Goal: Task Accomplishment & Management: Use online tool/utility

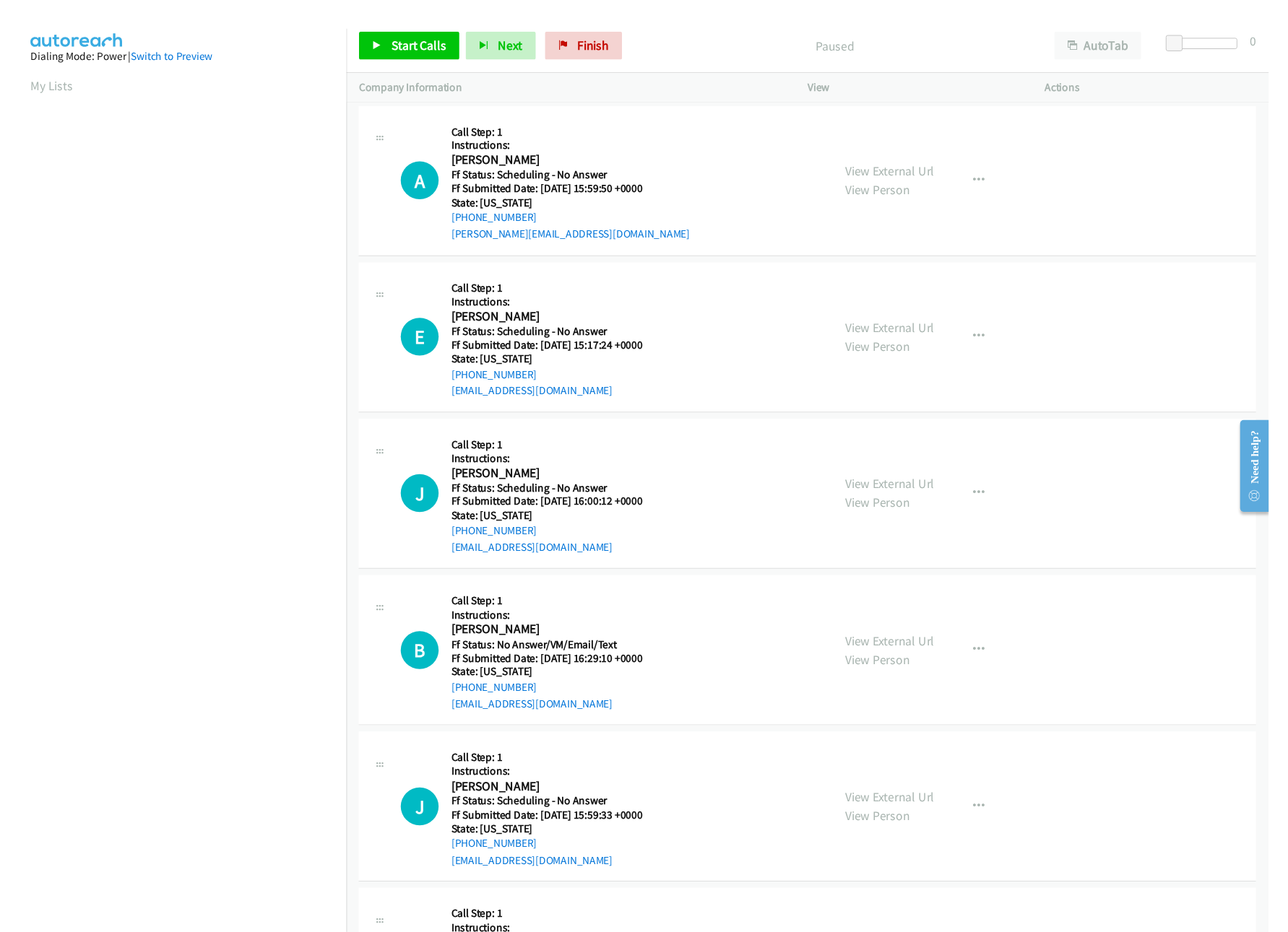
scroll to position [0, 5]
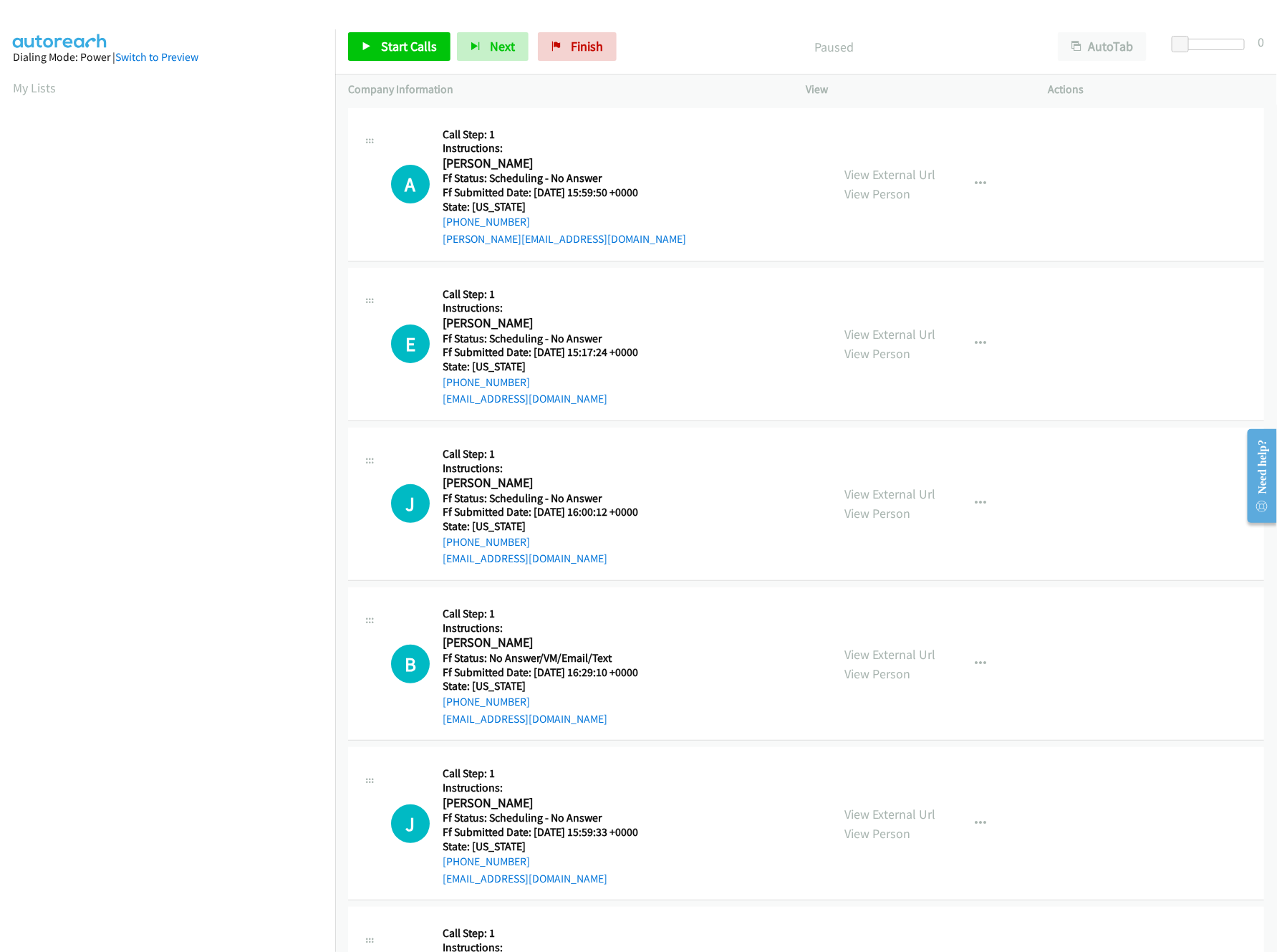
click at [366, 74] on div "Start Calls Pause Next Finish Paused AutoTab AutoTab 0 Company Information Info…" at bounding box center [806, 62] width 942 height 86
click at [397, 51] on span "Start Calls" at bounding box center [409, 46] width 56 height 16
click at [865, 172] on link "View External Url" at bounding box center [891, 174] width 91 height 16
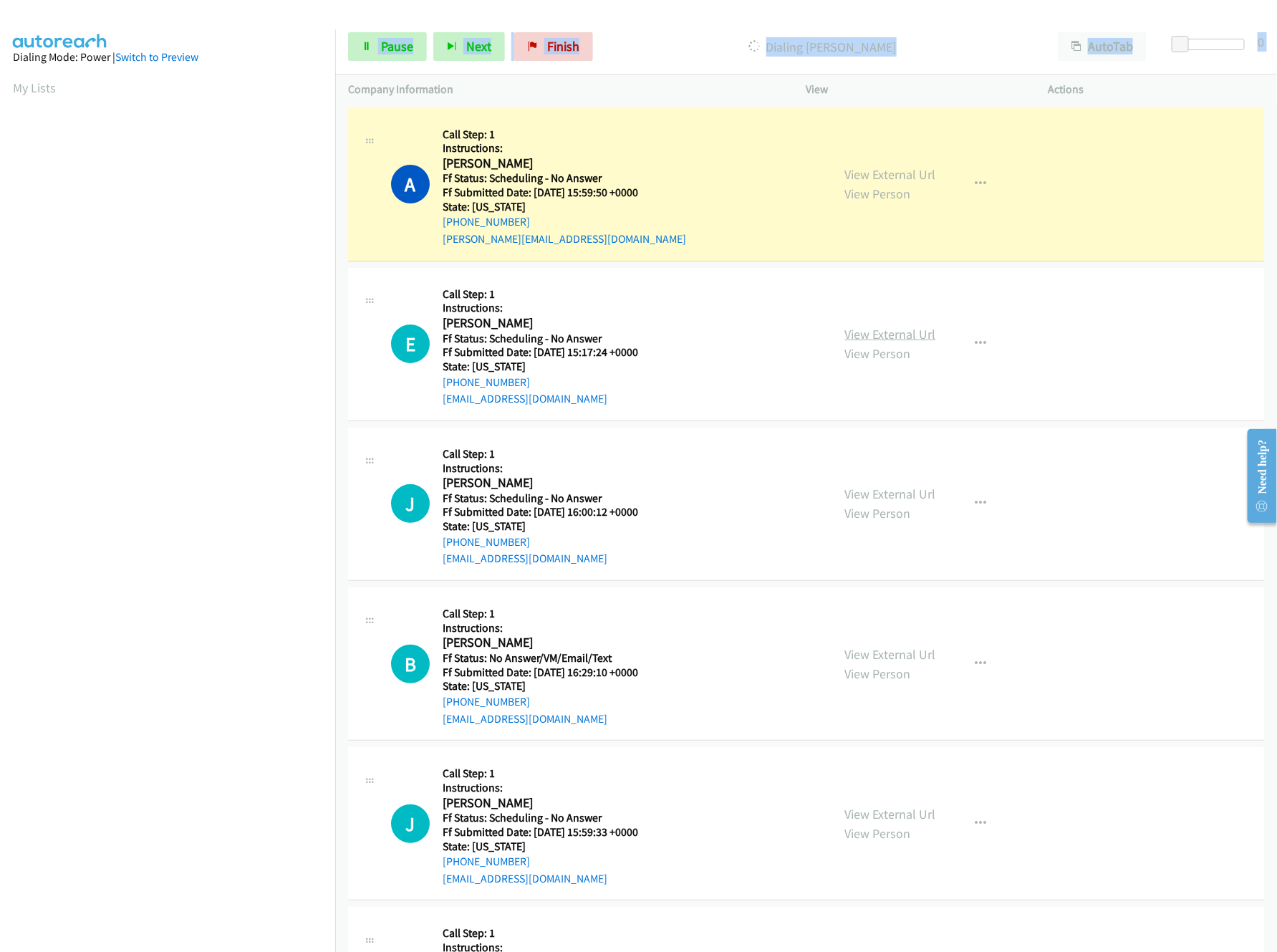
click at [851, 327] on link "View External Url" at bounding box center [891, 334] width 91 height 16
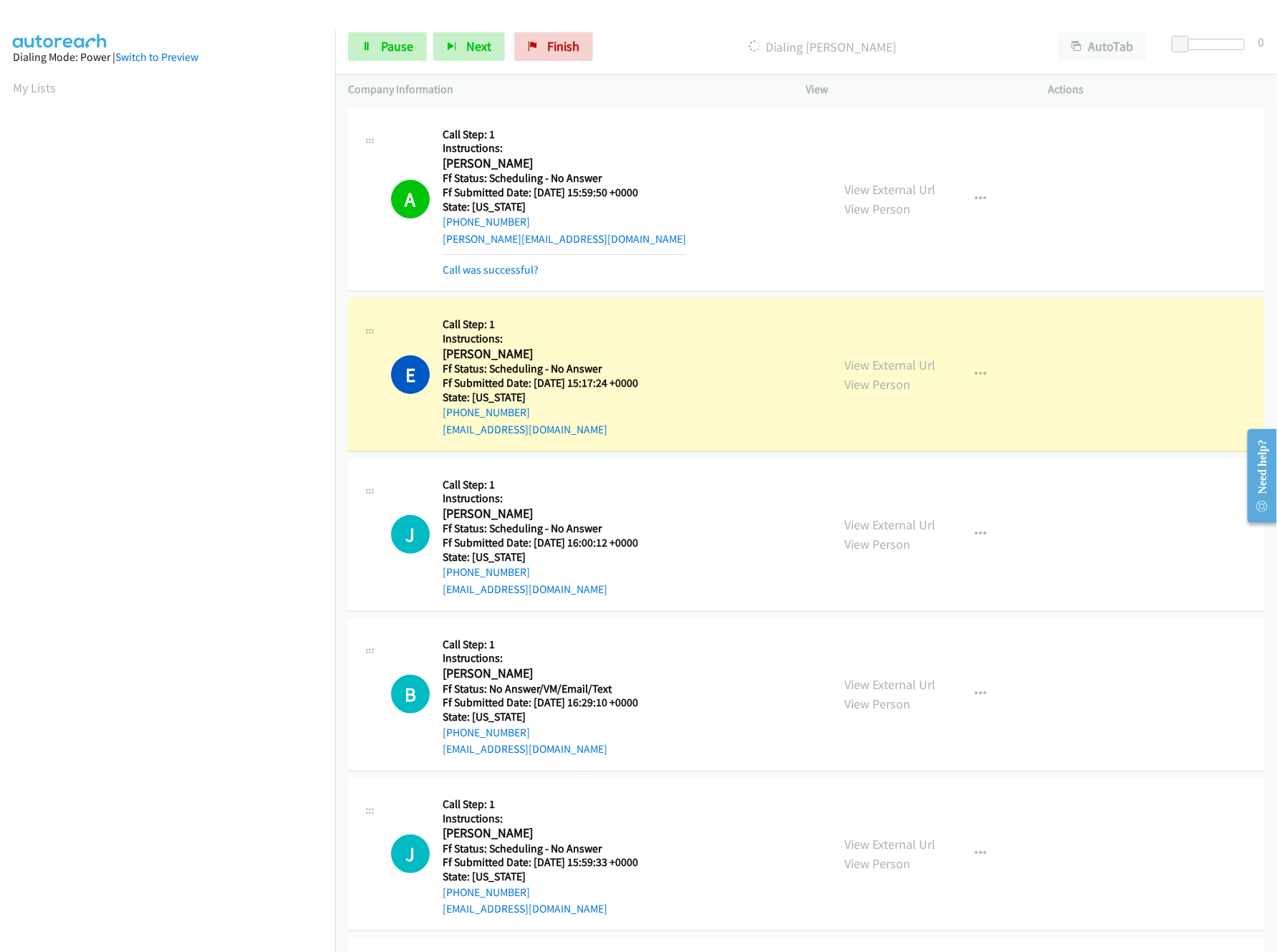
click at [904, 535] on div "View External Url View Person" at bounding box center [891, 535] width 91 height 39
click at [903, 520] on link "View External Url" at bounding box center [891, 525] width 91 height 16
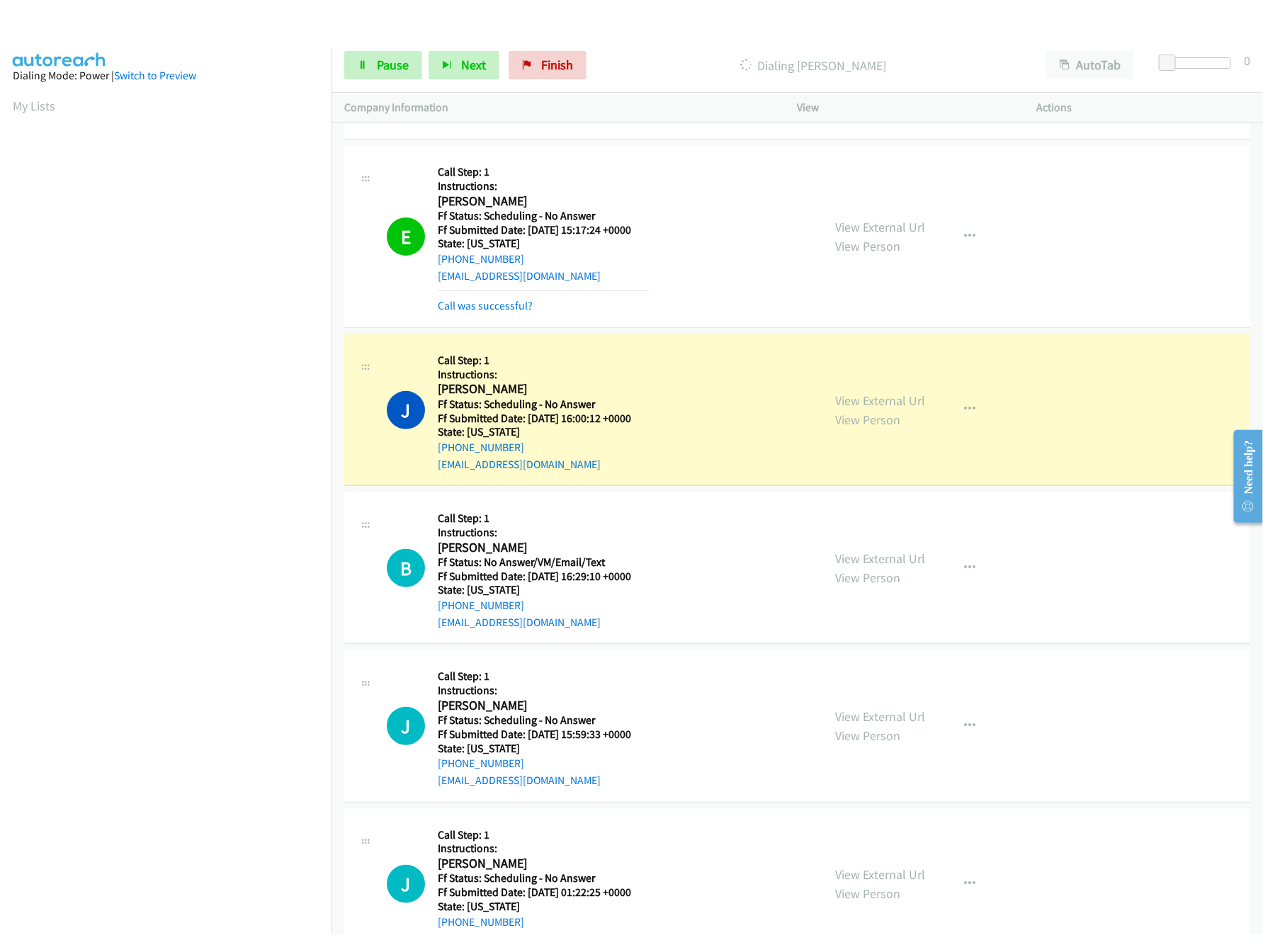
scroll to position [283, 0]
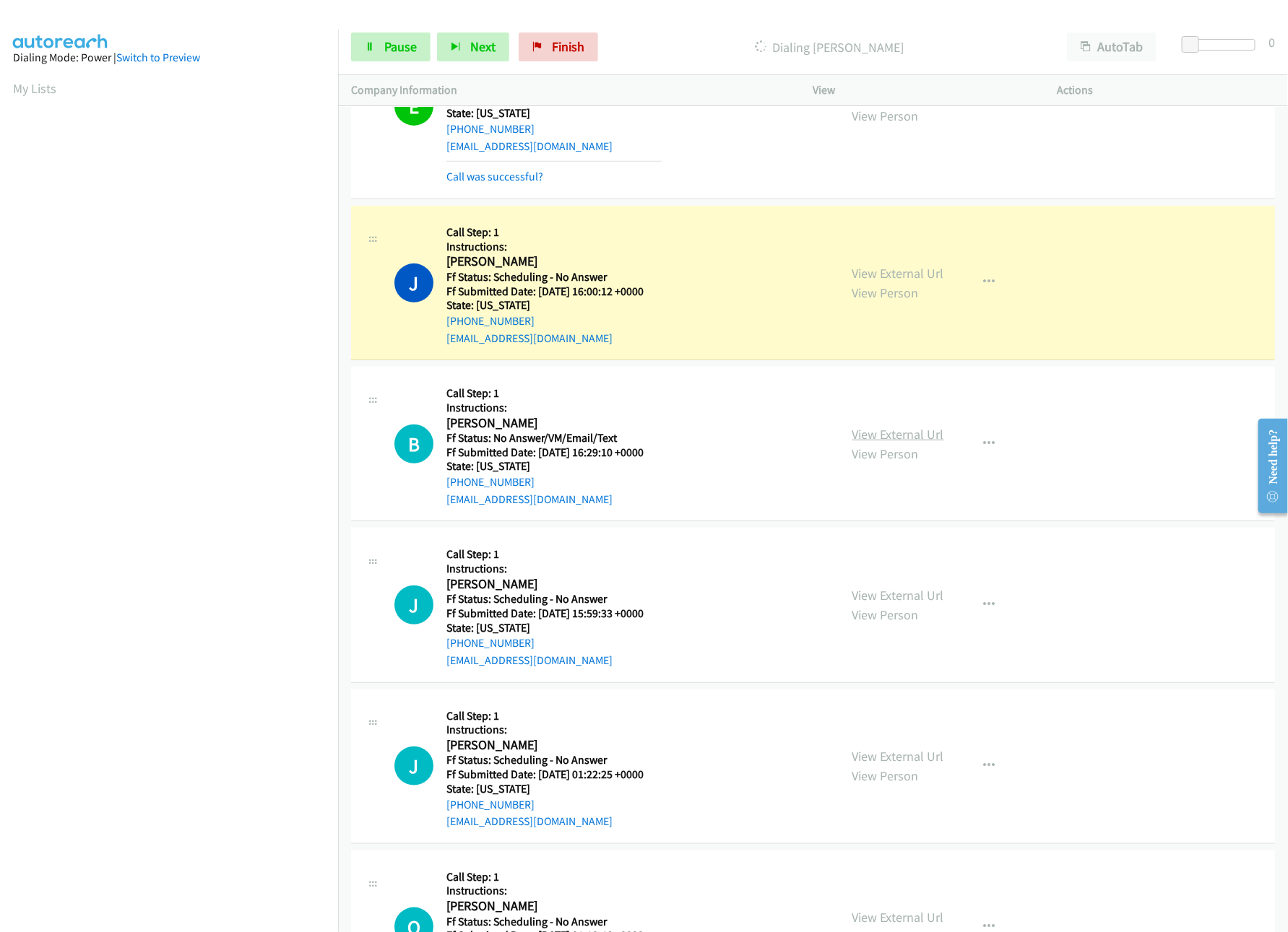
click at [898, 431] on link "View External Url" at bounding box center [899, 434] width 92 height 17
click at [863, 596] on link "View External Url" at bounding box center [899, 595] width 92 height 17
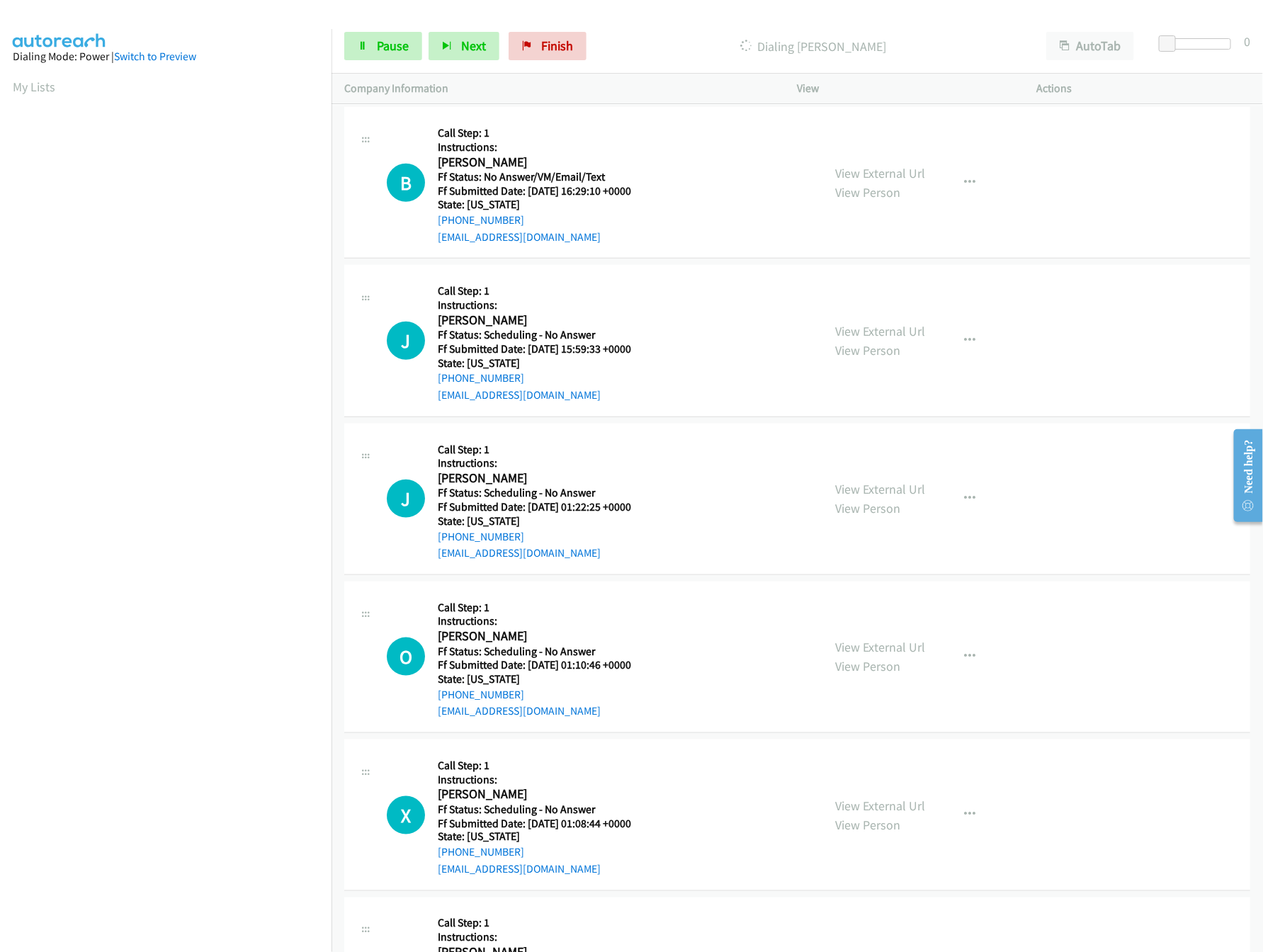
scroll to position [566, 0]
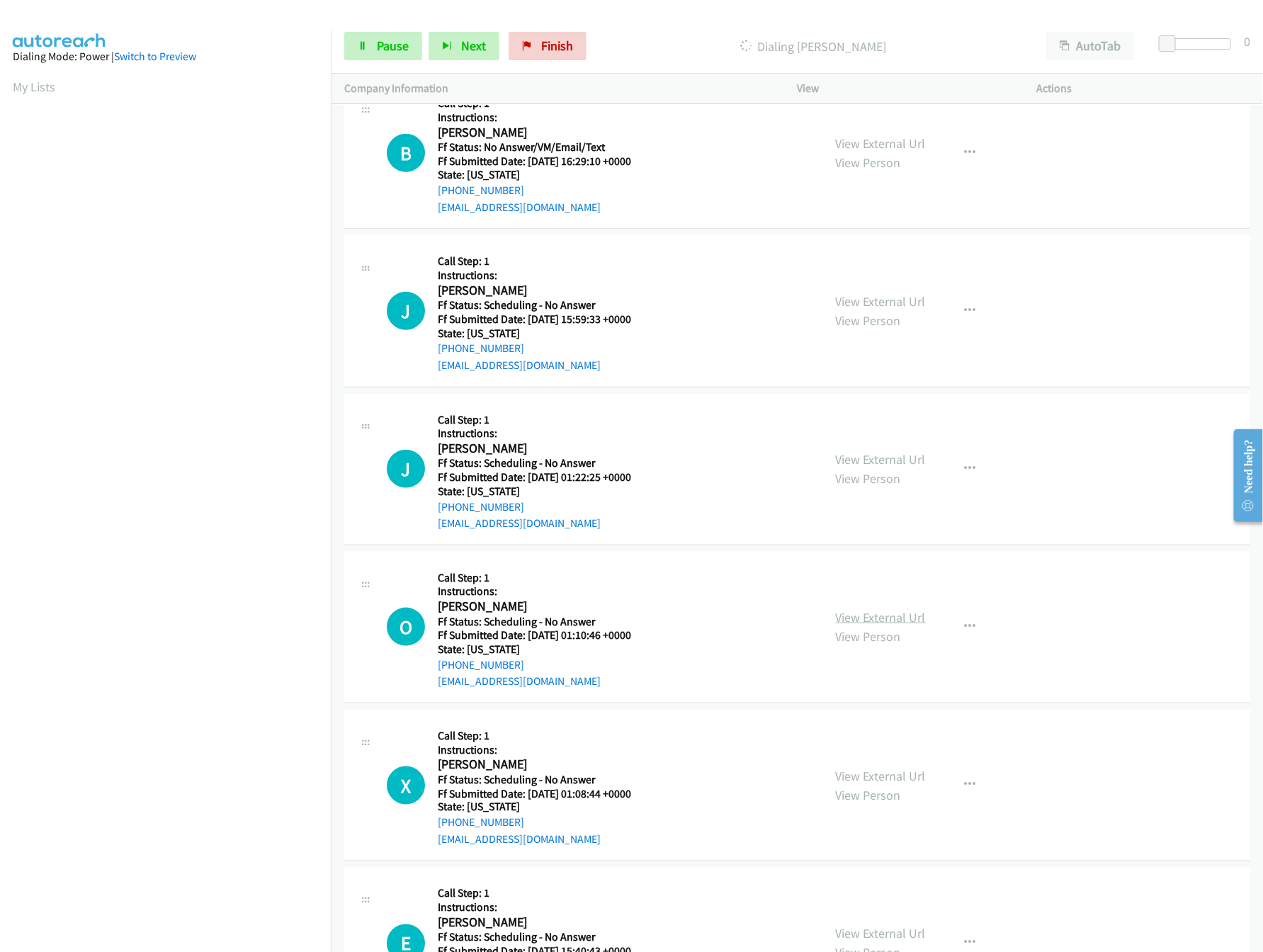
click at [869, 625] on link "View External Url" at bounding box center [881, 617] width 90 height 16
click at [892, 459] on link "View External Url" at bounding box center [881, 459] width 90 height 16
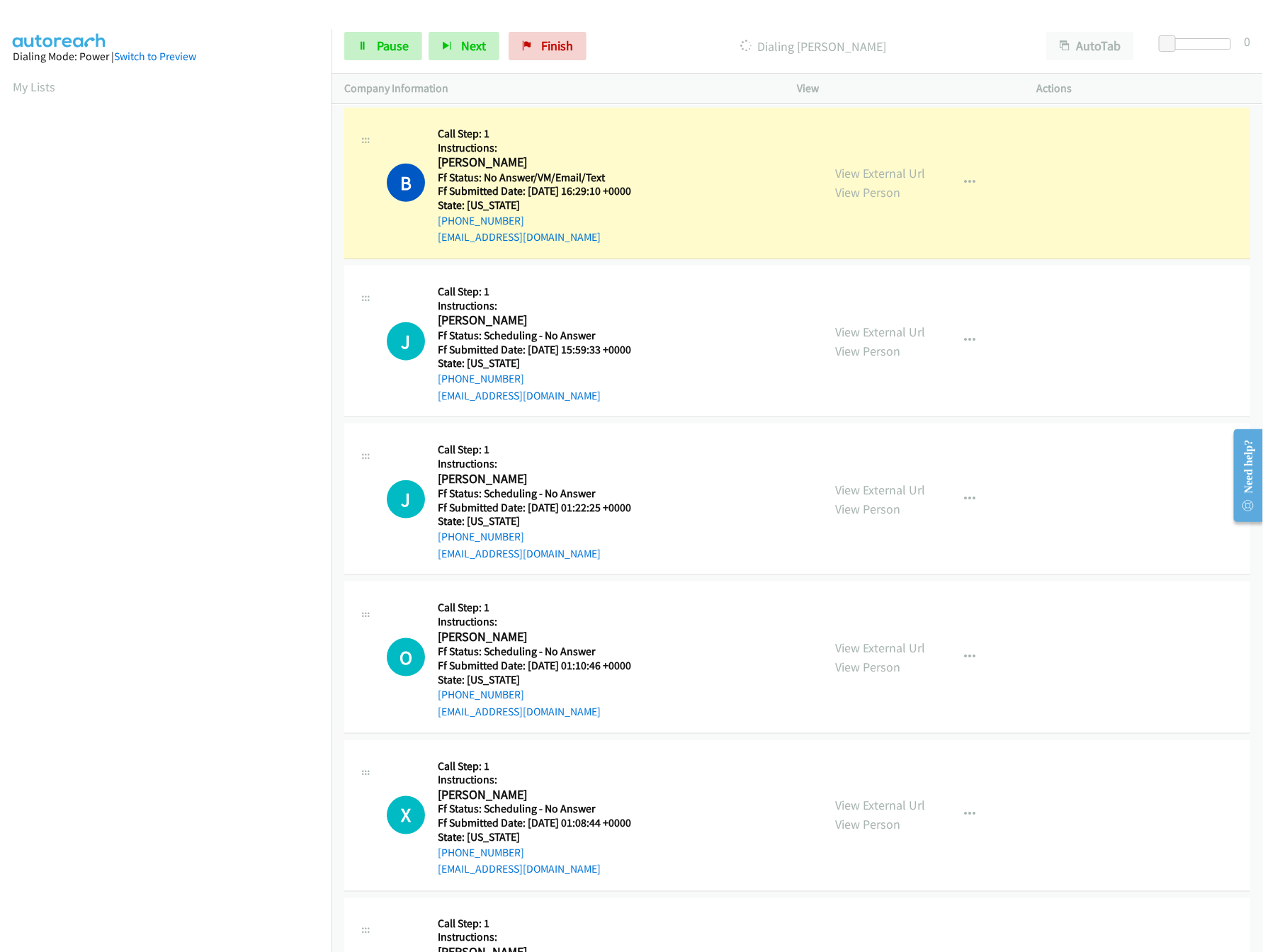
scroll to position [597, 0]
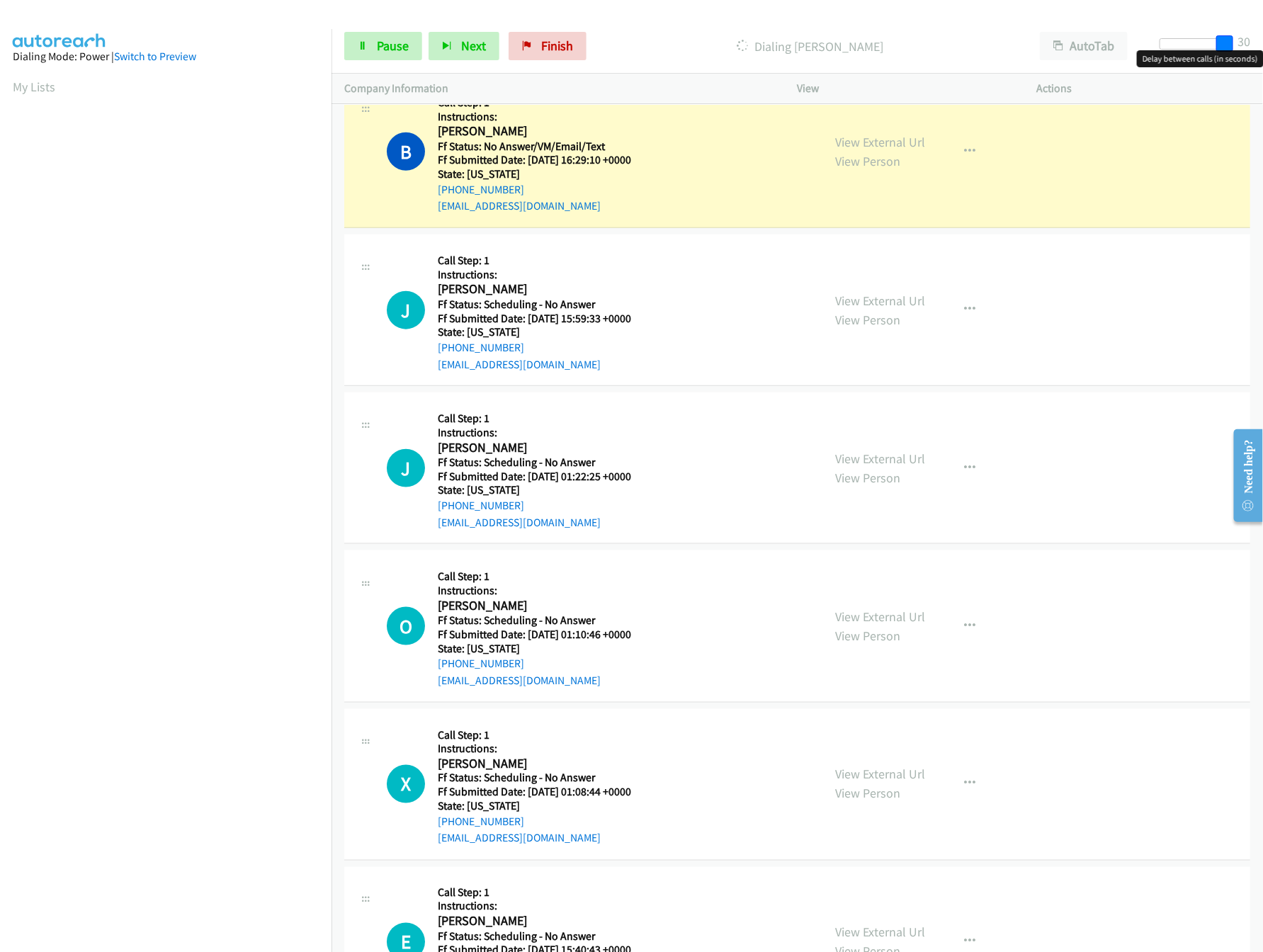
drag, startPoint x: 1167, startPoint y: 45, endPoint x: 1304, endPoint y: 49, distance: 137.1
click at [1262, 49] on html "Start Calls Pause Next Finish Dialing Briana Reagan AutoTab AutoTab 30 Company …" at bounding box center [631, 33] width 1263 height 67
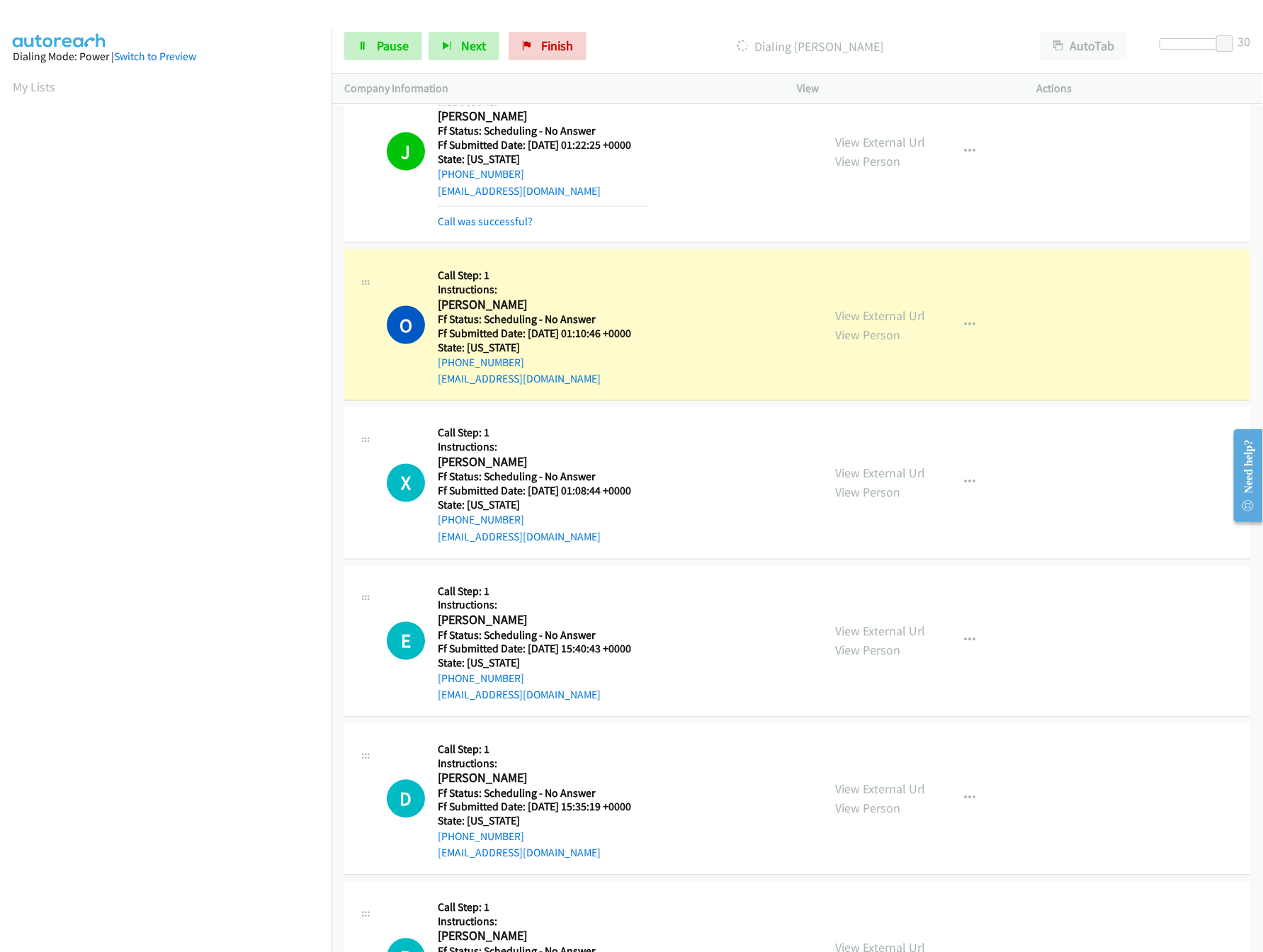
scroll to position [1022, 0]
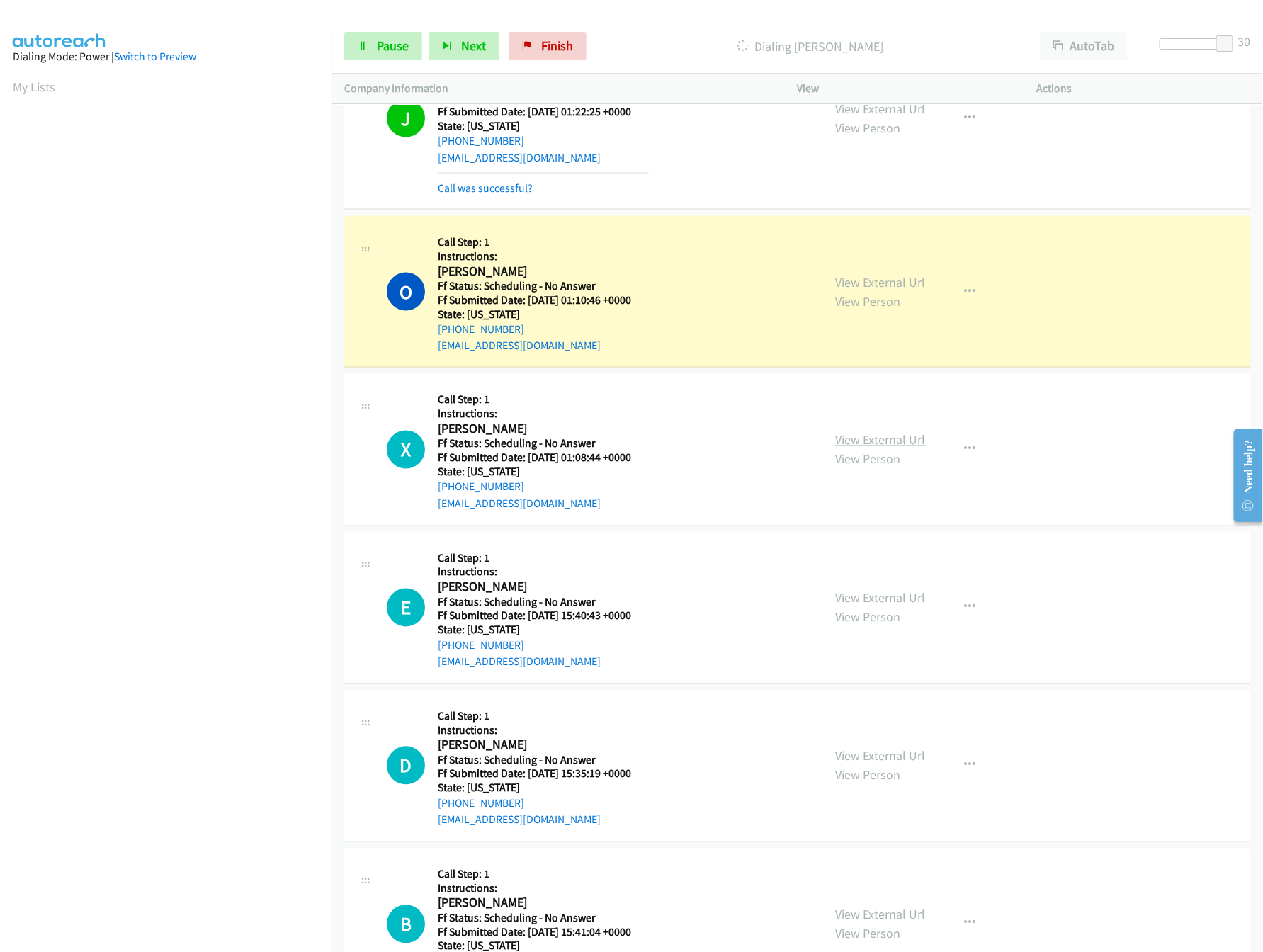
click at [893, 445] on link "View External Url" at bounding box center [881, 440] width 90 height 16
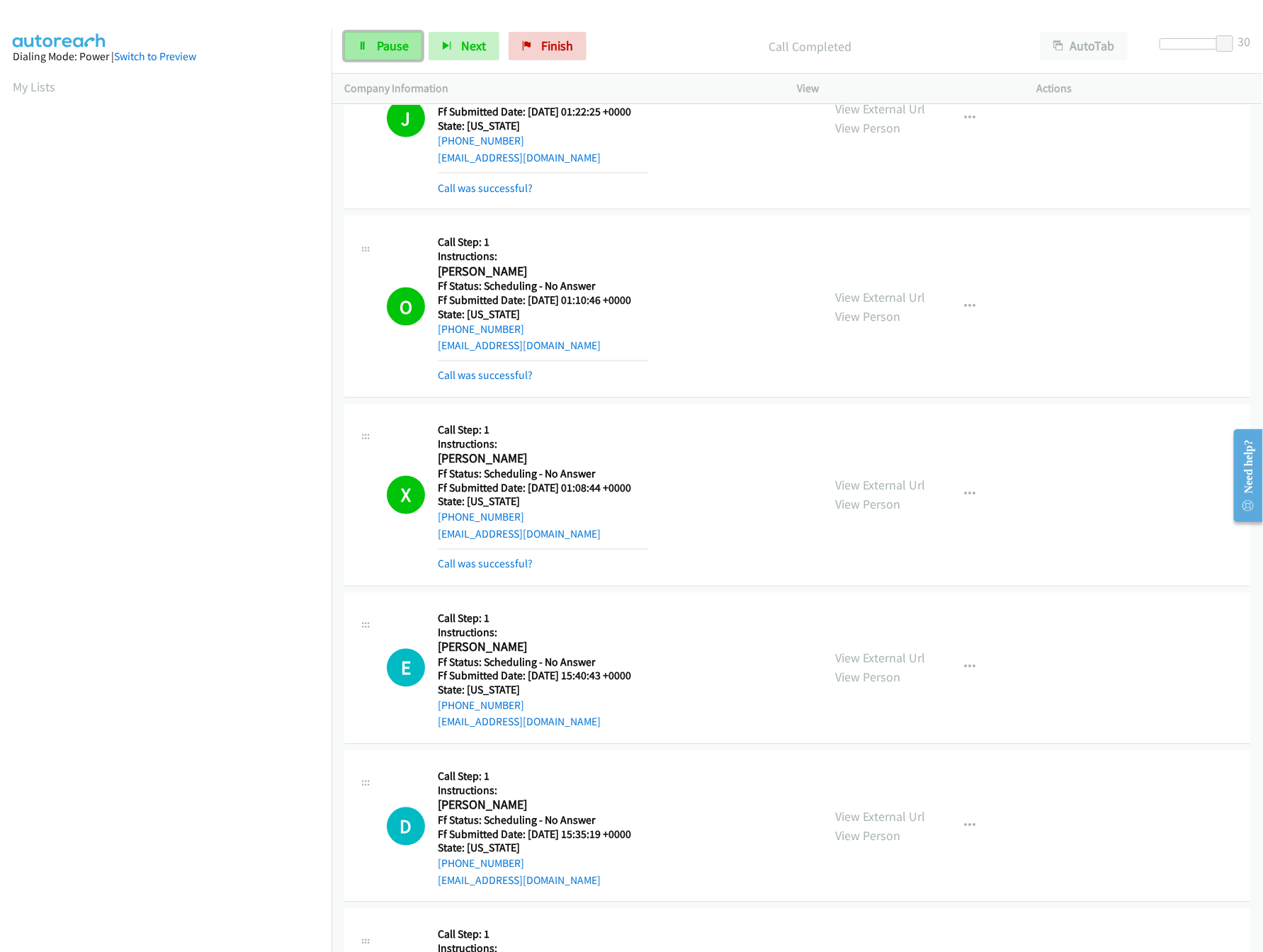
click at [363, 56] on link "Pause" at bounding box center [383, 46] width 78 height 28
drag, startPoint x: 1218, startPoint y: 47, endPoint x: 750, endPoint y: 51, distance: 468.0
click at [750, 51] on div "Start Calls Pause Next Finish Paused AutoTab AutoTab 30" at bounding box center [797, 46] width 931 height 55
click at [379, 49] on span "Start Calls" at bounding box center [404, 46] width 55 height 16
click at [218, 850] on nav "Dialing Mode: Power | Switch to Preview My Lists" at bounding box center [166, 504] width 333 height 952
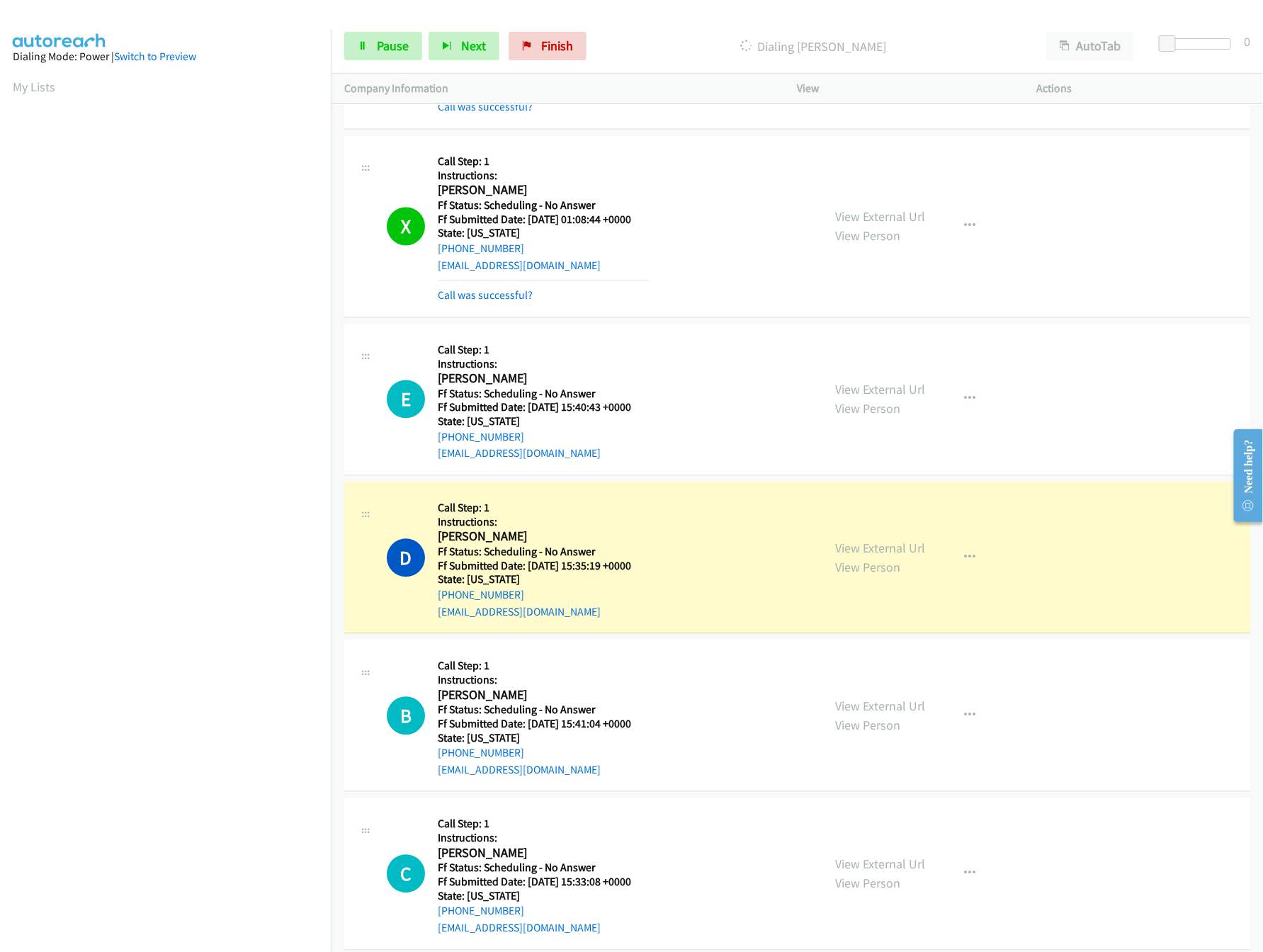
scroll to position [1448, 0]
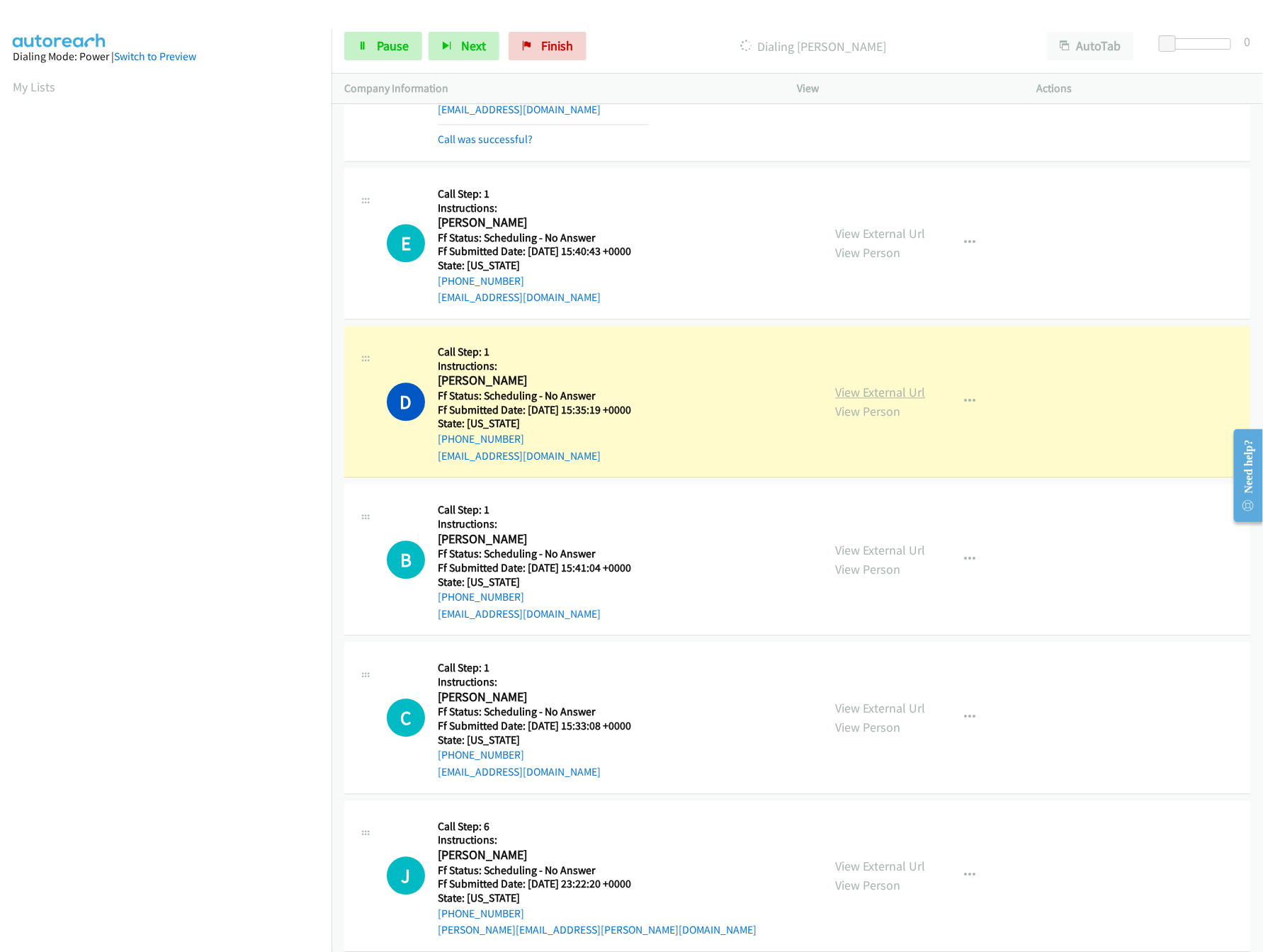
click at [916, 397] on link "View External Url" at bounding box center [881, 392] width 90 height 16
click at [875, 557] on link "View External Url" at bounding box center [881, 550] width 90 height 16
click at [887, 715] on link "View External Url" at bounding box center [881, 708] width 90 height 16
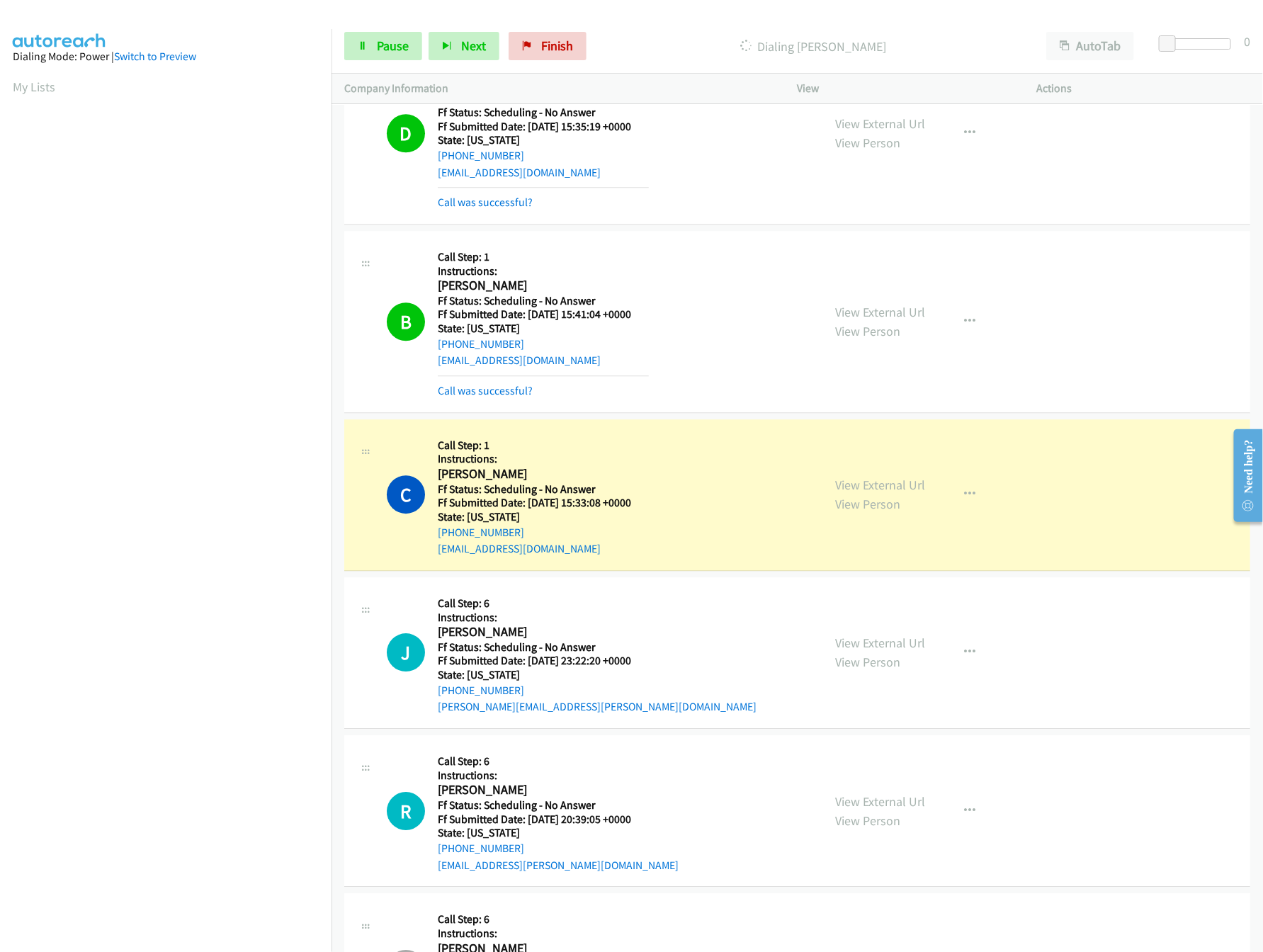
scroll to position [1872, 0]
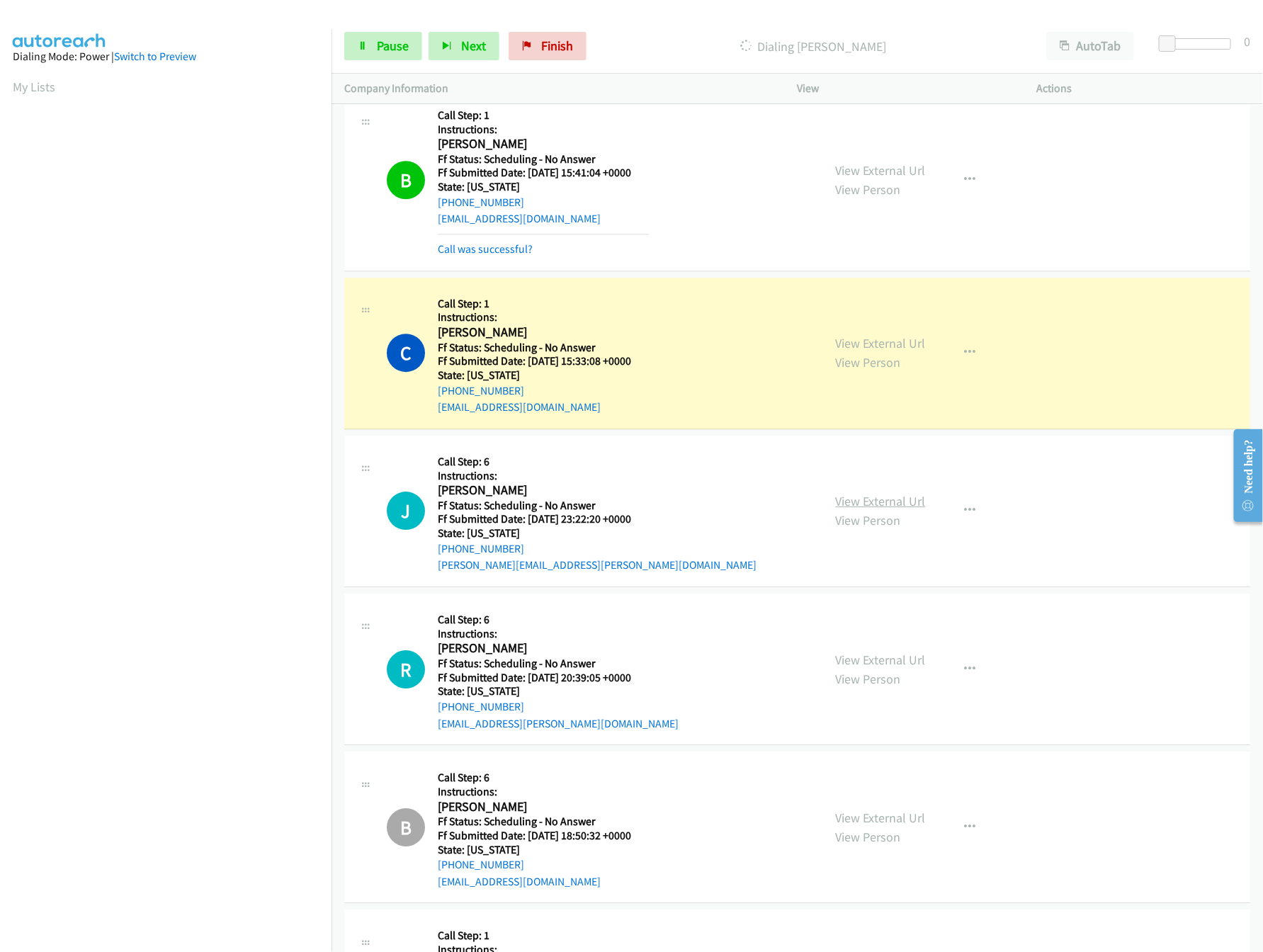
click at [863, 502] on link "View External Url" at bounding box center [881, 501] width 90 height 16
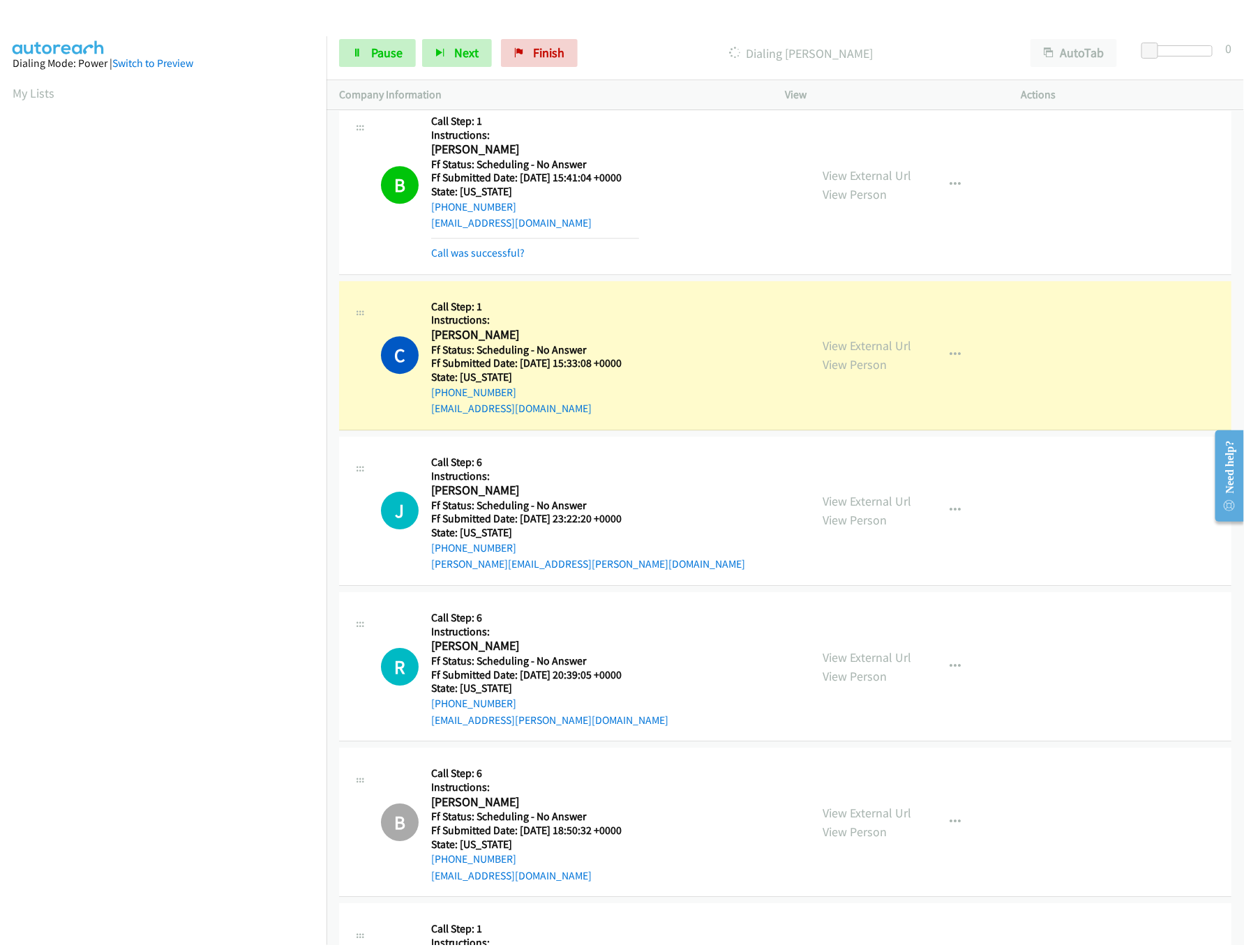
scroll to position [1984, 0]
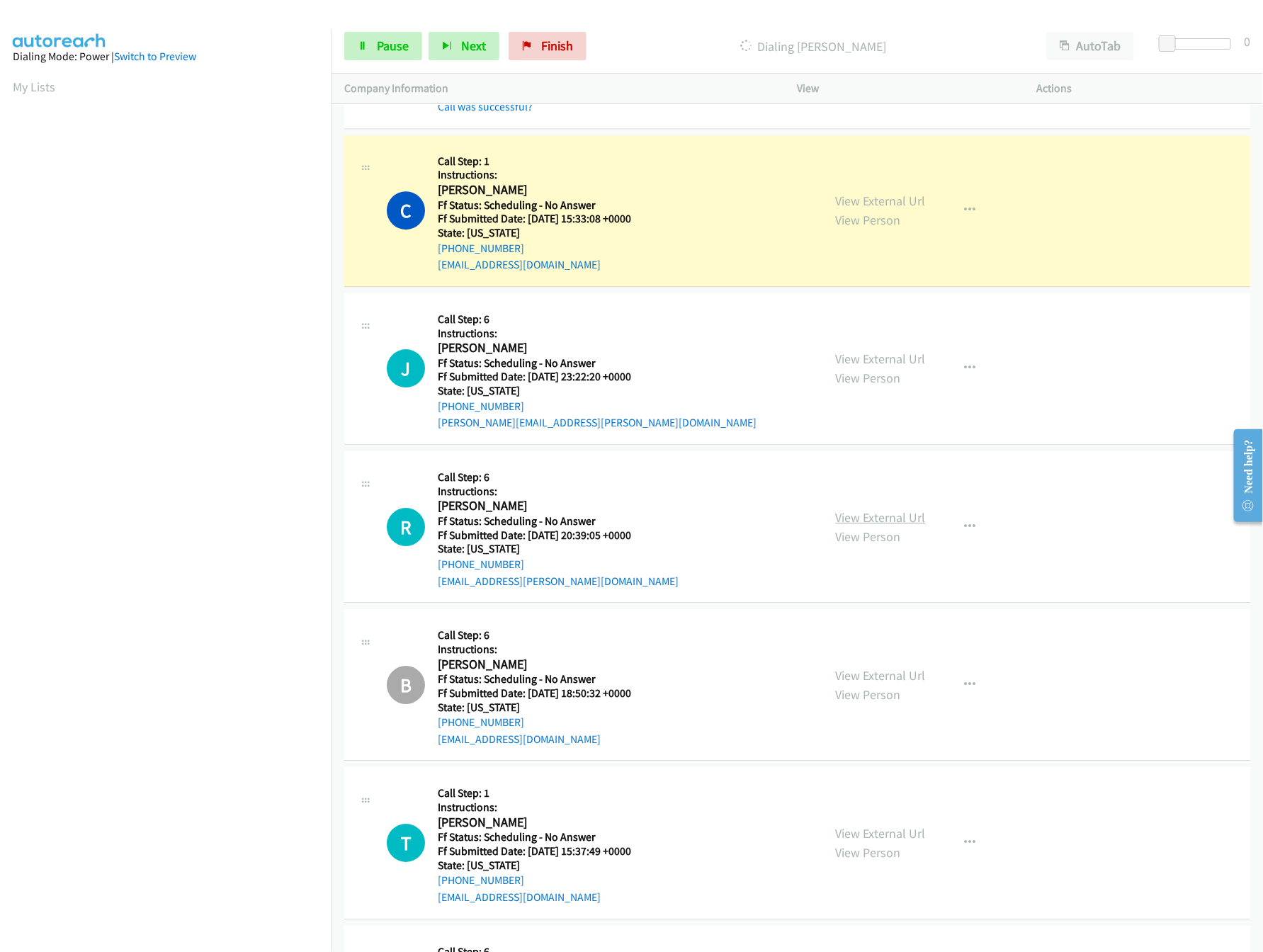
click at [855, 523] on link "View External Url" at bounding box center [881, 518] width 90 height 16
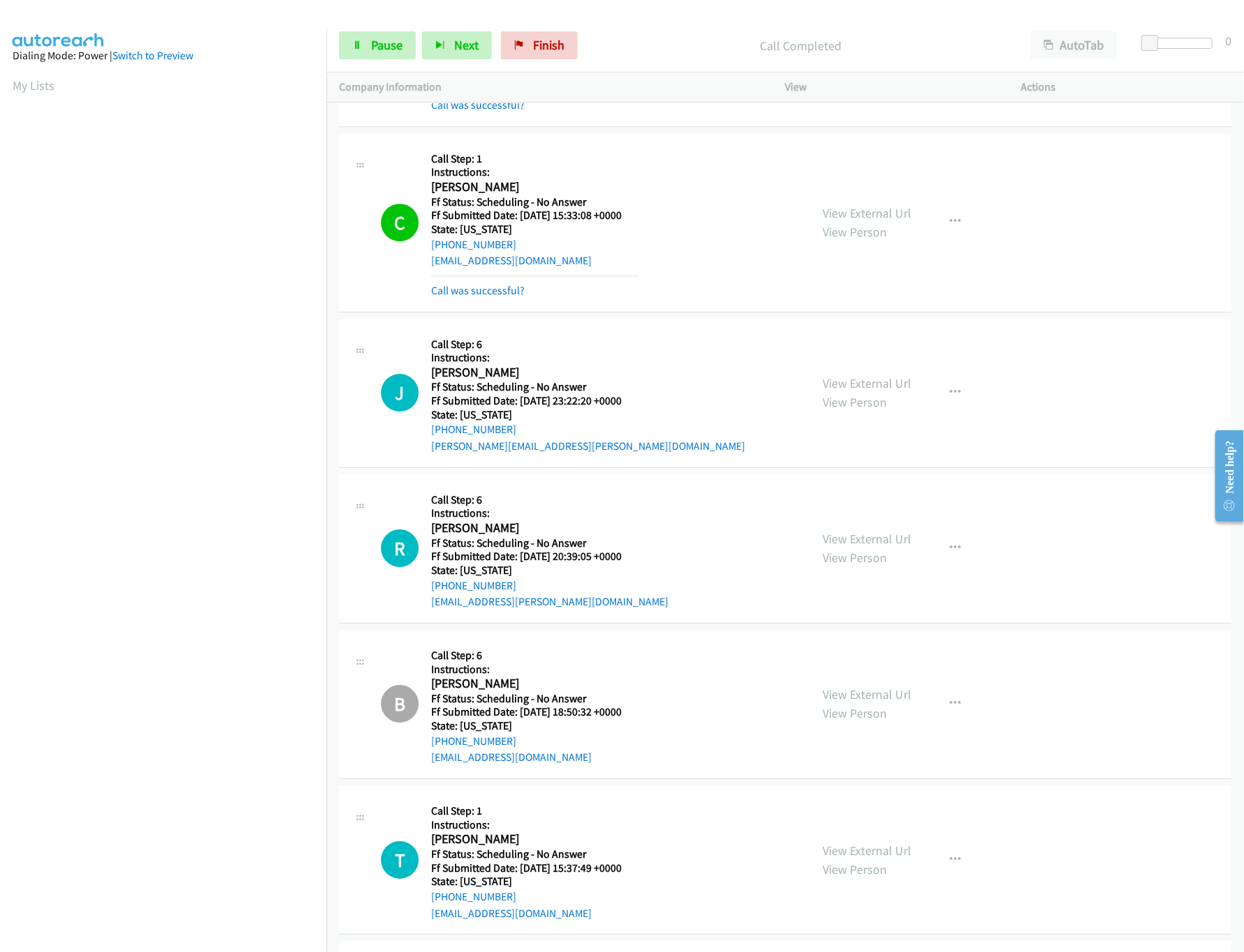
scroll to position [2123, 0]
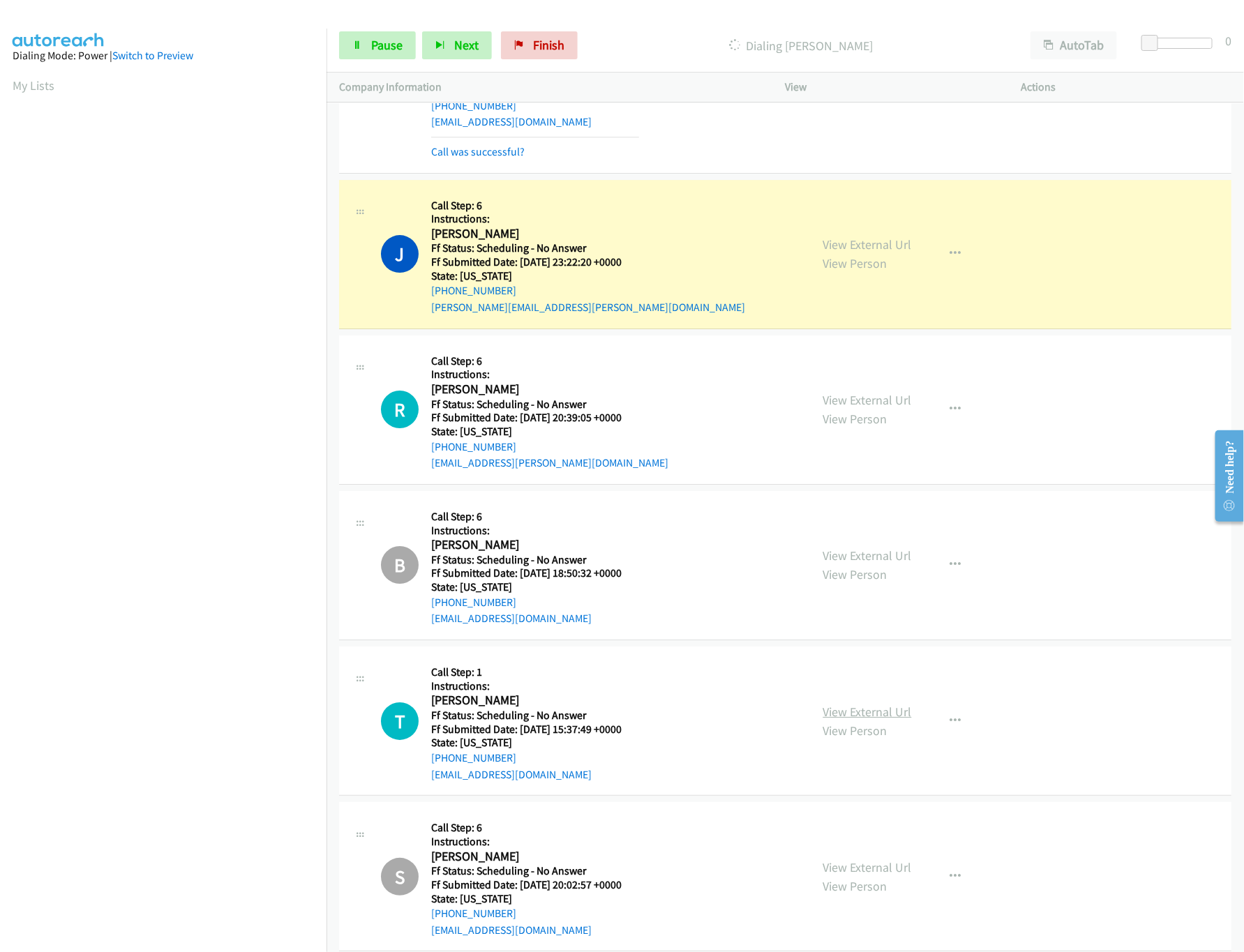
click at [857, 720] on link "View External Url" at bounding box center [868, 712] width 89 height 16
click at [1190, 40] on div at bounding box center [1180, 43] width 64 height 11
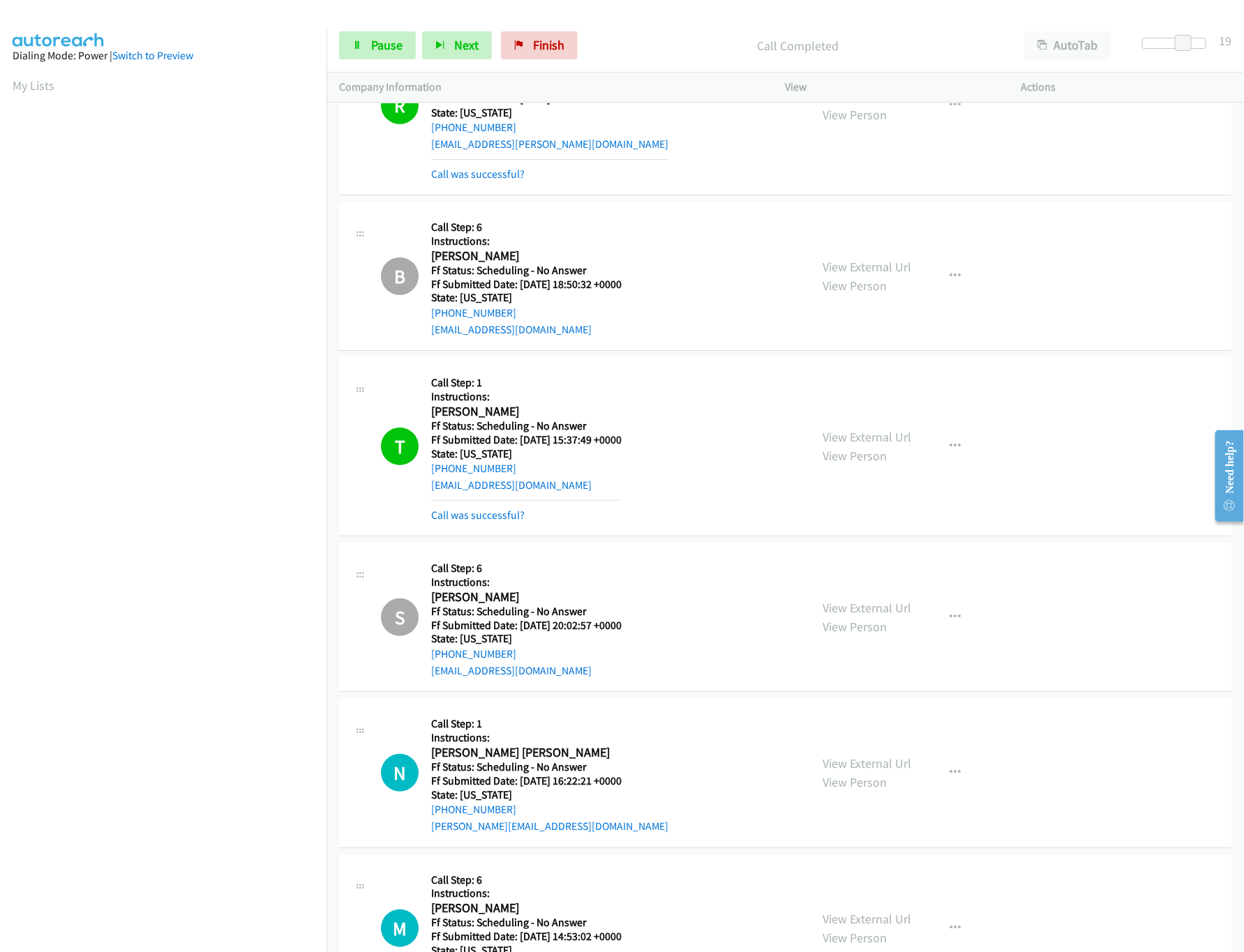
scroll to position [2681, 0]
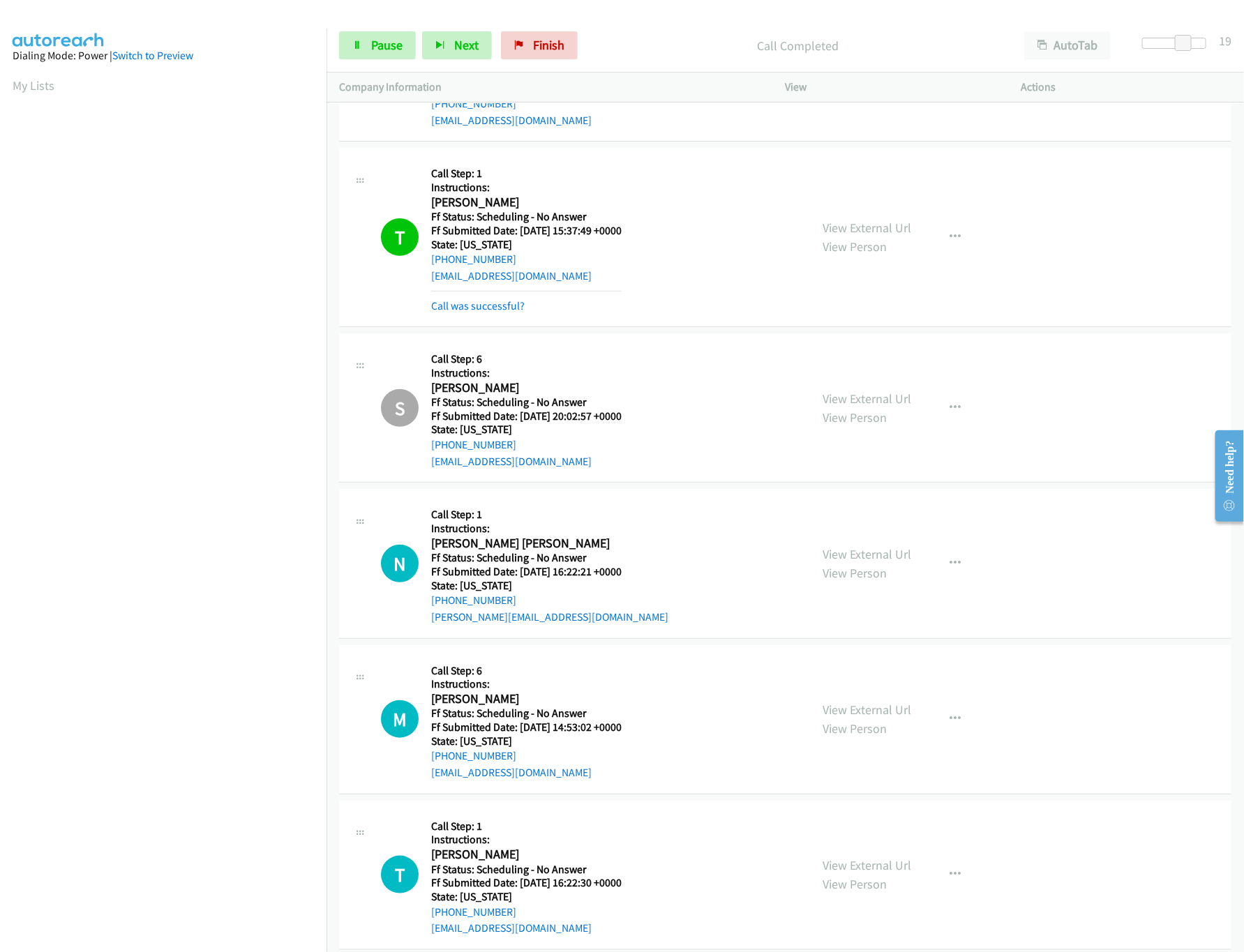
click at [855, 553] on div "View External Url View Person View External Url Email Schedule/Manage Callback …" at bounding box center [935, 564] width 248 height 123
drag, startPoint x: 856, startPoint y: 559, endPoint x: 824, endPoint y: 458, distance: 105.9
click at [857, 559] on link "View External Url" at bounding box center [868, 554] width 89 height 16
click at [380, 42] on span "Pause" at bounding box center [386, 45] width 31 height 16
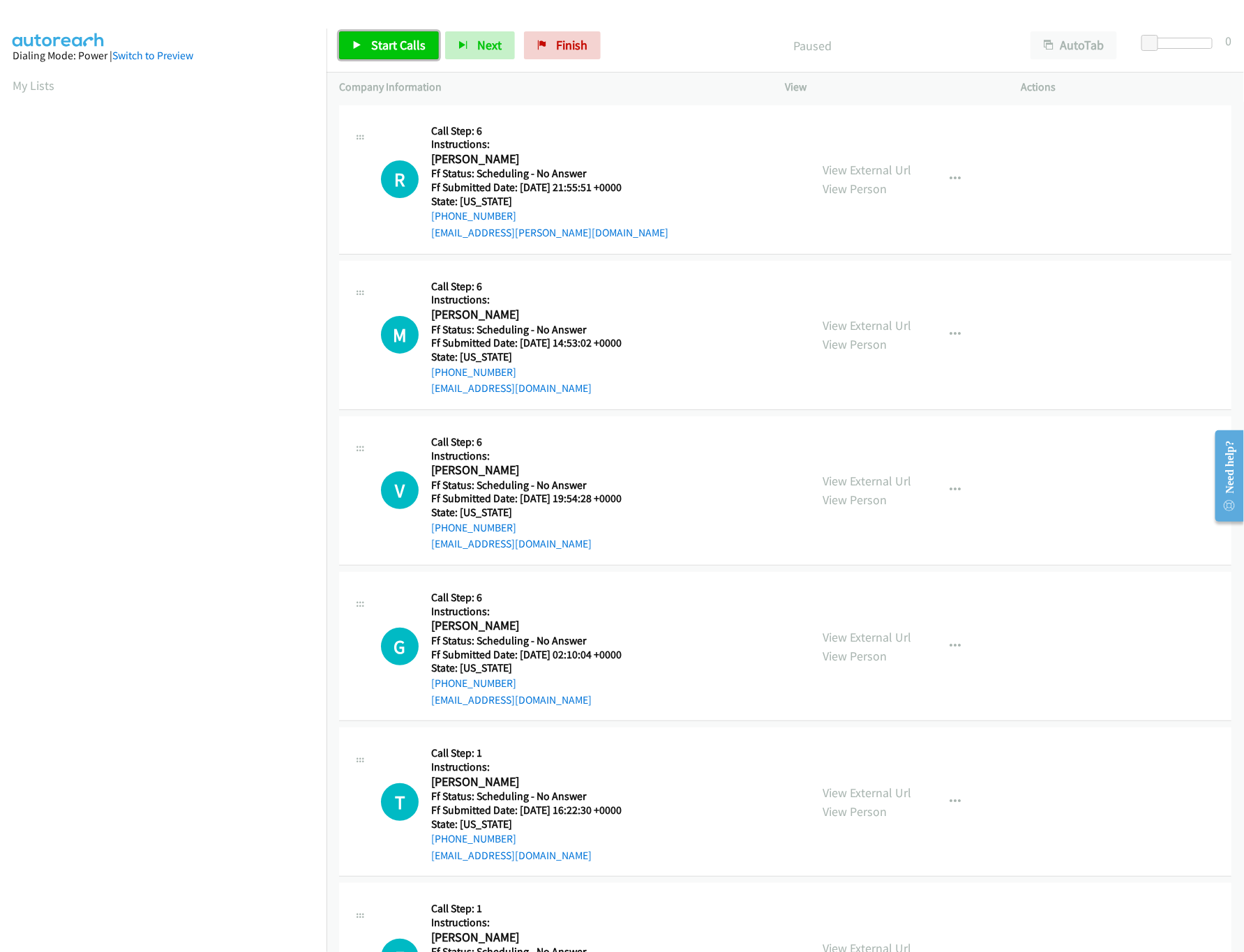
click at [394, 31] on link "Start Calls" at bounding box center [389, 45] width 99 height 28
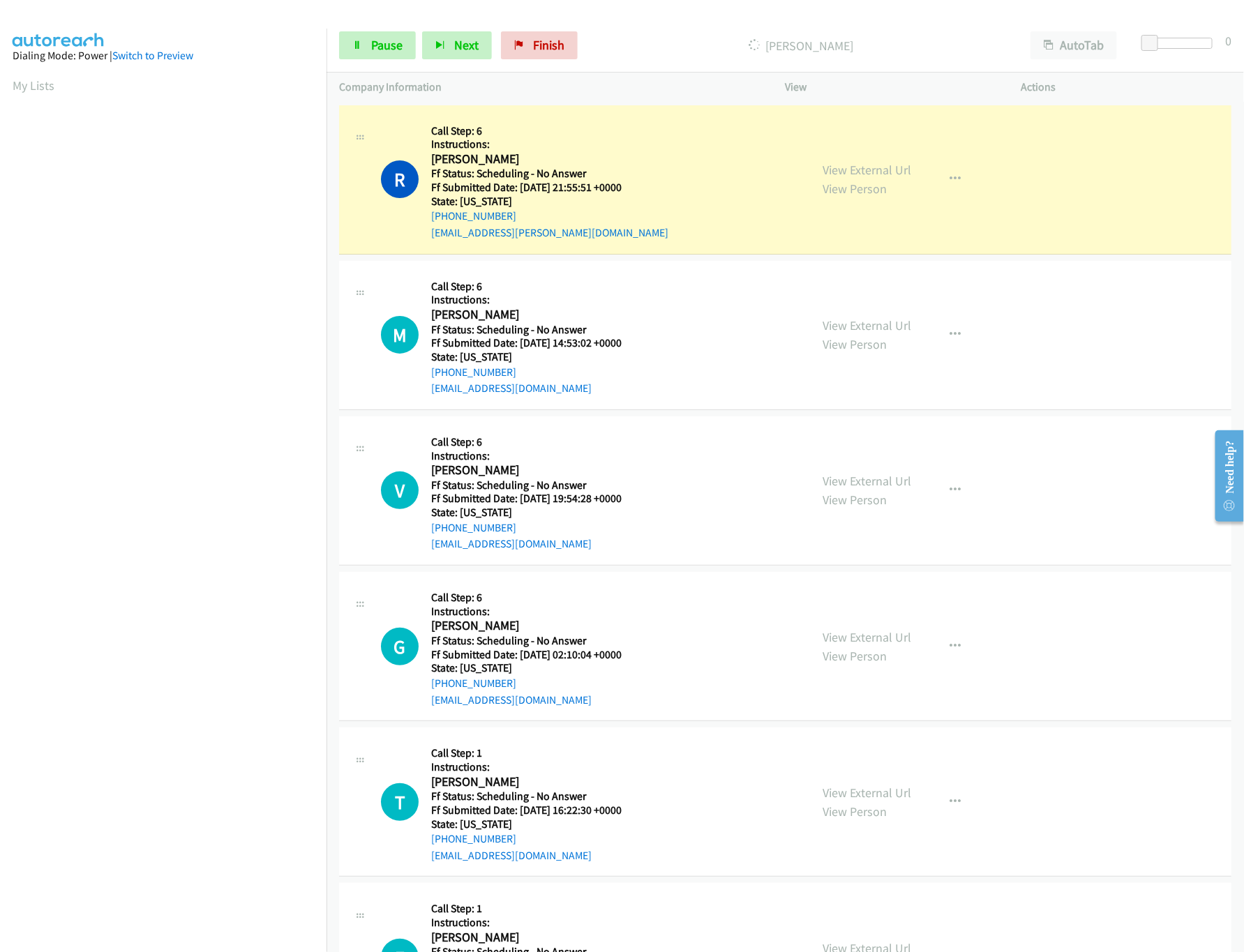
click at [864, 152] on div "View External Url View Person View External Url Email Schedule/Manage Callback …" at bounding box center [935, 179] width 248 height 123
click at [865, 159] on div "View External Url View Person View External Url Email Schedule/Manage Callback …" at bounding box center [935, 179] width 248 height 123
click at [865, 174] on link "View External Url" at bounding box center [868, 170] width 89 height 16
click at [861, 327] on link "View External Url" at bounding box center [868, 325] width 89 height 16
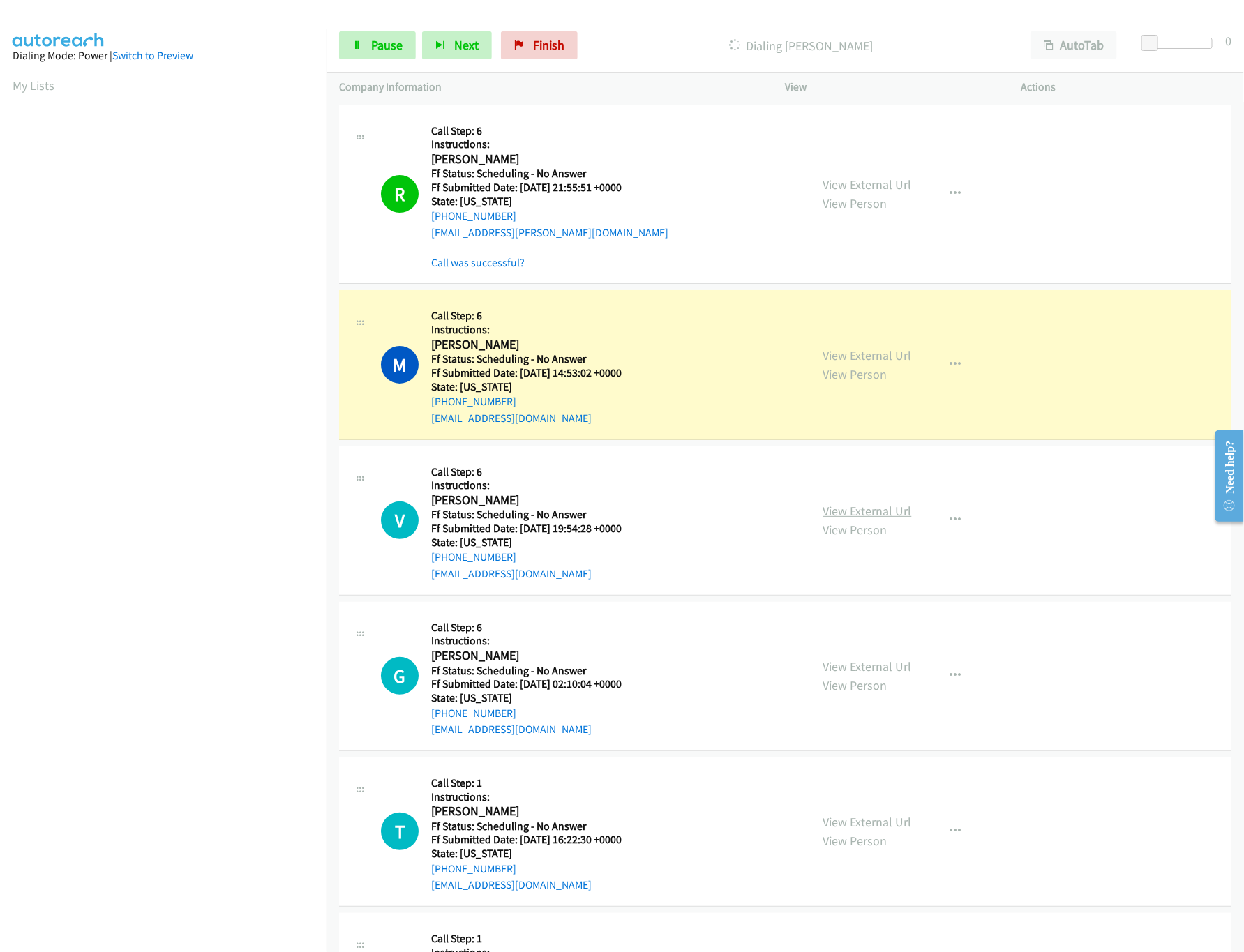
click at [863, 511] on link "View External Url" at bounding box center [868, 511] width 89 height 16
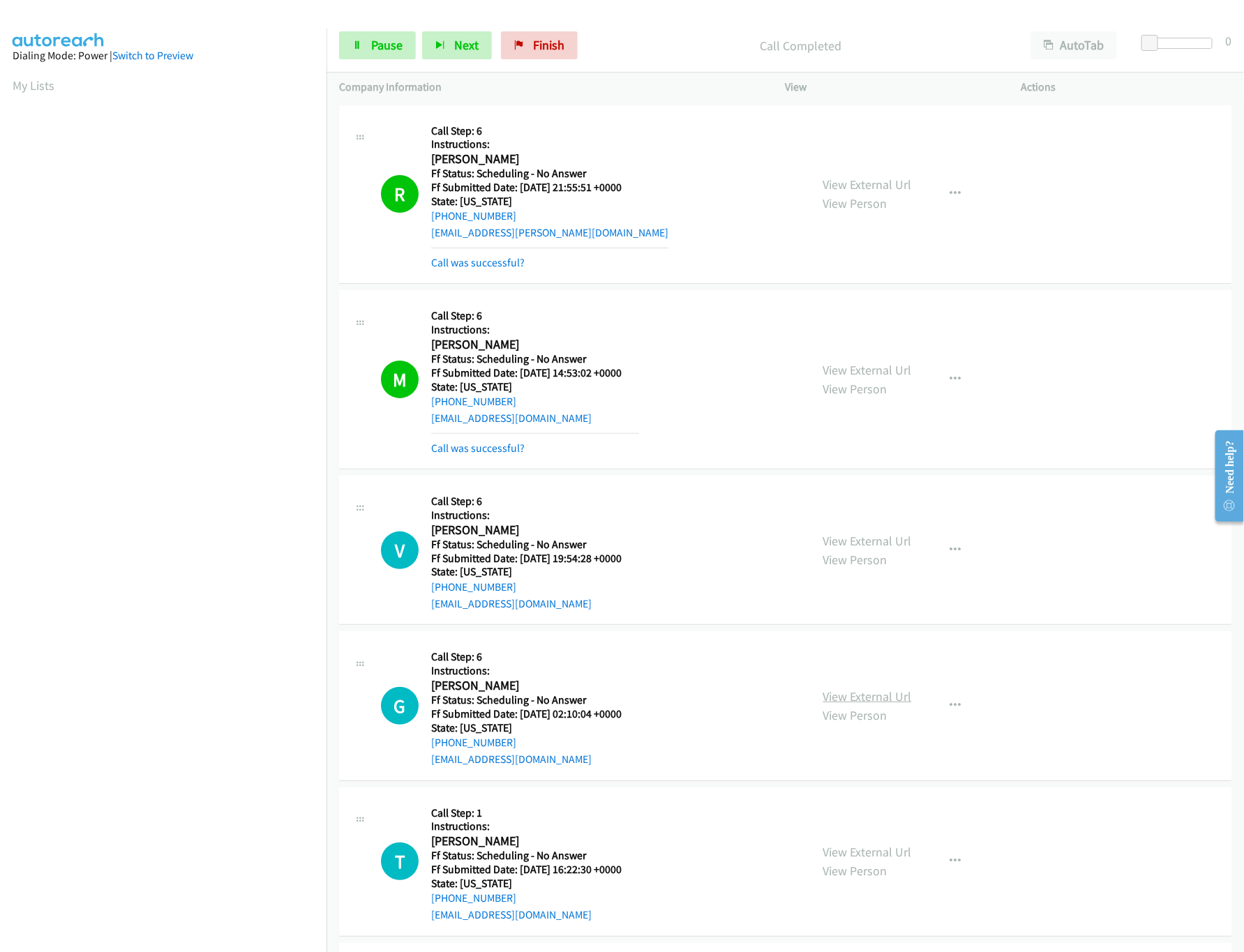
click at [871, 689] on link "View External Url" at bounding box center [868, 696] width 89 height 16
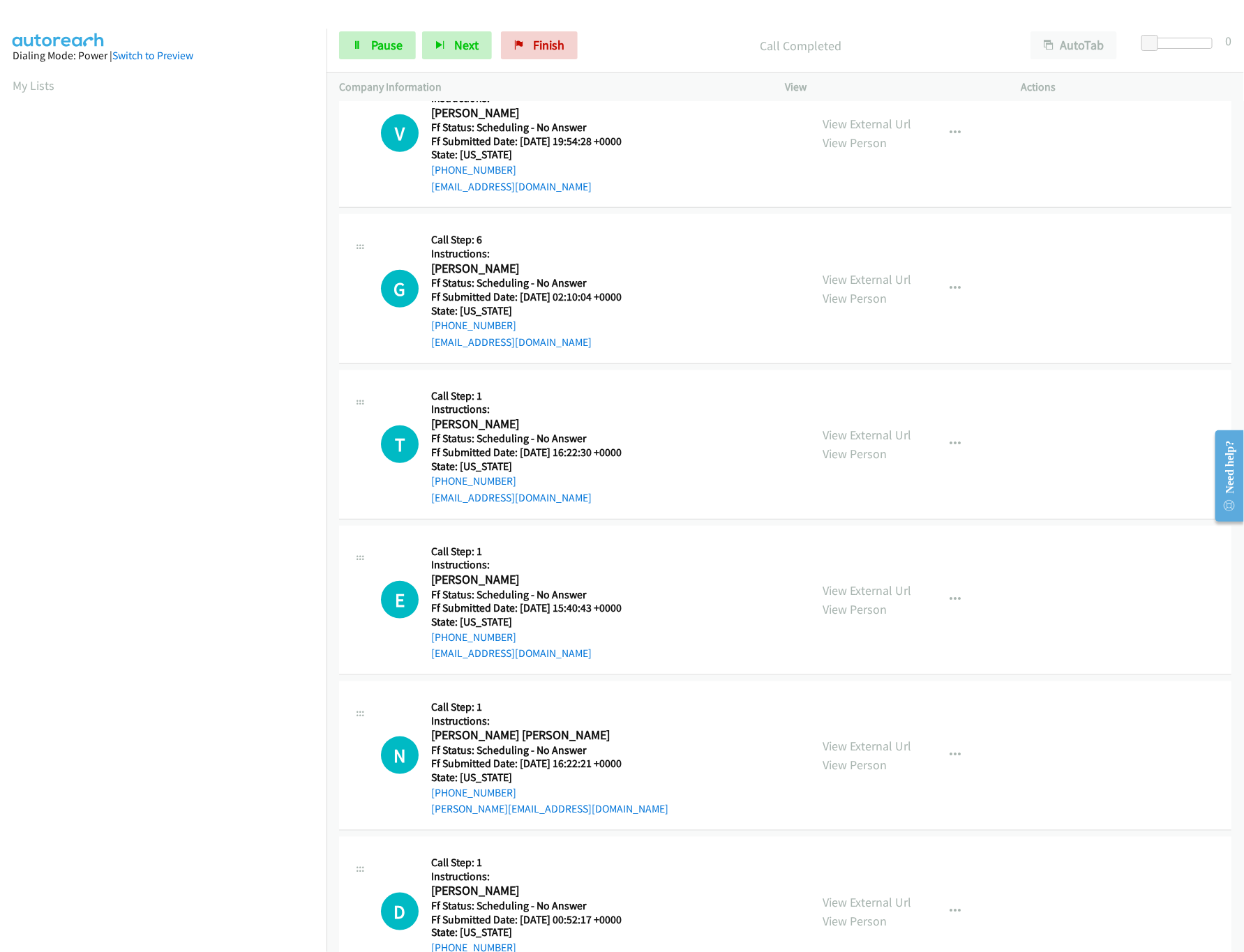
scroll to position [418, 0]
click at [367, 38] on link "Pause" at bounding box center [378, 45] width 77 height 28
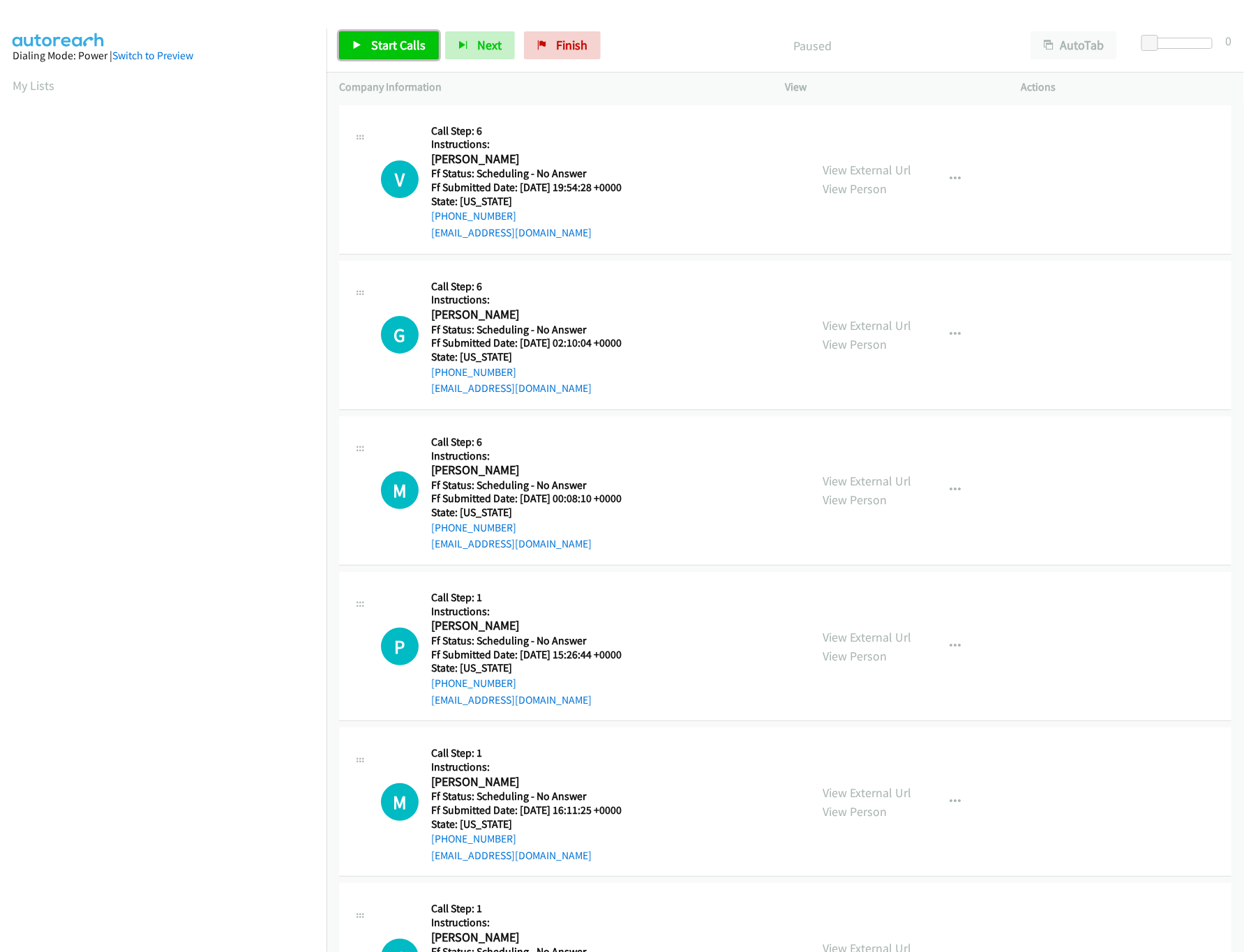
click at [358, 48] on icon at bounding box center [357, 46] width 9 height 9
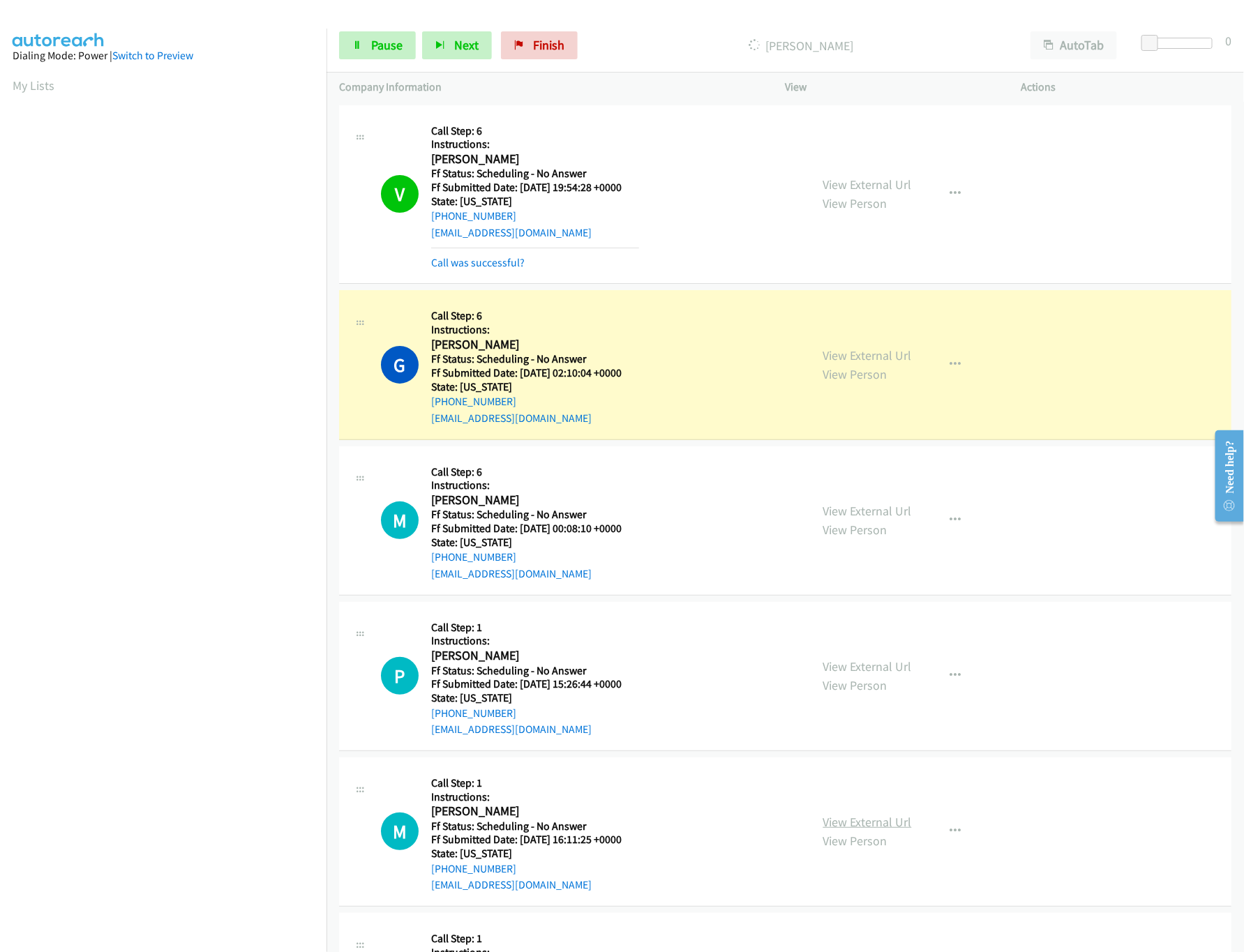
click at [846, 823] on link "View External Url" at bounding box center [868, 822] width 89 height 16
click at [847, 665] on link "View External Url" at bounding box center [868, 667] width 89 height 16
click at [846, 510] on link "View External Url" at bounding box center [868, 511] width 89 height 16
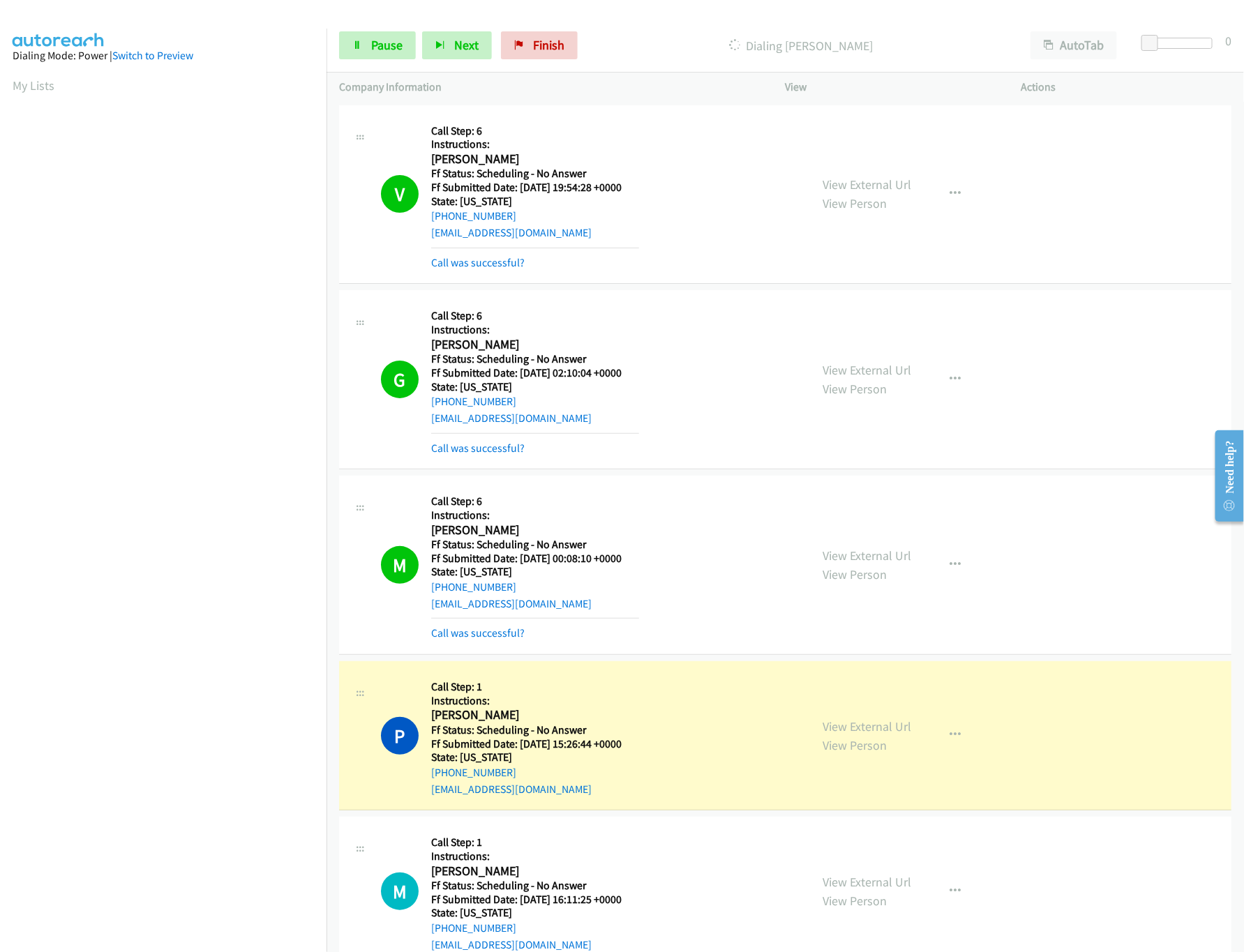
scroll to position [558, 0]
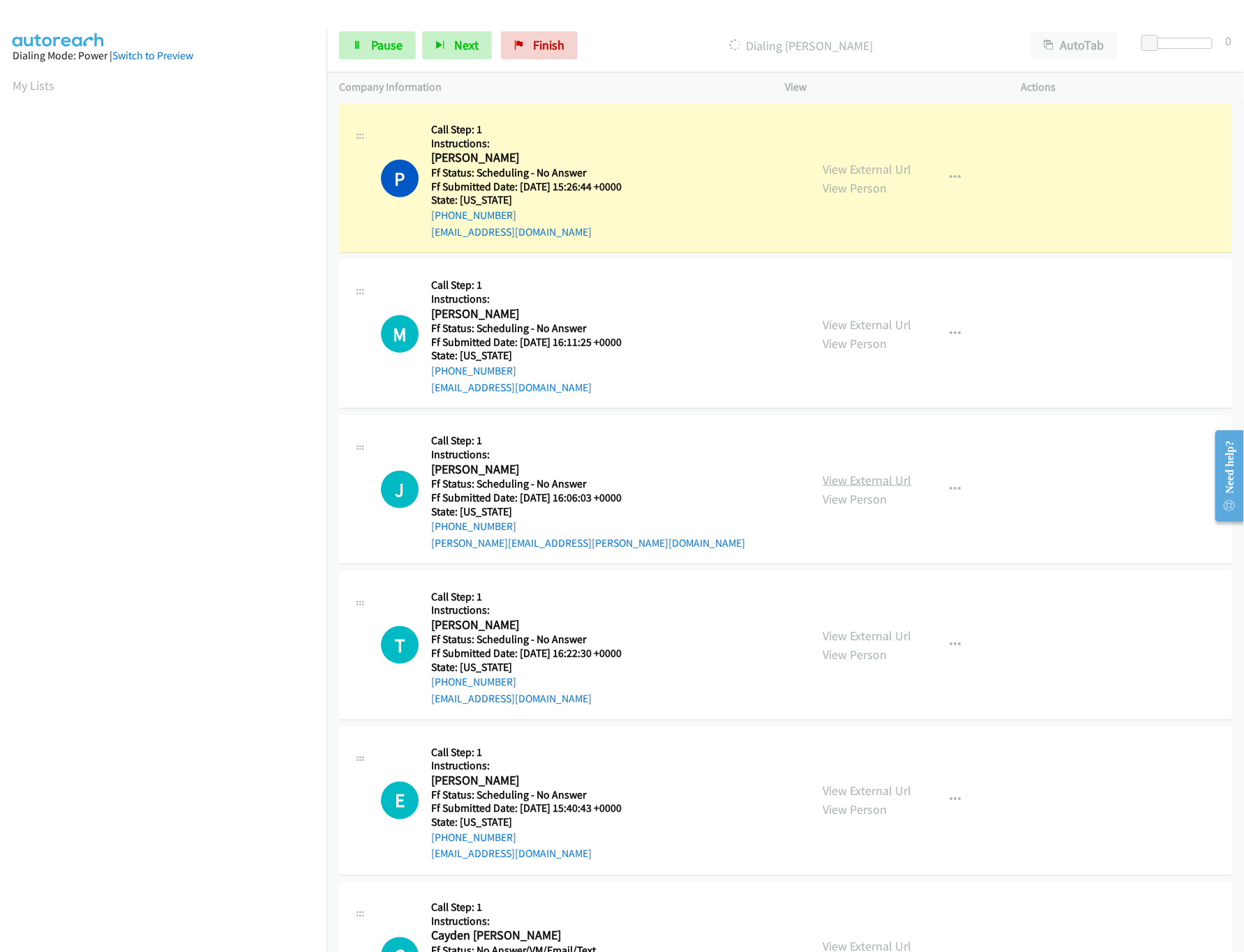
click at [887, 482] on link "View External Url" at bounding box center [868, 480] width 89 height 16
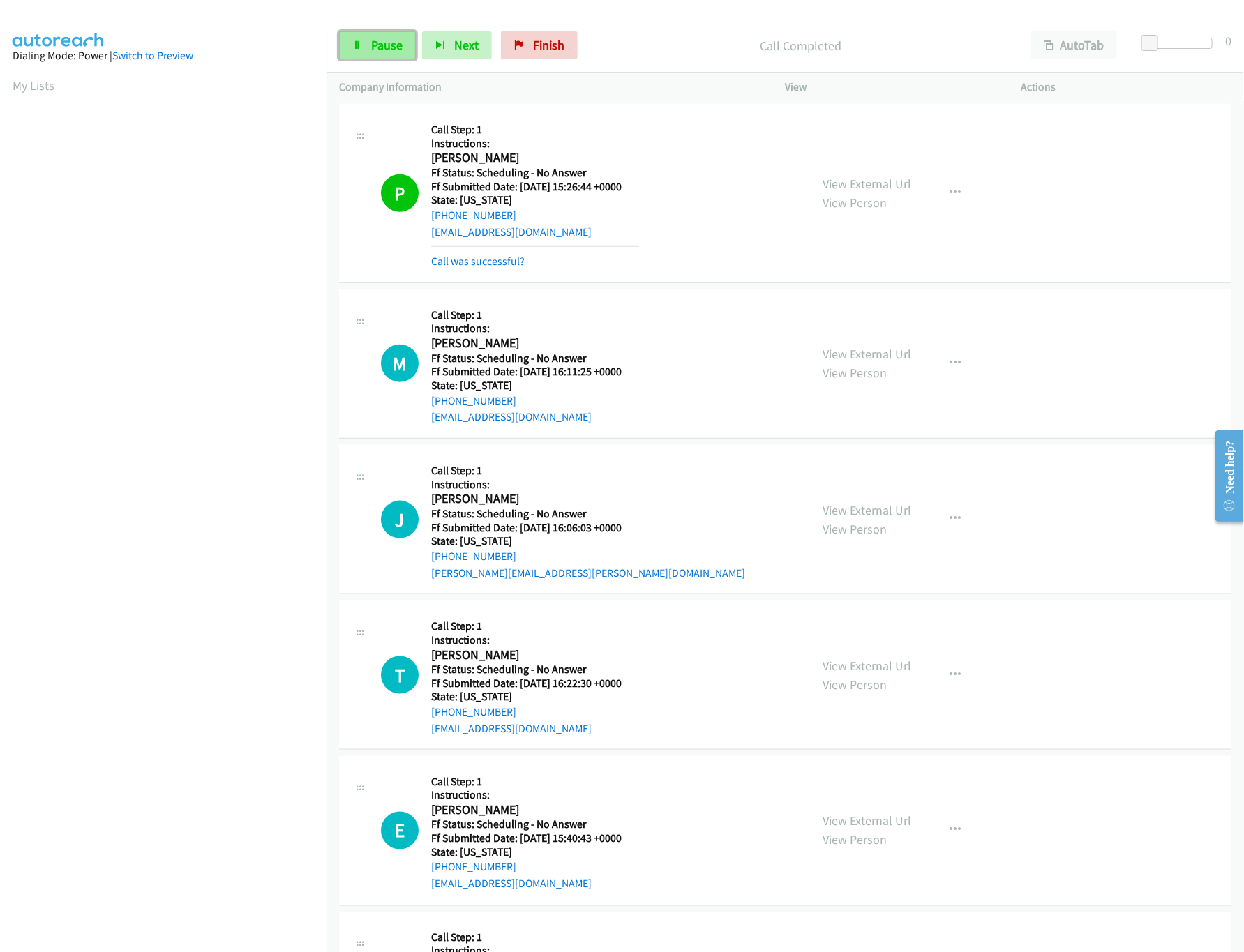
click at [368, 44] on link "Pause" at bounding box center [378, 45] width 77 height 28
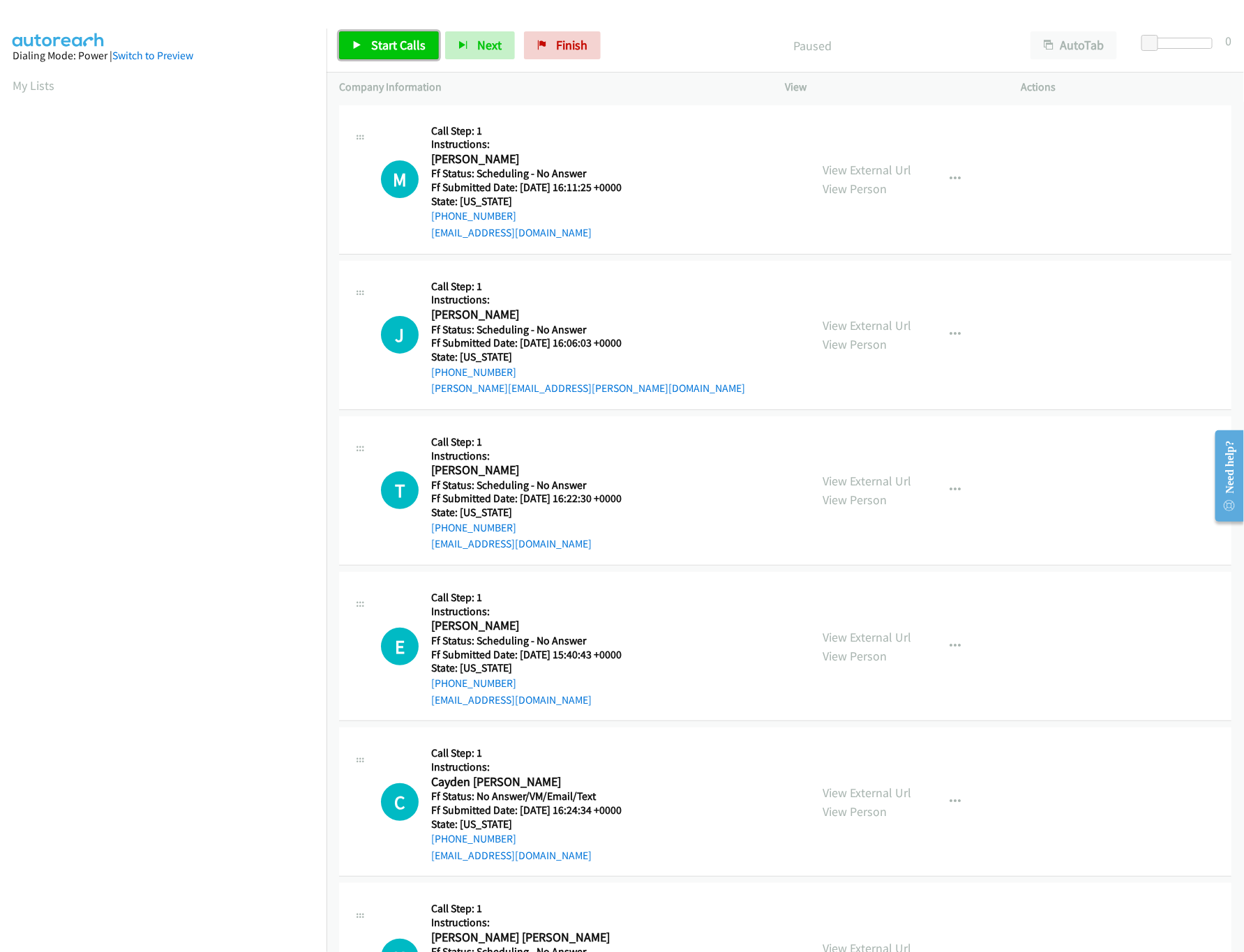
click at [347, 48] on link "Start Calls" at bounding box center [389, 45] width 99 height 28
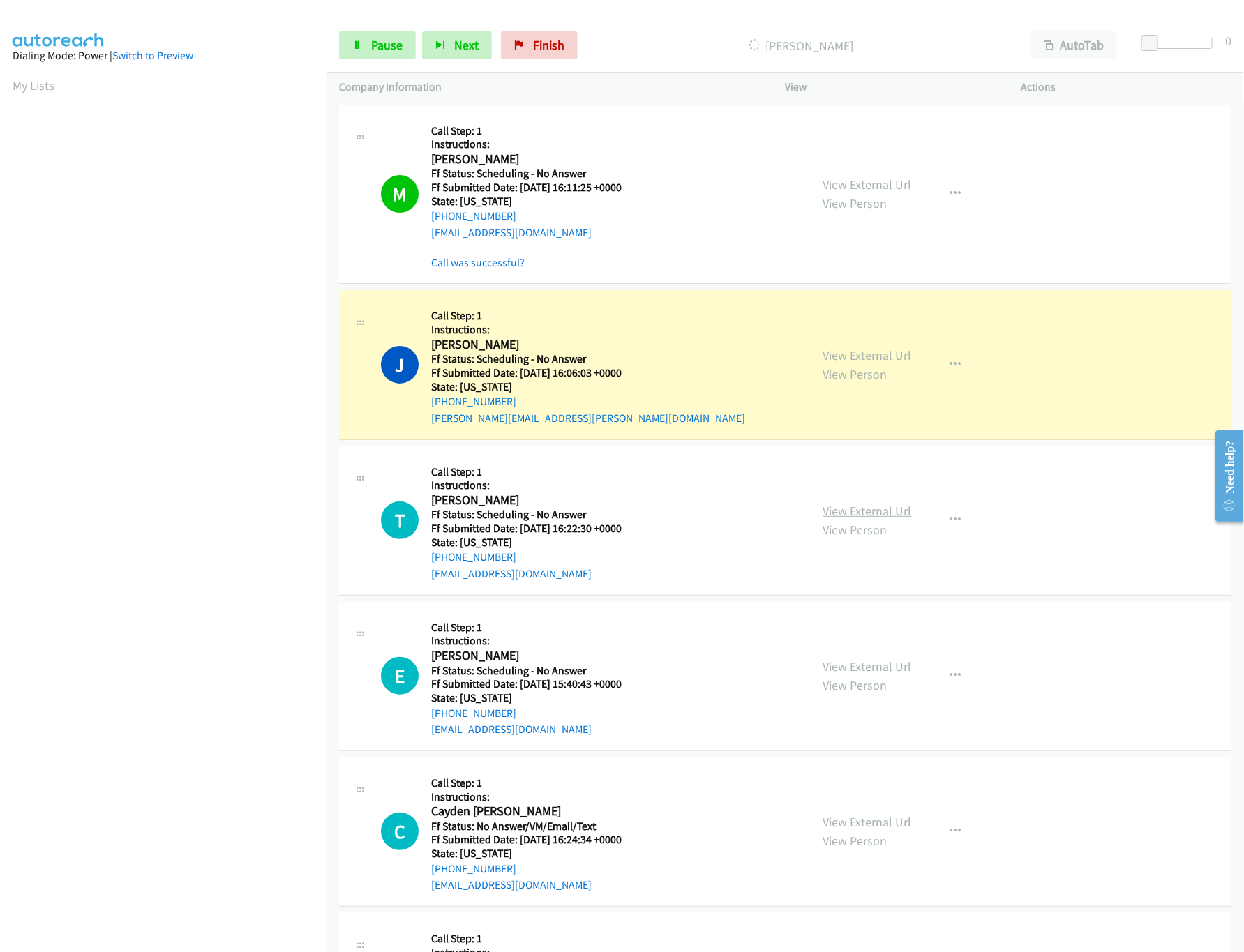
click at [853, 516] on link "View External Url" at bounding box center [868, 511] width 89 height 16
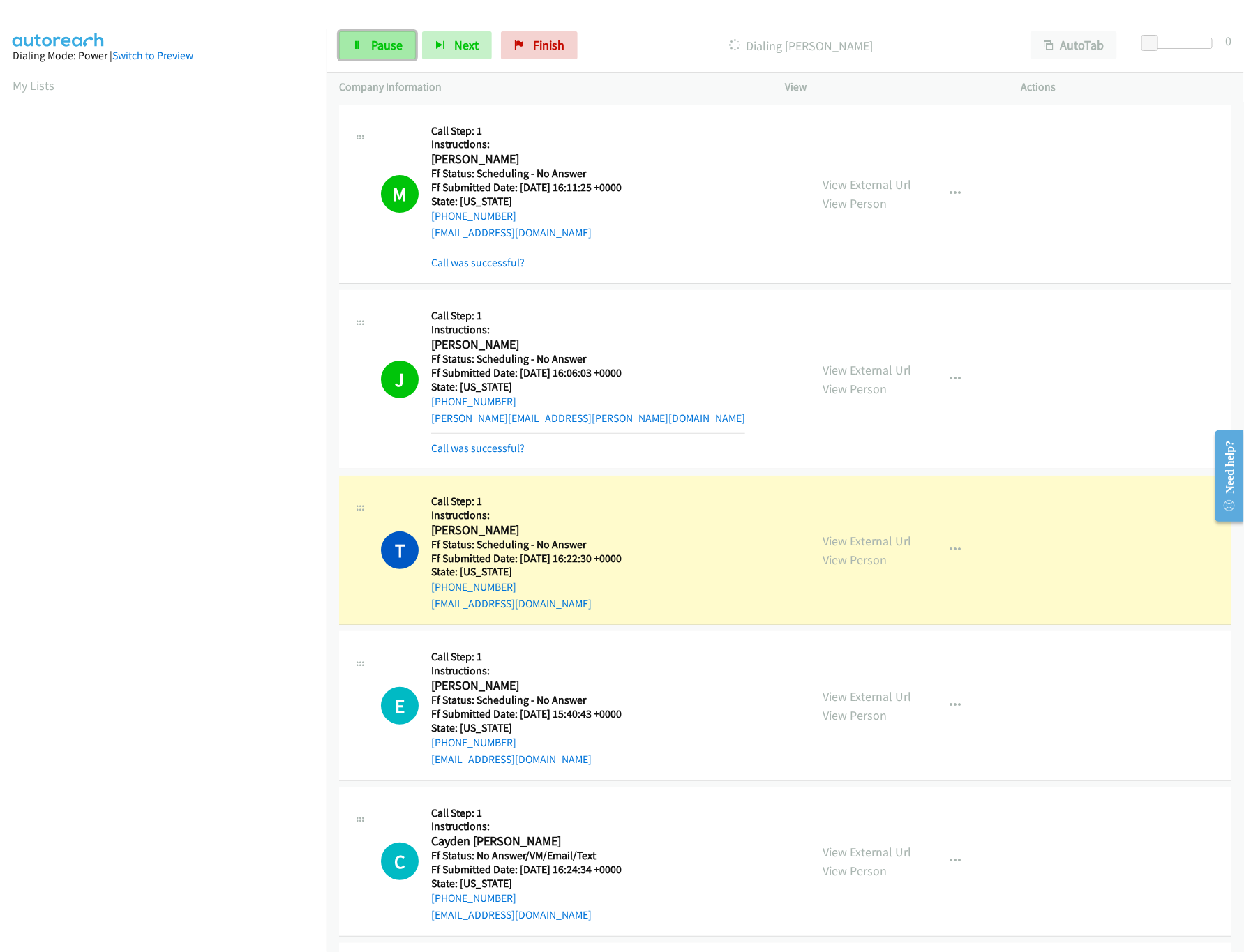
click at [373, 46] on span "Pause" at bounding box center [386, 45] width 31 height 16
click at [513, 435] on mb0 "Call was successful?" at bounding box center [588, 445] width 314 height 24
drag, startPoint x: 513, startPoint y: 435, endPoint x: 509, endPoint y: 450, distance: 15.5
click at [513, 439] on mb0 "Call was successful?" at bounding box center [588, 445] width 314 height 24
click at [501, 463] on div "J Callback Scheduled Call Step: 1 Instructions: [PERSON_NAME] America/[GEOGRAPH…" at bounding box center [785, 380] width 893 height 179
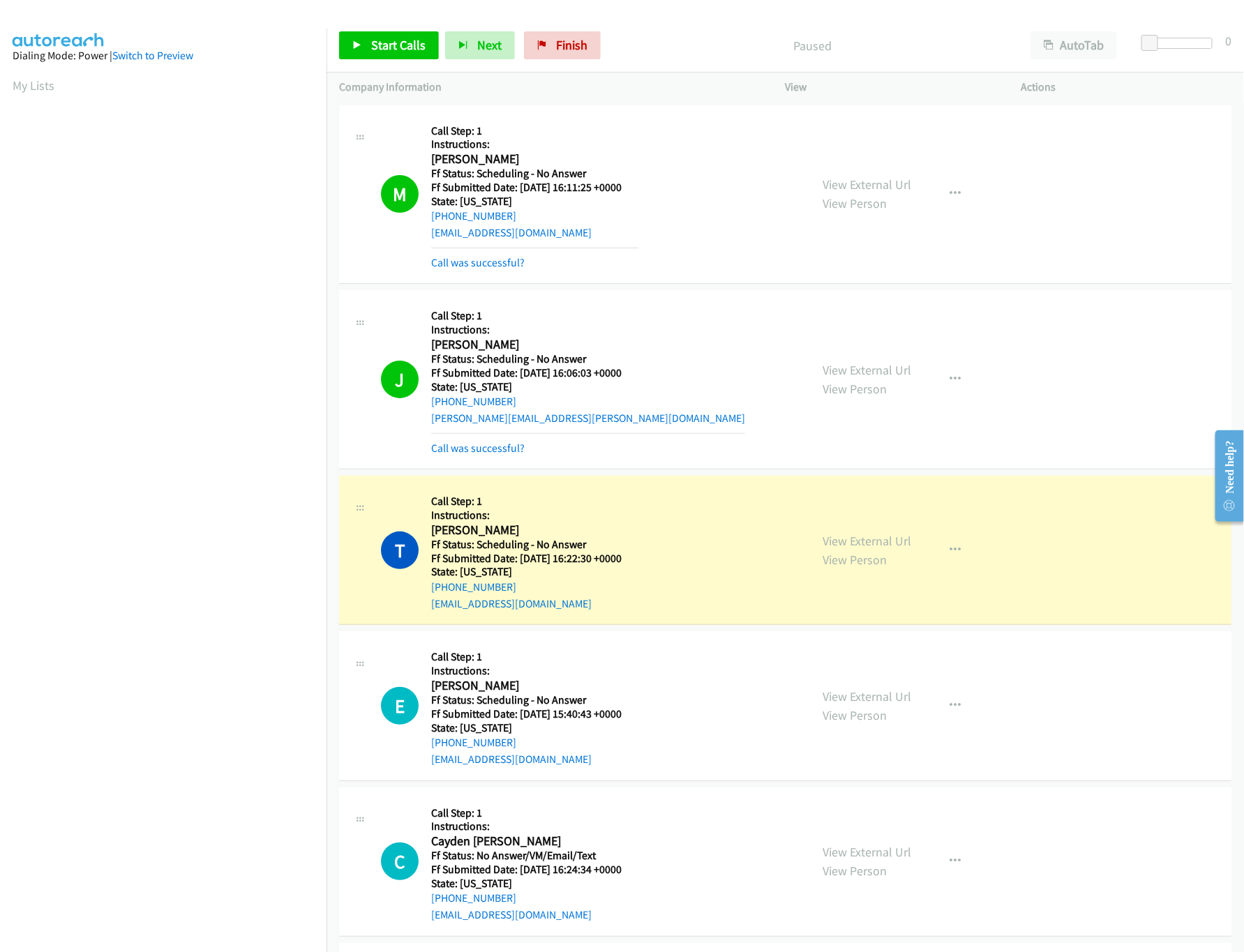
click at [501, 431] on div "Callback Scheduled Call Step: 1 Instructions: [PERSON_NAME] America/[GEOGRAPHIC…" at bounding box center [588, 379] width 314 height 153
click at [498, 449] on link "Call was successful?" at bounding box center [478, 448] width 94 height 13
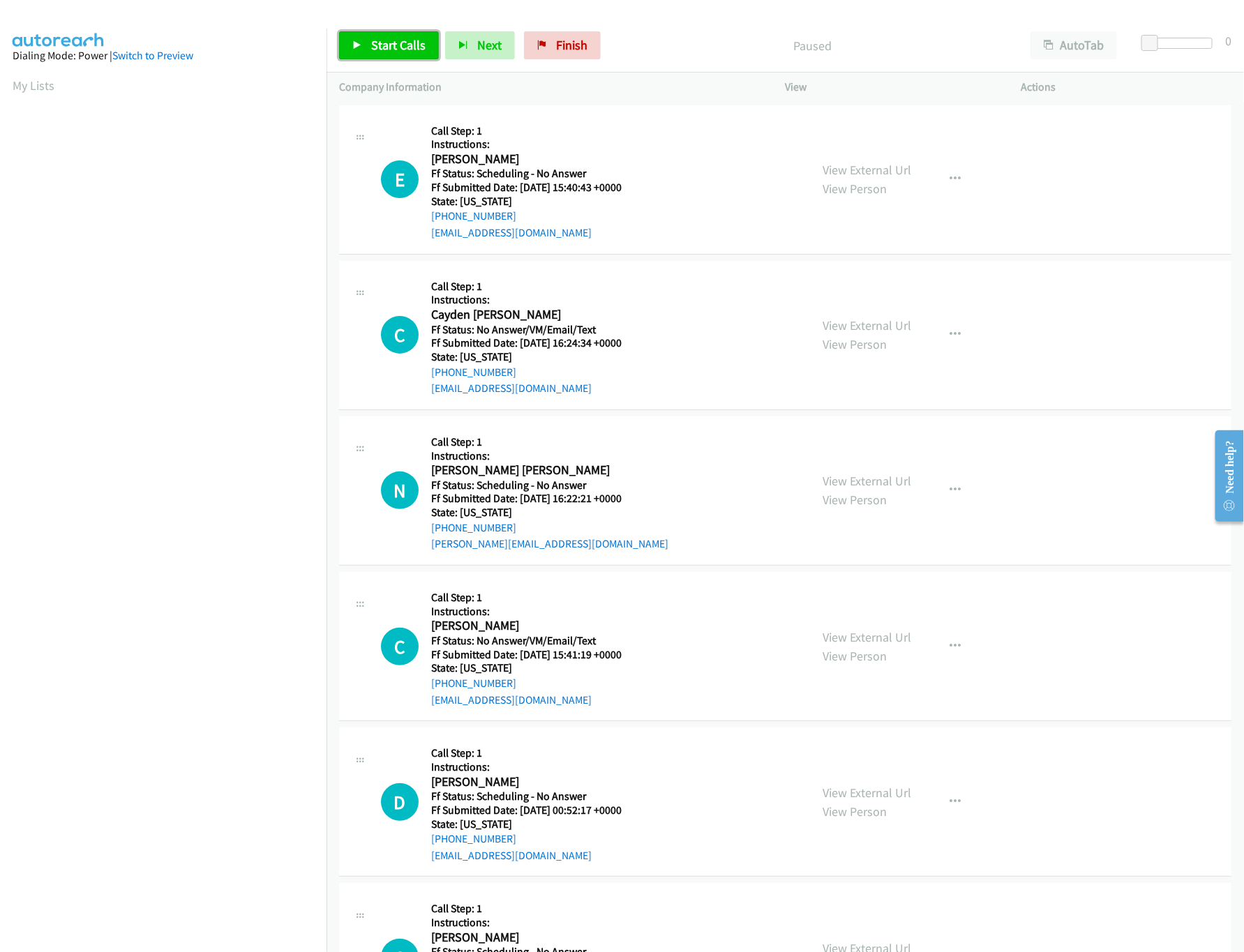
click at [411, 43] on span "Start Calls" at bounding box center [398, 45] width 54 height 16
click at [864, 162] on link "View External Url" at bounding box center [868, 170] width 89 height 16
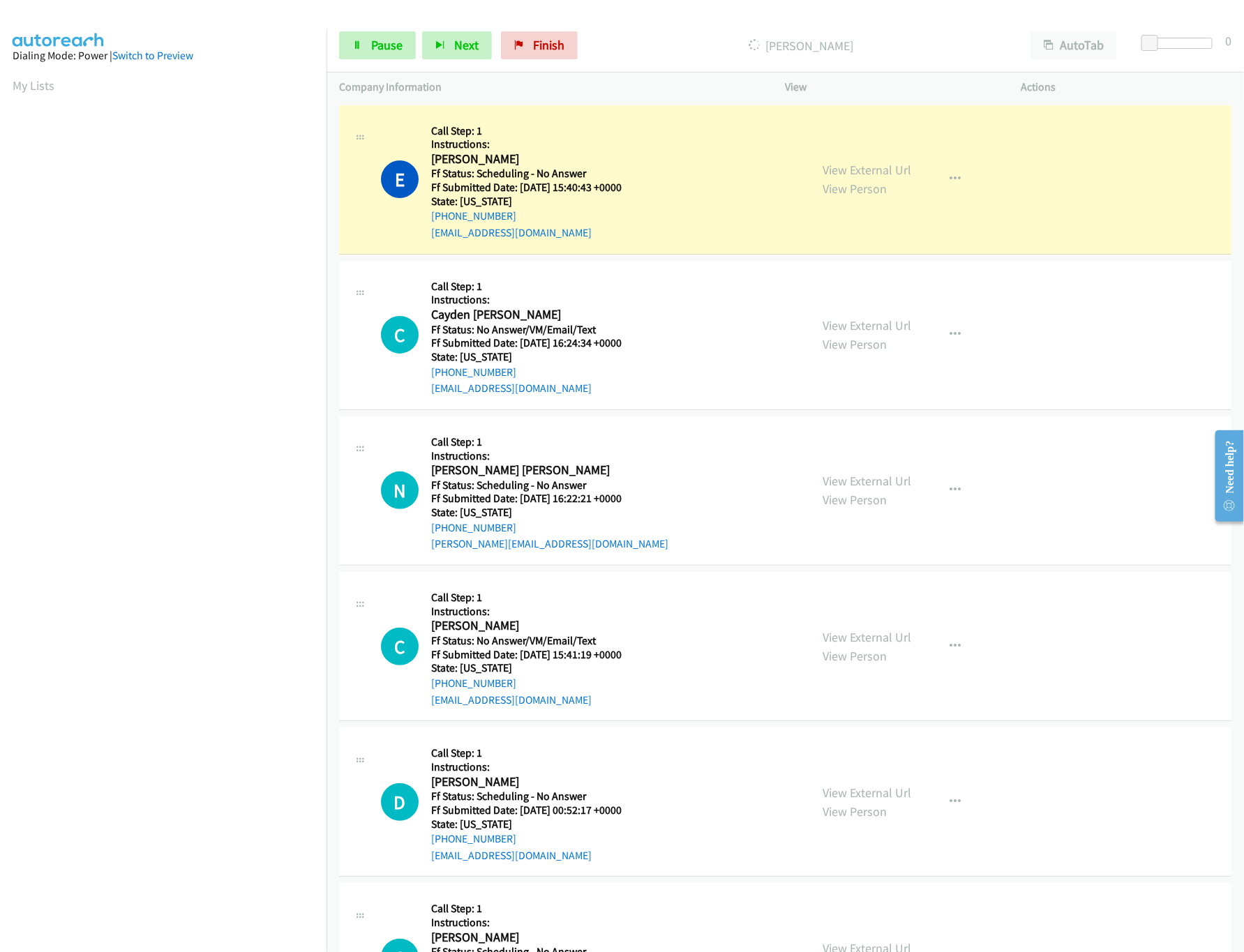
click at [357, 27] on div "Start Calls Pause Next Finish [PERSON_NAME] AutoTab AutoTab 0" at bounding box center [785, 46] width 917 height 54
click at [370, 60] on link "Pause" at bounding box center [378, 45] width 77 height 28
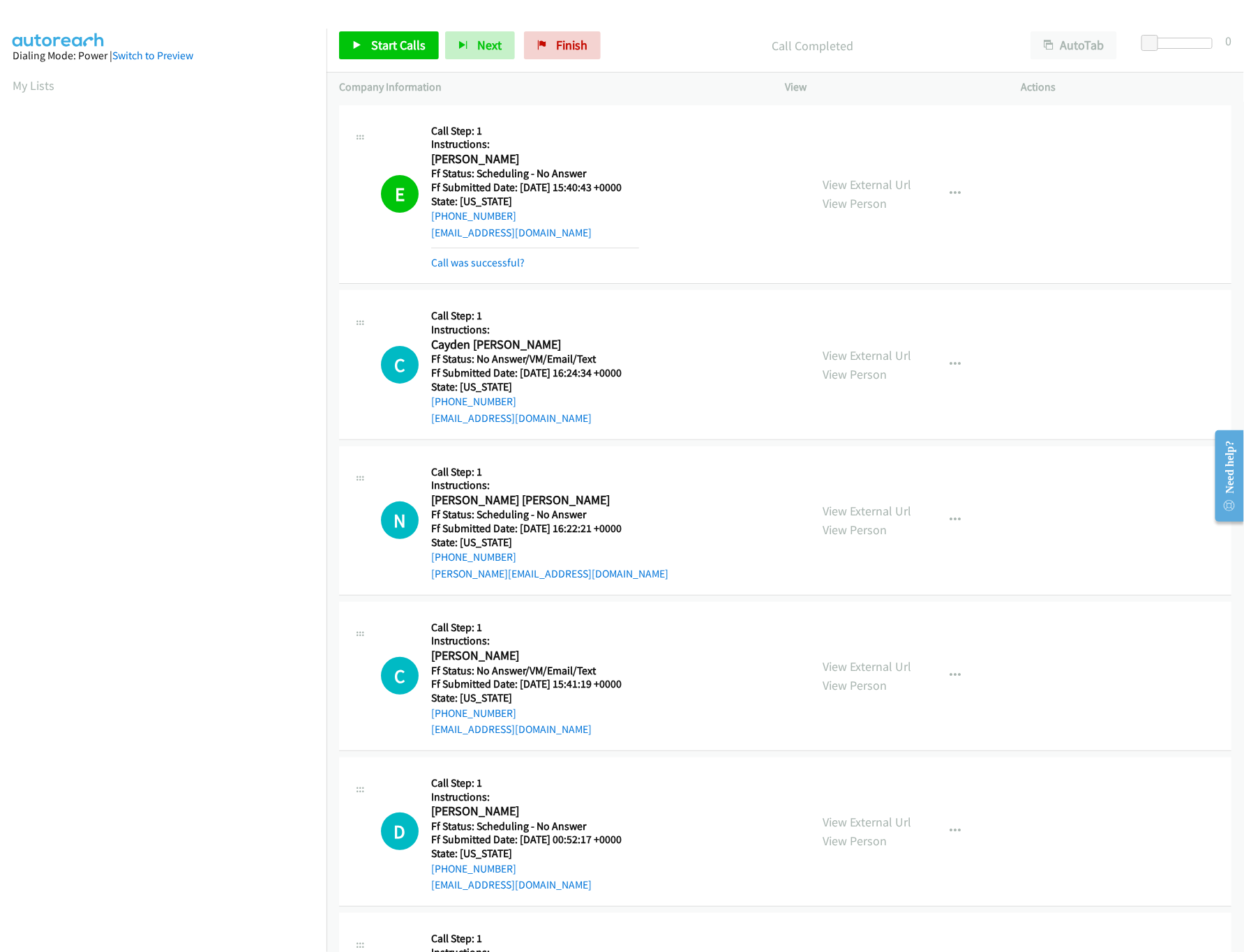
click at [247, 843] on nav "Dialing Mode: Power | Switch to Preview My Lists" at bounding box center [163, 504] width 328 height 952
click at [890, 187] on link "View External Url" at bounding box center [868, 184] width 89 height 16
click at [155, 866] on nav "Dialing Mode: Power | Switch to Preview My Lists" at bounding box center [163, 504] width 328 height 952
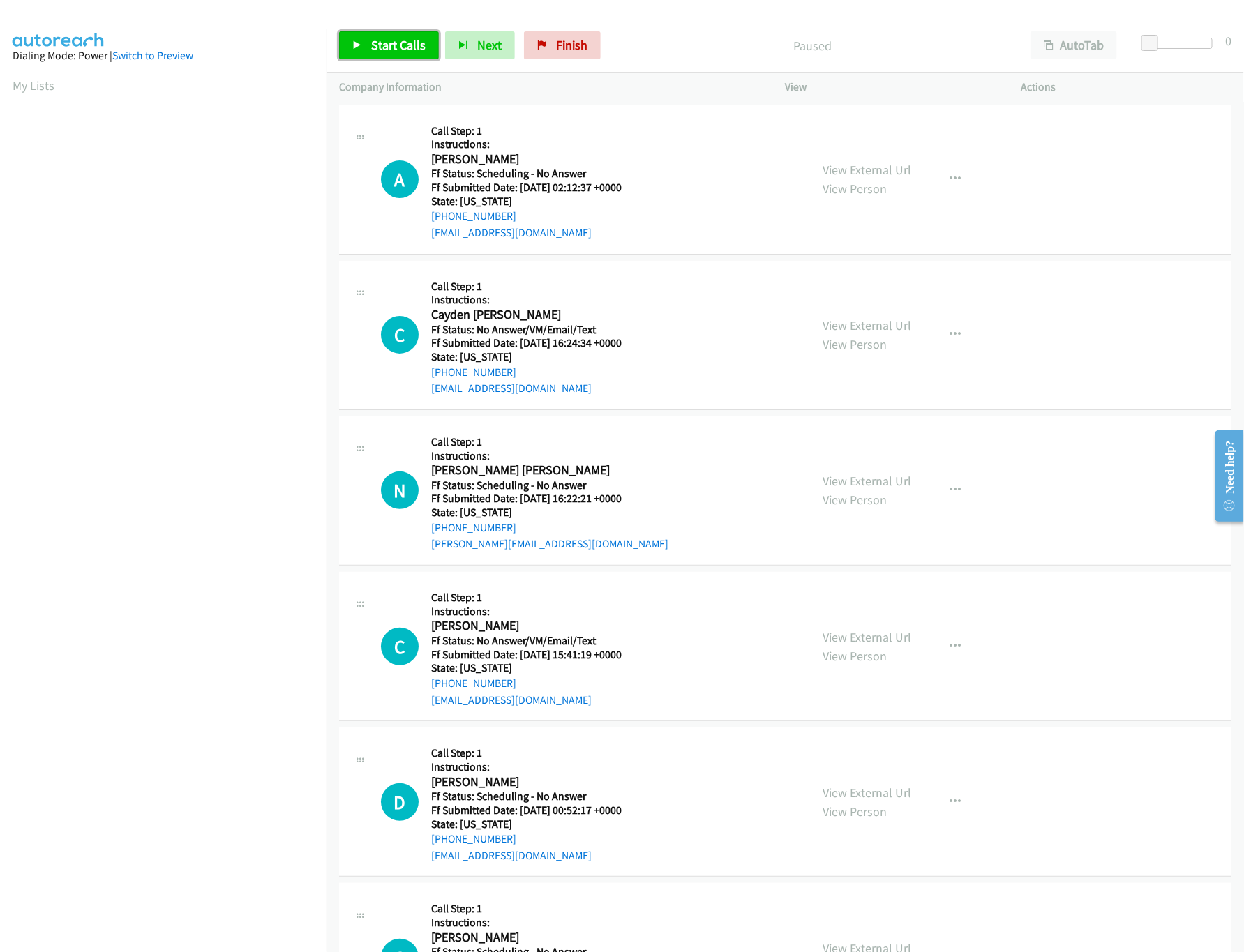
click at [357, 46] on icon at bounding box center [357, 46] width 9 height 9
click at [879, 170] on link "View External Url" at bounding box center [868, 170] width 89 height 16
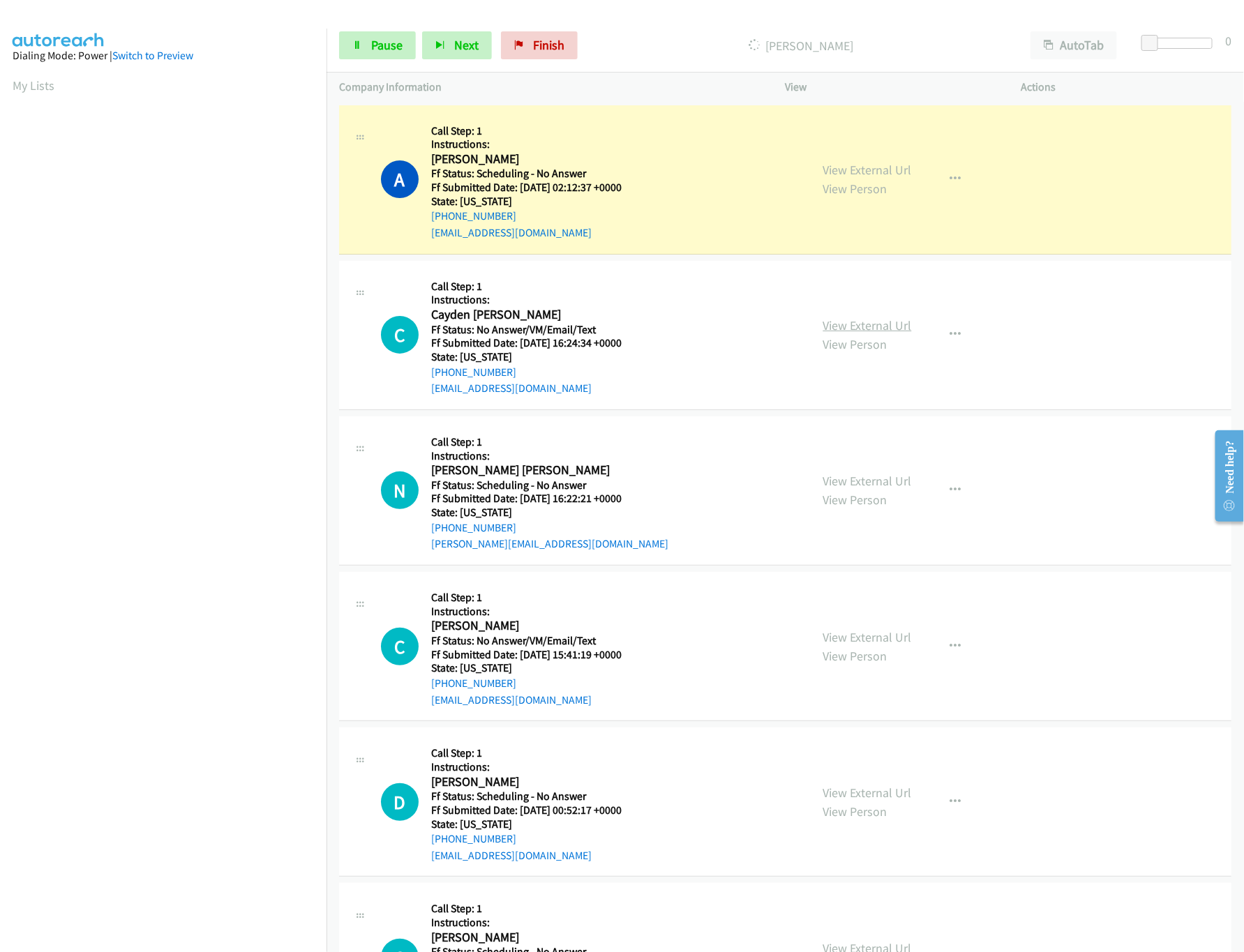
click at [840, 320] on link "View External Url" at bounding box center [868, 325] width 89 height 16
drag, startPoint x: 855, startPoint y: 487, endPoint x: 842, endPoint y: 475, distance: 17.7
click at [855, 487] on link "View External Url" at bounding box center [868, 481] width 89 height 16
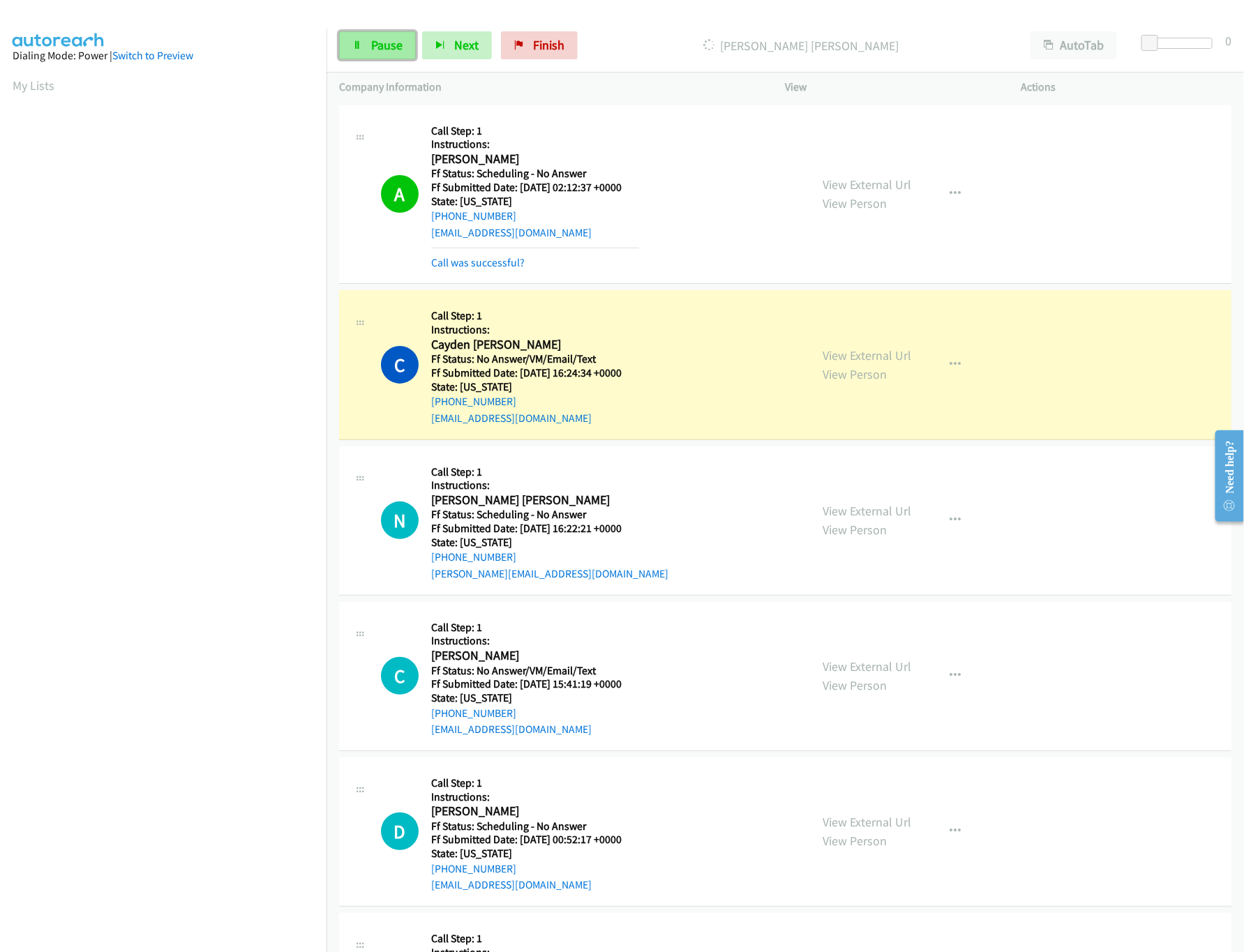
click at [383, 44] on span "Pause" at bounding box center [386, 45] width 31 height 16
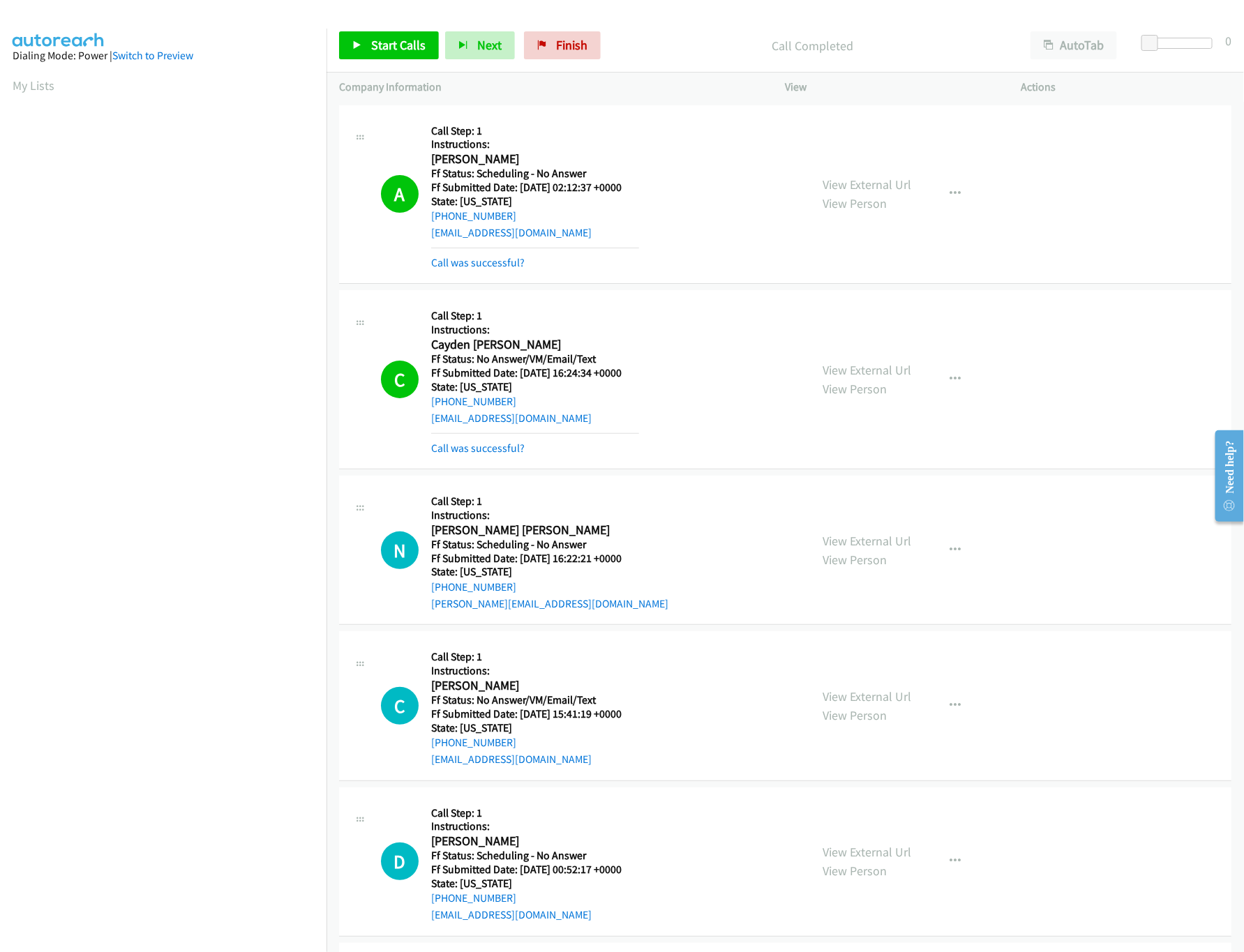
click at [339, 802] on div "D Callback Scheduled Call Step: 1 Instructions: David Hanley America/New_York F…" at bounding box center [574, 862] width 471 height 123
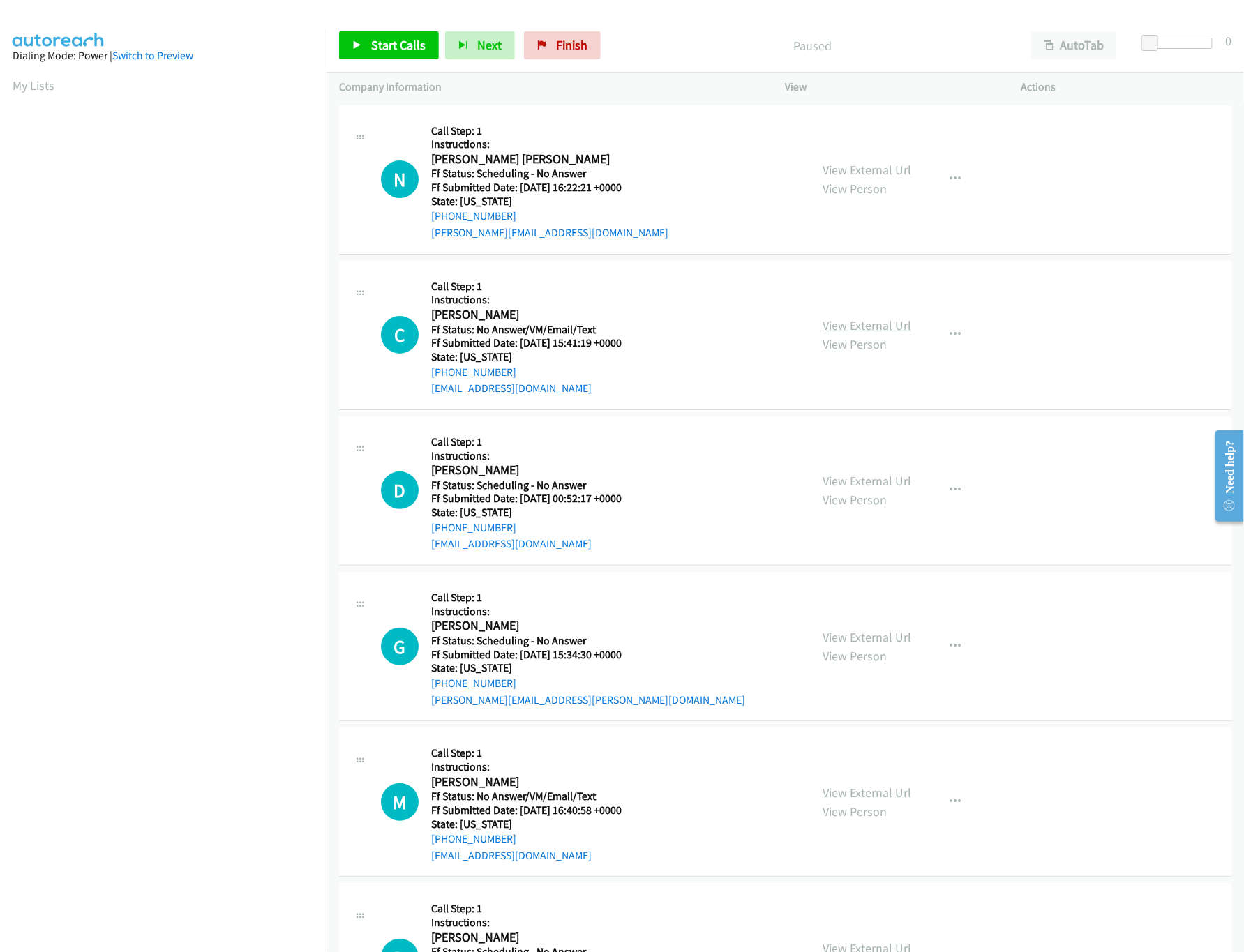
click at [886, 320] on link "View External Url" at bounding box center [868, 325] width 89 height 16
click at [381, 48] on span "Start Calls" at bounding box center [398, 45] width 54 height 16
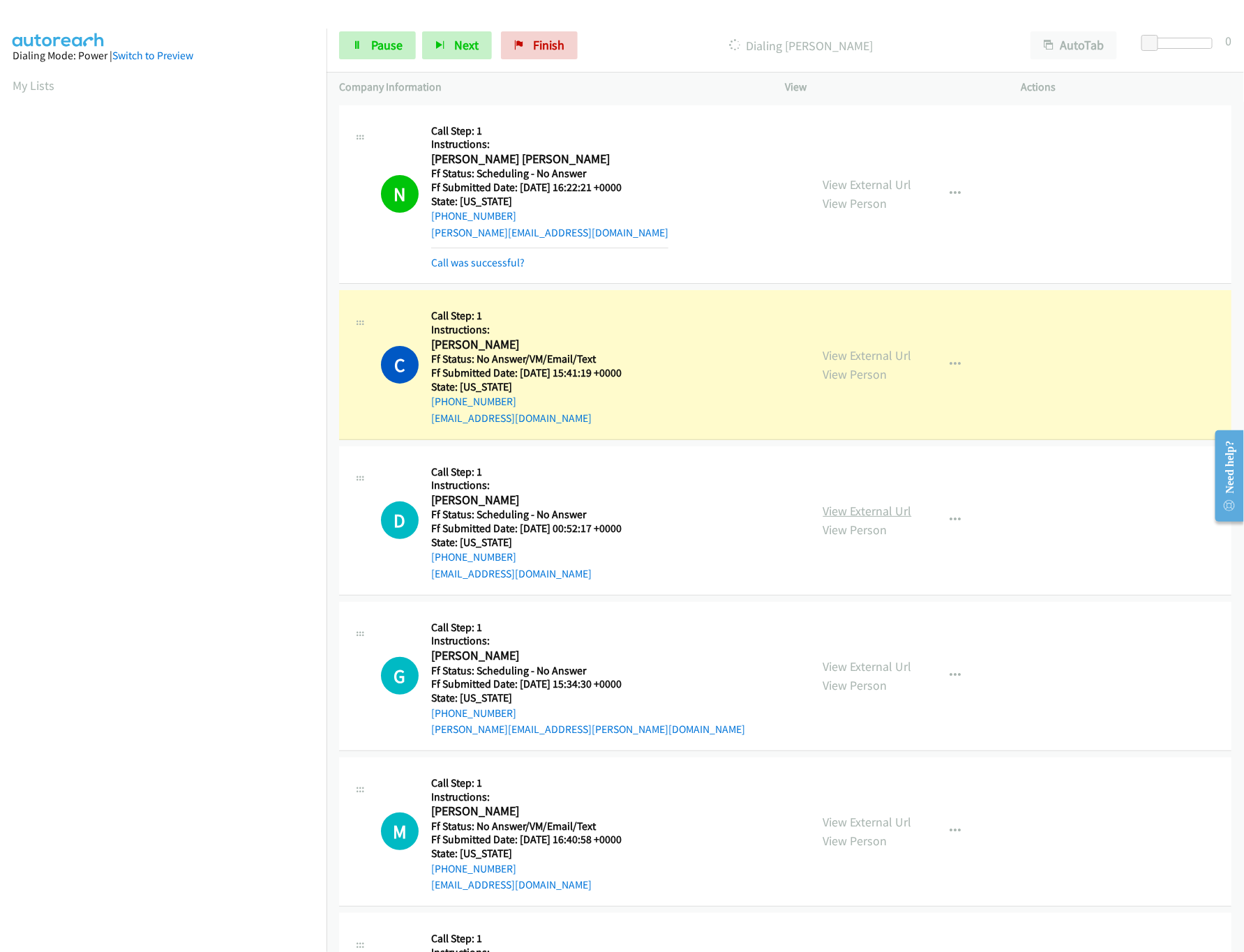
click at [835, 505] on link "View External Url" at bounding box center [868, 511] width 89 height 16
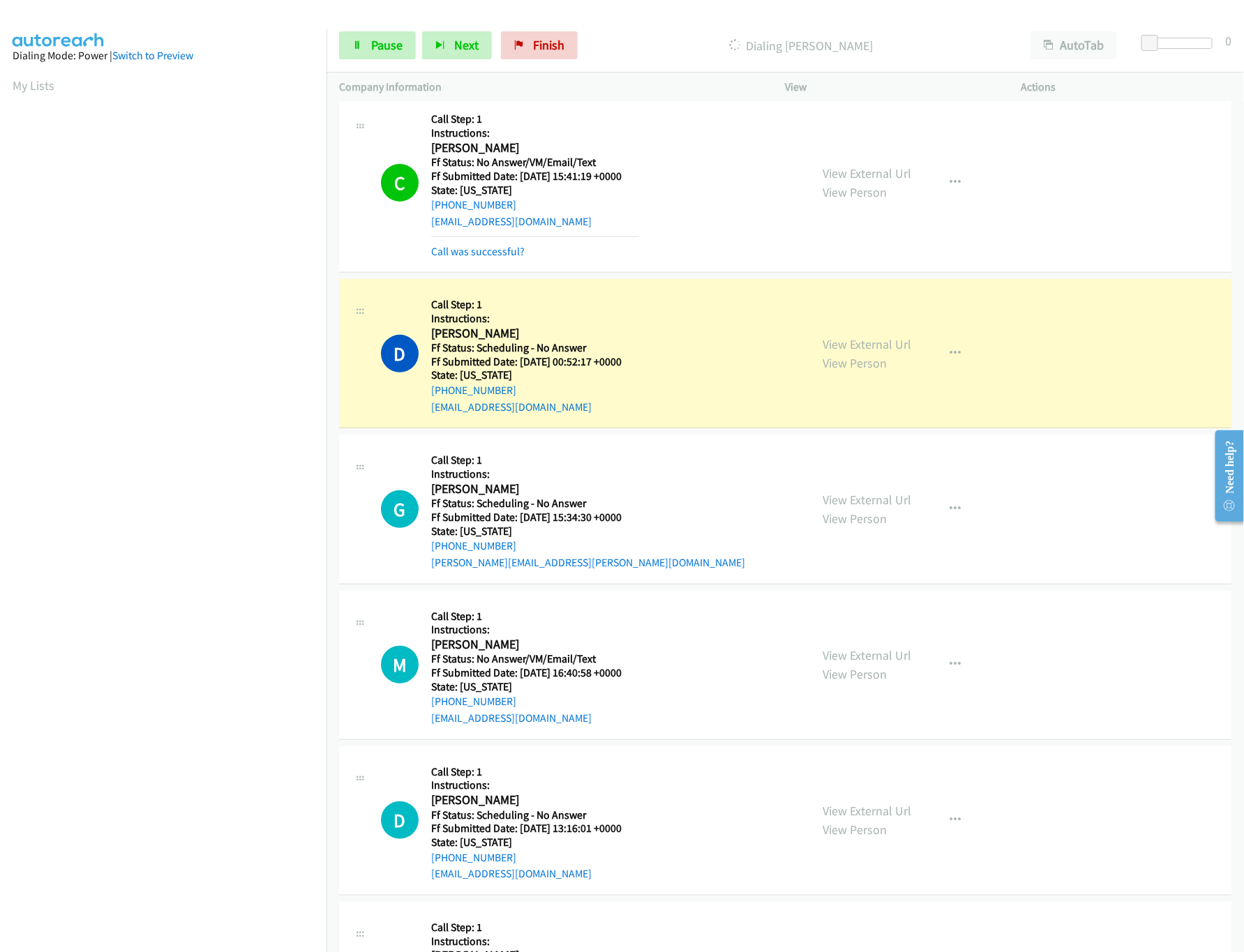
scroll to position [418, 0]
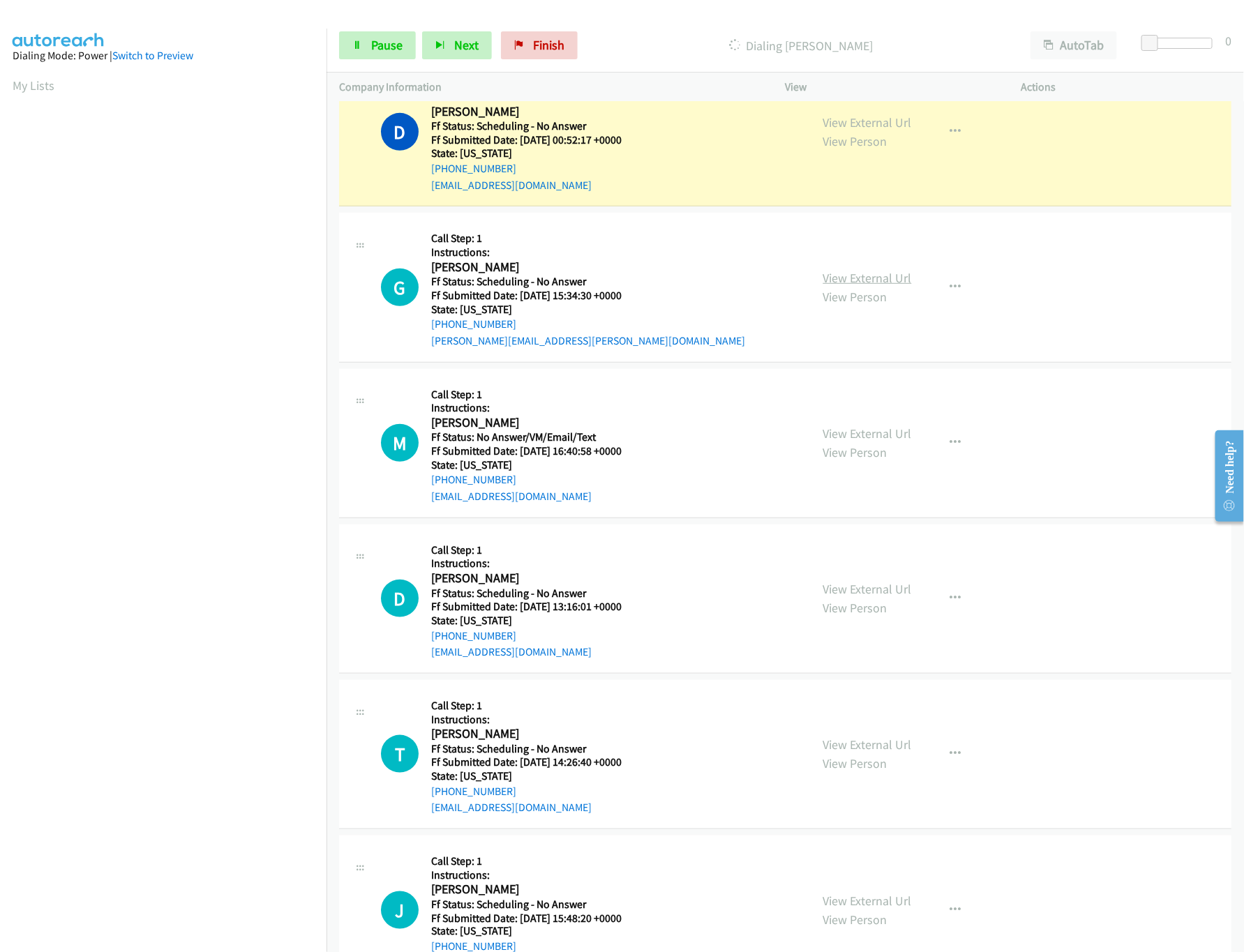
click at [835, 280] on link "View External Url" at bounding box center [868, 278] width 89 height 16
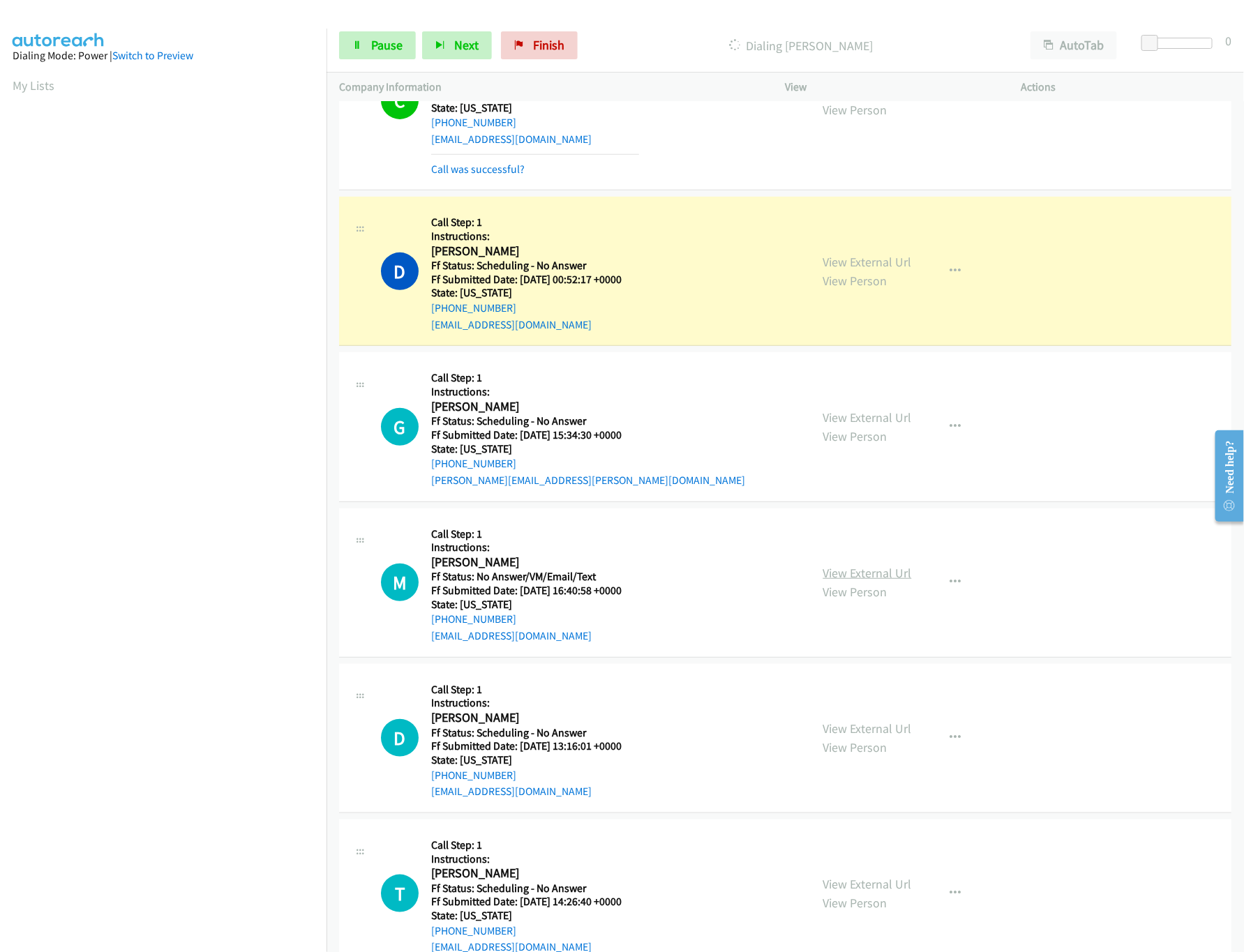
click at [873, 568] on link "View External Url" at bounding box center [868, 573] width 89 height 16
drag, startPoint x: 1145, startPoint y: 43, endPoint x: 1237, endPoint y: 44, distance: 92.0
click at [1194, 36] on span at bounding box center [1185, 43] width 17 height 17
click at [1237, 44] on div "Start Calls Pause Next Finish Dialing David Hanley AutoTab AutoTab 23" at bounding box center [785, 46] width 917 height 54
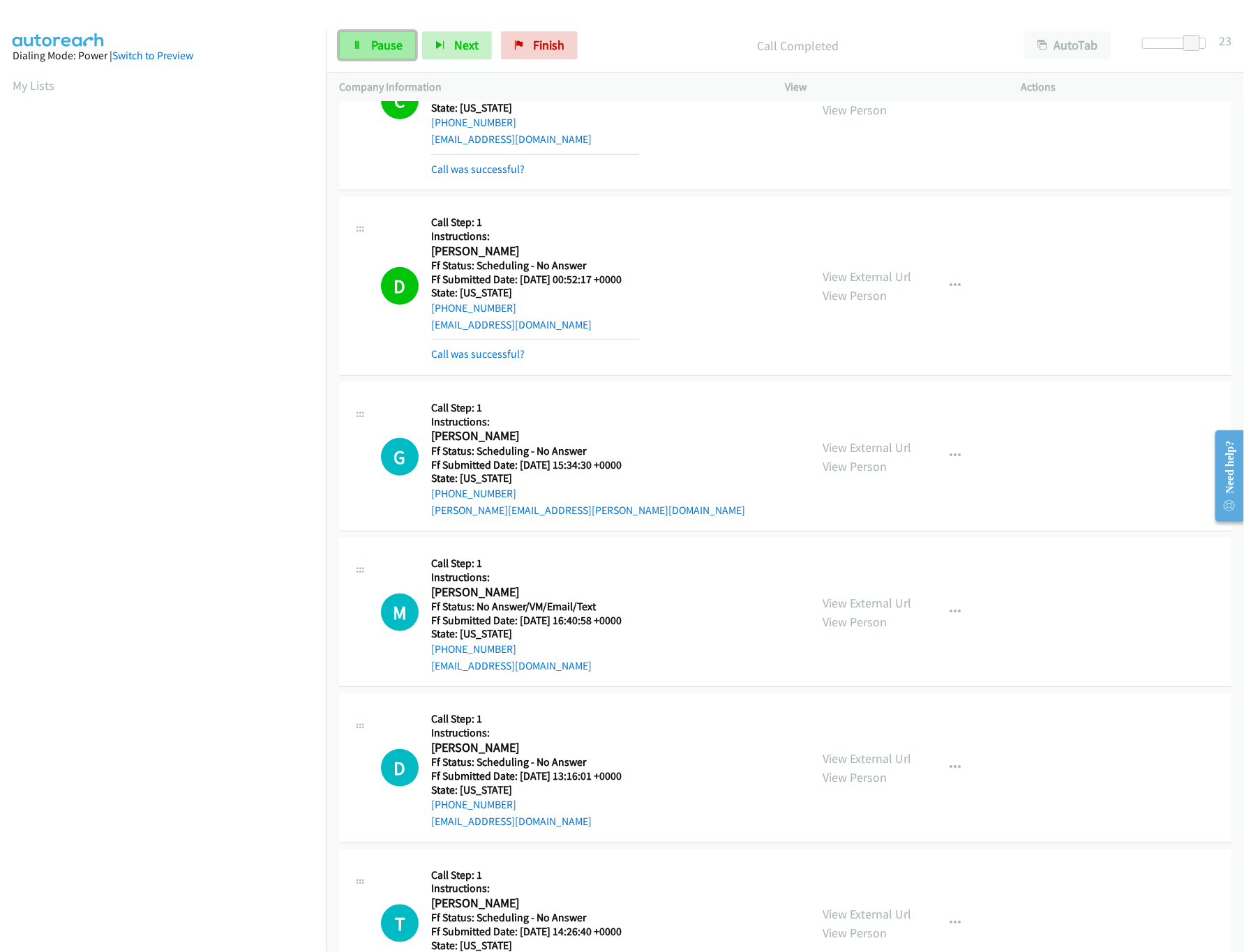
click at [399, 60] on link "Pause" at bounding box center [378, 45] width 77 height 28
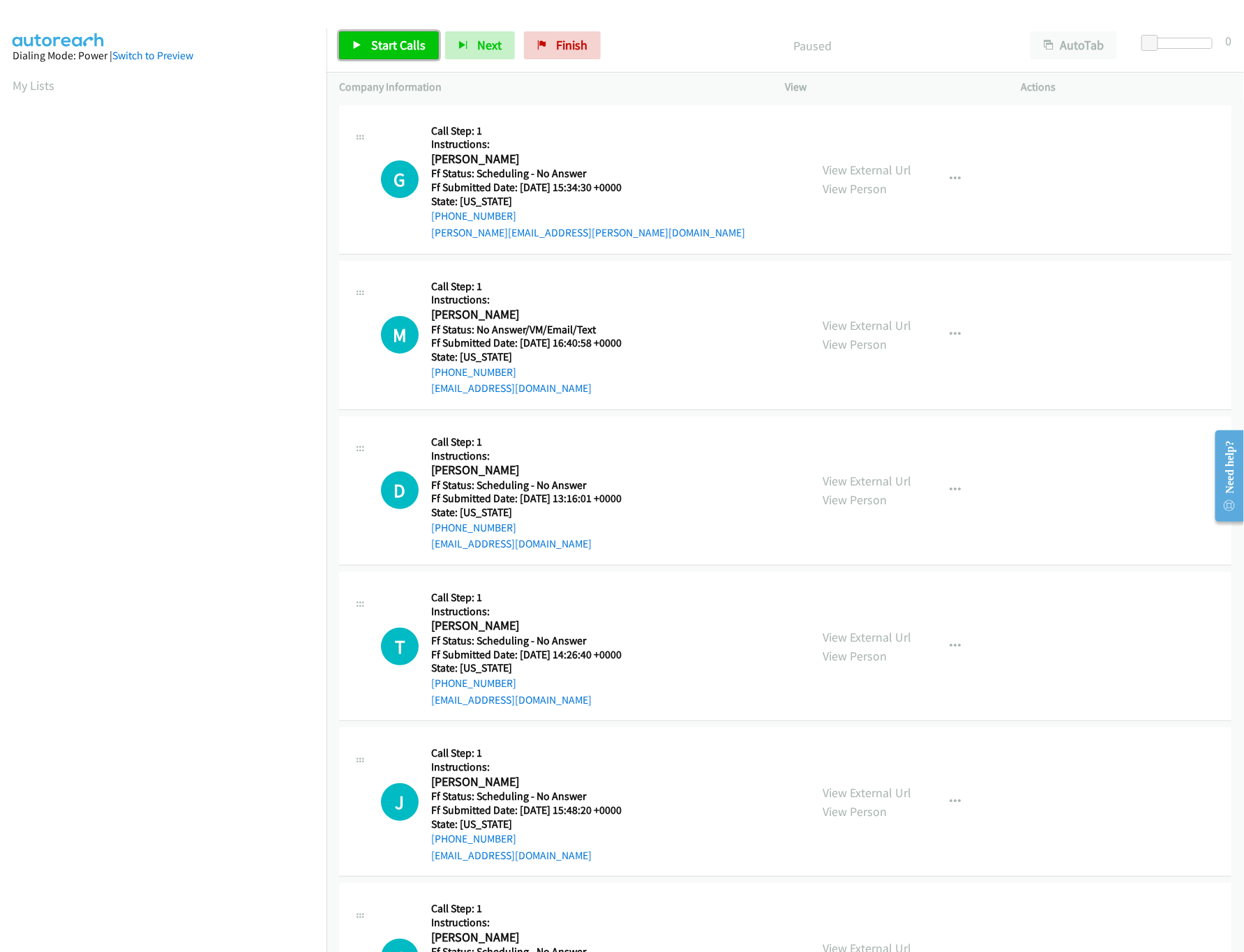
click at [365, 49] on link "Start Calls" at bounding box center [389, 45] width 99 height 28
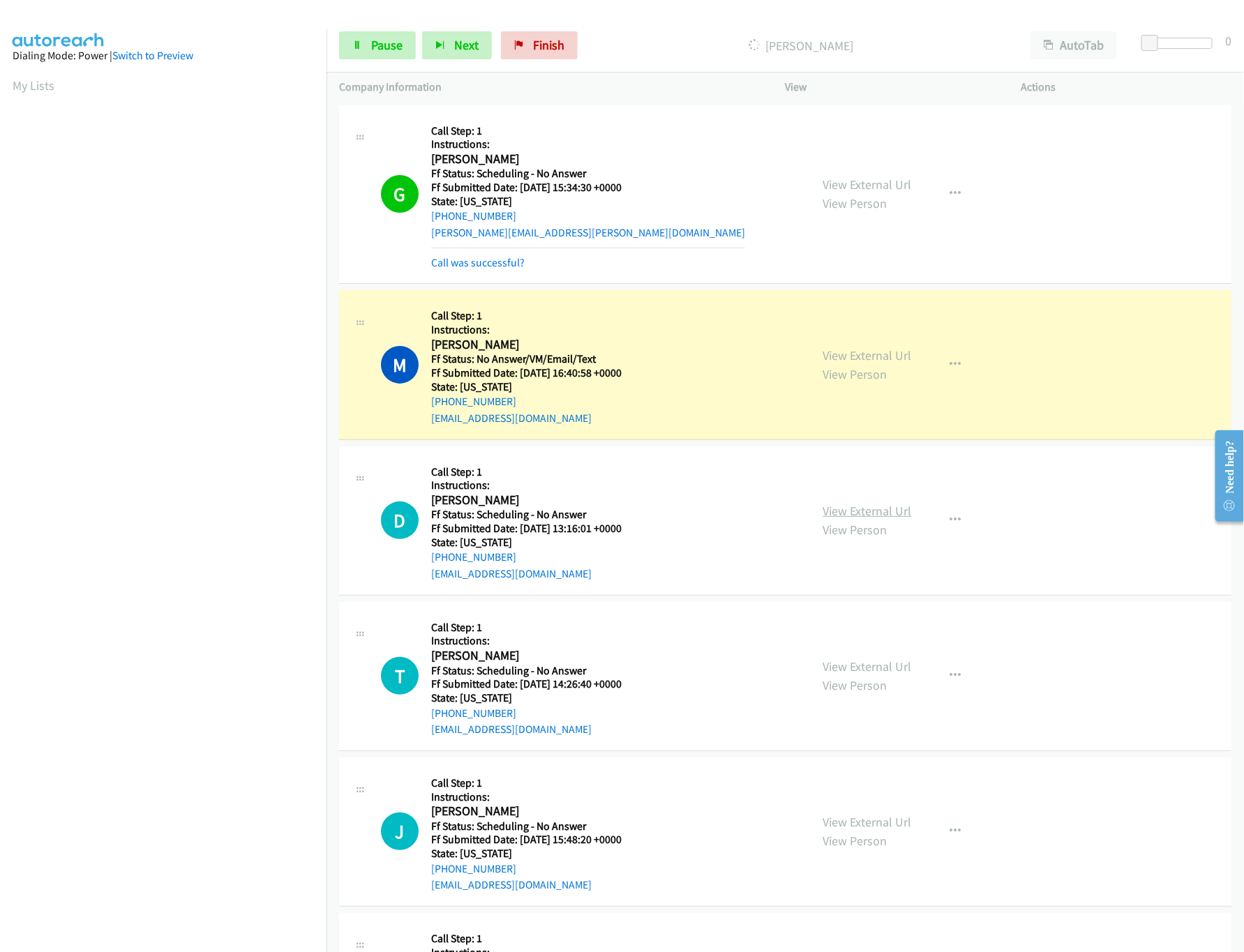
click at [869, 518] on link "View External Url" at bounding box center [868, 511] width 89 height 16
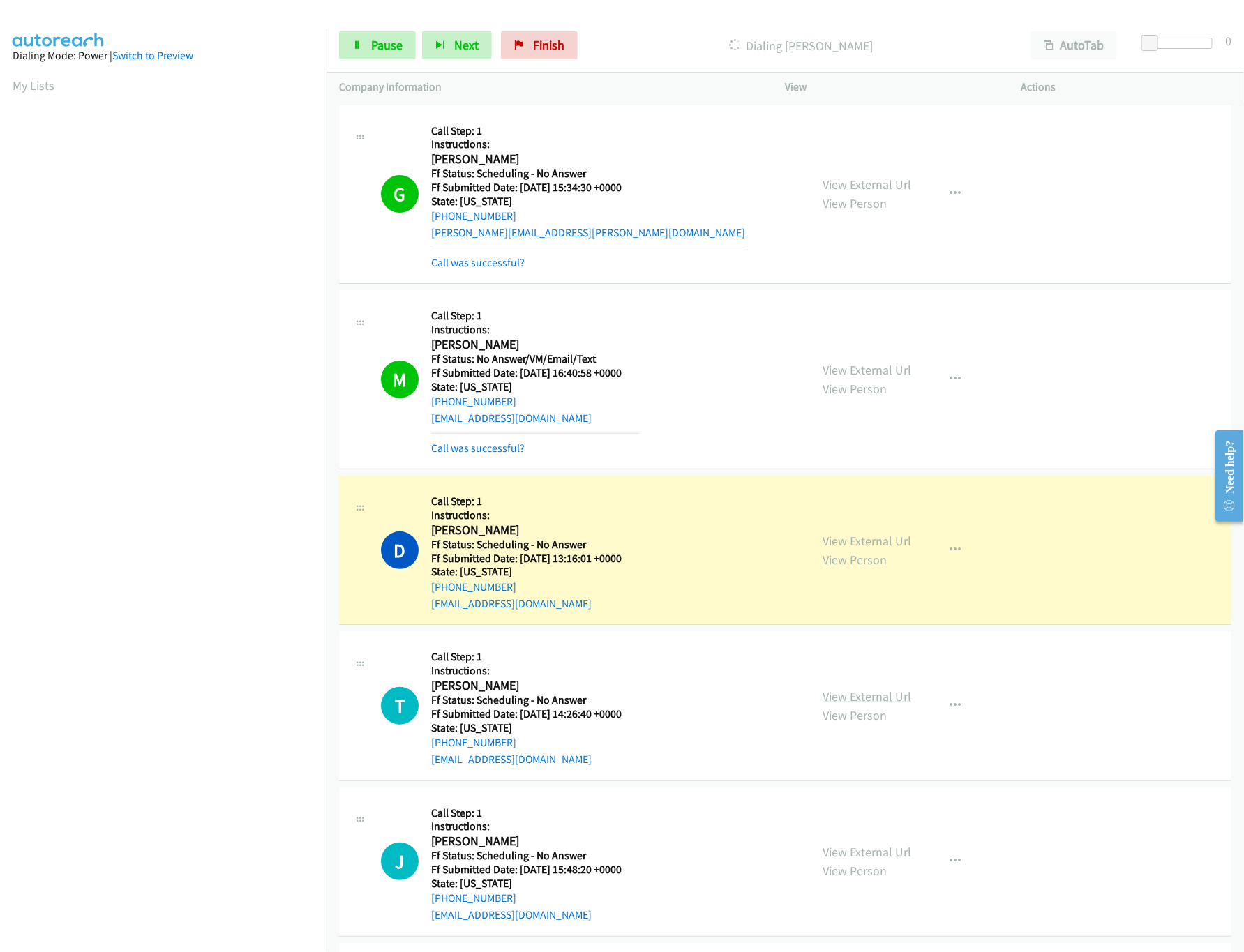
click at [893, 698] on link "View External Url" at bounding box center [868, 696] width 89 height 16
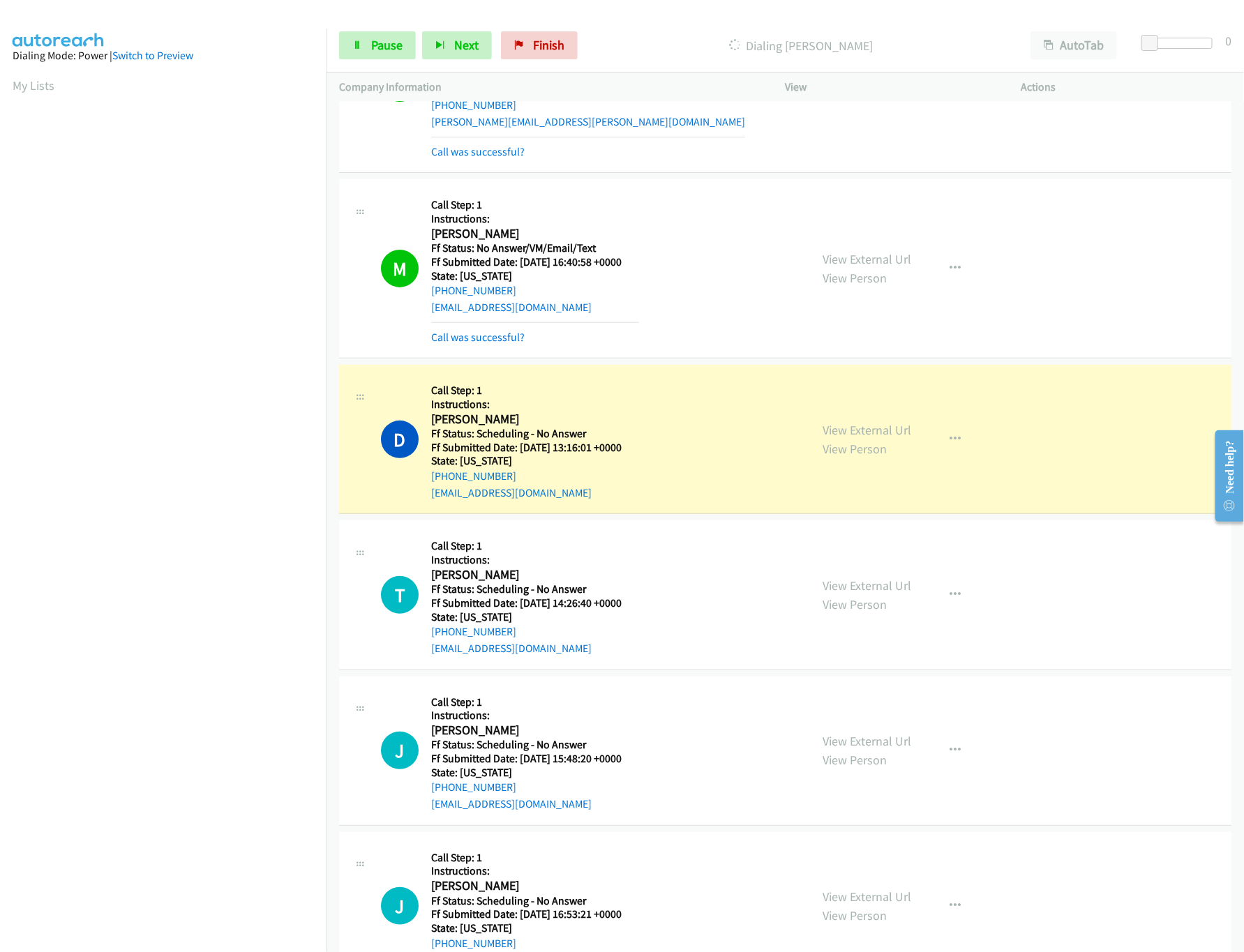
scroll to position [279, 0]
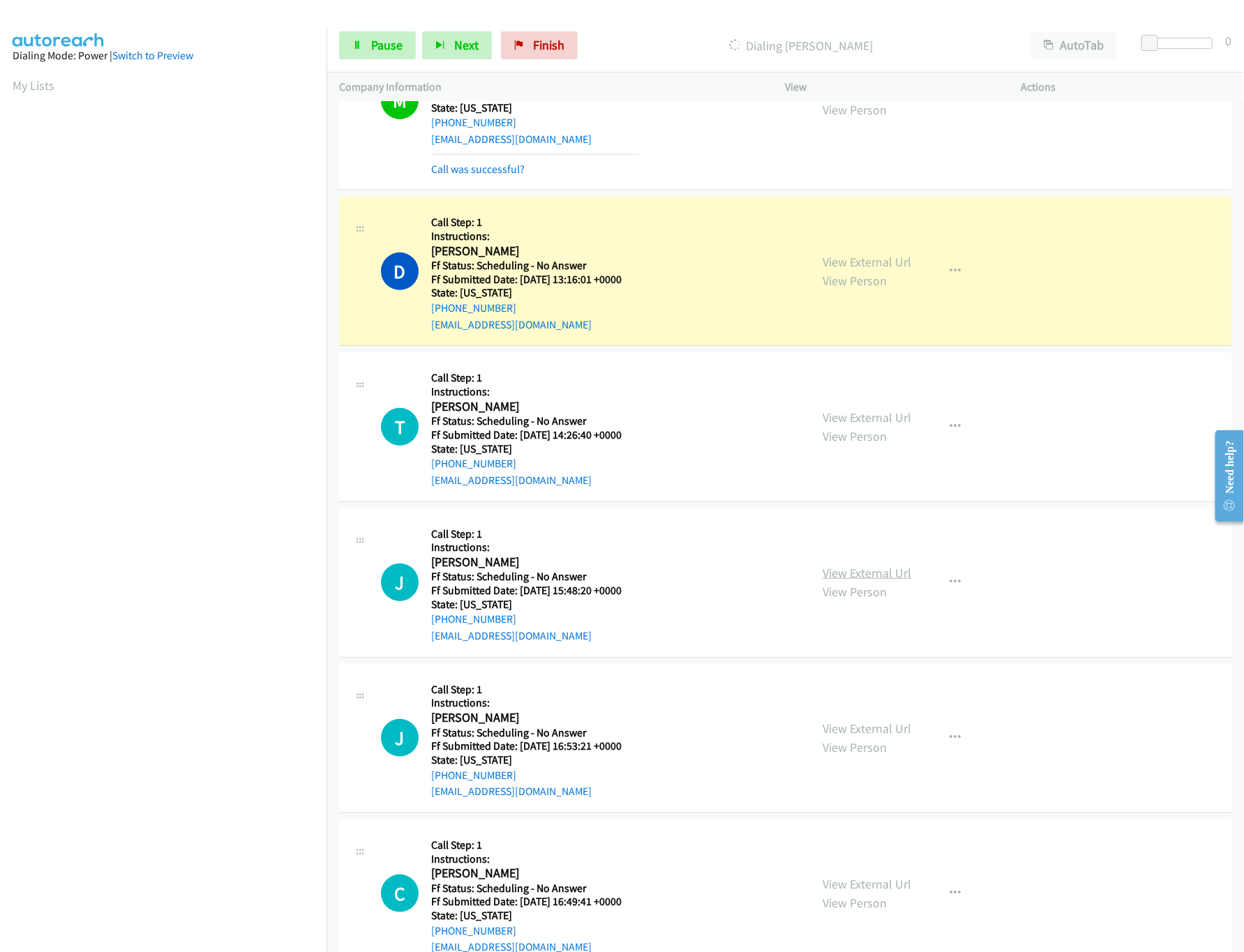
click at [840, 572] on link "View External Url" at bounding box center [868, 573] width 89 height 16
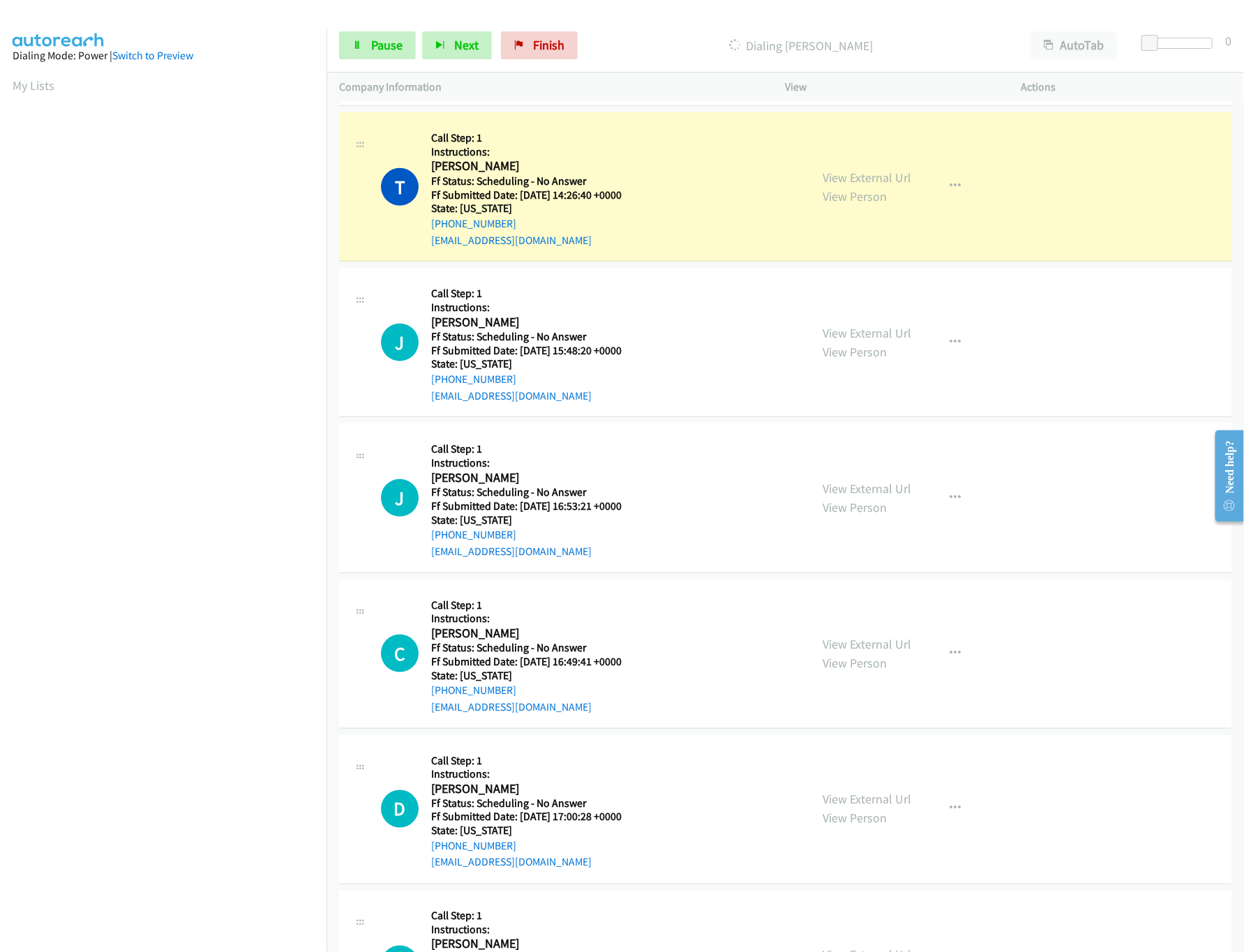
scroll to position [558, 0]
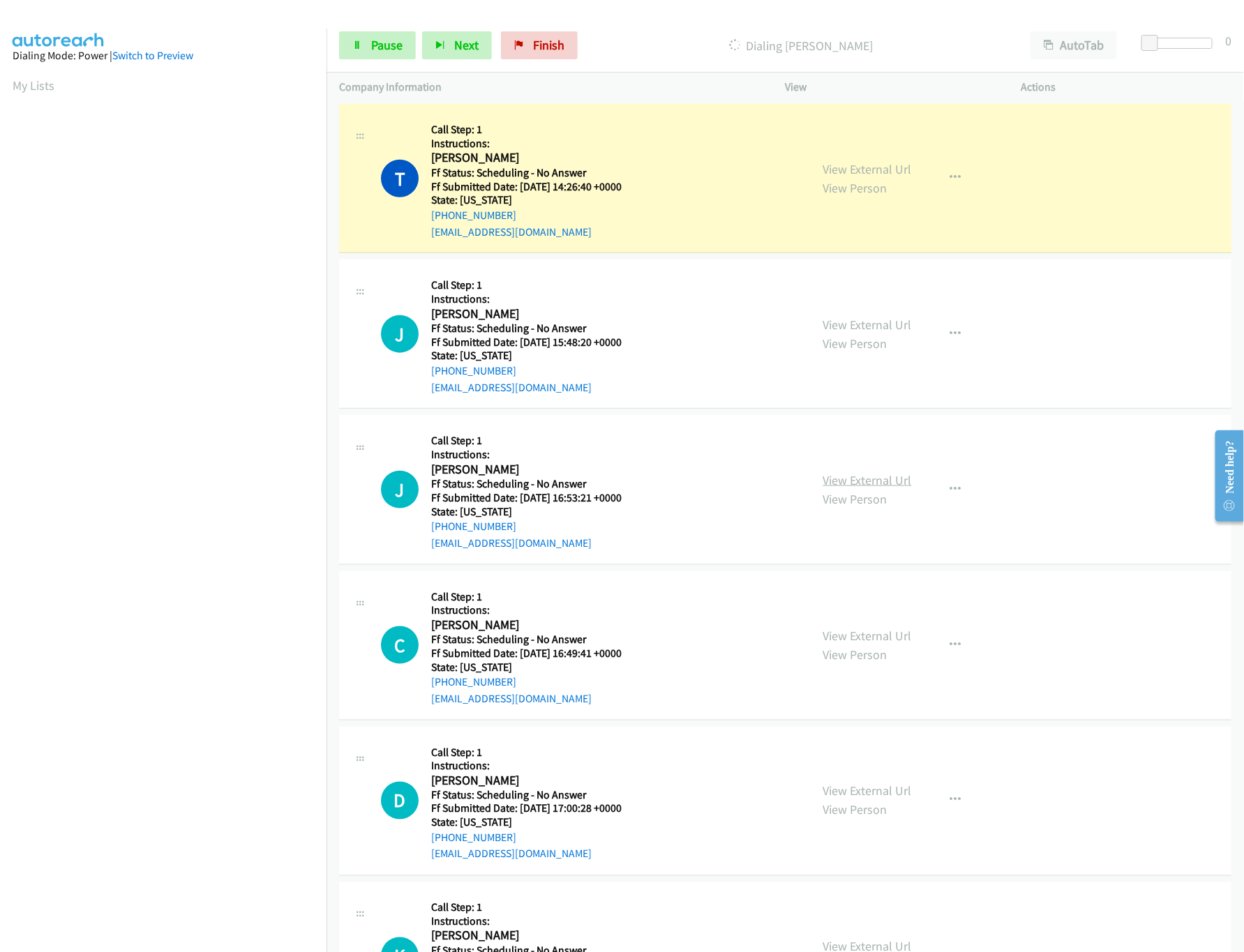
click at [867, 481] on link "View External Url" at bounding box center [868, 480] width 89 height 16
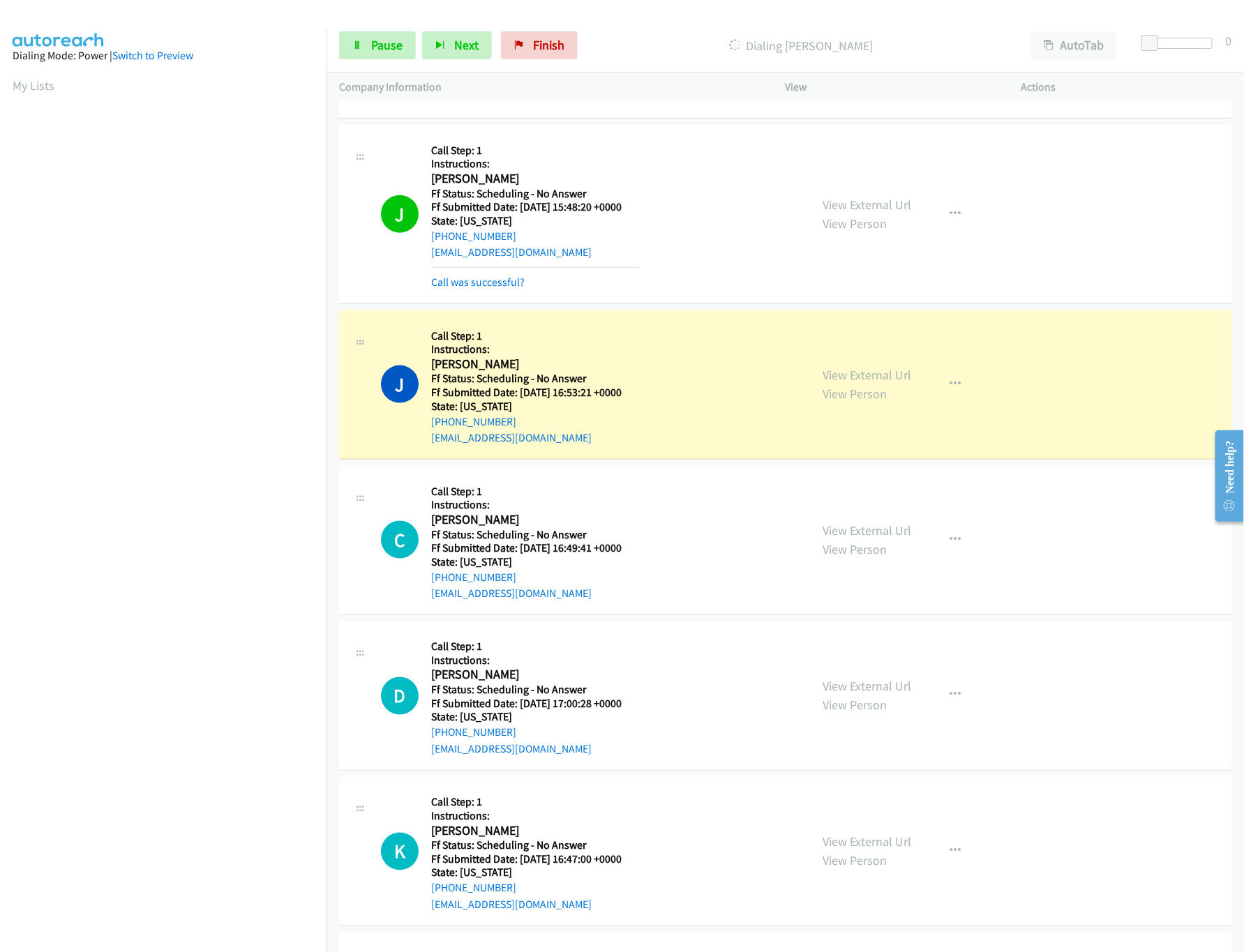
scroll to position [837, 0]
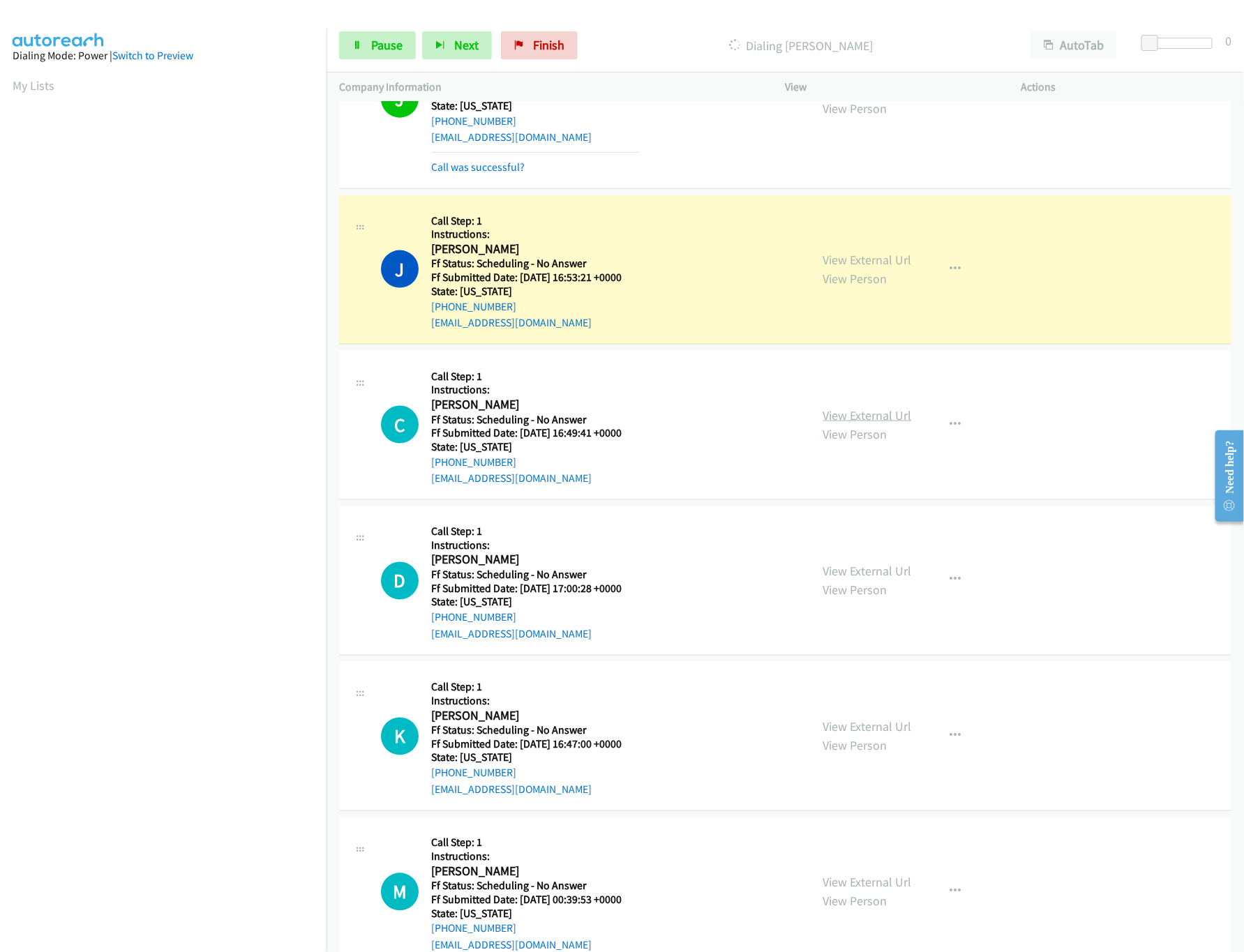
click at [877, 415] on link "View External Url" at bounding box center [868, 415] width 89 height 16
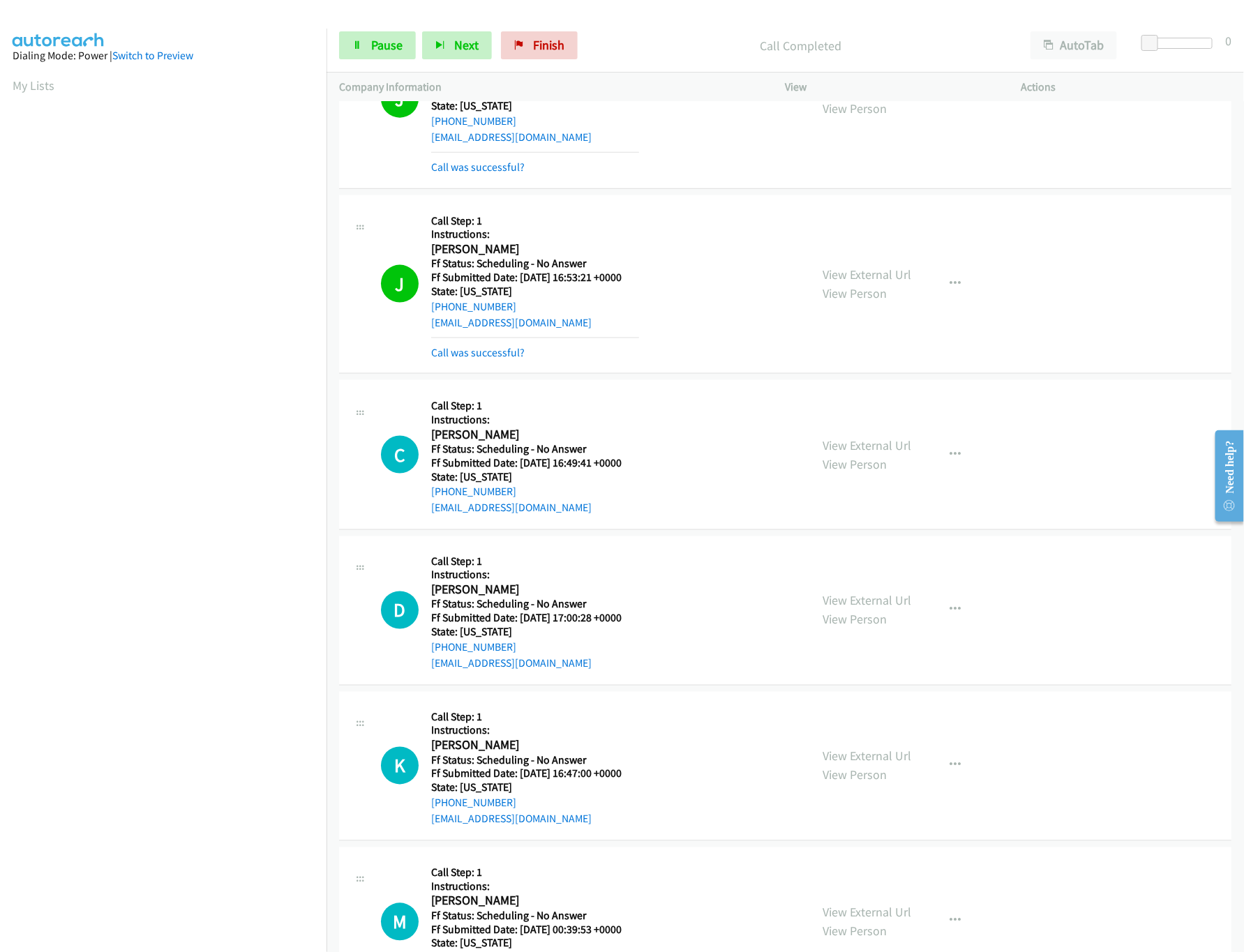
scroll to position [1116, 0]
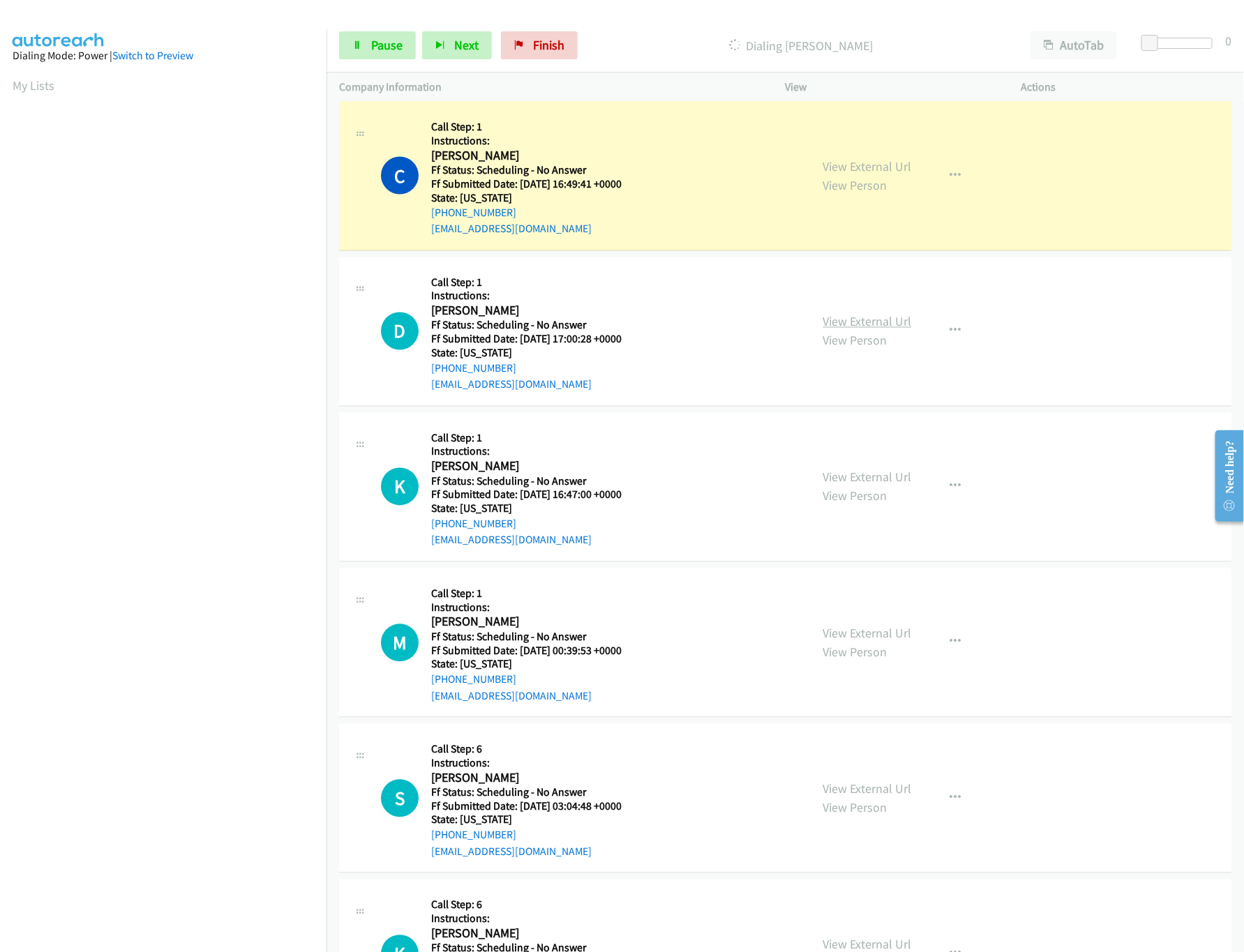
click at [837, 325] on link "View External Url" at bounding box center [868, 322] width 89 height 16
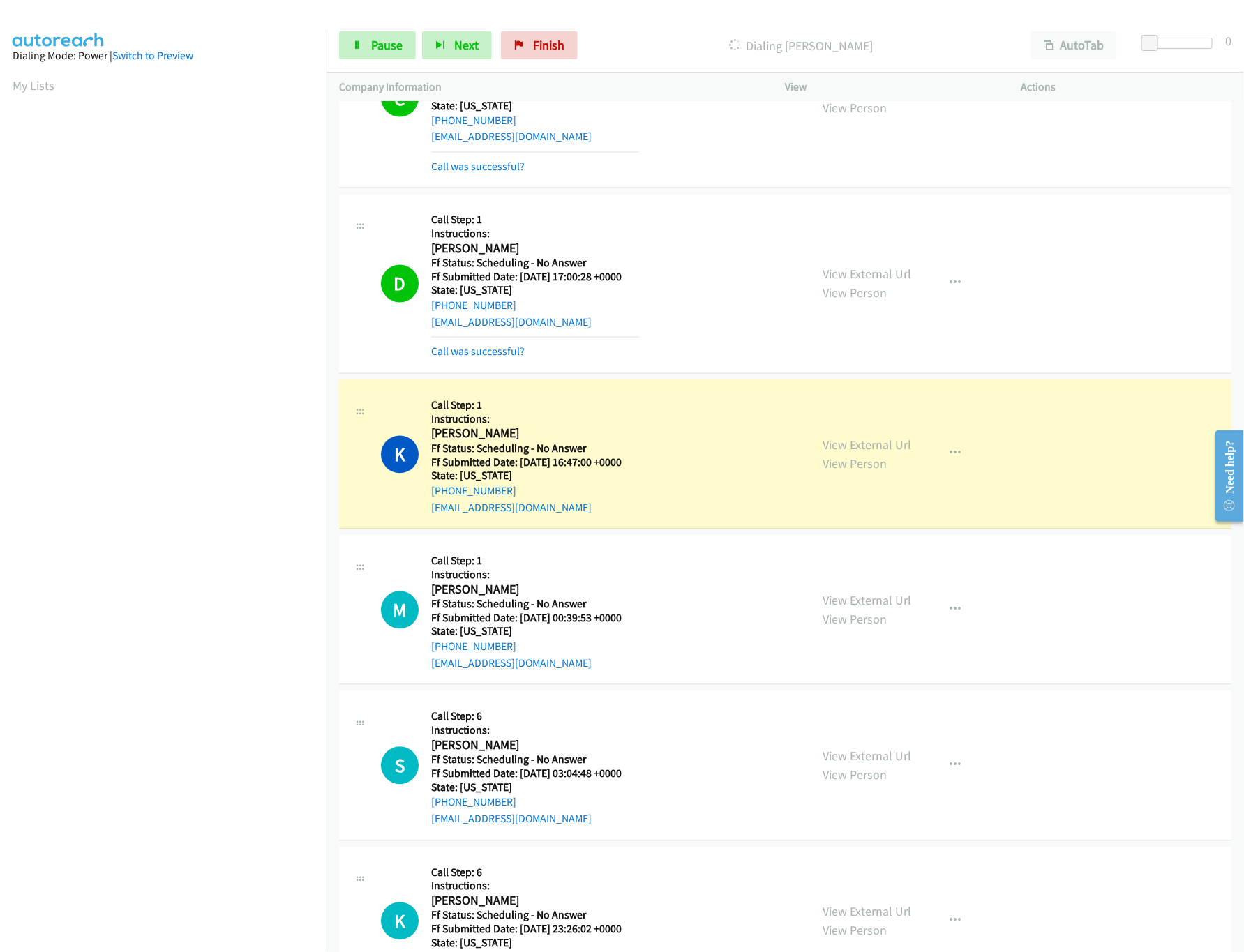
scroll to position [1256, 0]
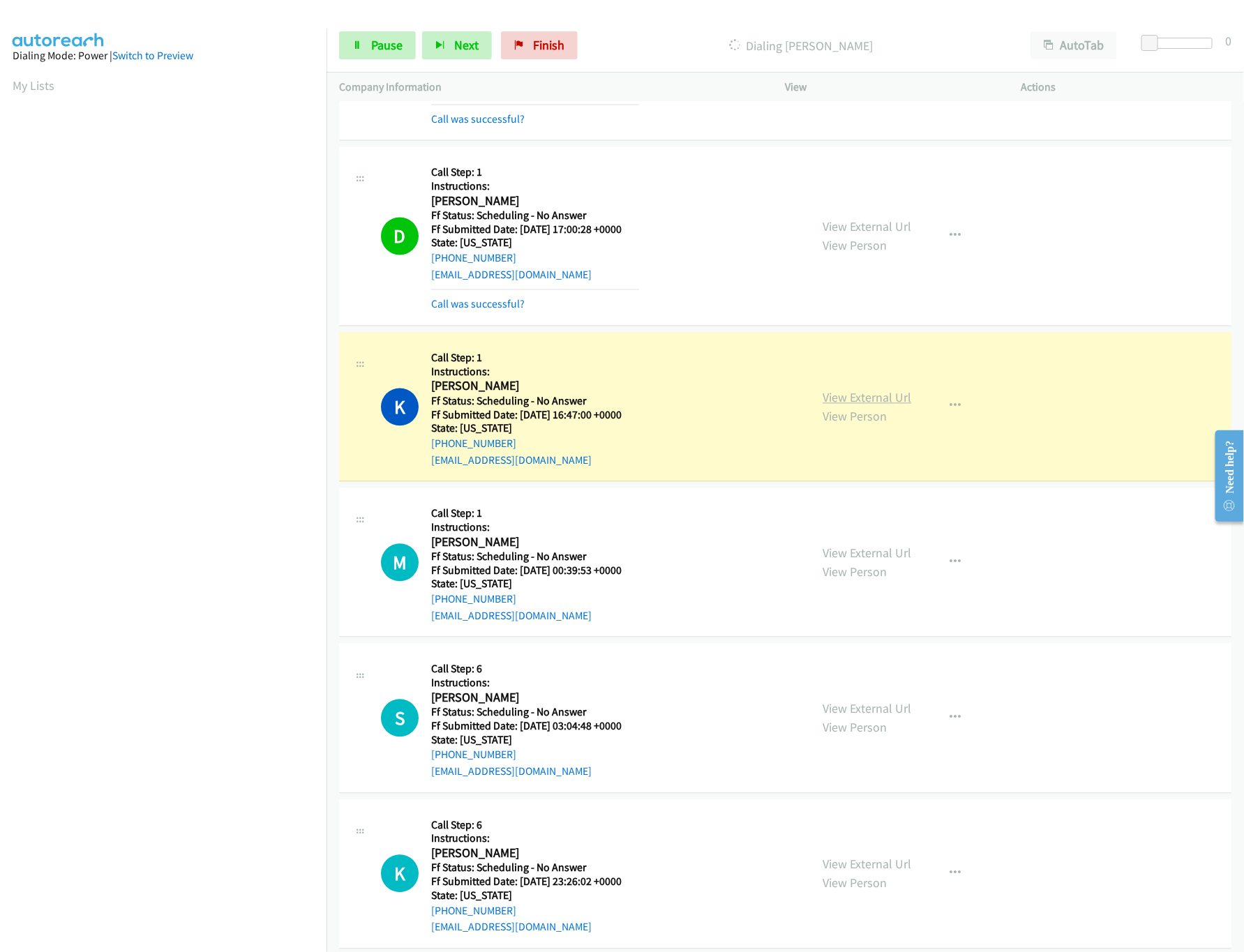
click at [842, 399] on link "View External Url" at bounding box center [868, 398] width 89 height 16
click at [844, 561] on link "View External Url" at bounding box center [868, 553] width 89 height 16
click at [869, 712] on link "View External Url" at bounding box center [868, 709] width 89 height 16
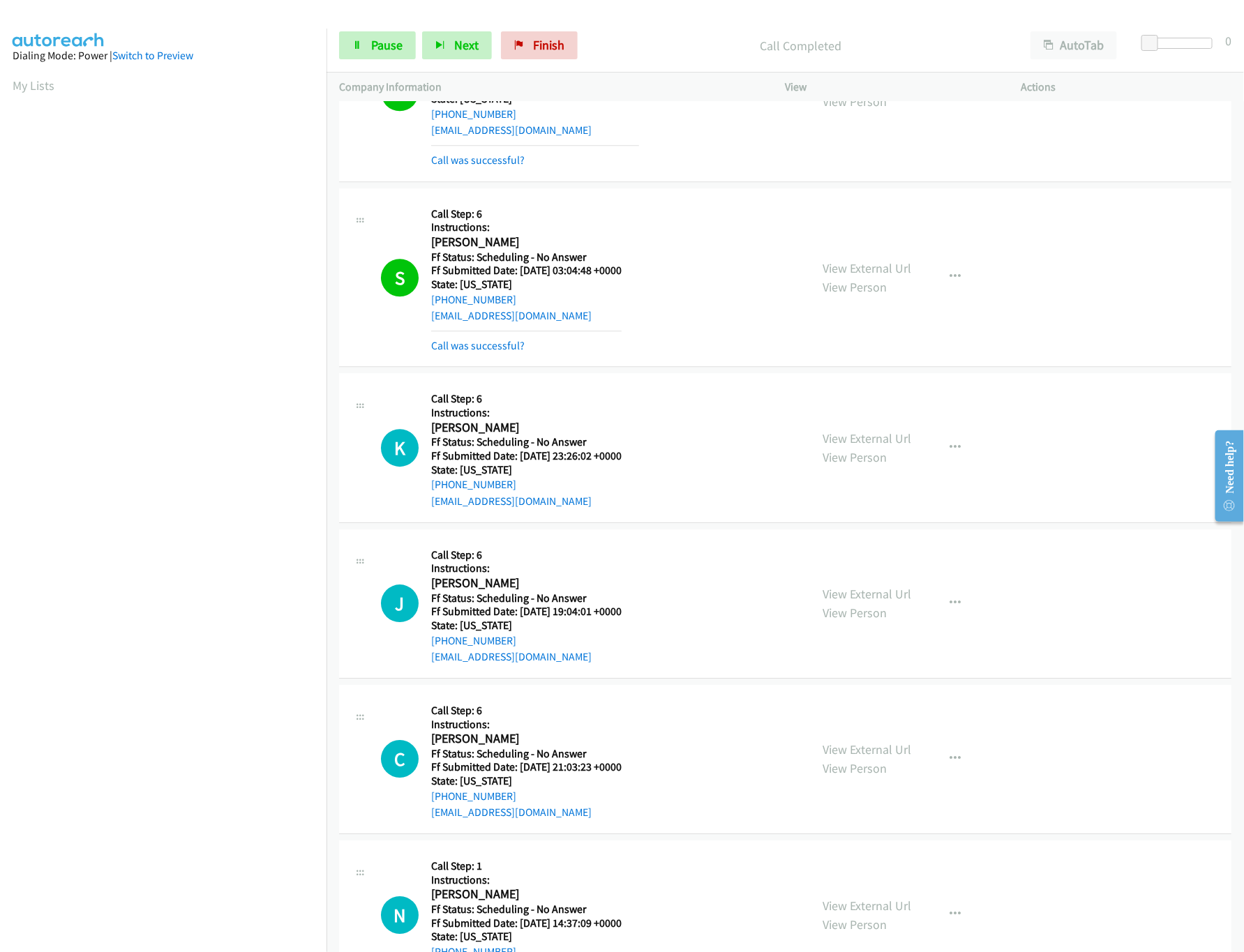
scroll to position [1813, 0]
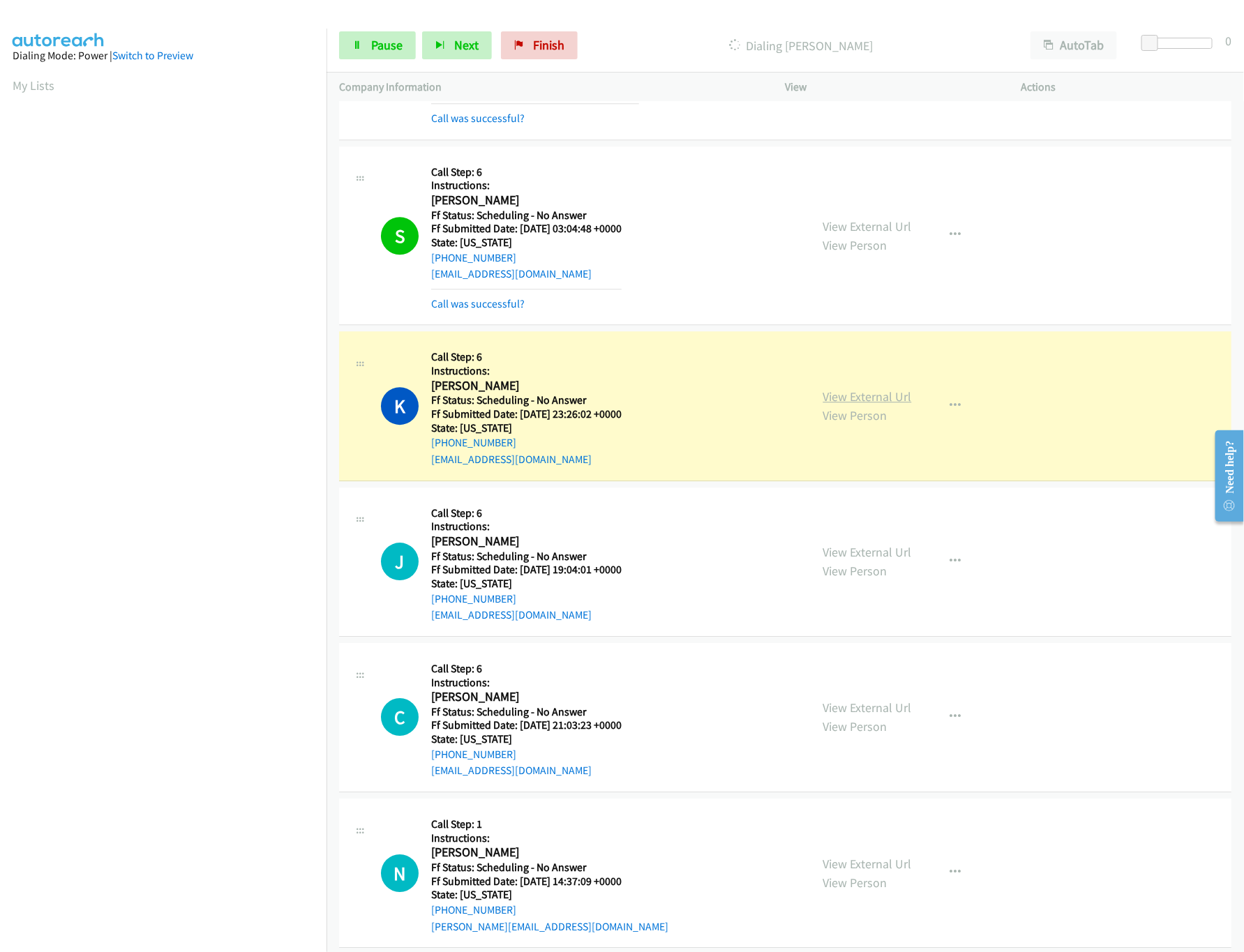
click at [831, 402] on link "View External Url" at bounding box center [868, 396] width 89 height 16
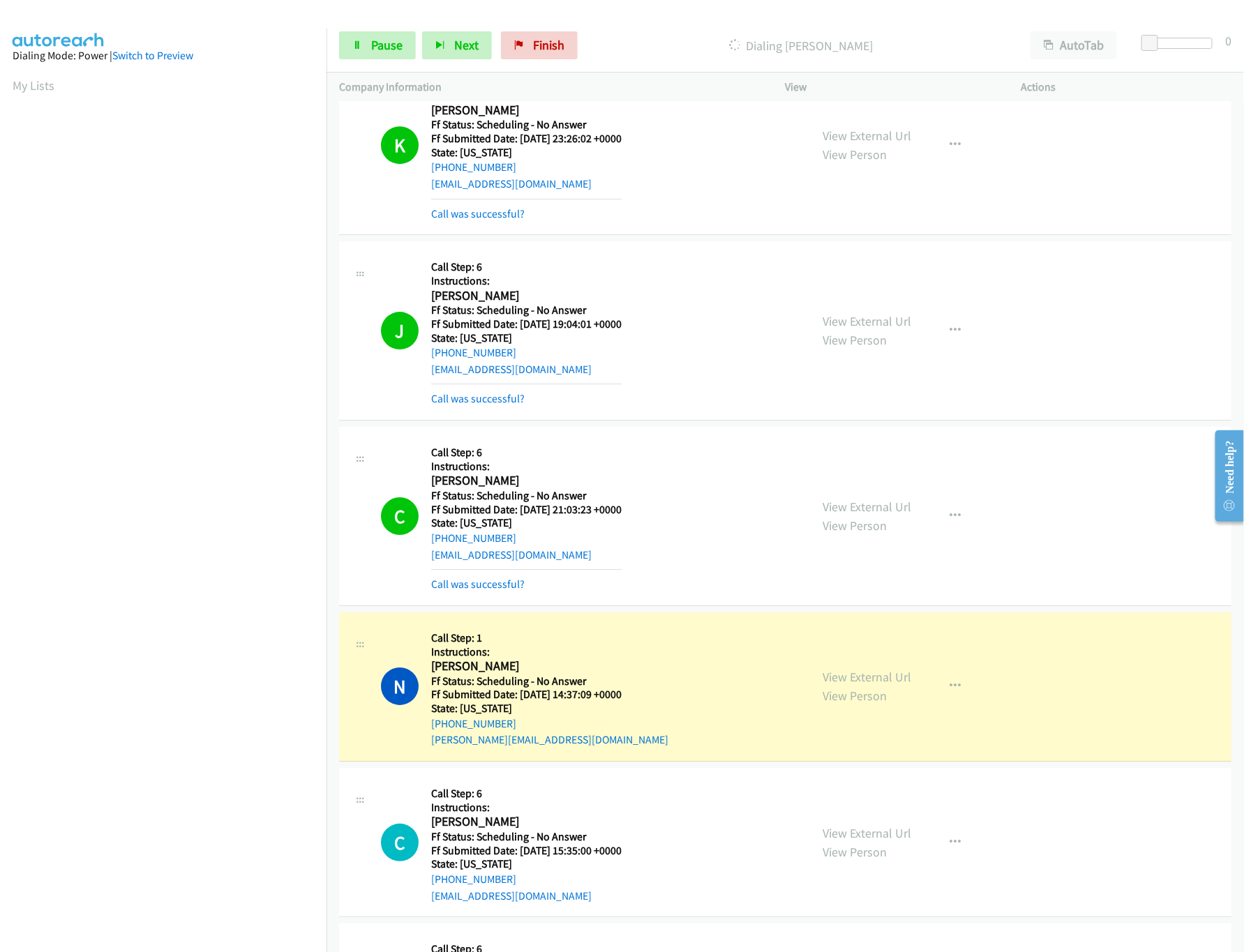
scroll to position [2093, 0]
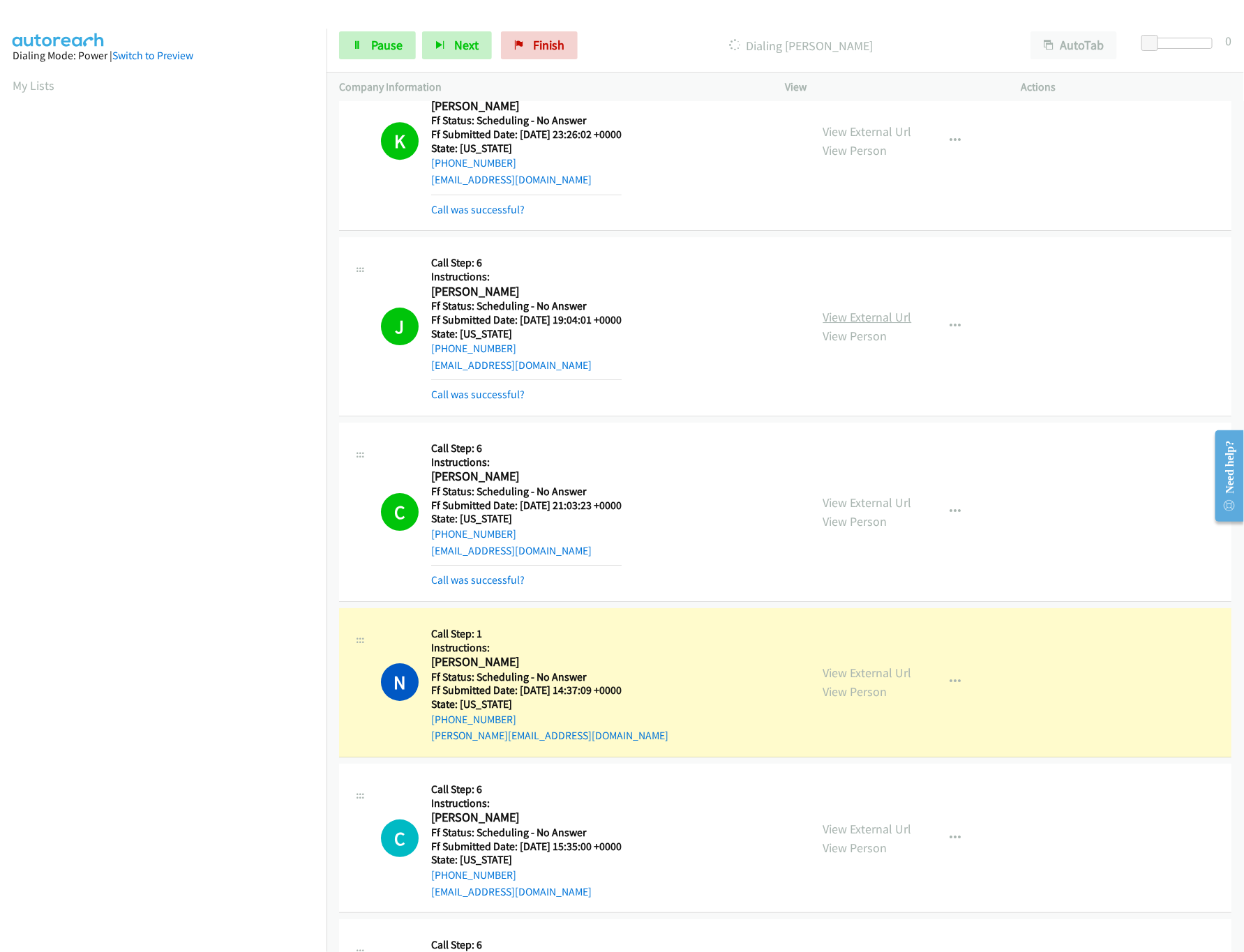
click at [852, 325] on link "View External Url" at bounding box center [868, 317] width 89 height 16
click at [852, 506] on link "View External Url" at bounding box center [868, 503] width 89 height 16
click at [871, 672] on div "View External Url View Person" at bounding box center [868, 683] width 89 height 38
click at [871, 680] on link "View External Url" at bounding box center [868, 672] width 89 height 16
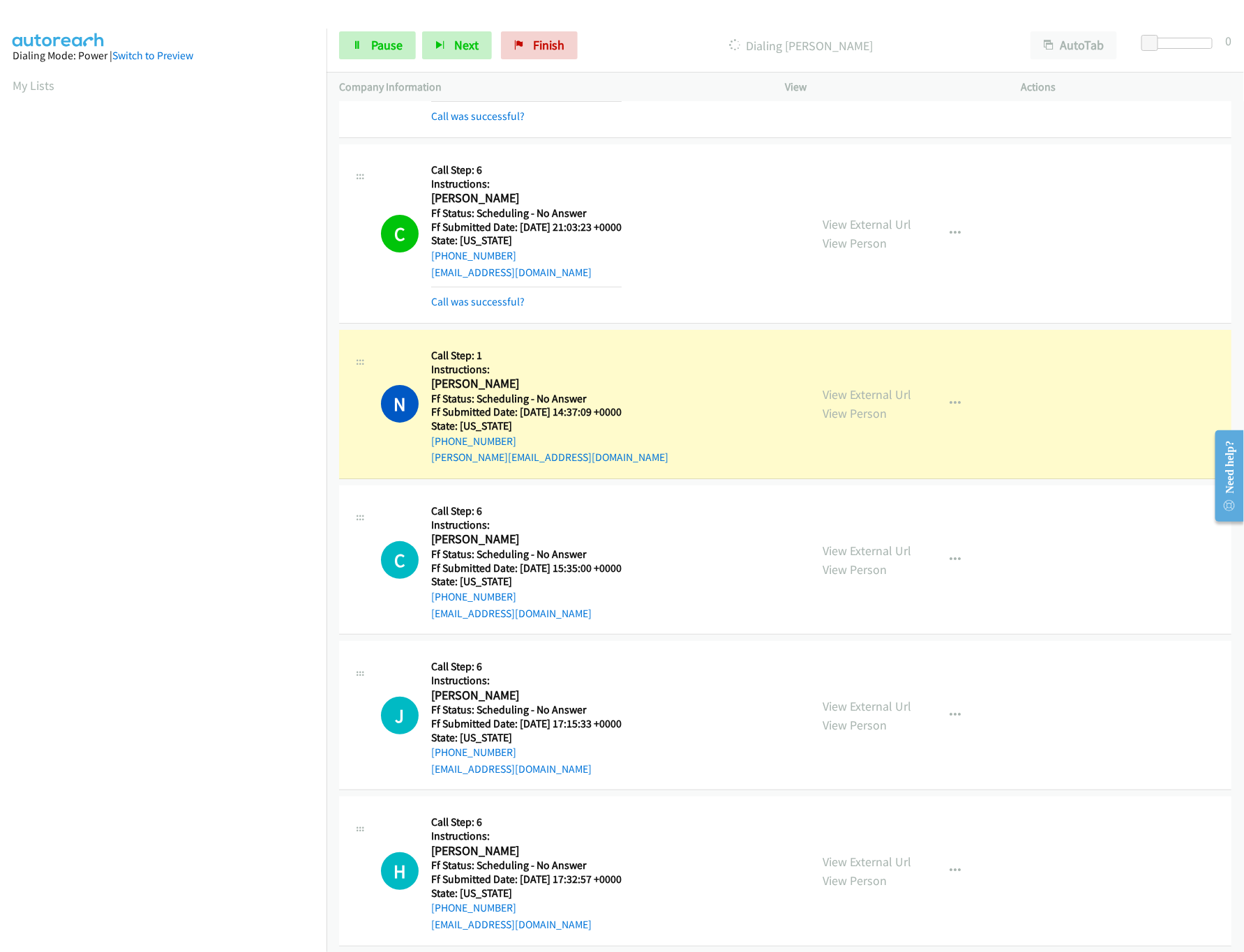
scroll to position [2372, 0]
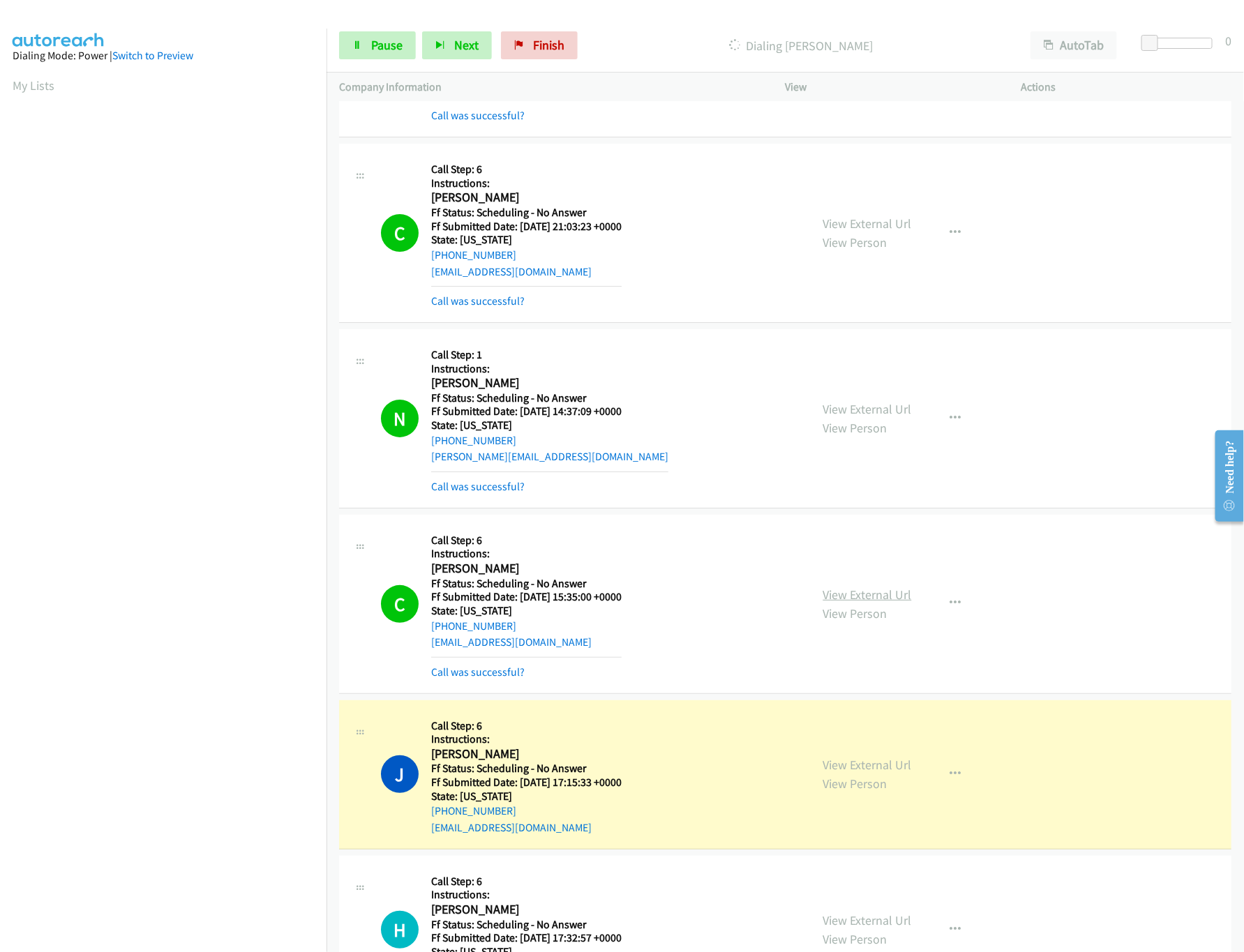
click at [853, 601] on link "View External Url" at bounding box center [868, 595] width 89 height 16
click at [463, 679] on link "Call was successful?" at bounding box center [478, 672] width 94 height 13
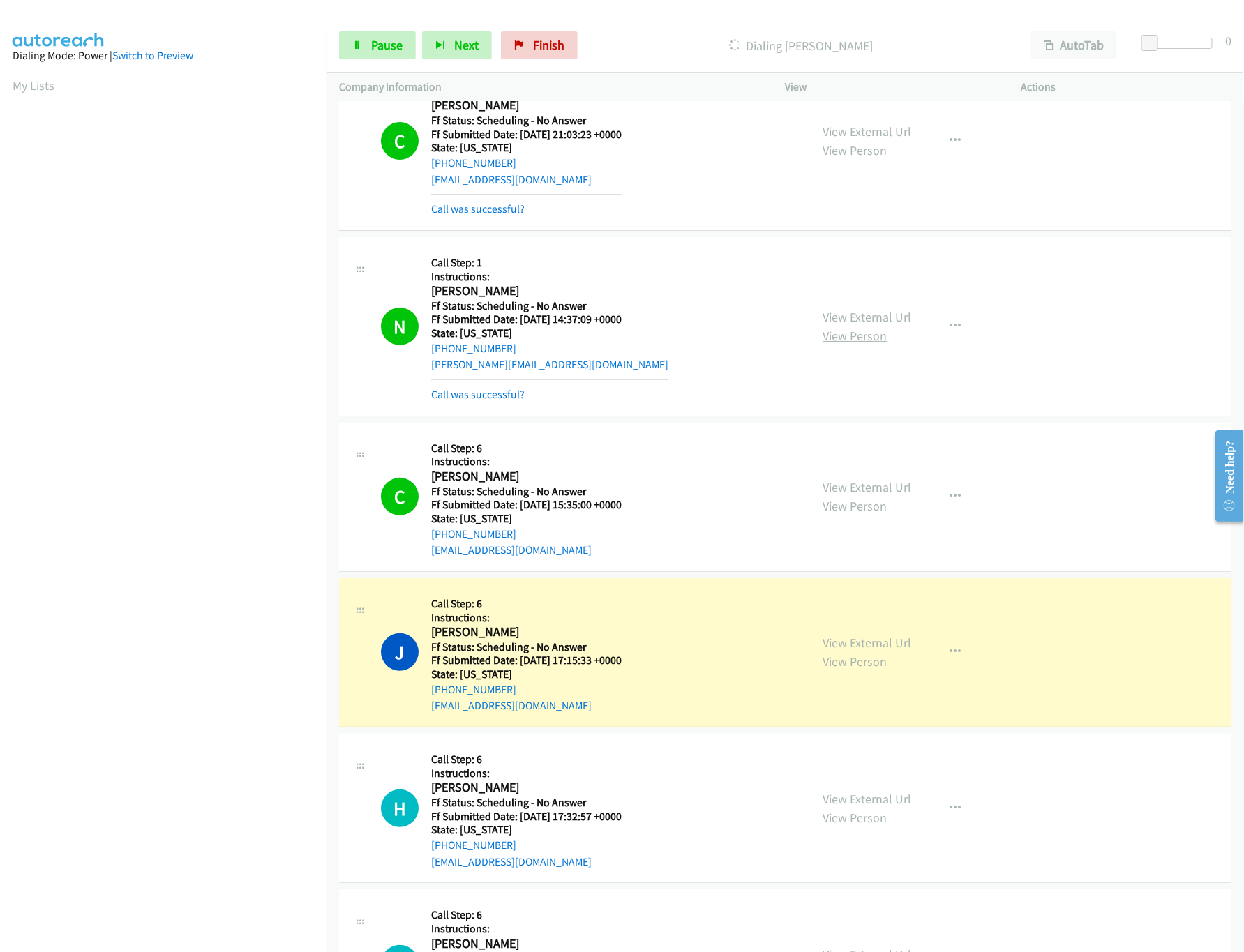
scroll to position [2790, 0]
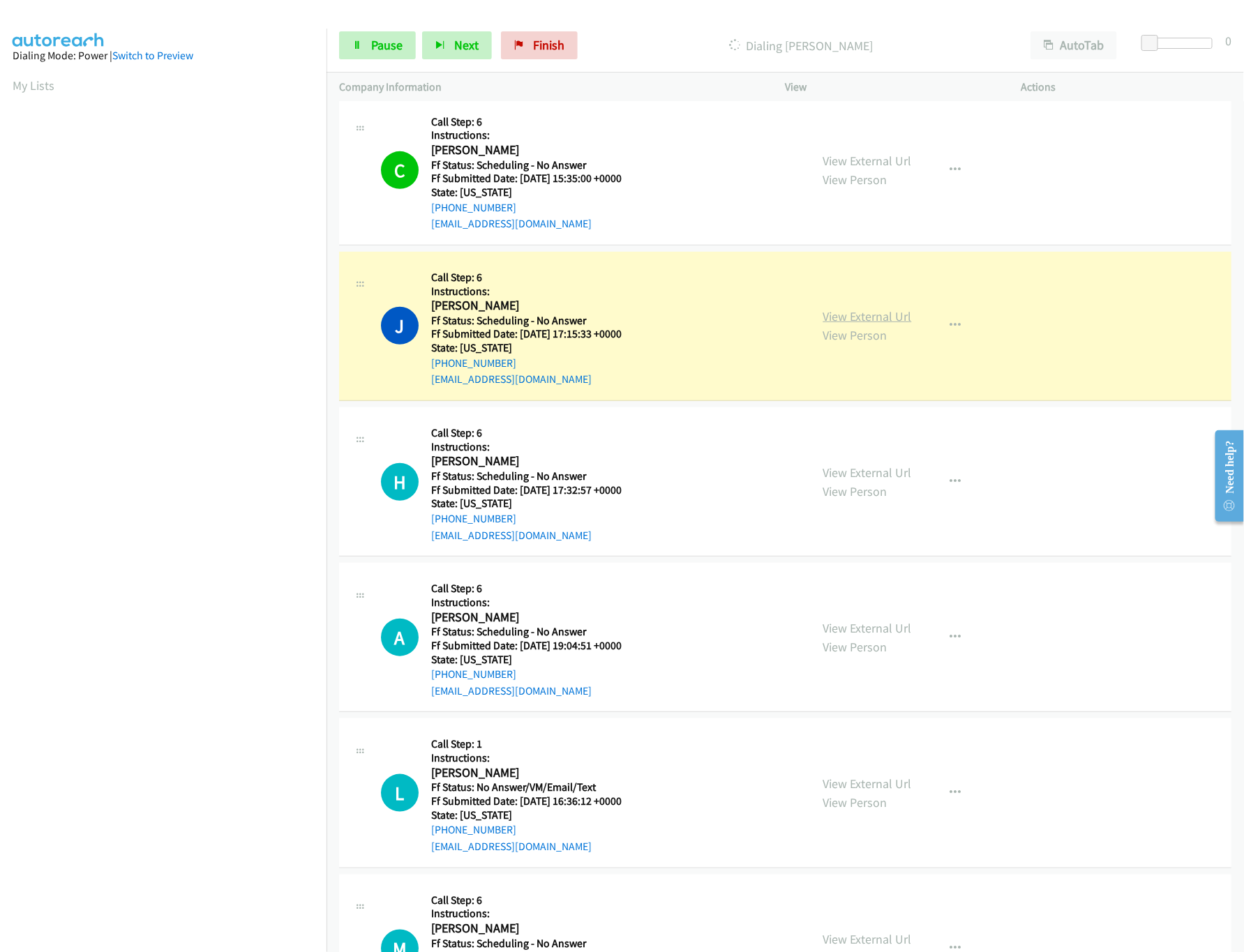
click at [854, 318] on link "View External Url" at bounding box center [868, 317] width 89 height 16
click at [824, 481] on link "View External Url" at bounding box center [868, 473] width 89 height 16
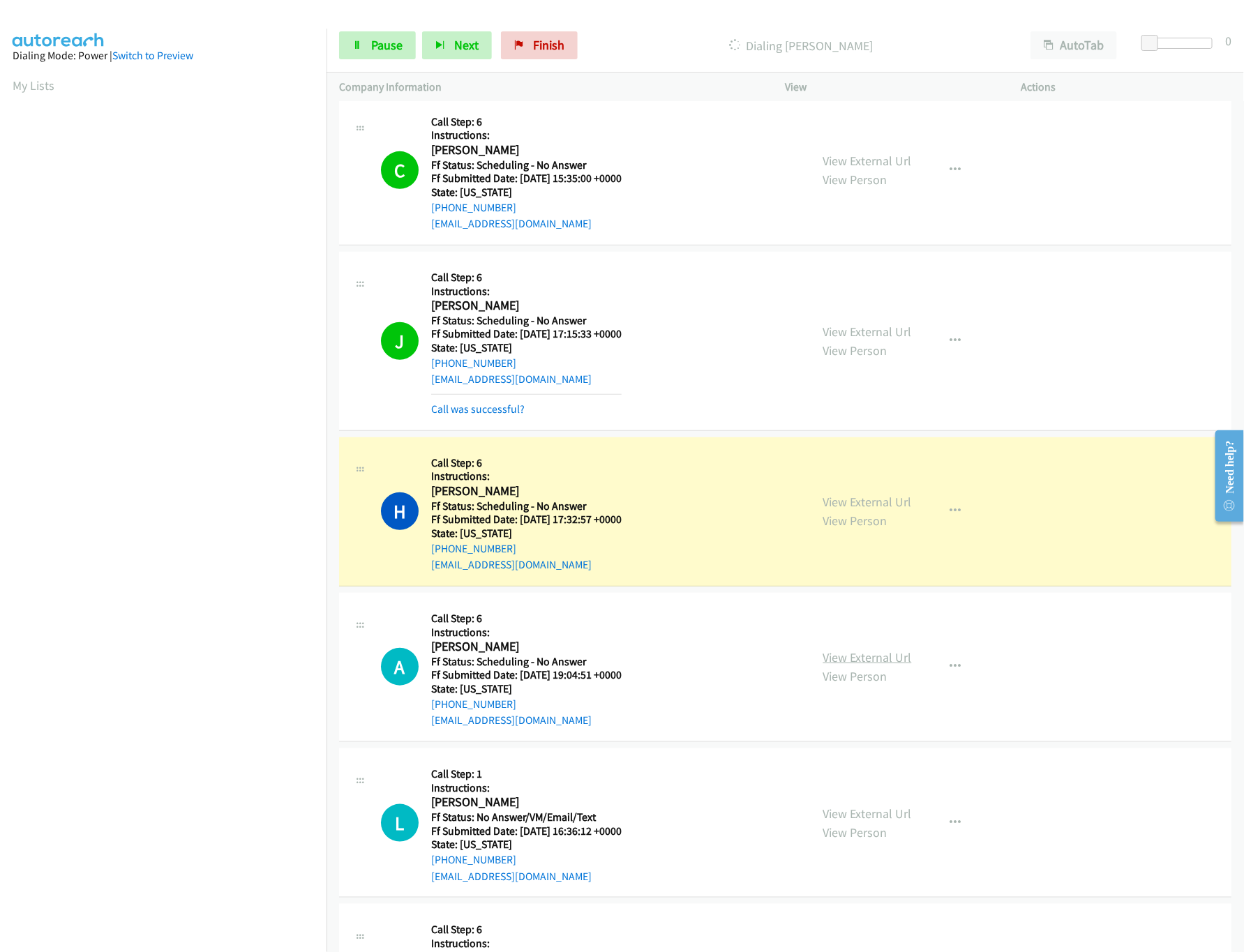
click at [850, 664] on link "View External Url" at bounding box center [868, 657] width 89 height 16
click at [387, 53] on link "Pause" at bounding box center [378, 45] width 77 height 28
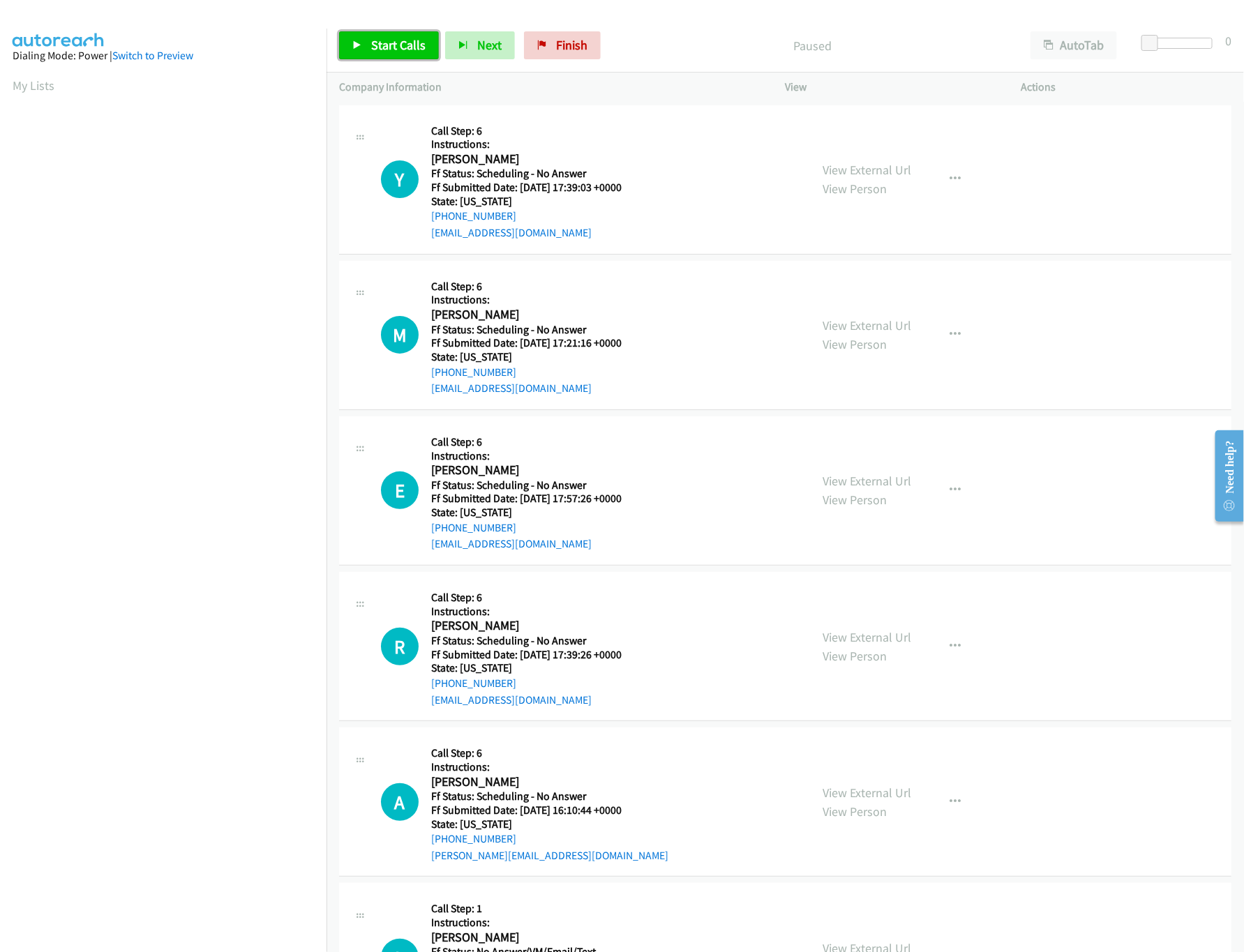
click at [410, 52] on span "Start Calls" at bounding box center [398, 45] width 54 height 16
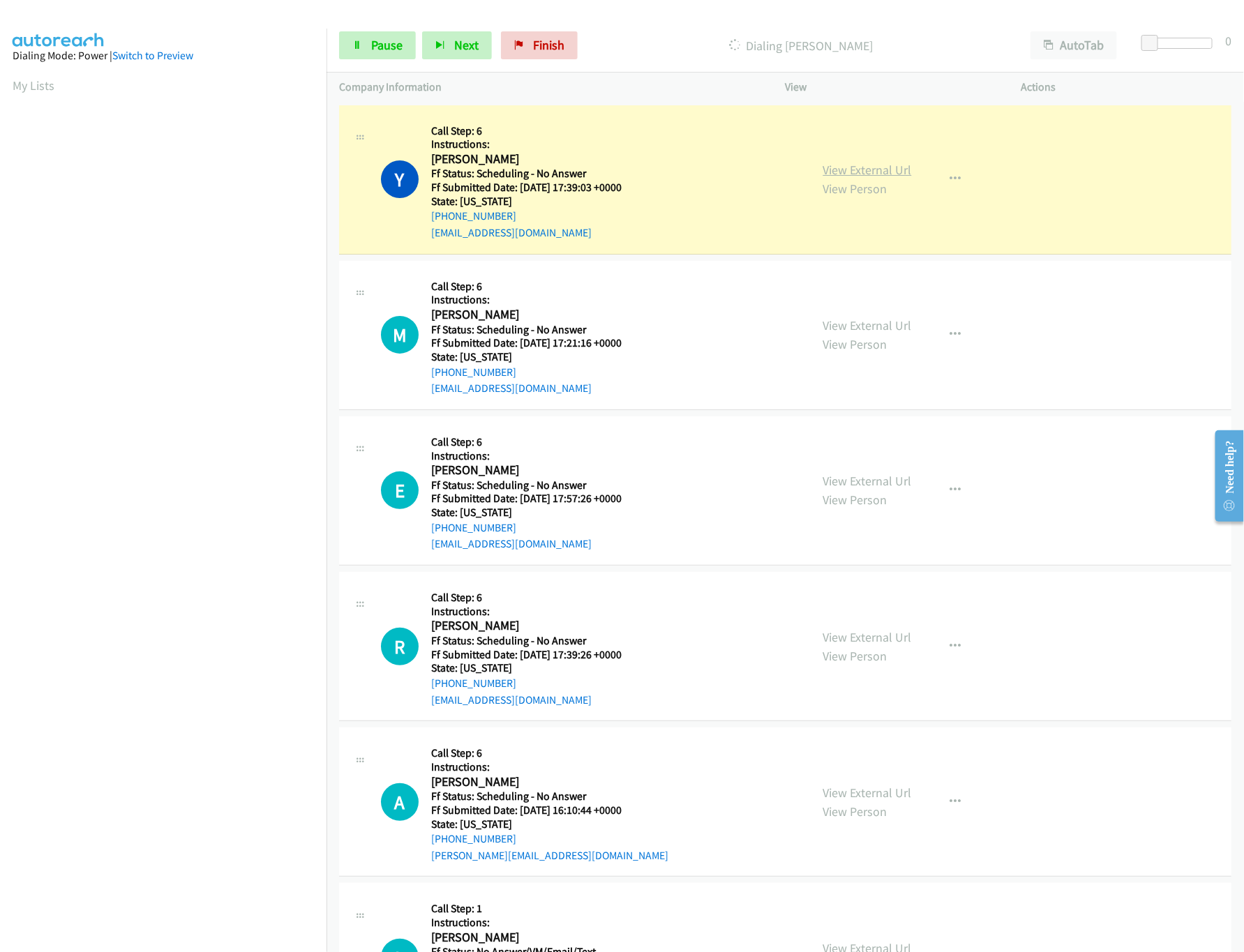
click at [882, 164] on link "View External Url" at bounding box center [868, 170] width 89 height 16
click at [869, 323] on link "View External Url" at bounding box center [868, 325] width 89 height 16
click at [855, 486] on link "View External Url" at bounding box center [868, 481] width 89 height 16
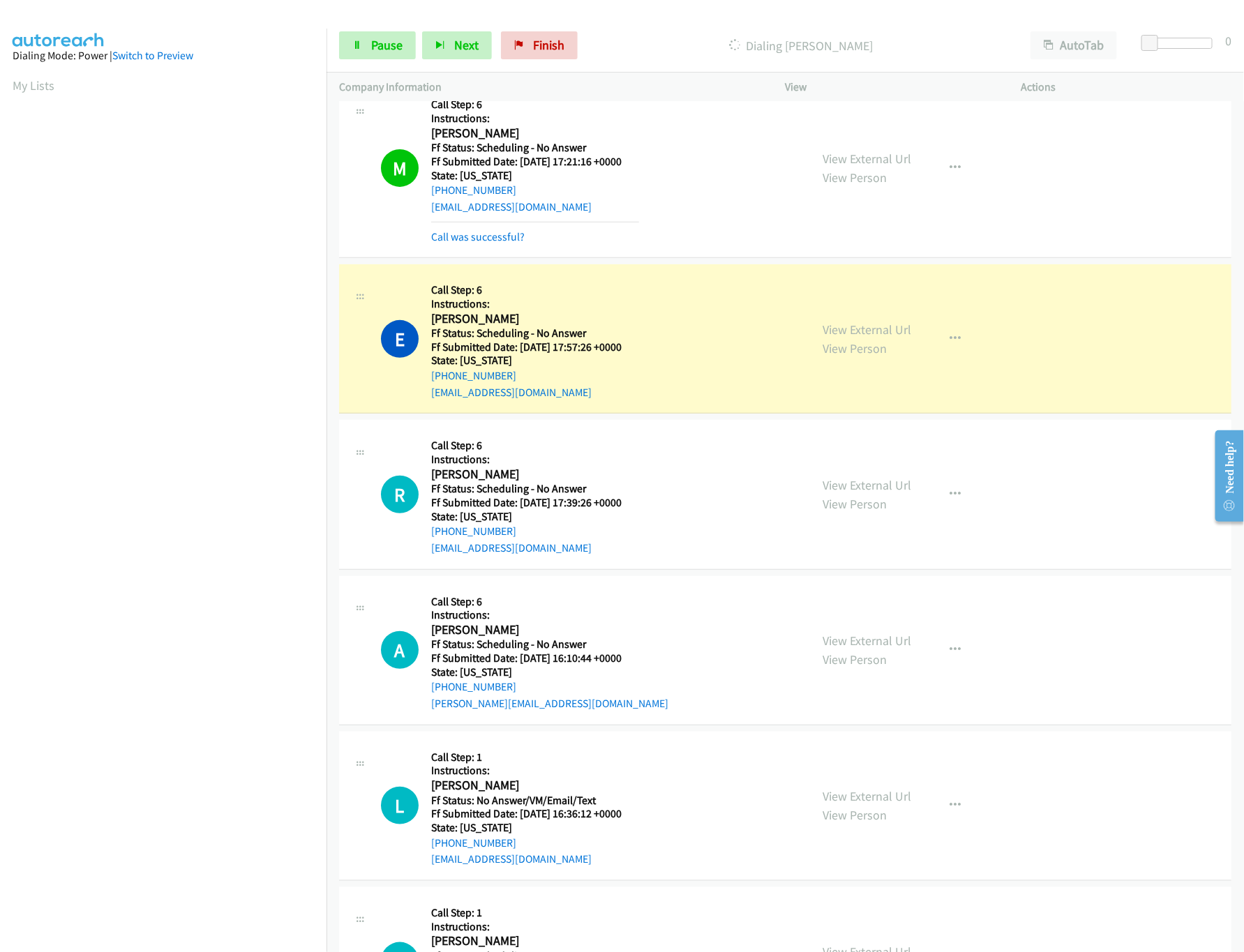
scroll to position [418, 0]
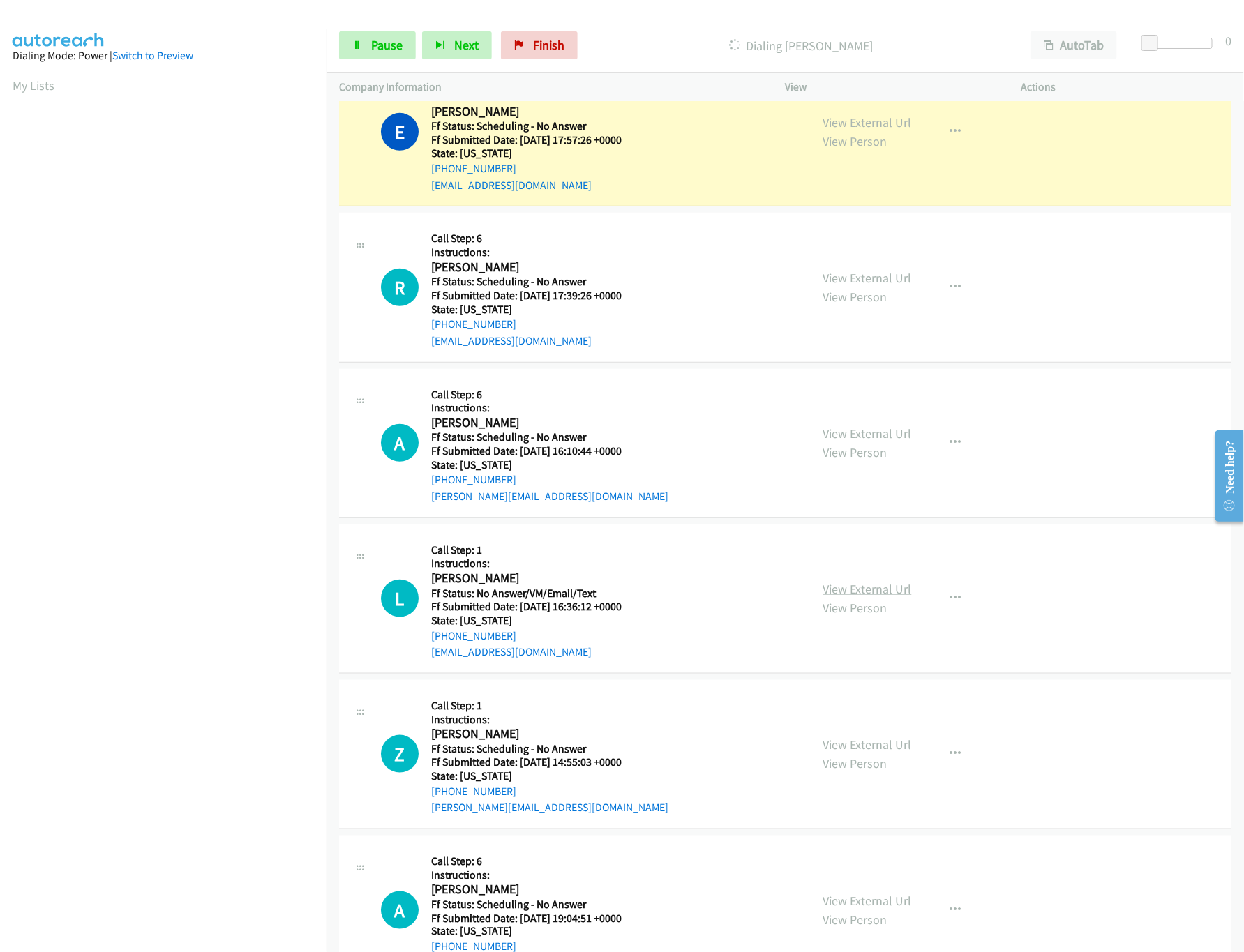
click at [855, 584] on link "View External Url" at bounding box center [868, 589] width 89 height 16
click at [854, 437] on link "View External Url" at bounding box center [868, 434] width 89 height 16
click at [846, 280] on link "View External Url" at bounding box center [868, 278] width 89 height 16
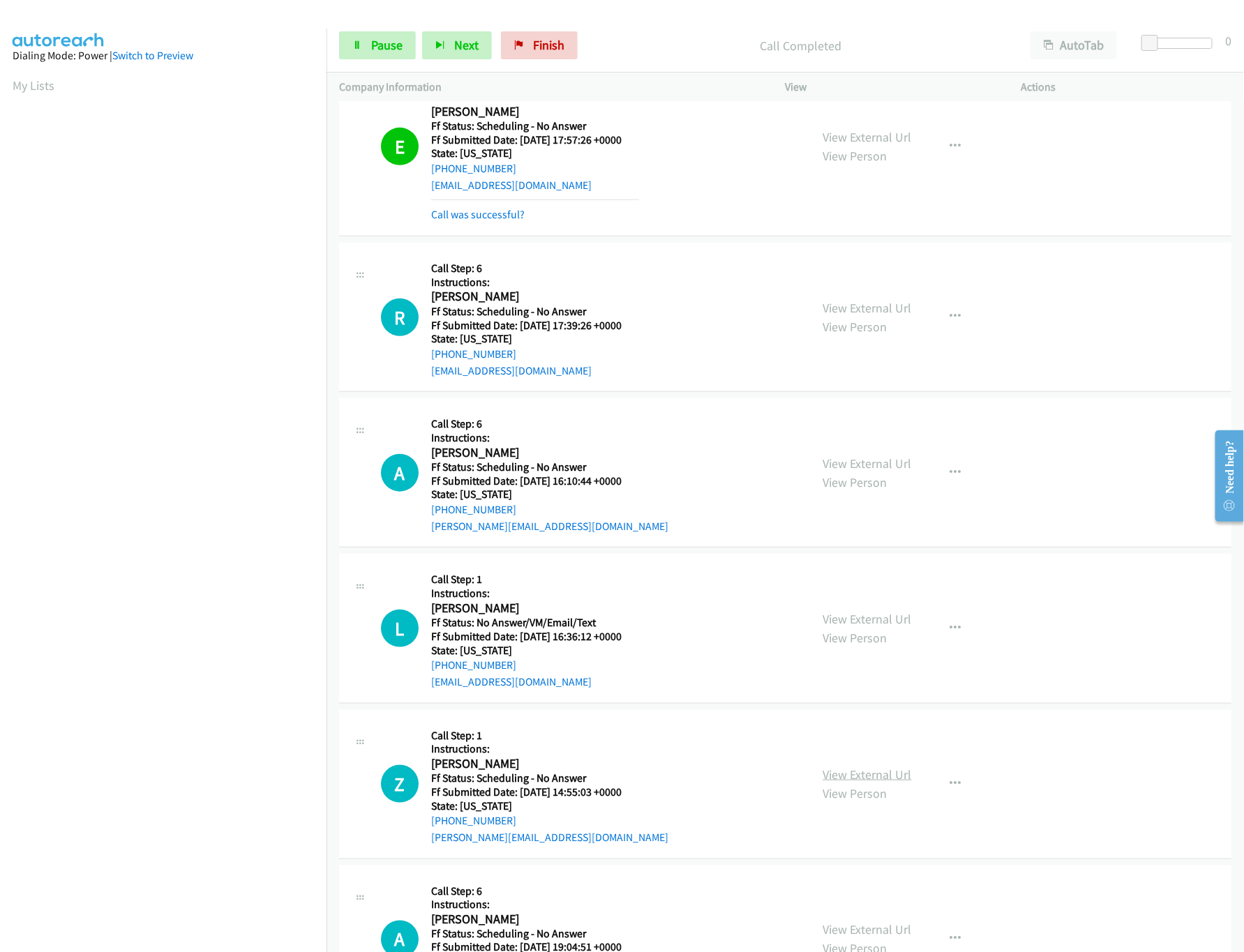
click at [840, 775] on link "View External Url" at bounding box center [868, 775] width 89 height 16
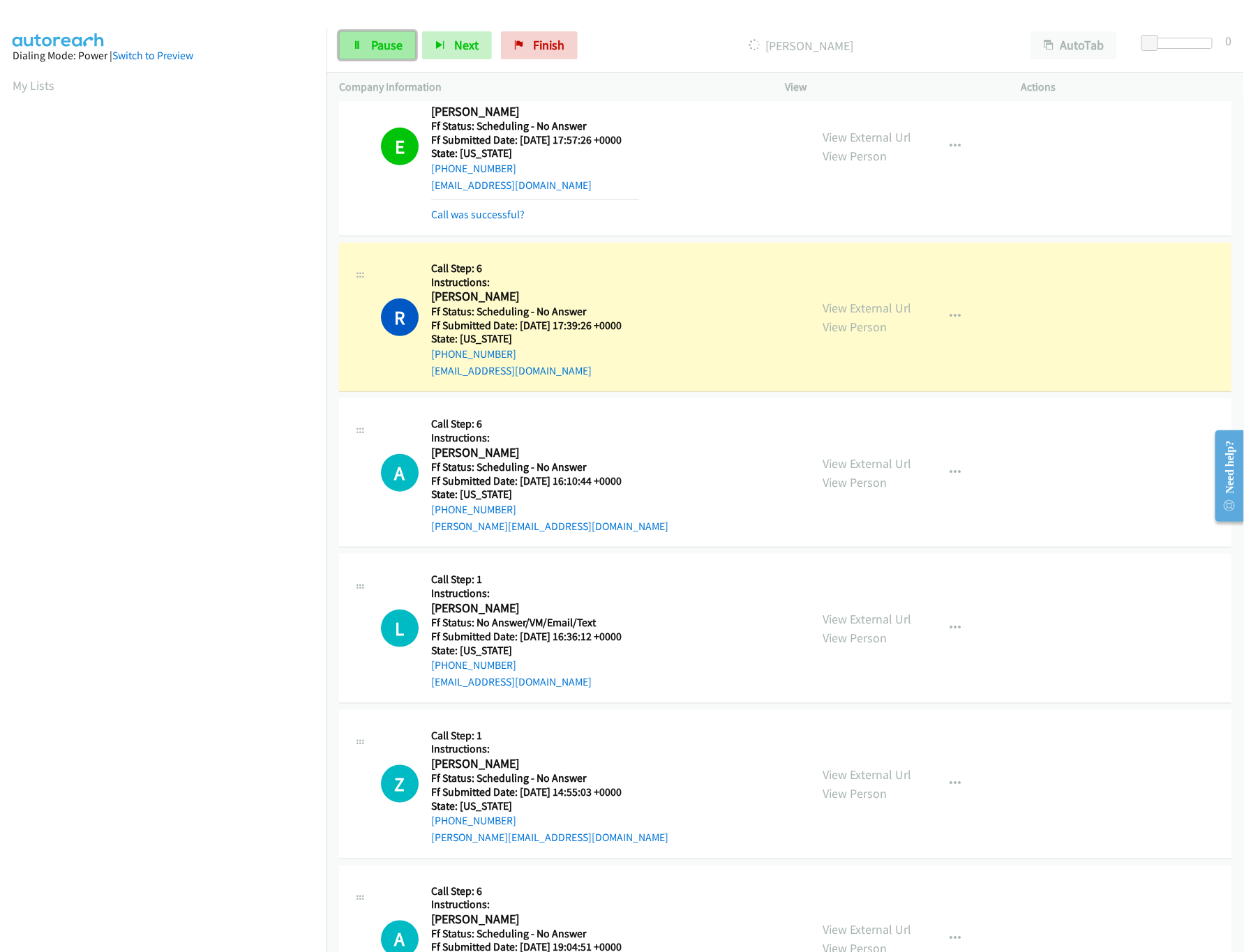
click at [367, 46] on link "Pause" at bounding box center [378, 45] width 77 height 28
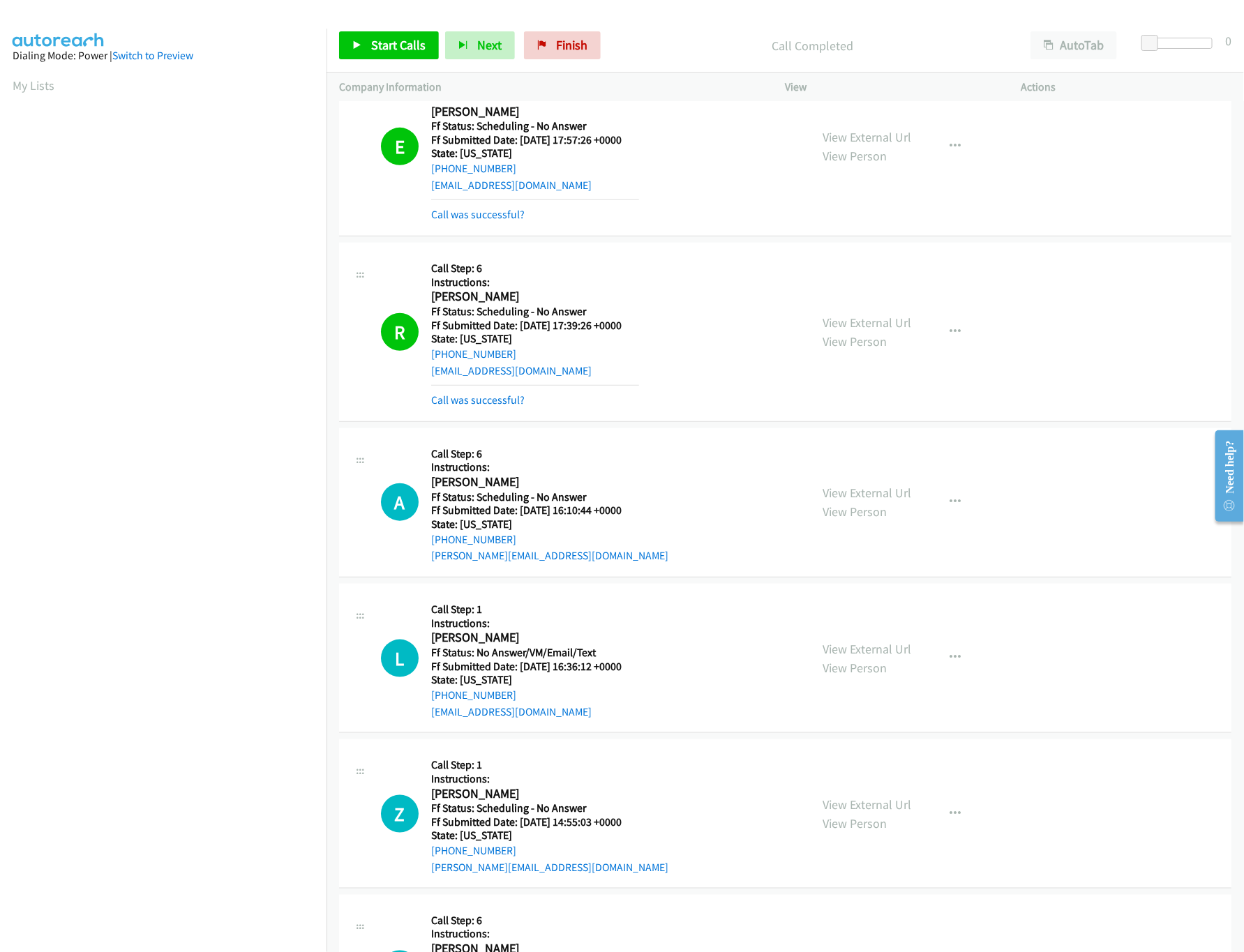
click at [505, 392] on mb0 "Call was successful?" at bounding box center [535, 396] width 208 height 24
click at [503, 402] on link "Call was successful?" at bounding box center [478, 400] width 94 height 13
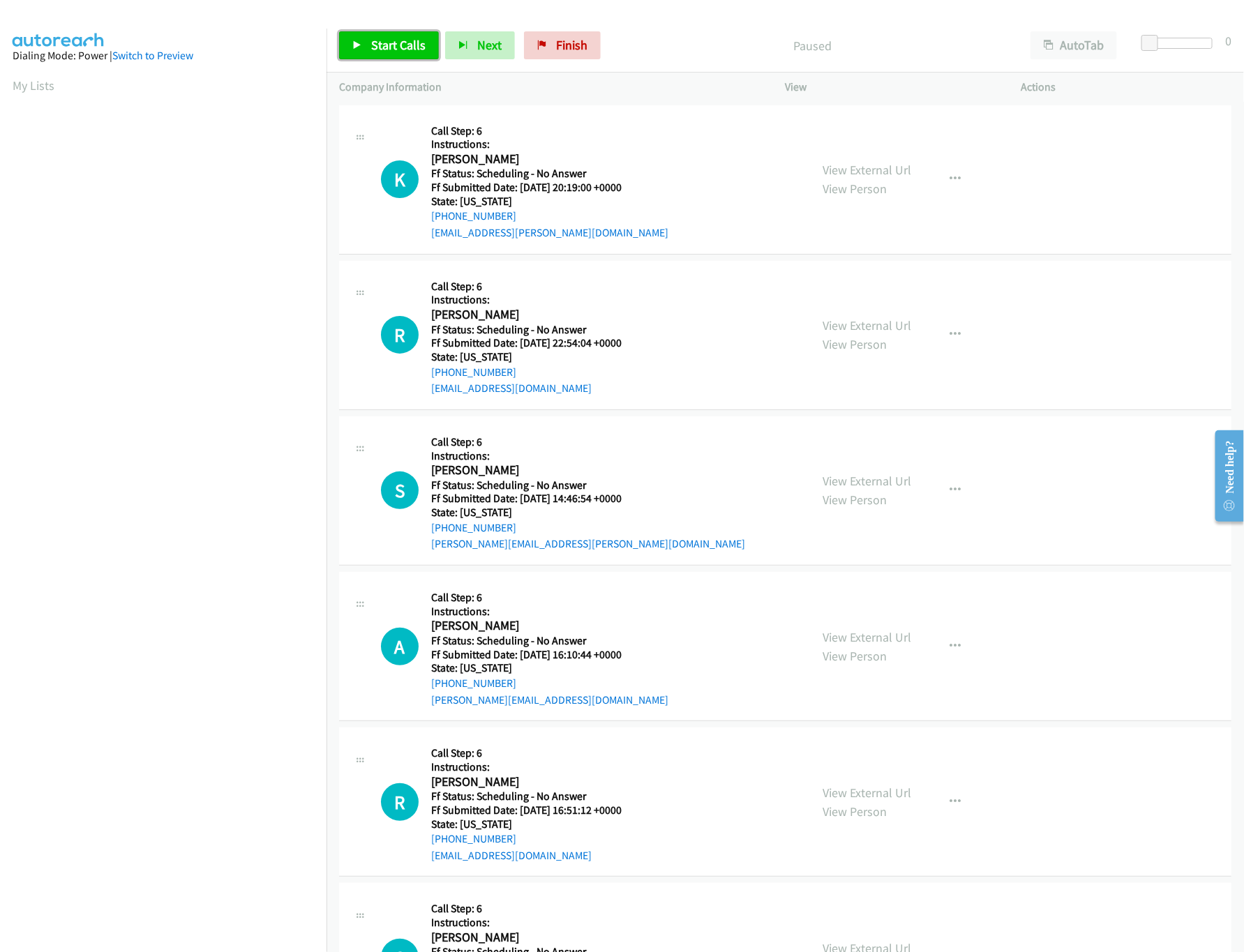
click at [388, 36] on link "Start Calls" at bounding box center [389, 45] width 99 height 28
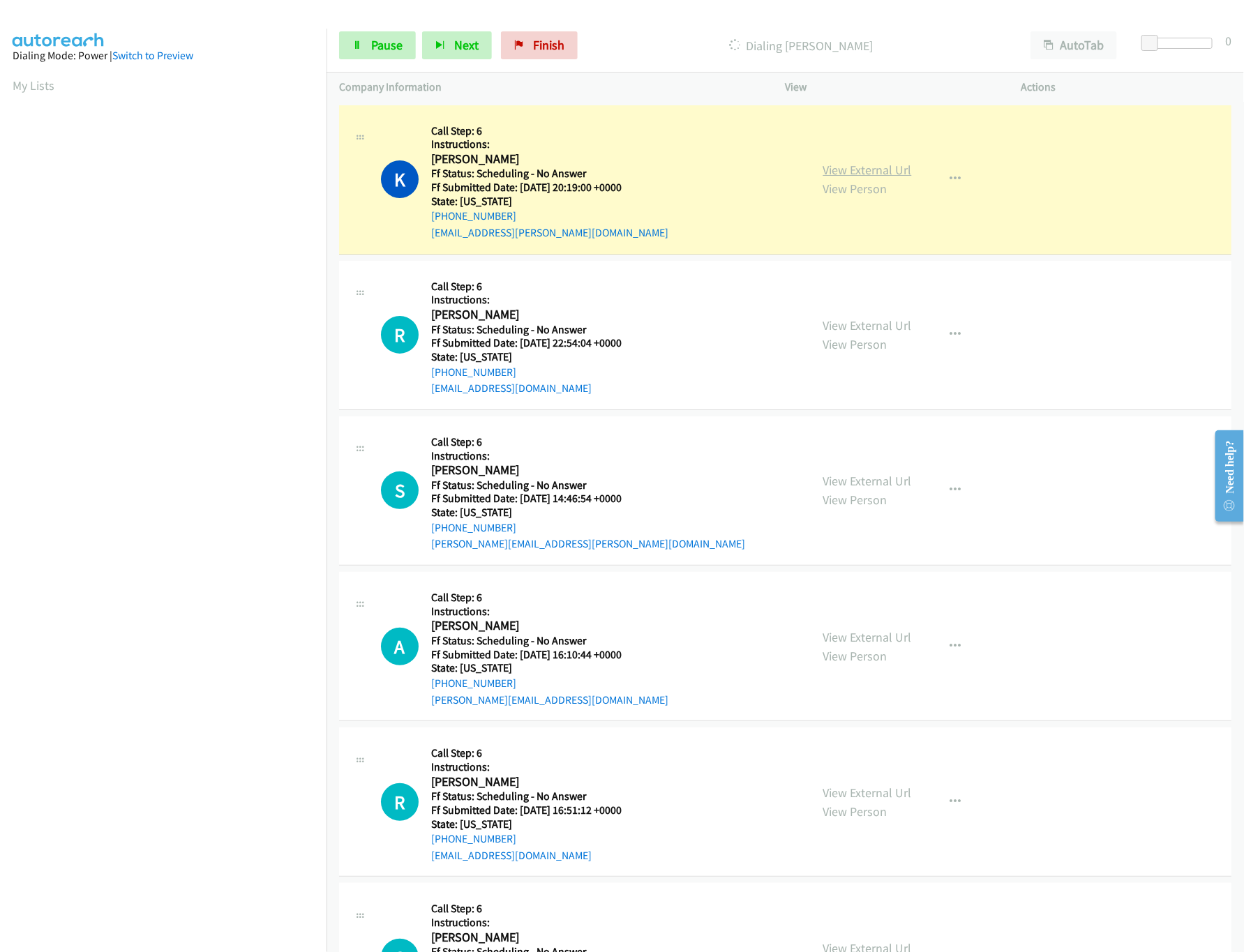
click at [859, 174] on link "View External Url" at bounding box center [868, 170] width 89 height 16
click at [873, 320] on link "View External Url" at bounding box center [868, 325] width 89 height 16
click at [854, 478] on link "View External Url" at bounding box center [868, 481] width 89 height 16
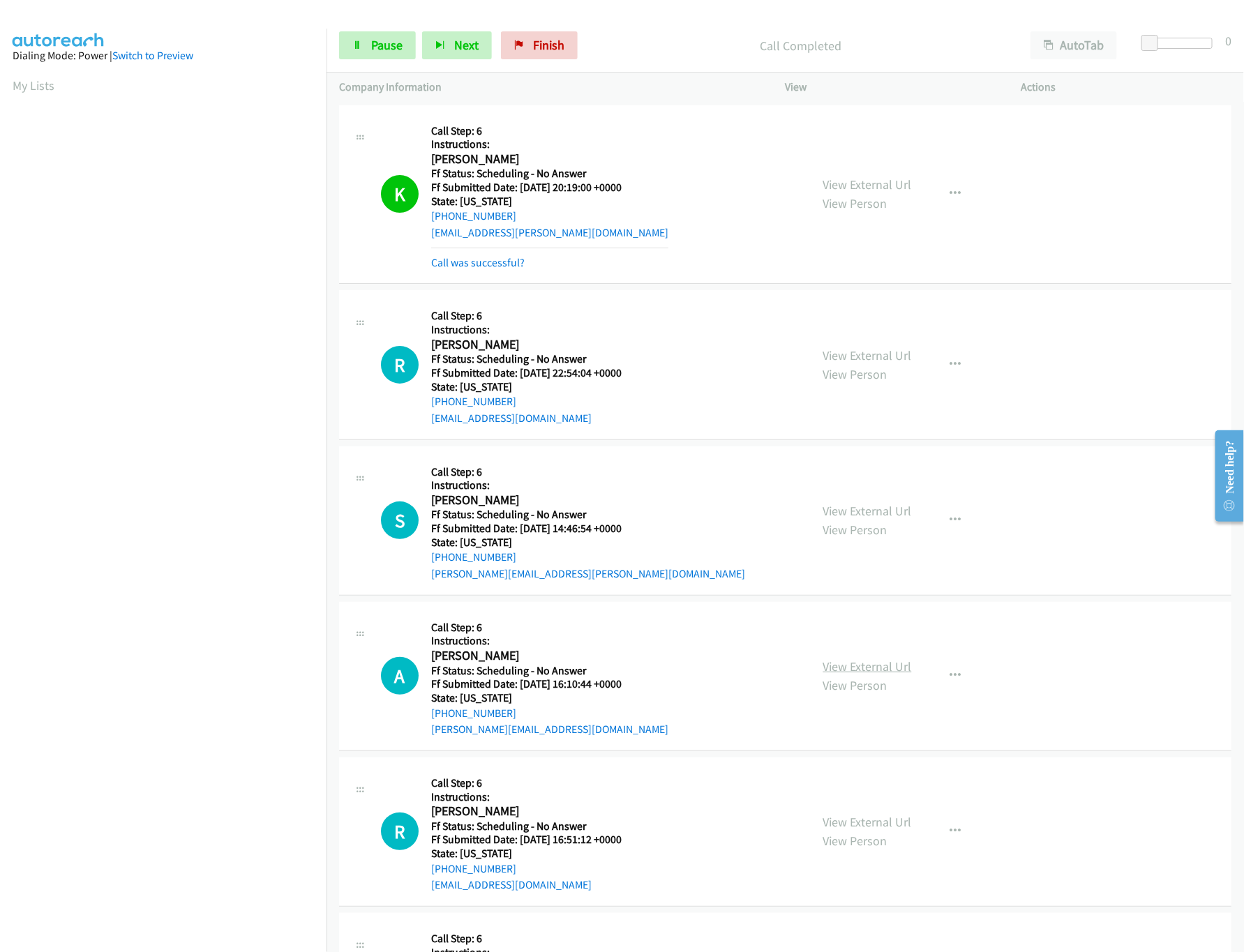
click at [869, 668] on link "View External Url" at bounding box center [868, 667] width 89 height 16
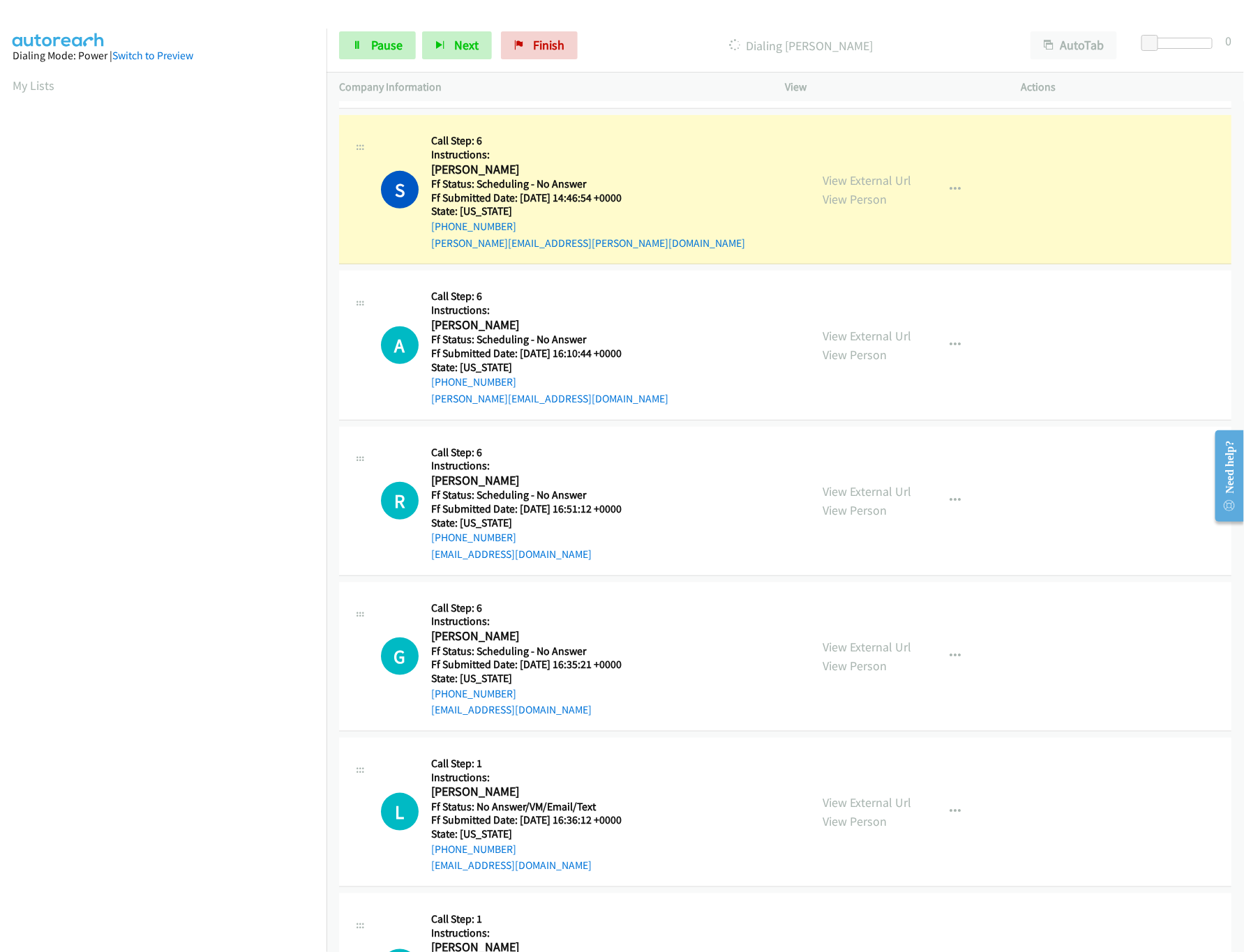
scroll to position [418, 0]
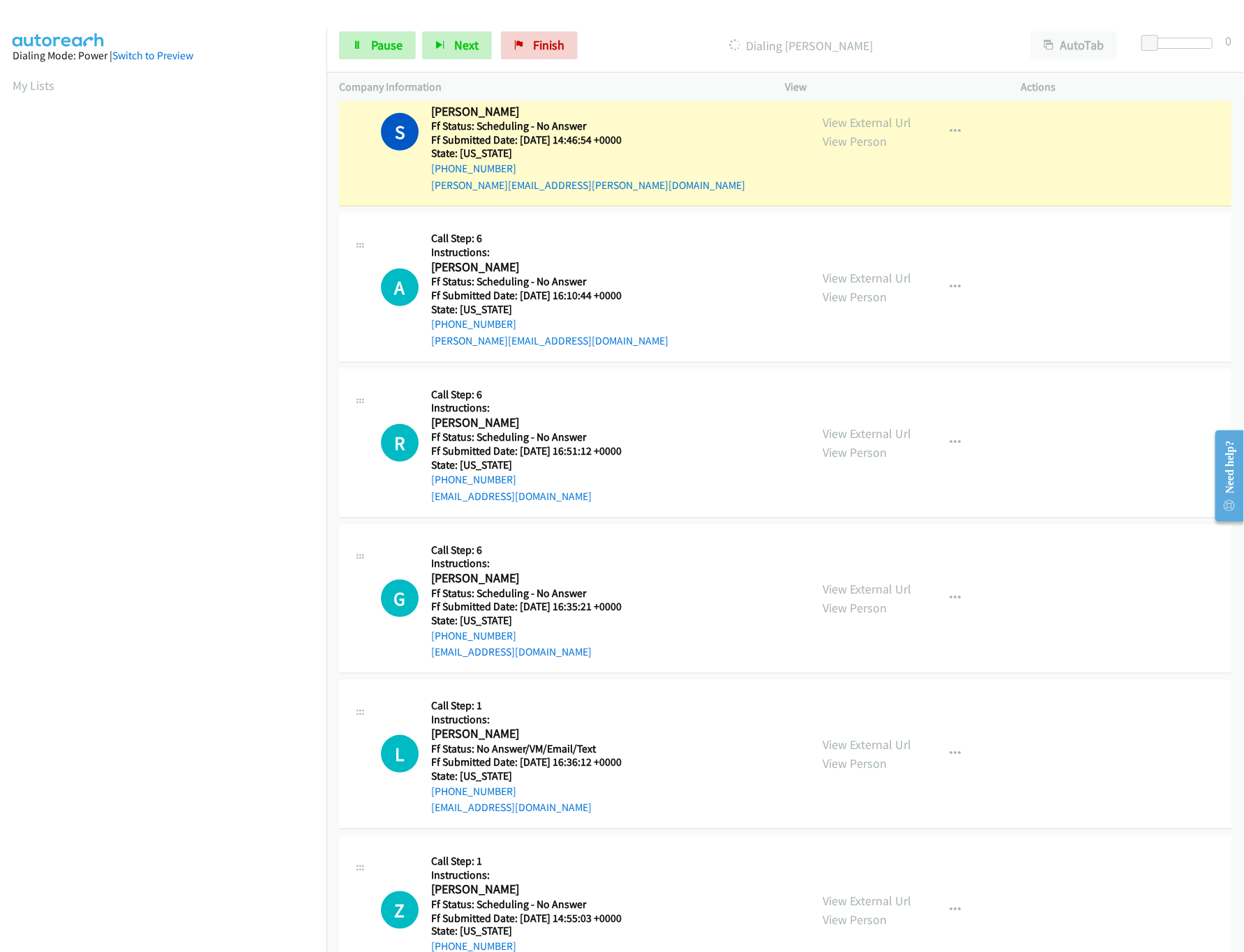
click at [866, 425] on div "View External Url View Person View External Url Email Schedule/Manage Callback …" at bounding box center [935, 443] width 248 height 123
click at [866, 427] on link "View External Url" at bounding box center [868, 434] width 89 height 16
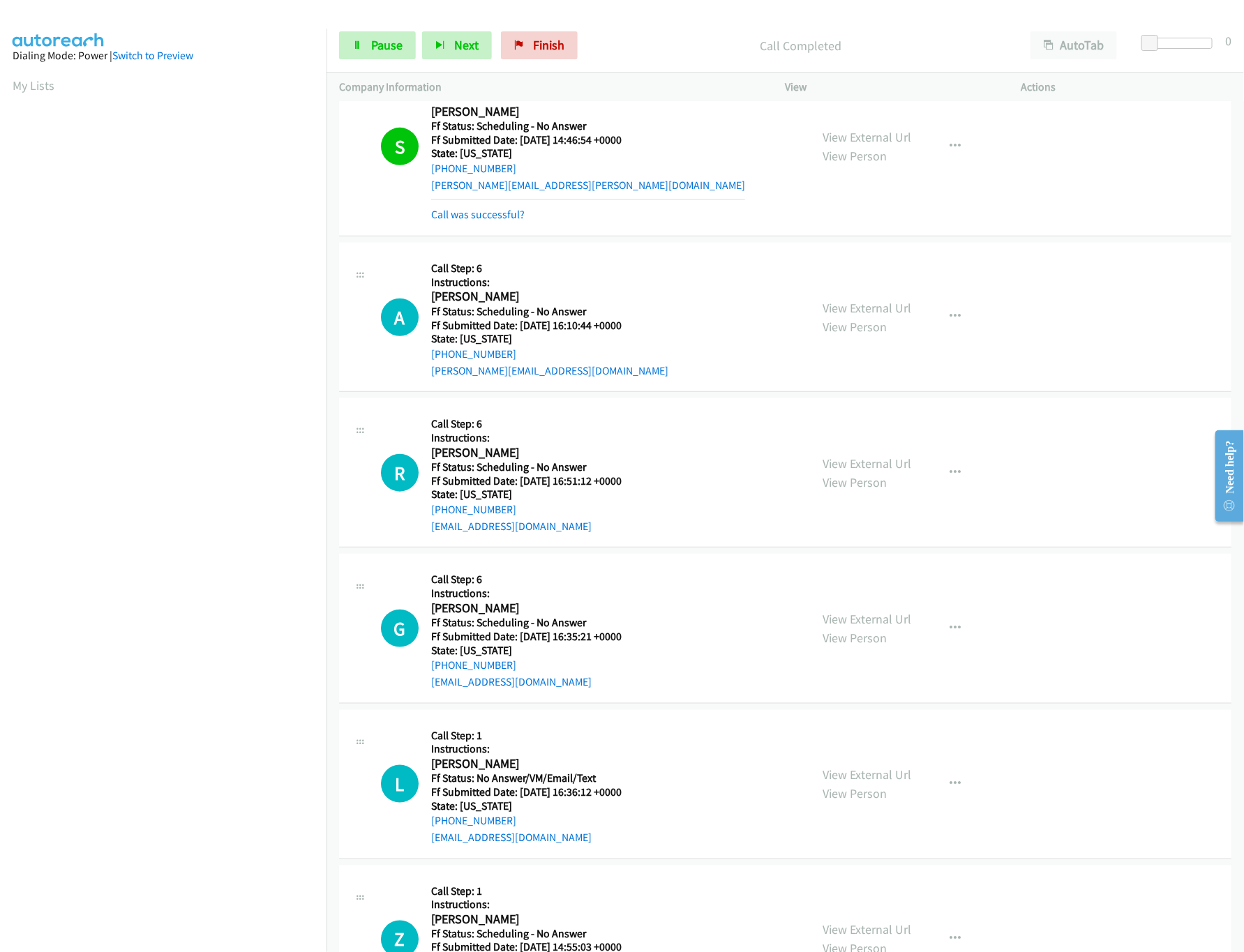
scroll to position [558, 0]
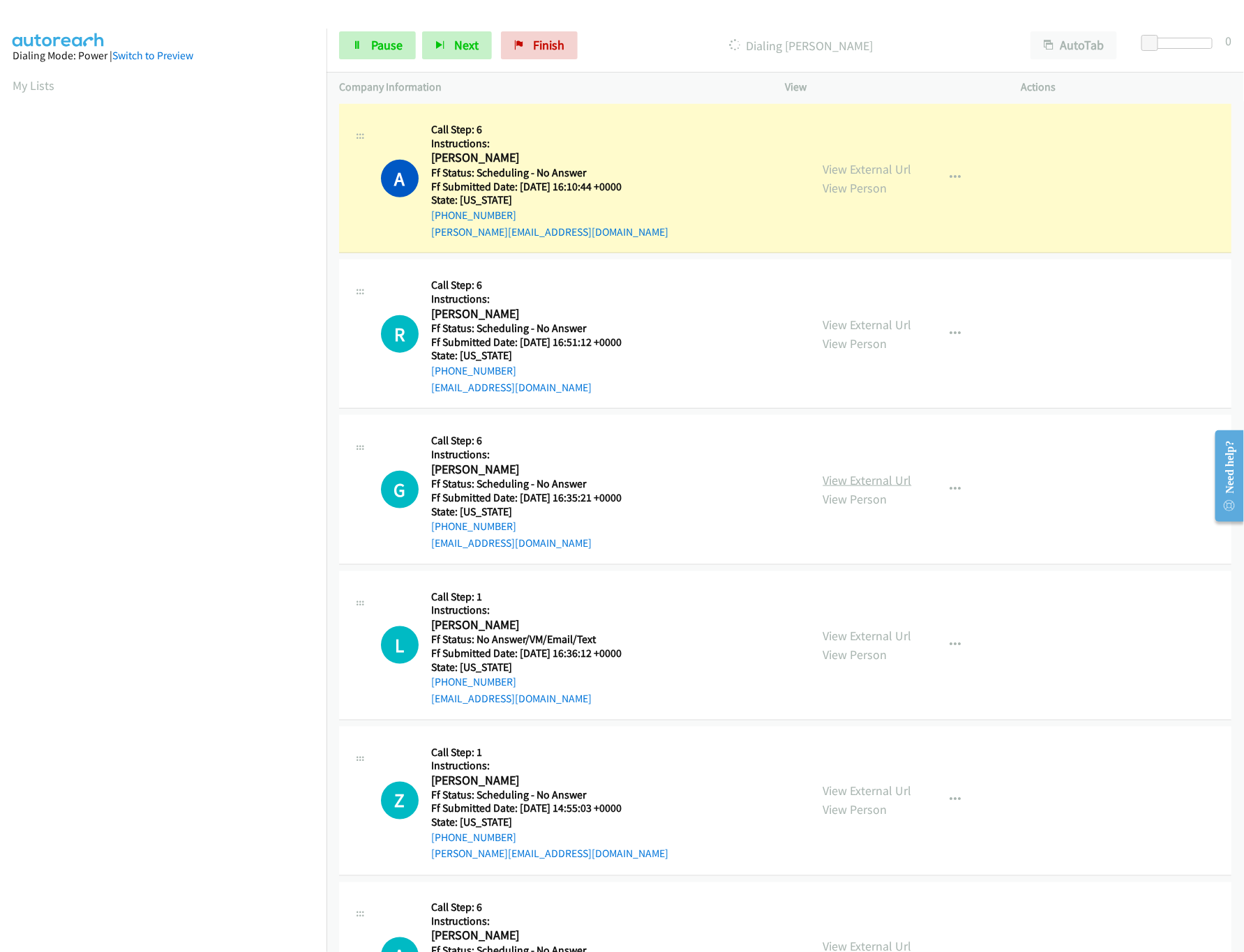
click at [874, 479] on link "View External Url" at bounding box center [868, 480] width 89 height 16
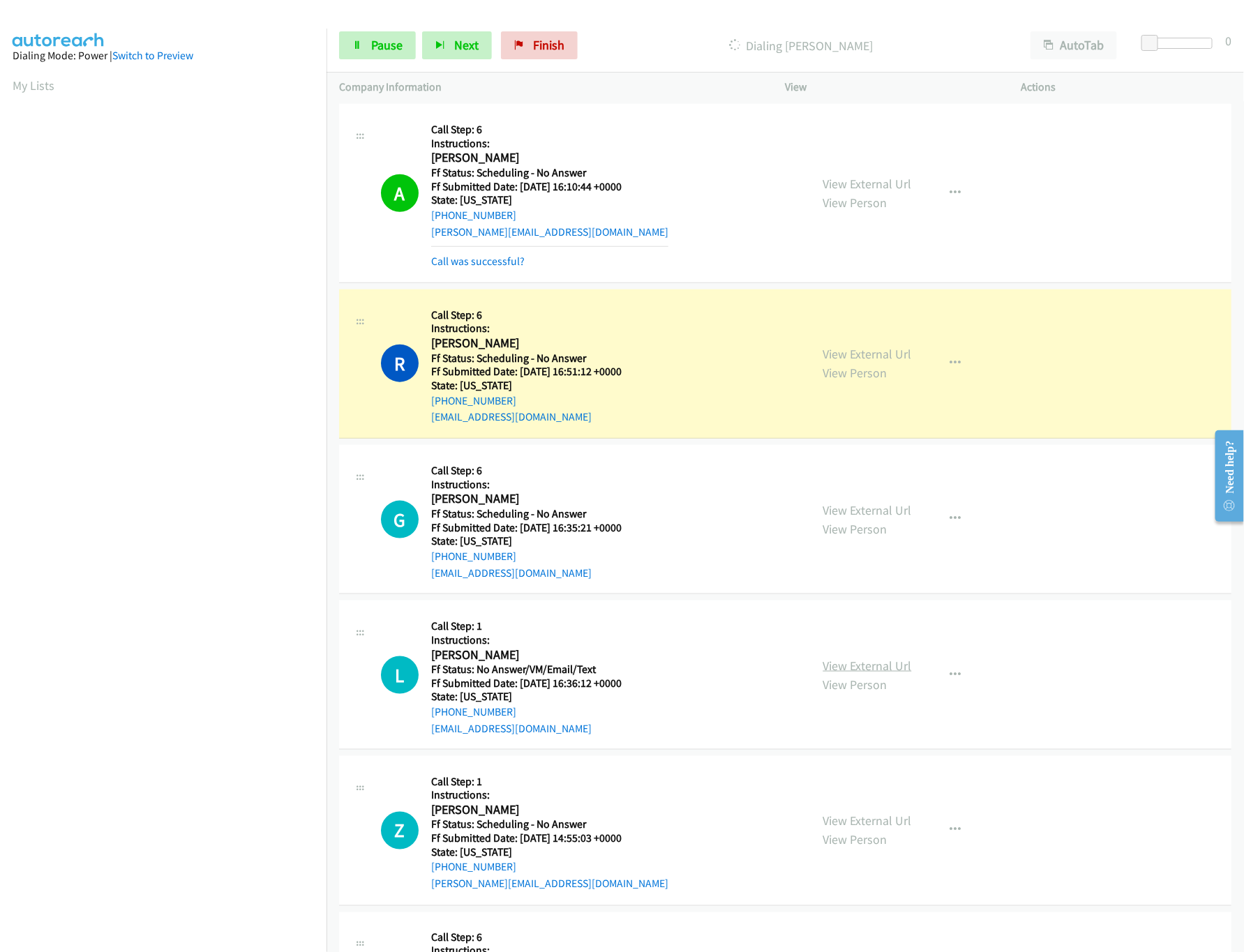
click at [836, 674] on link "View External Url" at bounding box center [868, 666] width 89 height 16
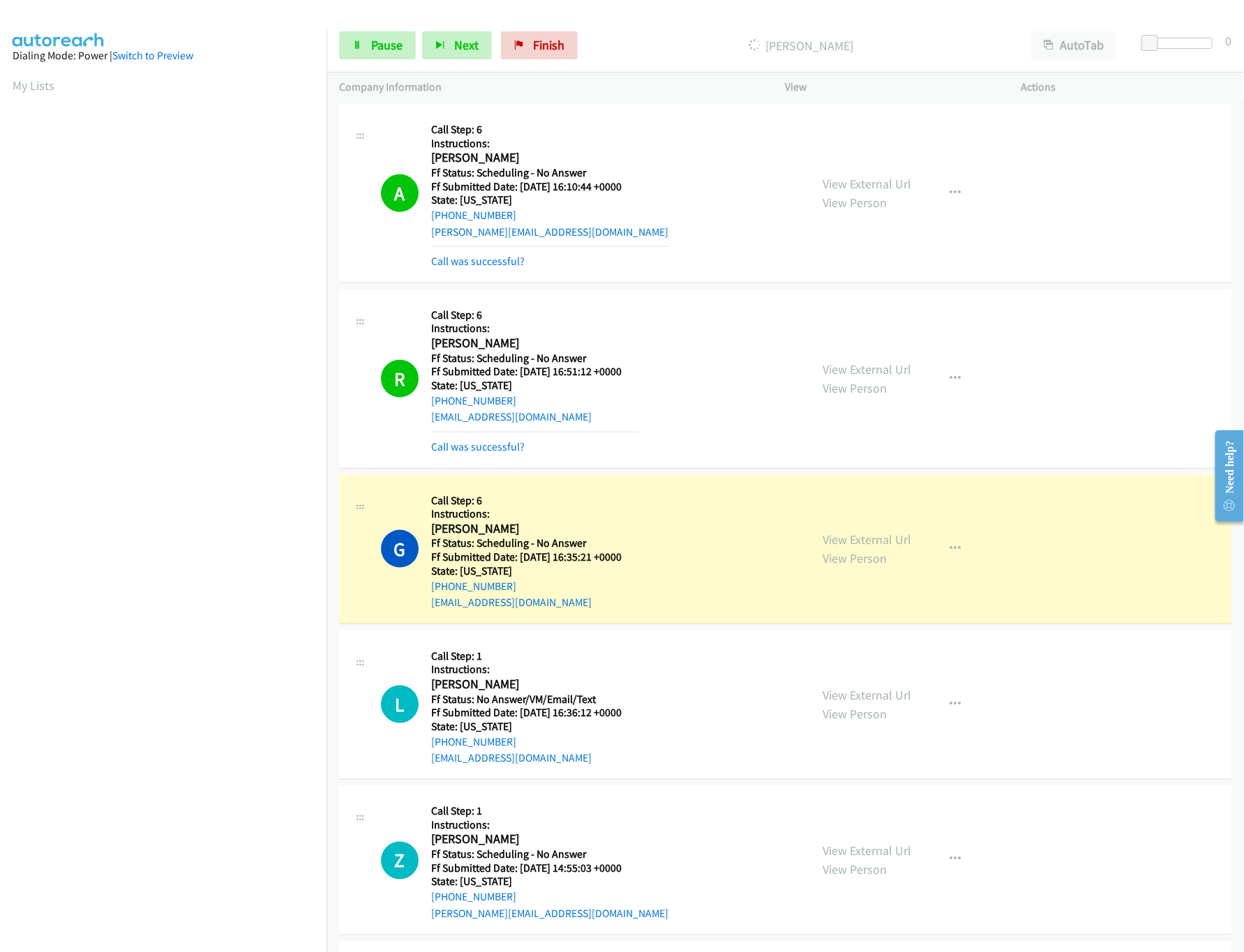
click at [855, 845] on div "View External Url View Person" at bounding box center [868, 861] width 89 height 38
click at [861, 852] on link "View External Url" at bounding box center [868, 851] width 89 height 16
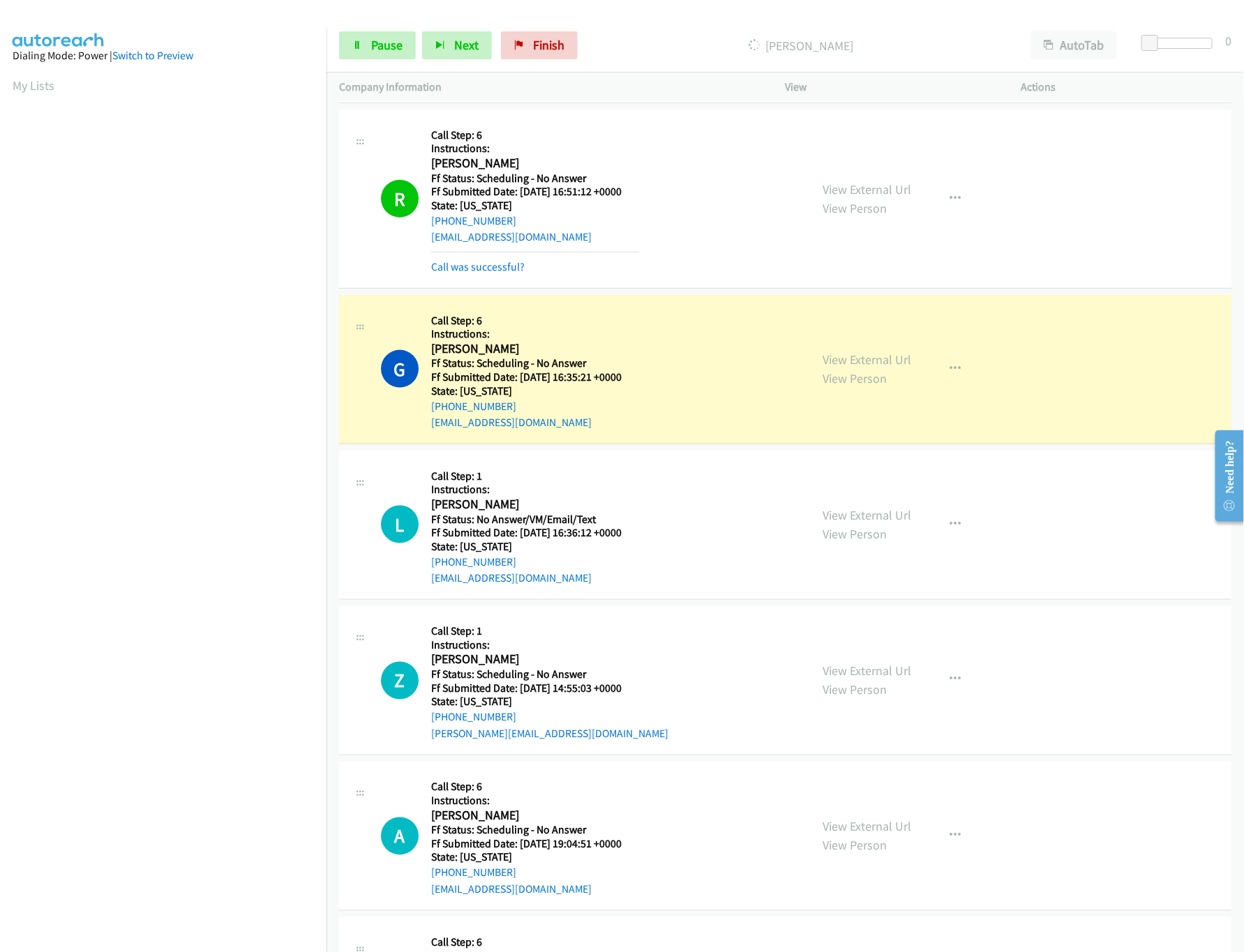
scroll to position [837, 0]
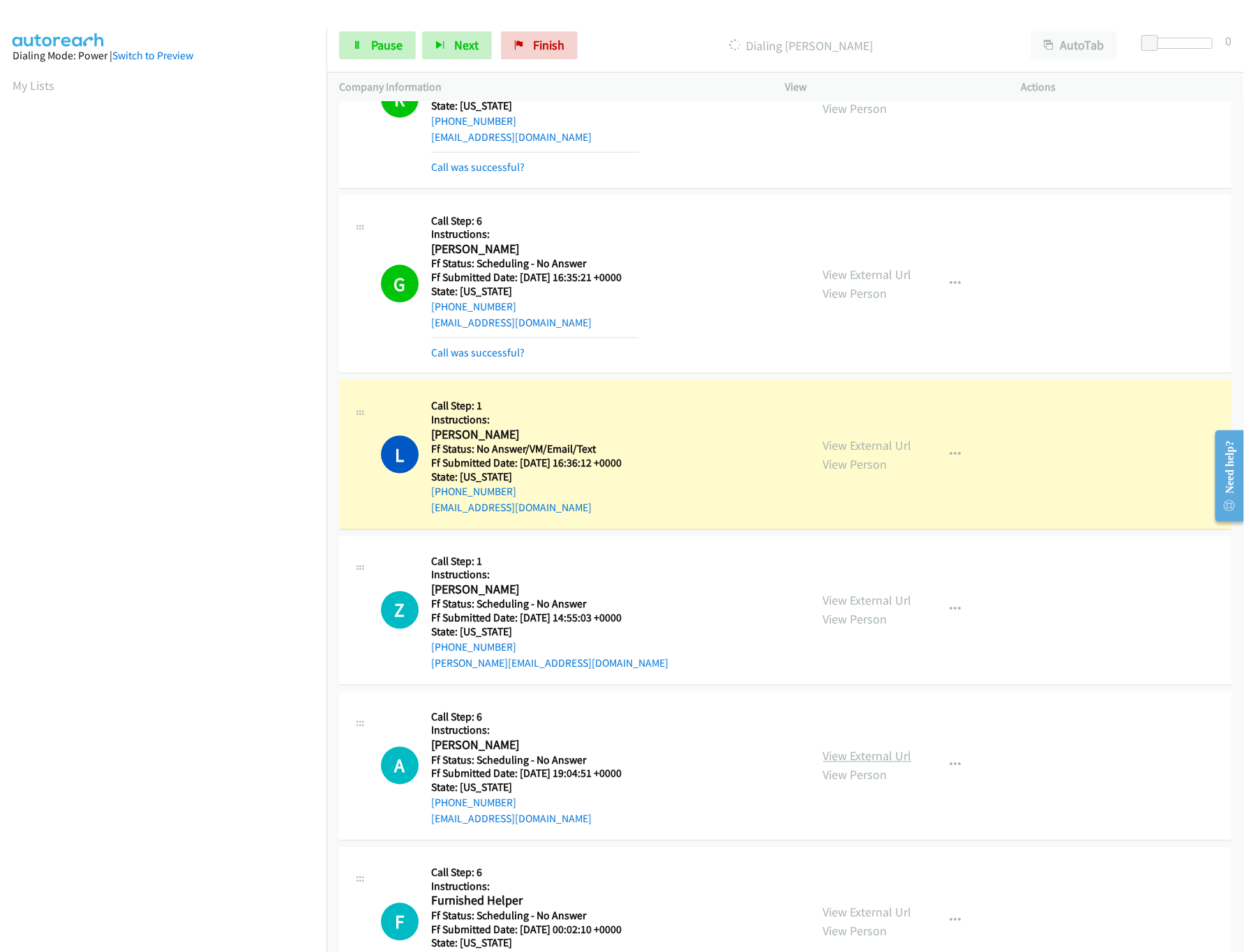
click at [854, 765] on link "View External Url" at bounding box center [868, 757] width 89 height 16
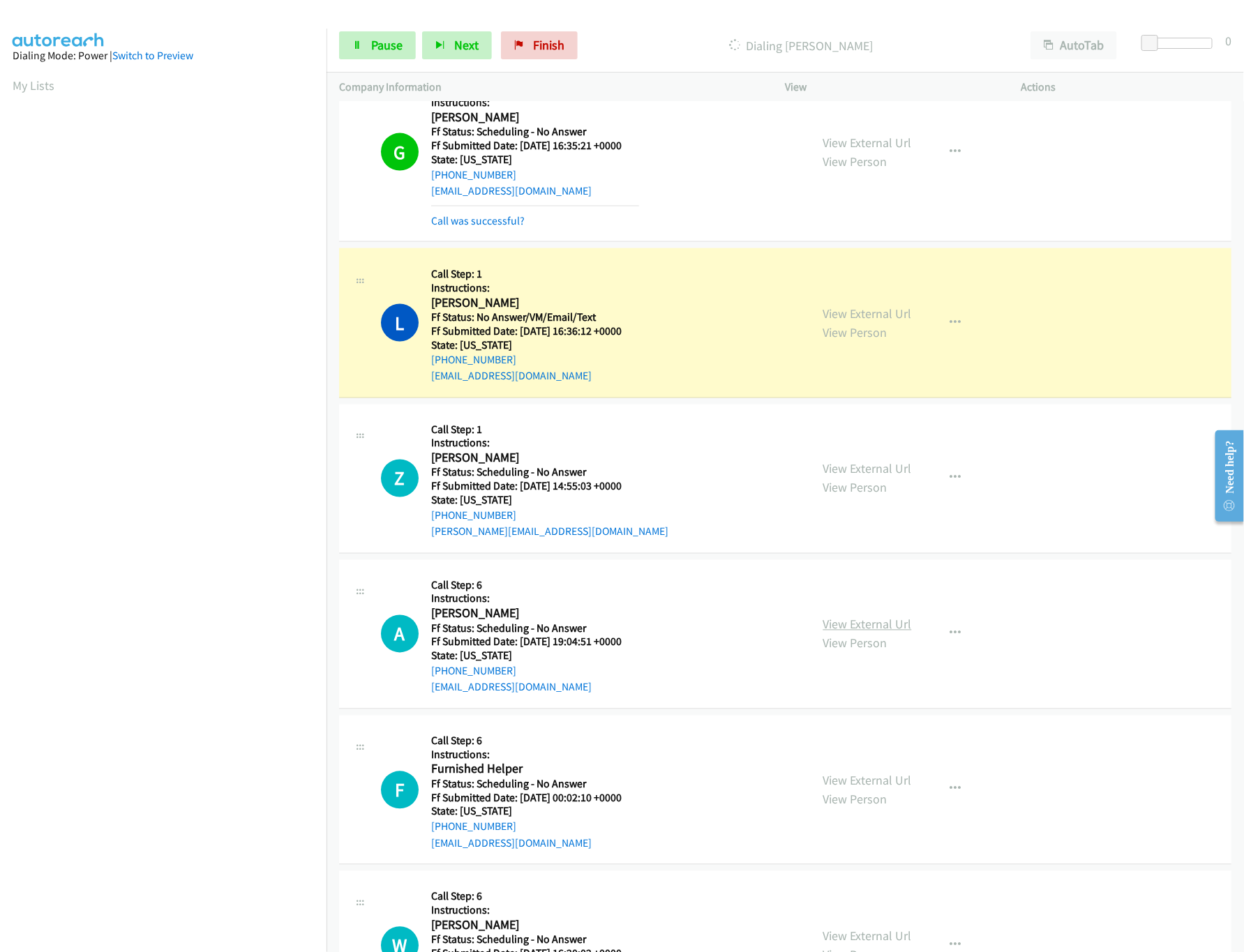
scroll to position [1116, 0]
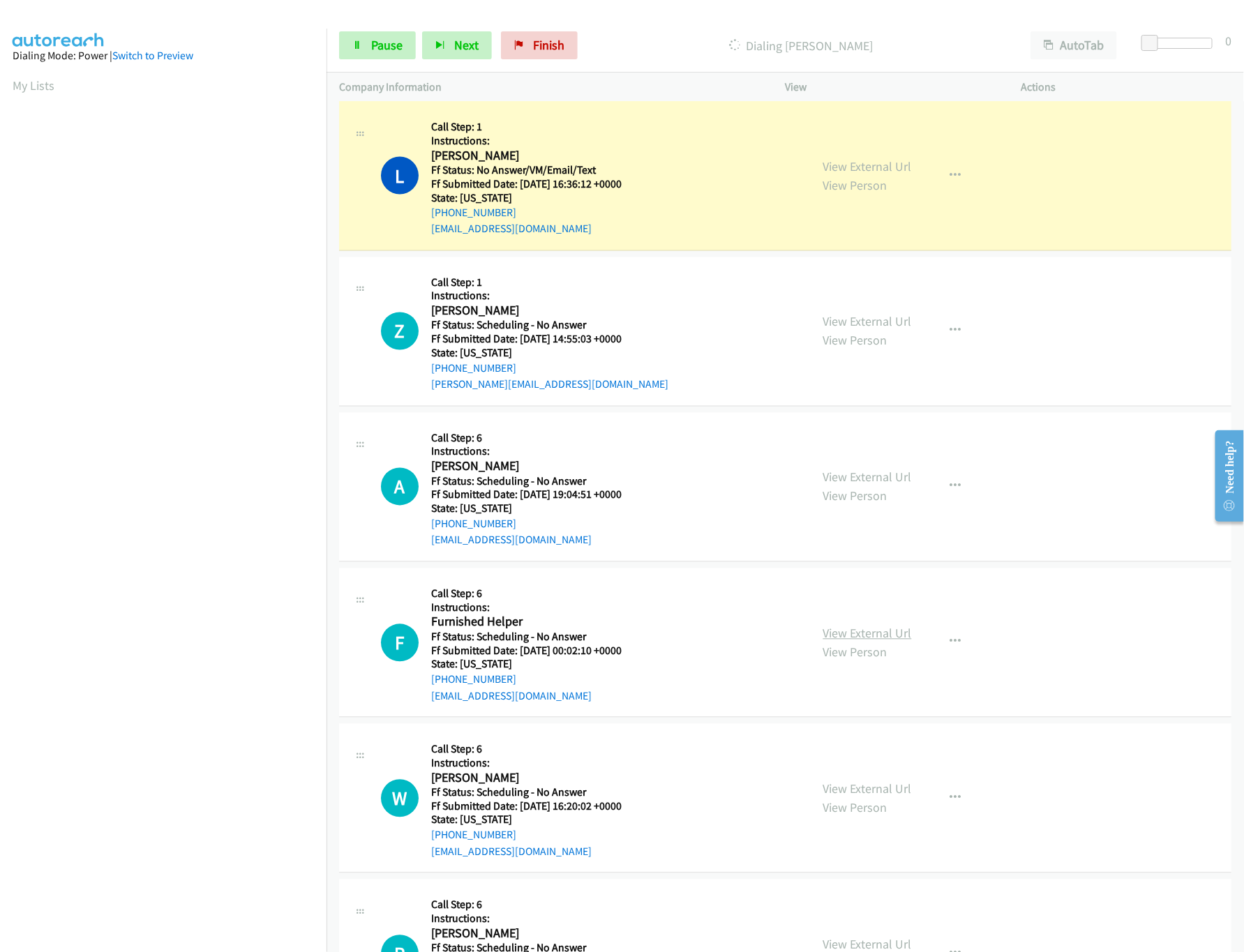
click at [867, 641] on link "View External Url" at bounding box center [868, 634] width 89 height 16
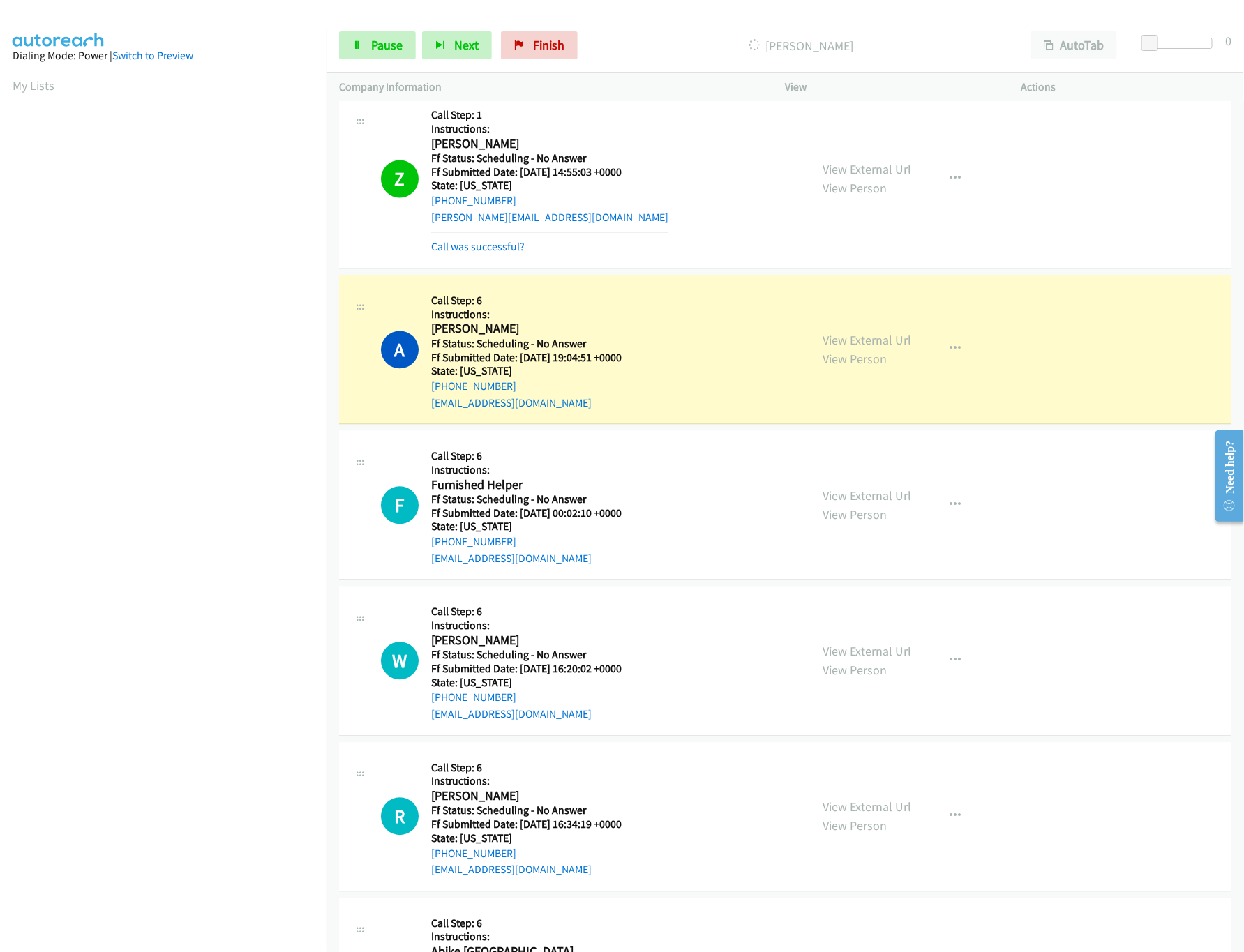
scroll to position [1534, 0]
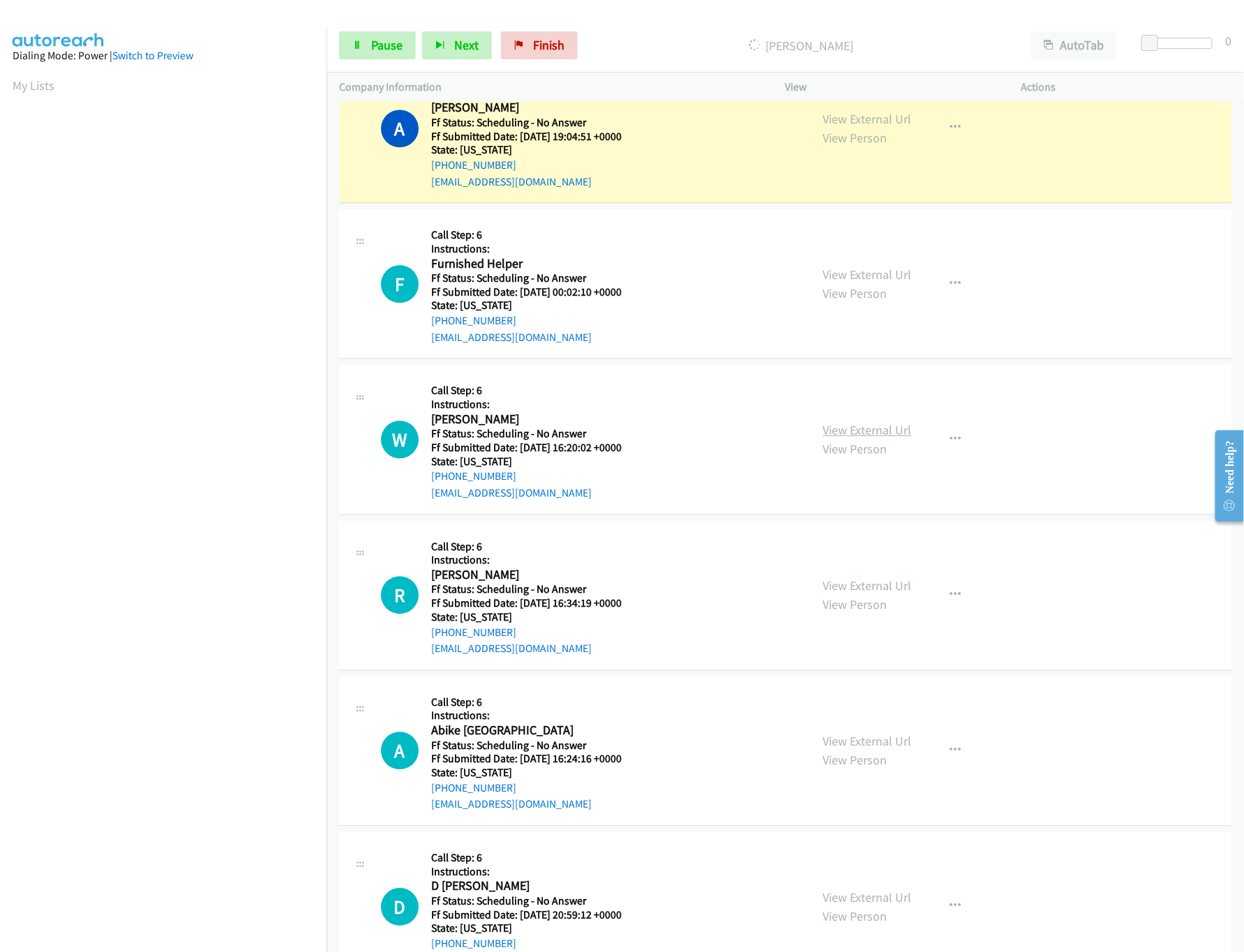
click at [850, 434] on link "View External Url" at bounding box center [868, 430] width 89 height 16
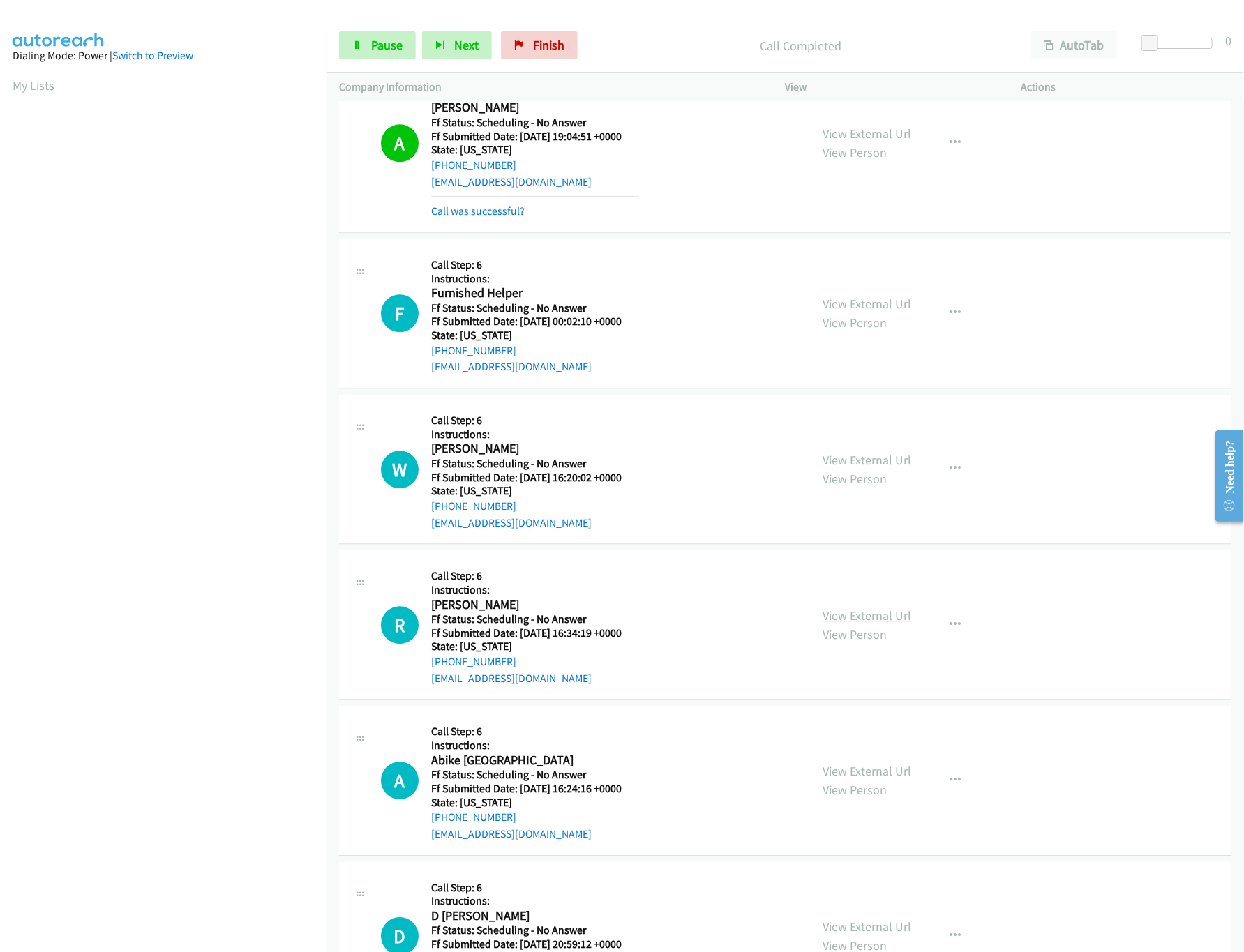
click at [871, 624] on link "View External Url" at bounding box center [868, 616] width 89 height 16
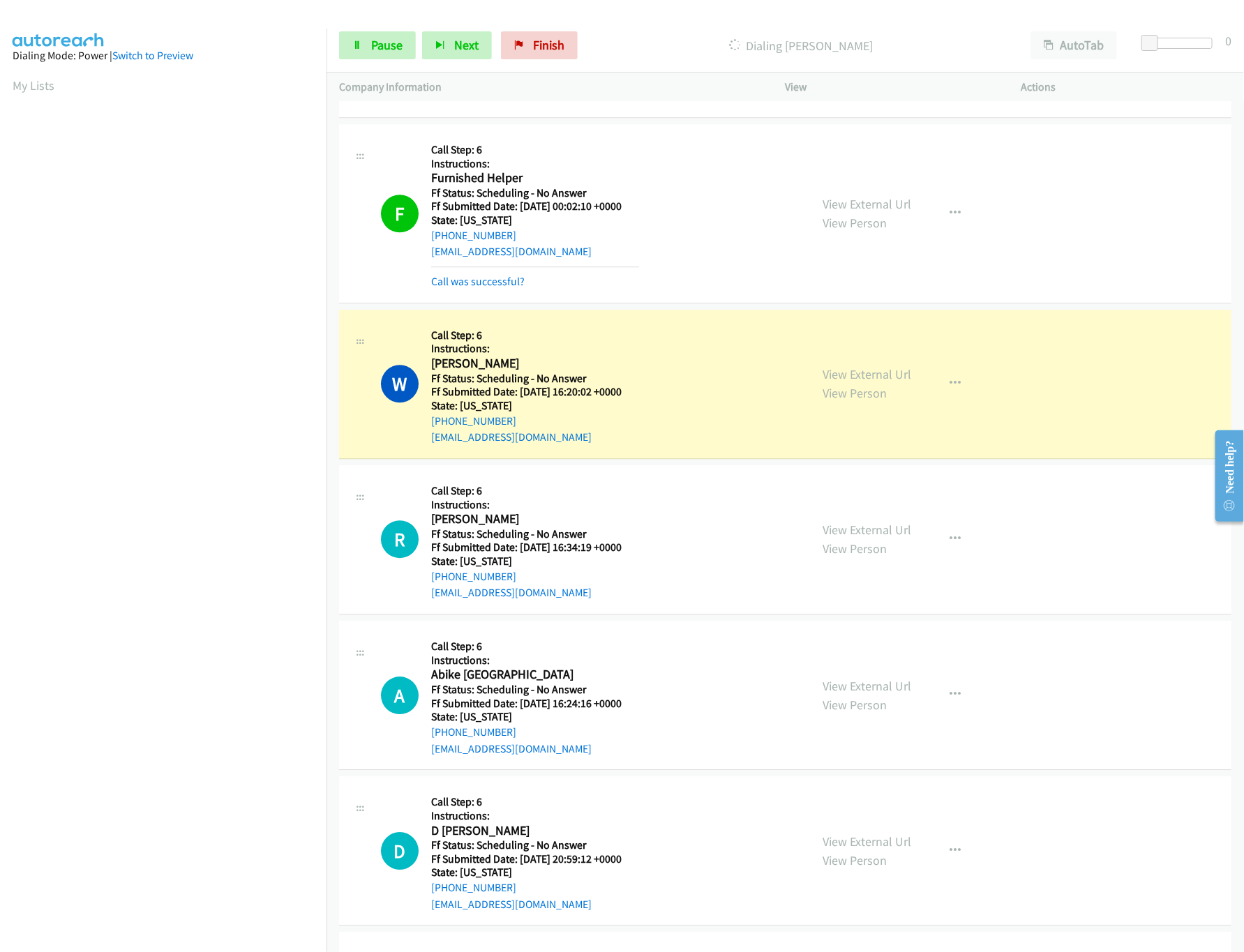
scroll to position [1813, 0]
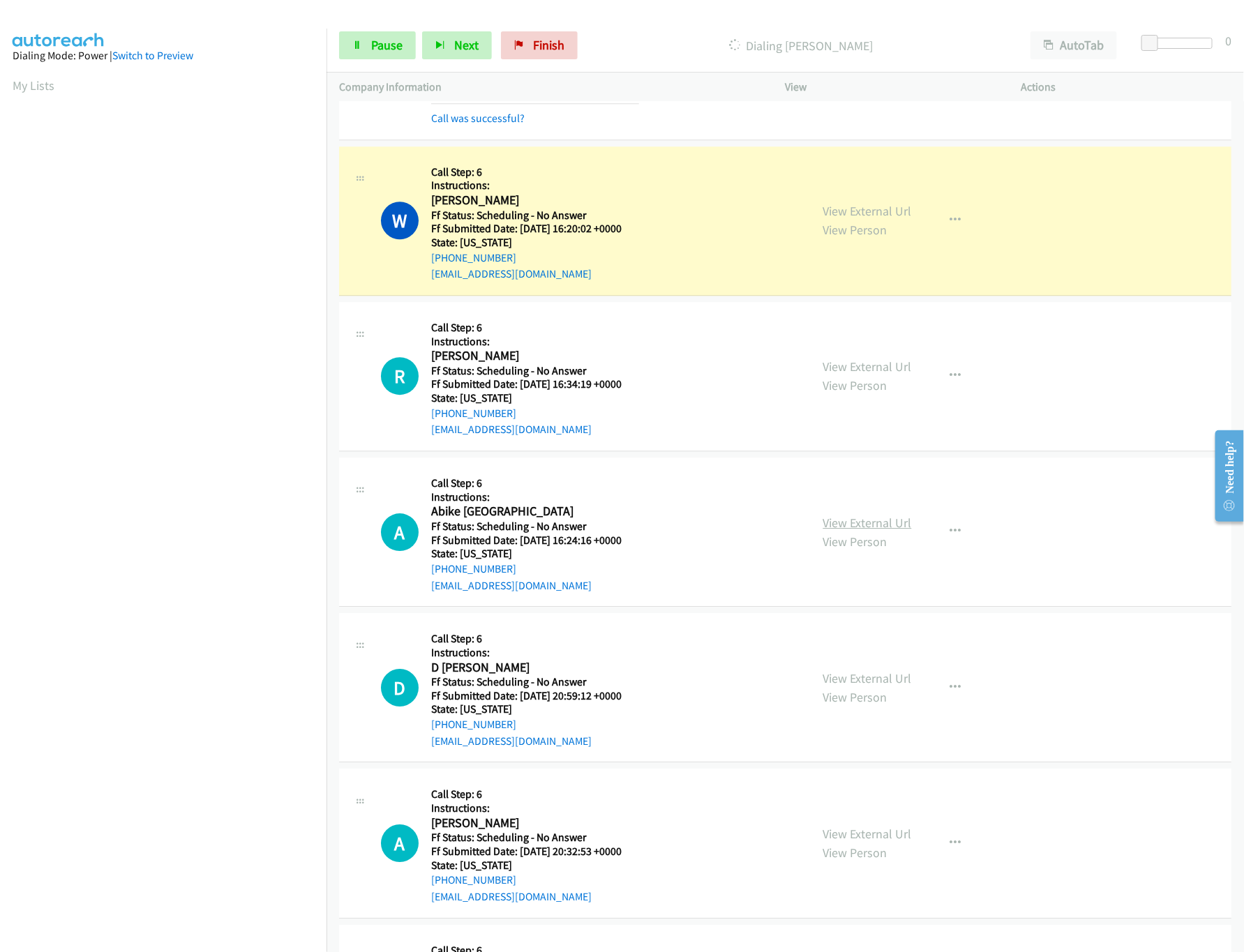
click at [844, 531] on link "View External Url" at bounding box center [868, 523] width 89 height 16
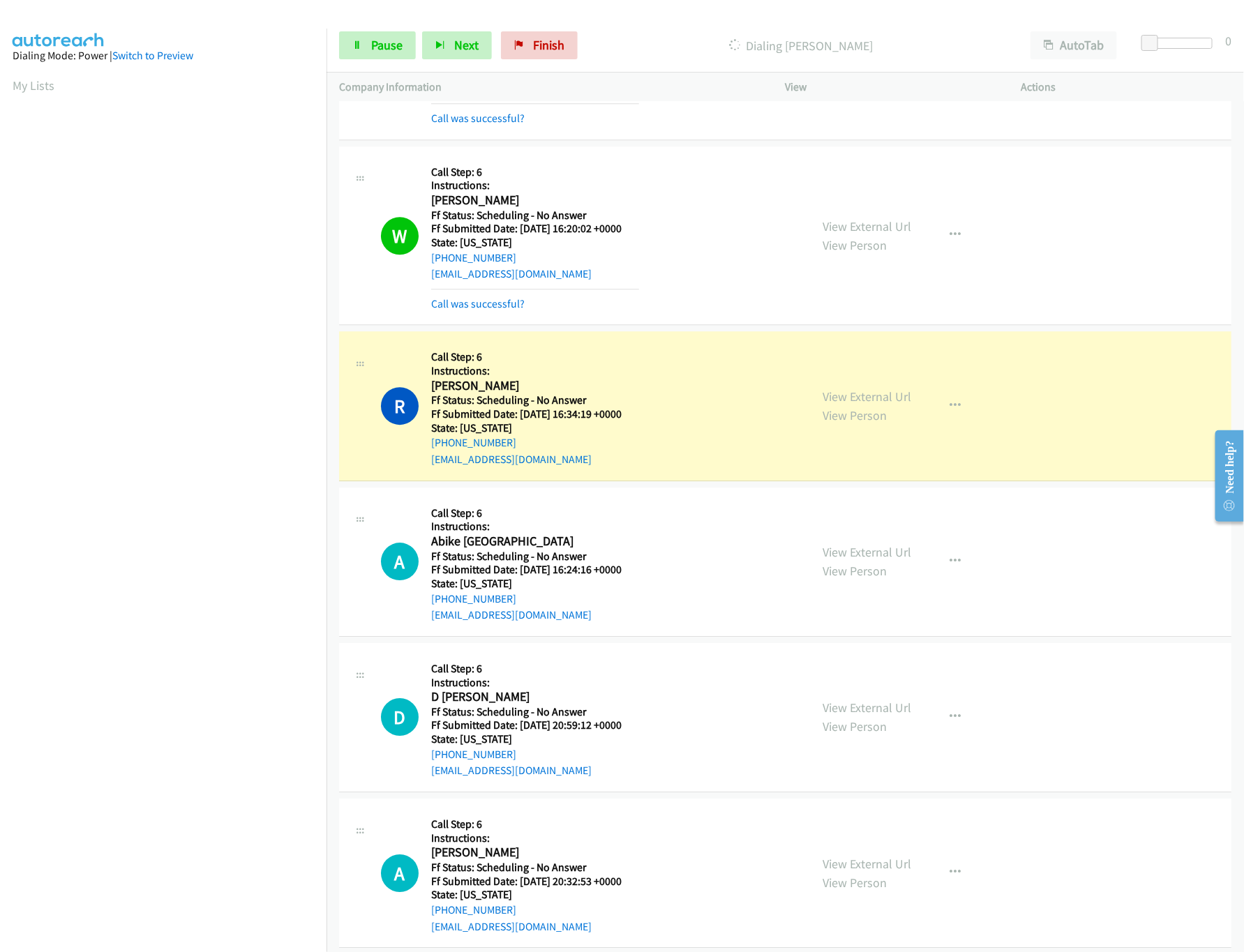
scroll to position [1953, 0]
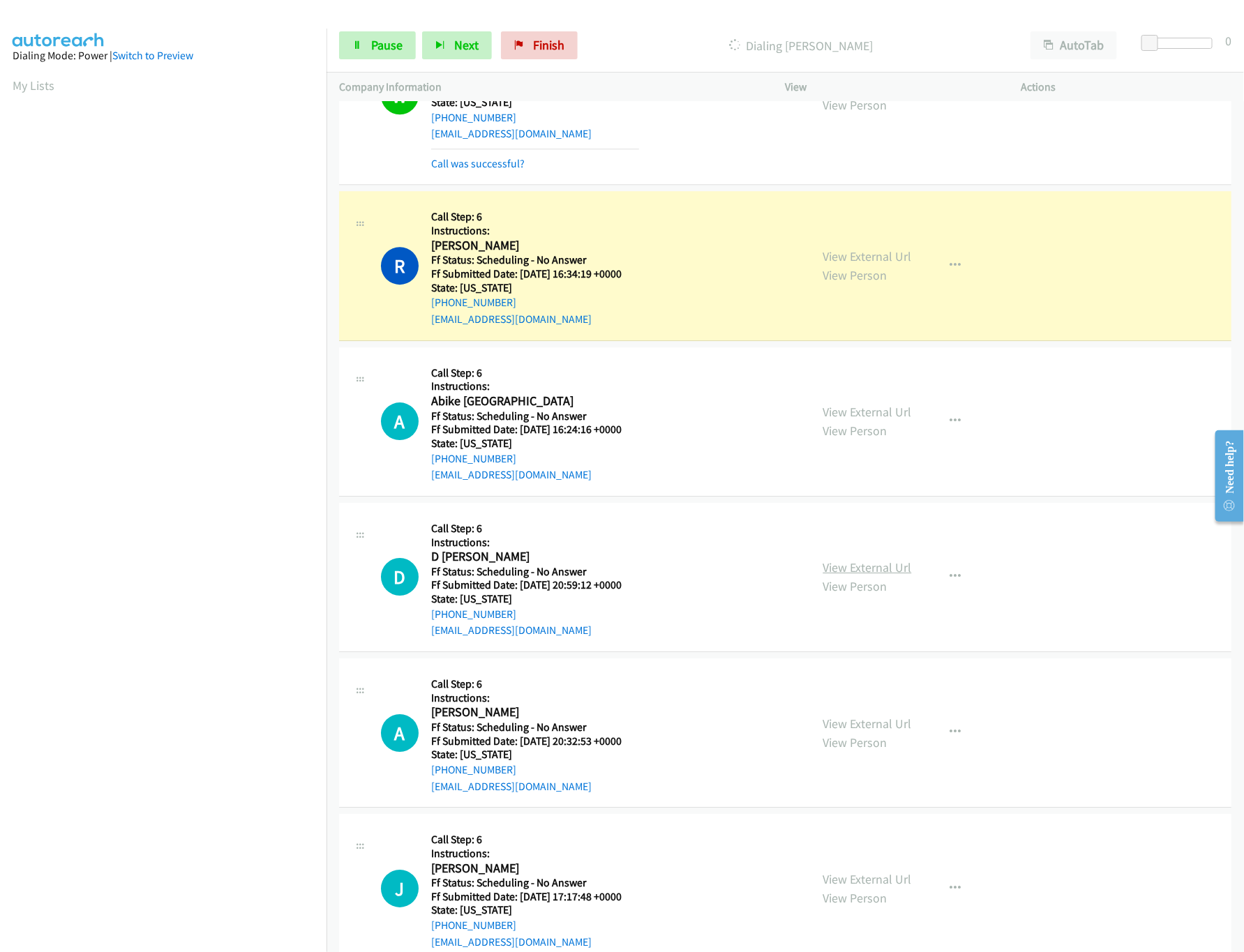
click at [840, 576] on link "View External Url" at bounding box center [868, 567] width 89 height 16
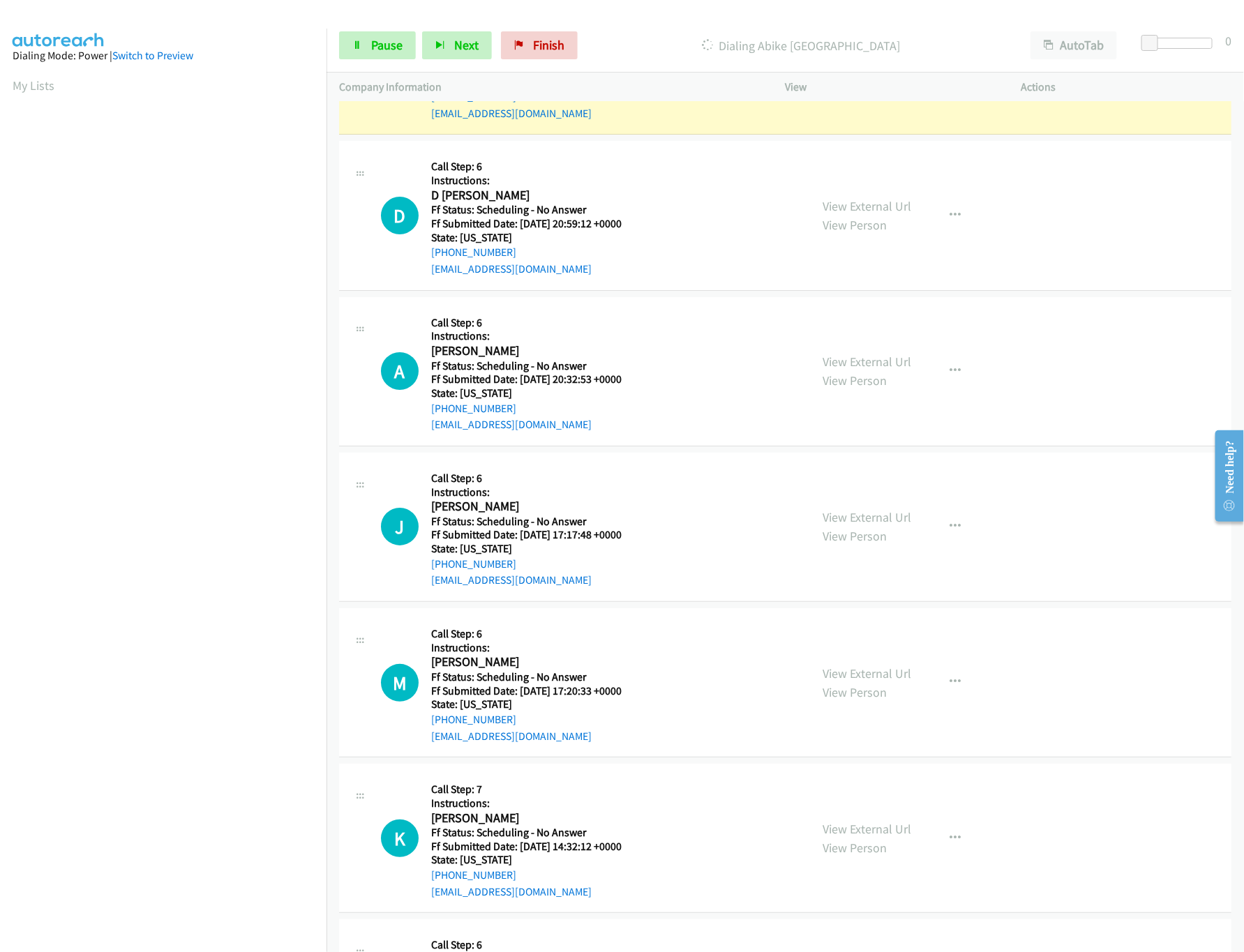
scroll to position [2372, 0]
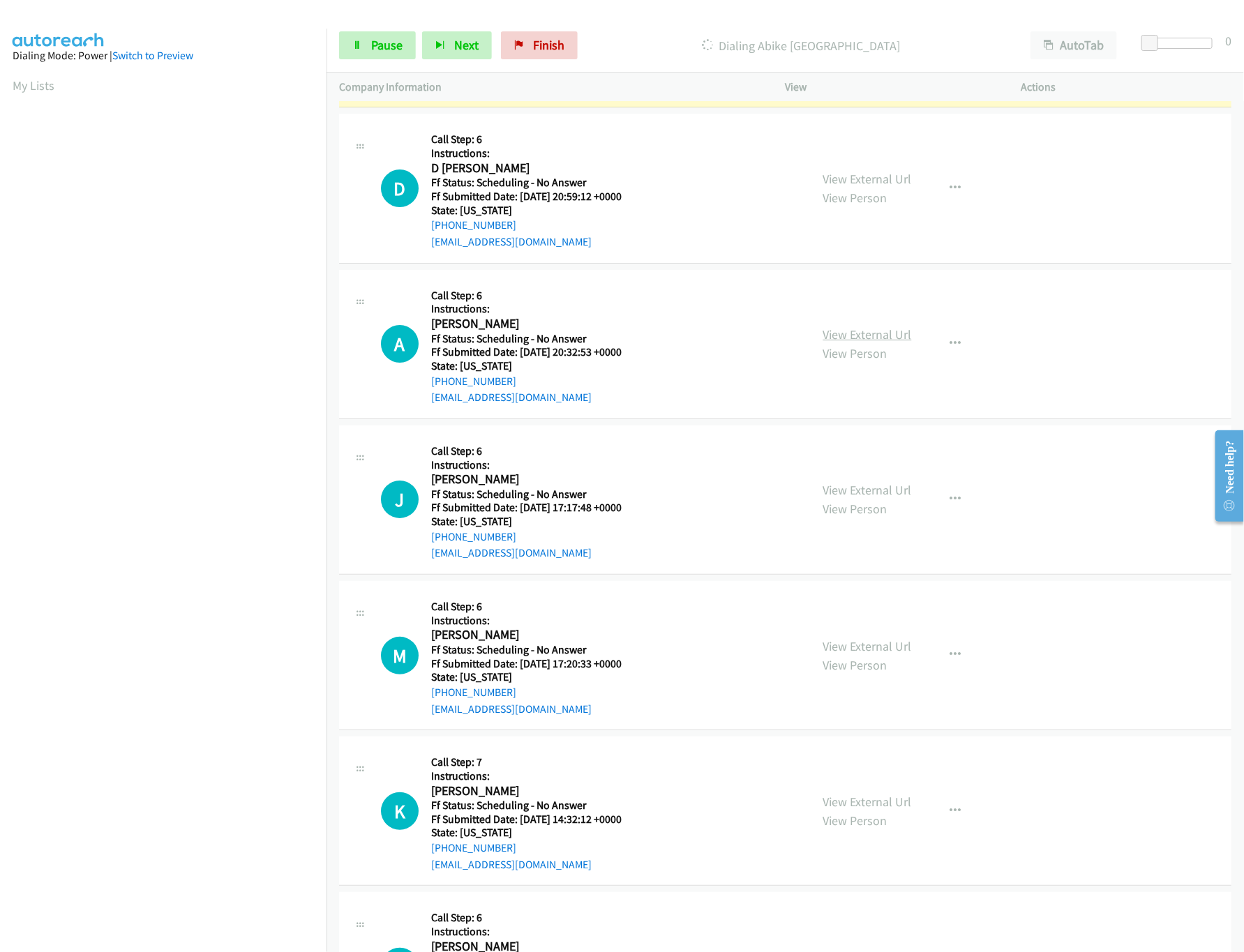
click at [875, 339] on link "View External Url" at bounding box center [868, 335] width 89 height 16
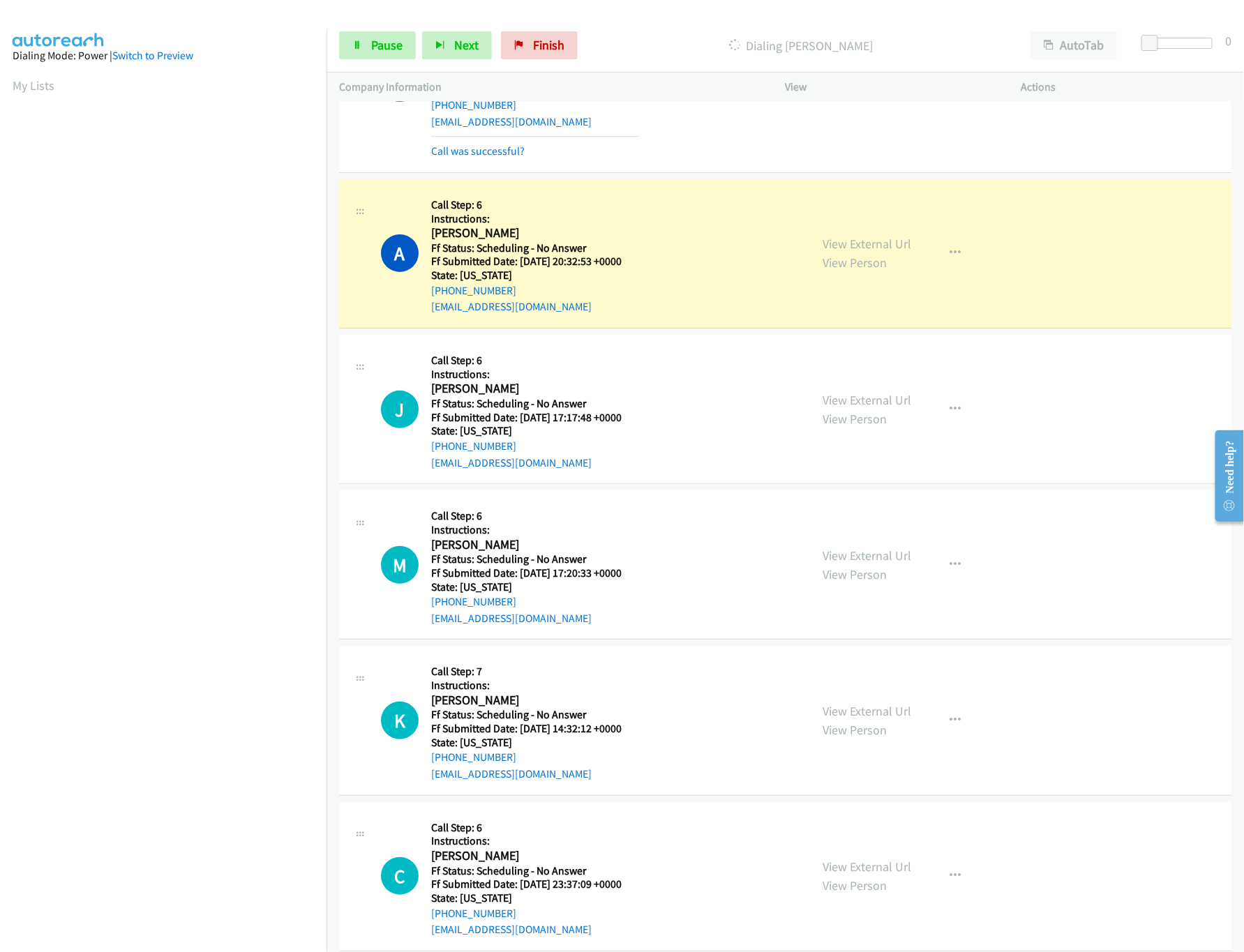
scroll to position [2650, 0]
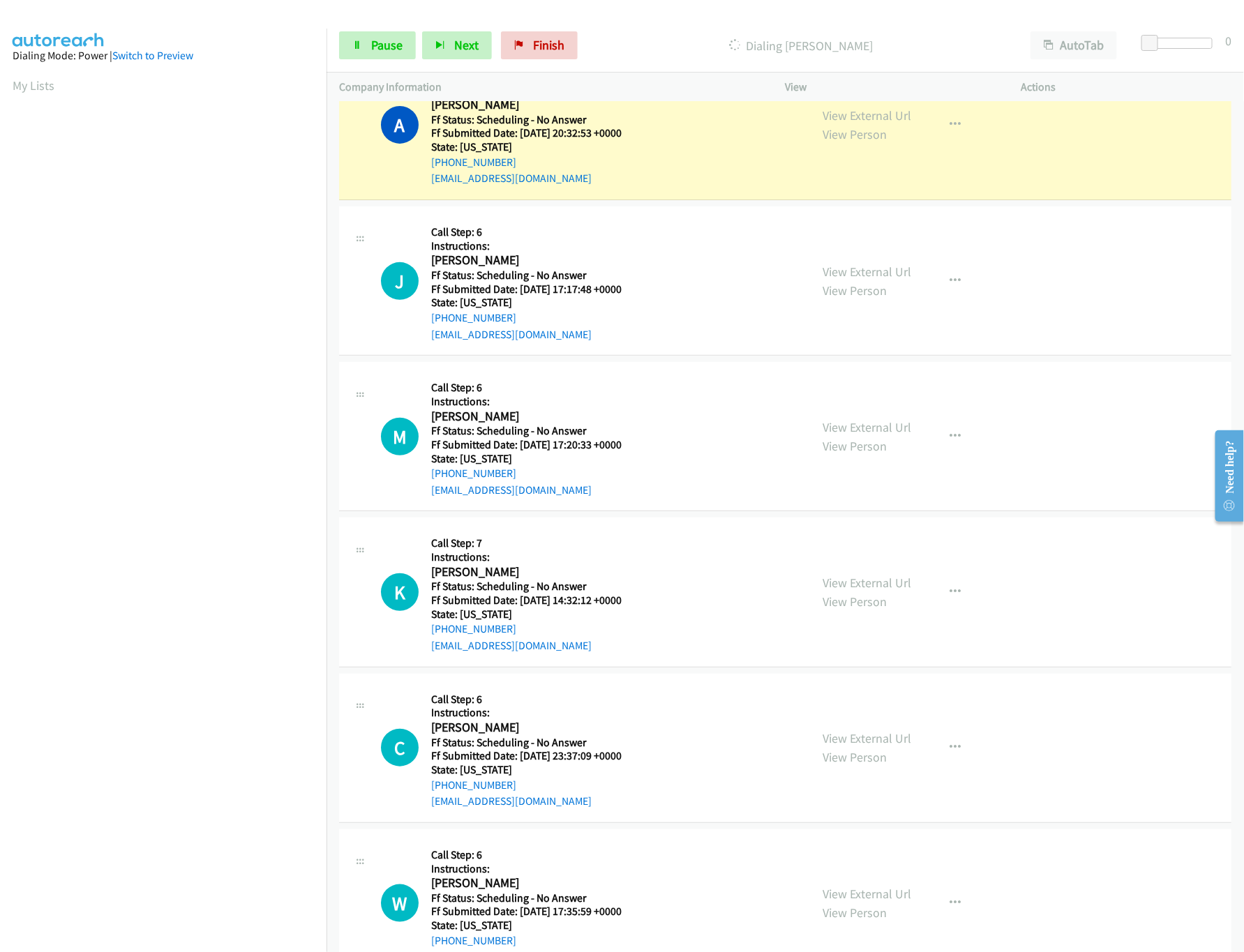
drag, startPoint x: 857, startPoint y: 594, endPoint x: 860, endPoint y: 565, distance: 29.2
click at [857, 591] on link "View External Url" at bounding box center [868, 583] width 89 height 16
click at [876, 435] on link "View External Url" at bounding box center [868, 427] width 89 height 16
click at [864, 280] on link "View External Url" at bounding box center [868, 272] width 89 height 16
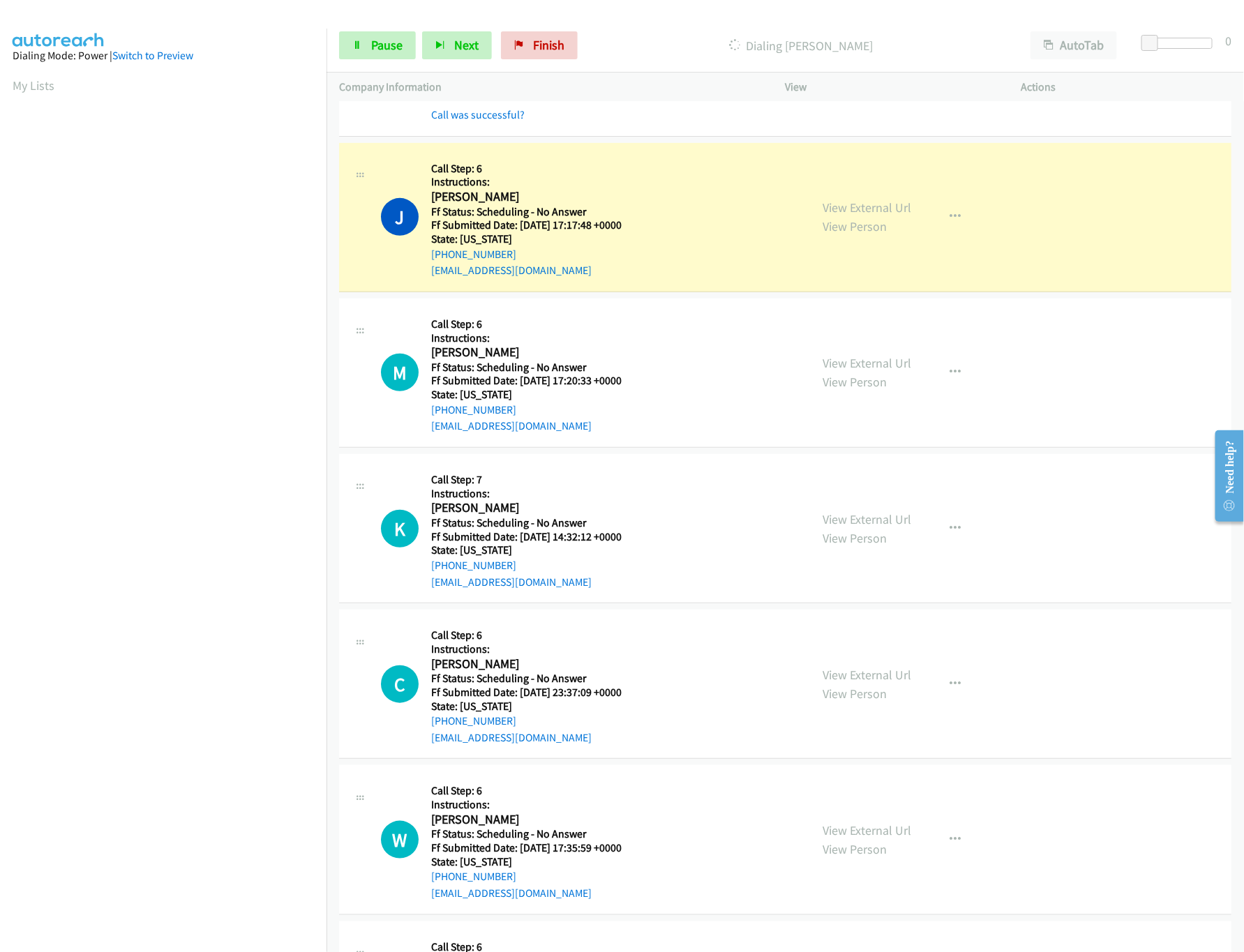
scroll to position [2790, 0]
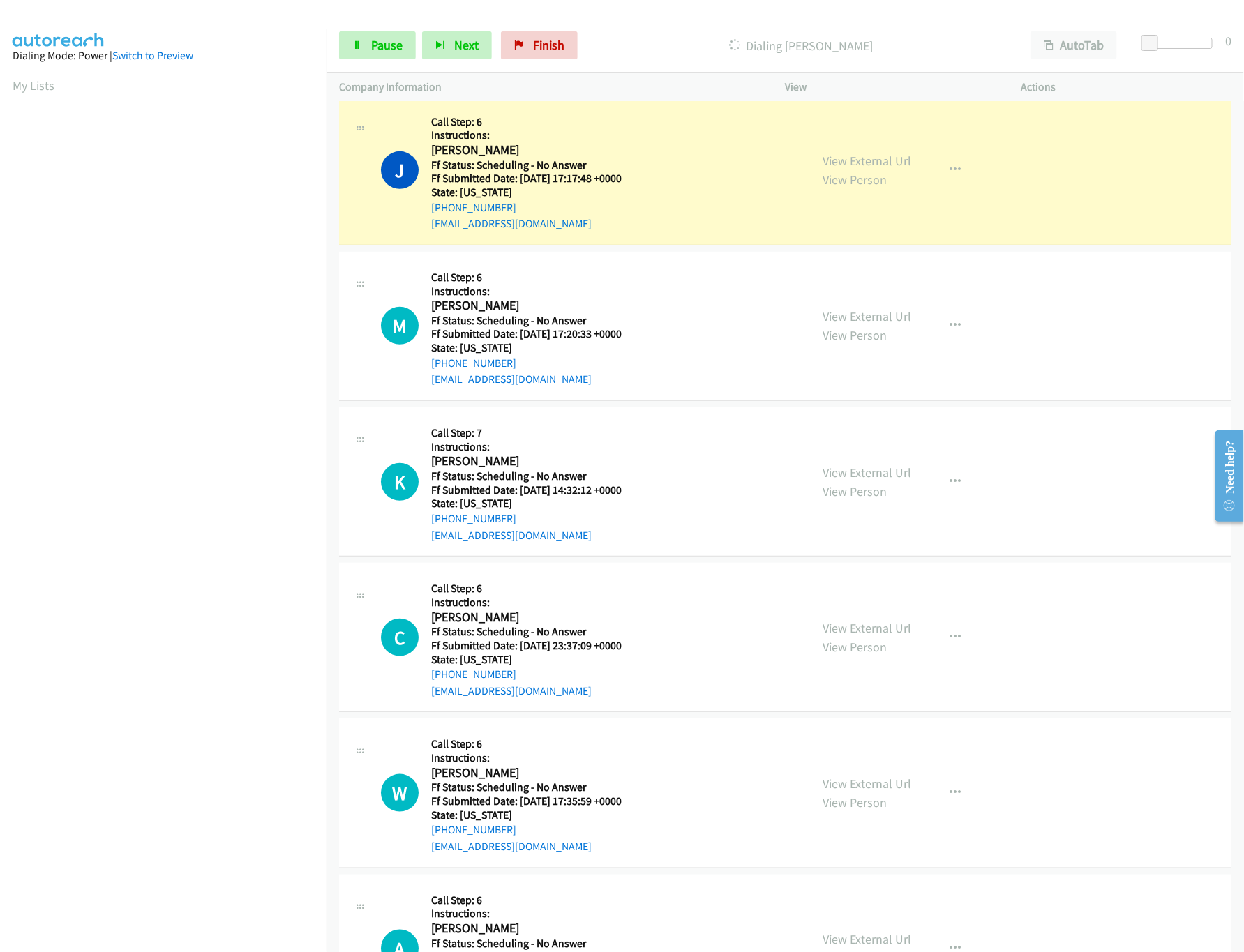
click at [888, 651] on div "View External Url View Person" at bounding box center [868, 638] width 89 height 38
click at [890, 636] on link "View External Url" at bounding box center [868, 628] width 89 height 16
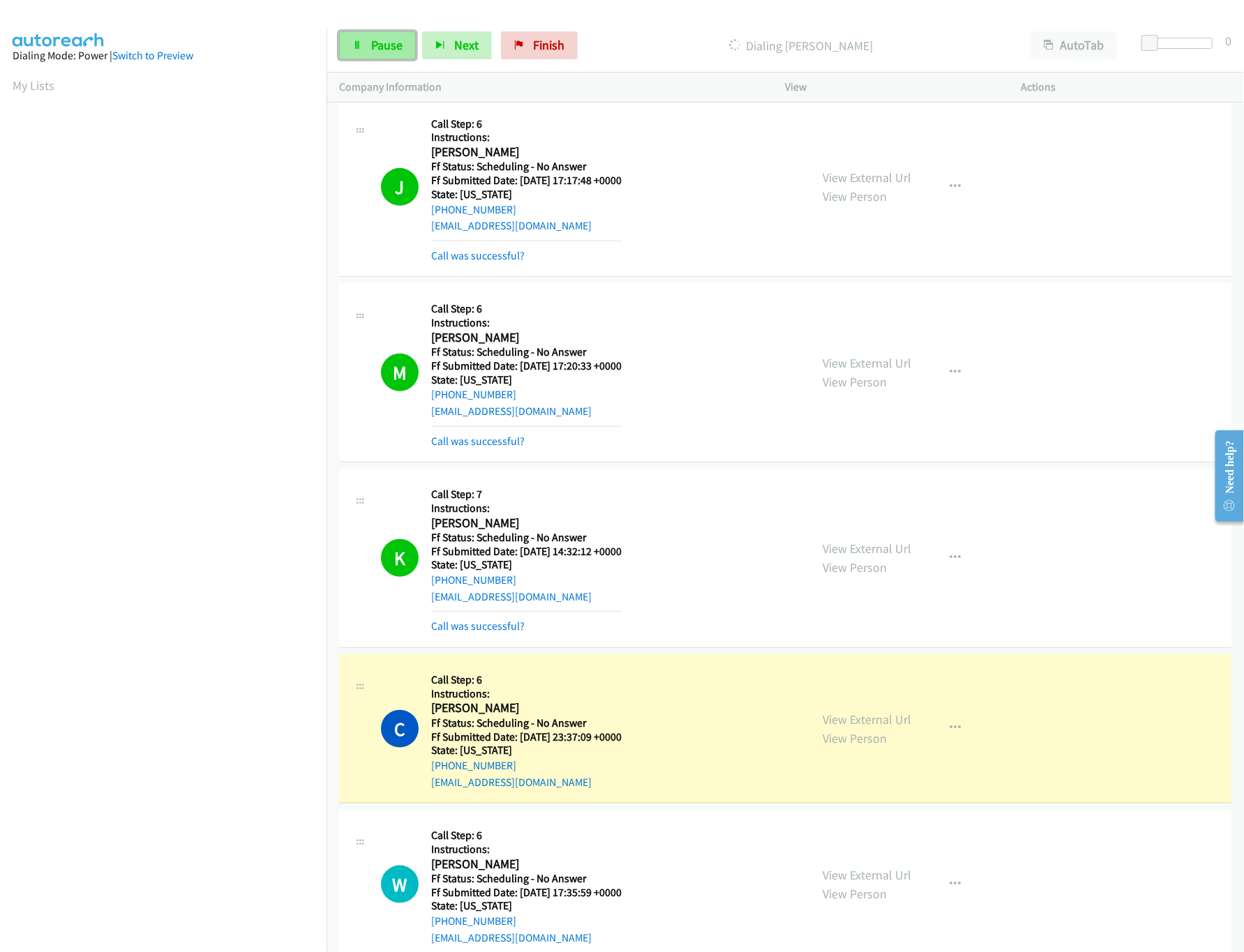
click at [373, 53] on link "Pause" at bounding box center [378, 45] width 77 height 28
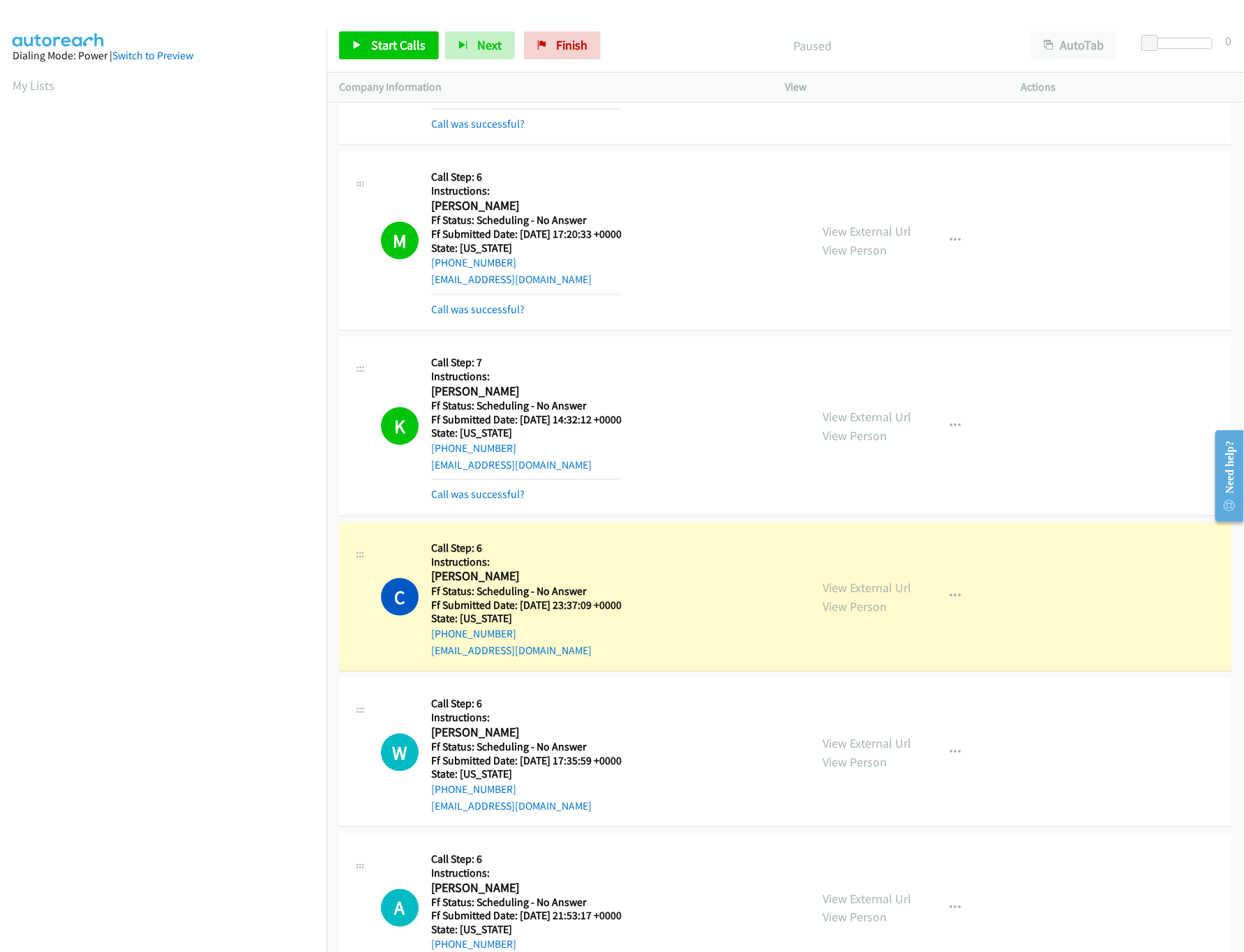
scroll to position [3209, 0]
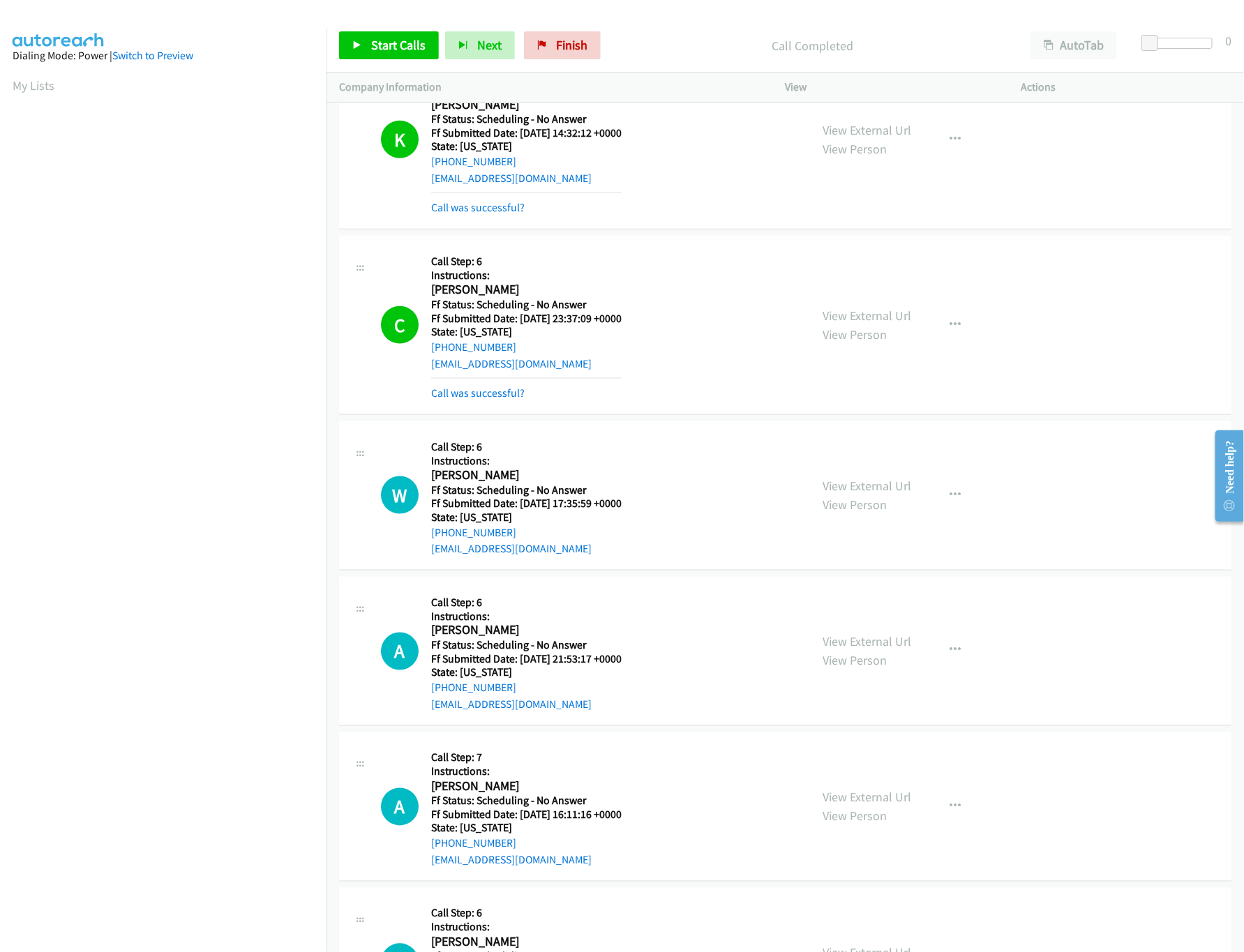
click at [132, 876] on nav "Dialing Mode: Power | Switch to Preview My Lists" at bounding box center [163, 504] width 328 height 952
click at [399, 32] on link "Start Calls" at bounding box center [389, 45] width 99 height 28
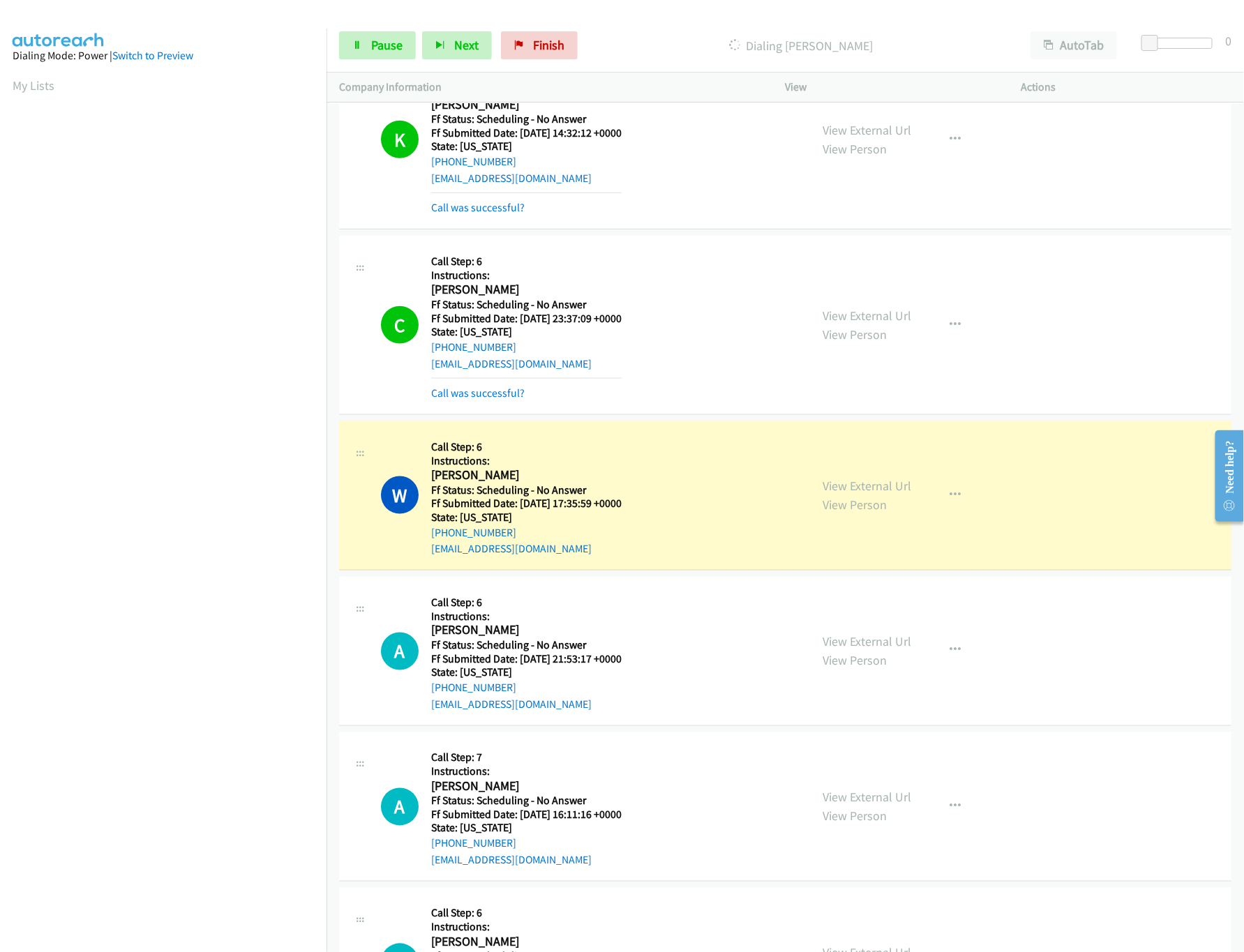
click at [237, 839] on nav "Dialing Mode: Power | Switch to Preview My Lists" at bounding box center [163, 504] width 328 height 952
click at [895, 494] on link "View External Url" at bounding box center [868, 486] width 89 height 16
click at [869, 648] on link "View External Url" at bounding box center [868, 642] width 89 height 16
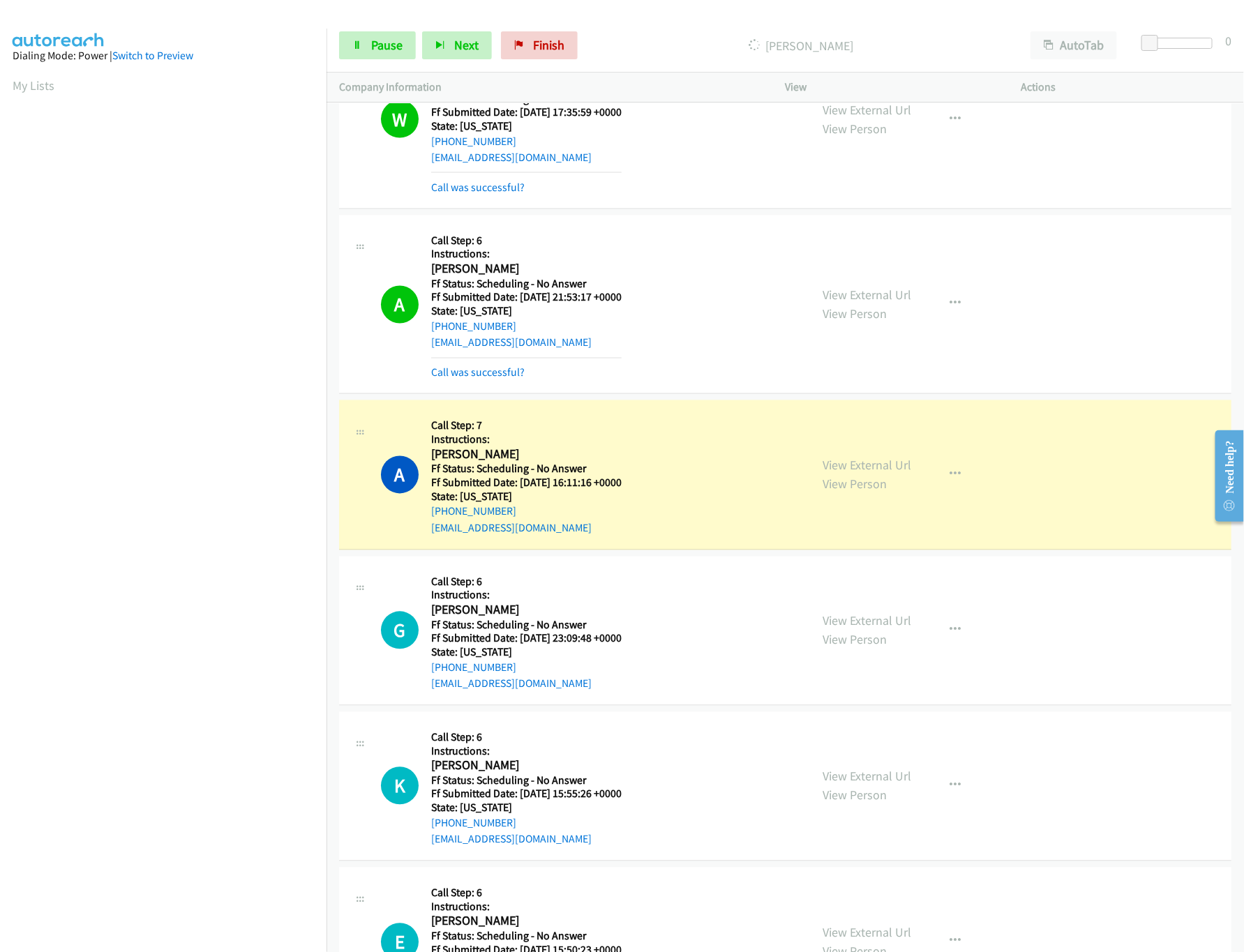
scroll to position [3767, 0]
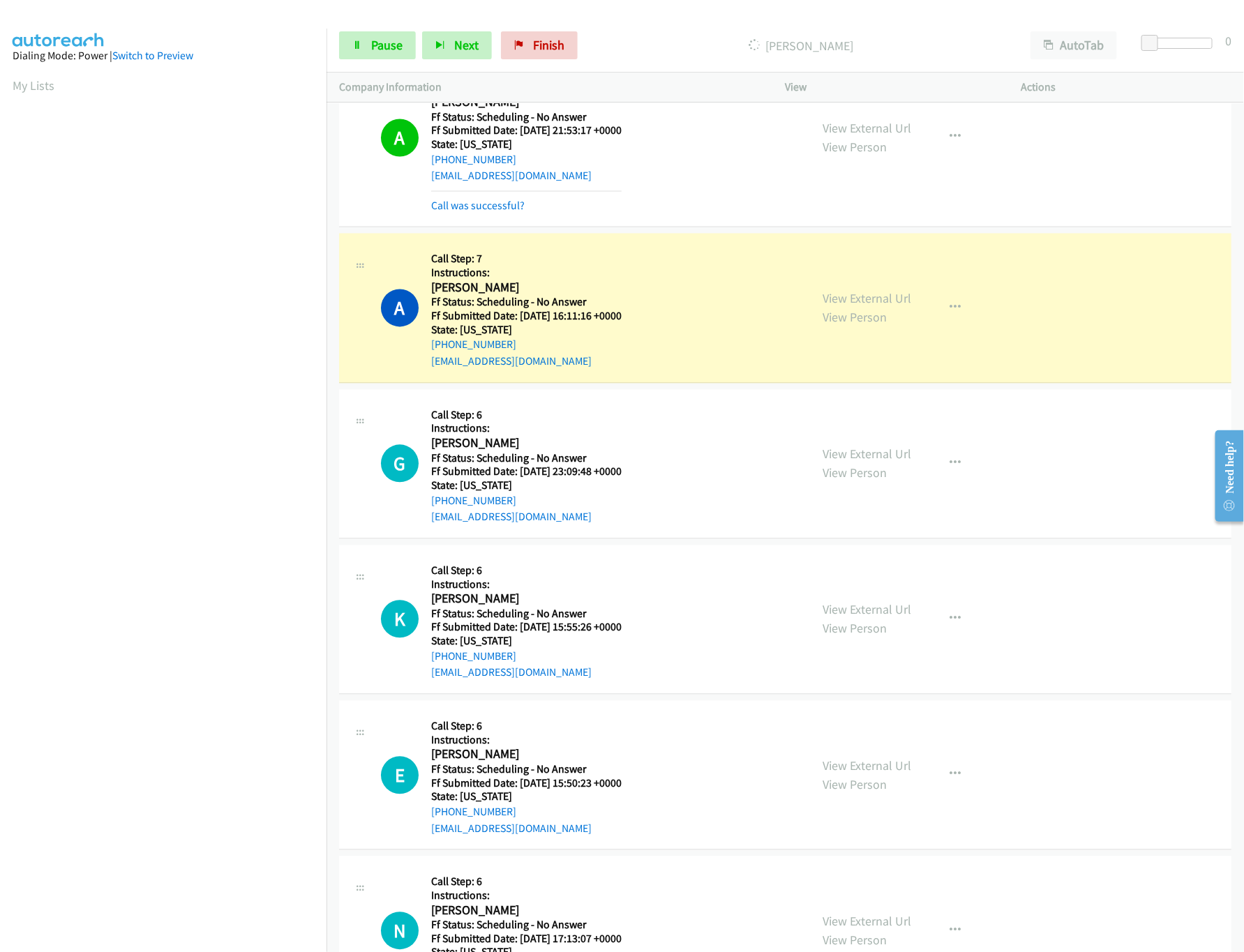
drag, startPoint x: 873, startPoint y: 319, endPoint x: 854, endPoint y: 321, distance: 19.1
click at [873, 307] on link "View External Url" at bounding box center [868, 299] width 89 height 16
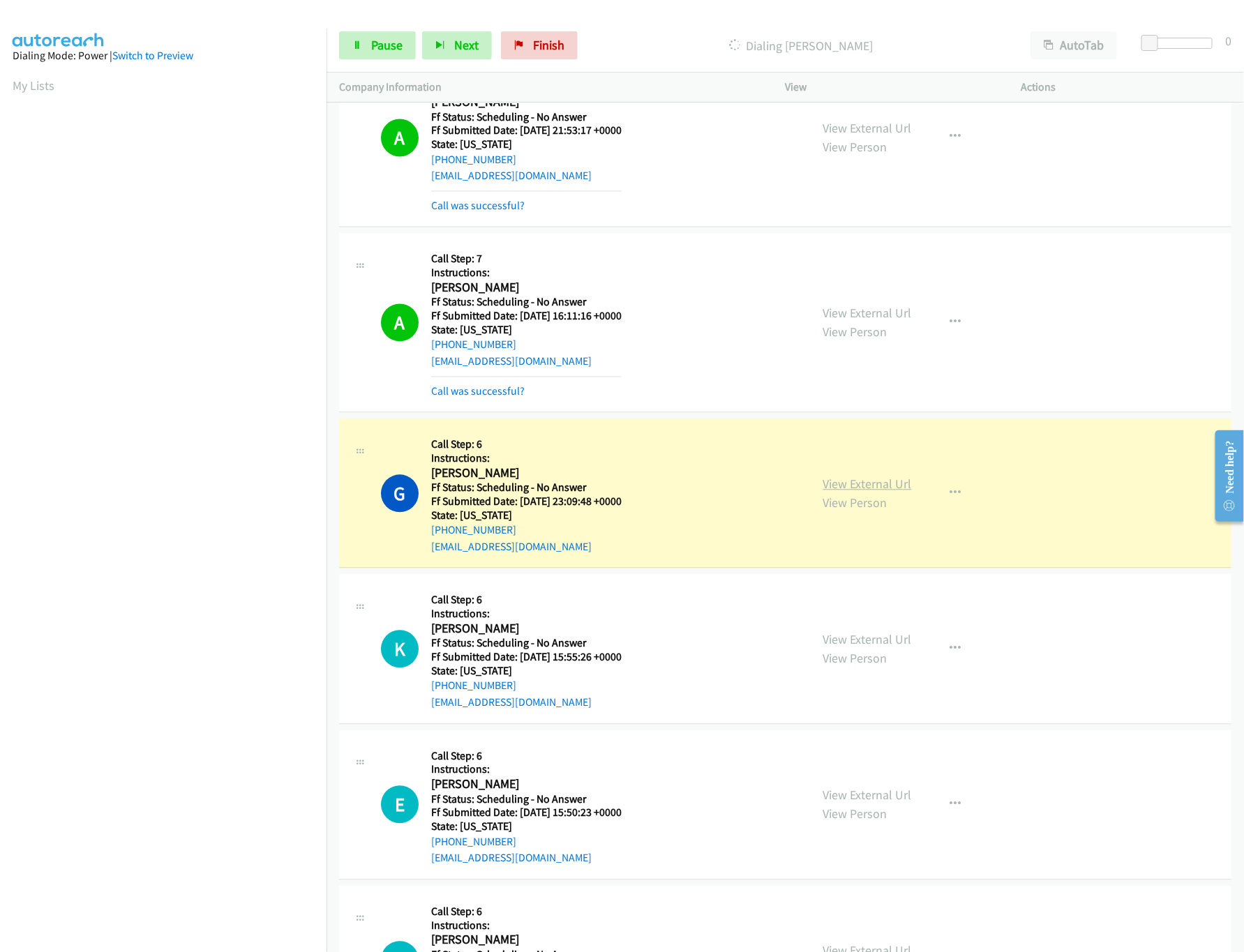
click at [869, 492] on link "View External Url" at bounding box center [868, 484] width 89 height 16
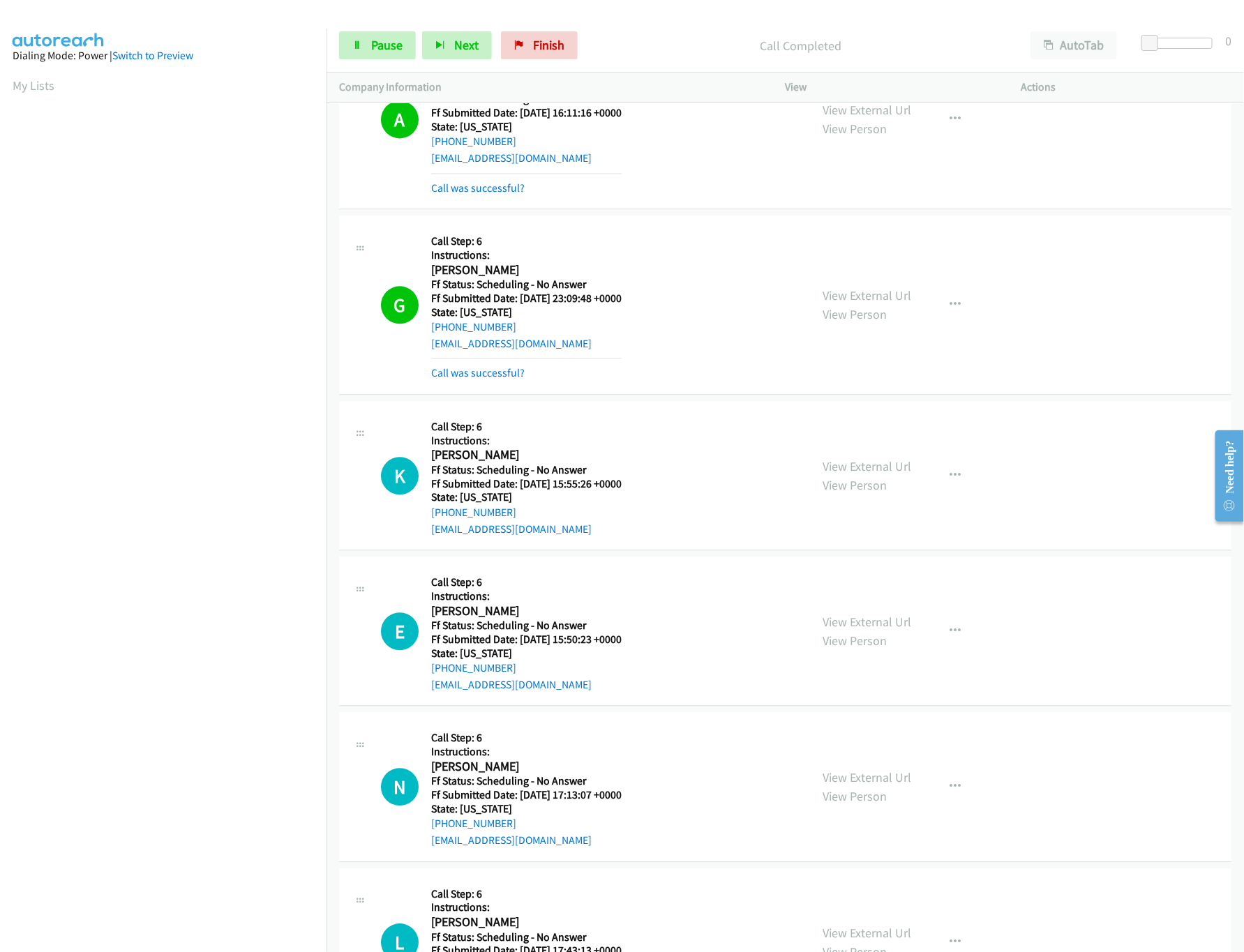
scroll to position [4186, 0]
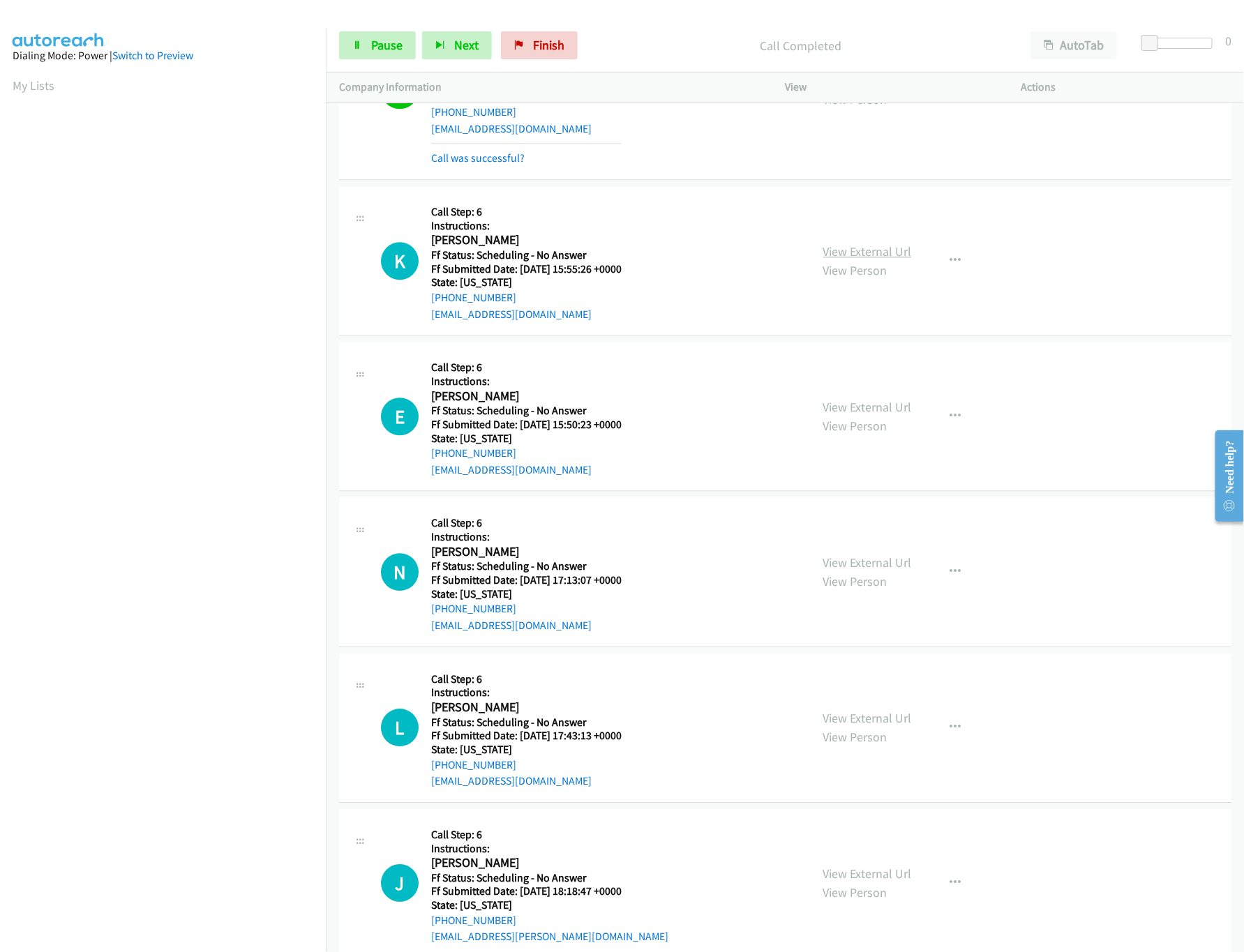
click at [854, 259] on link "View External Url" at bounding box center [868, 251] width 89 height 16
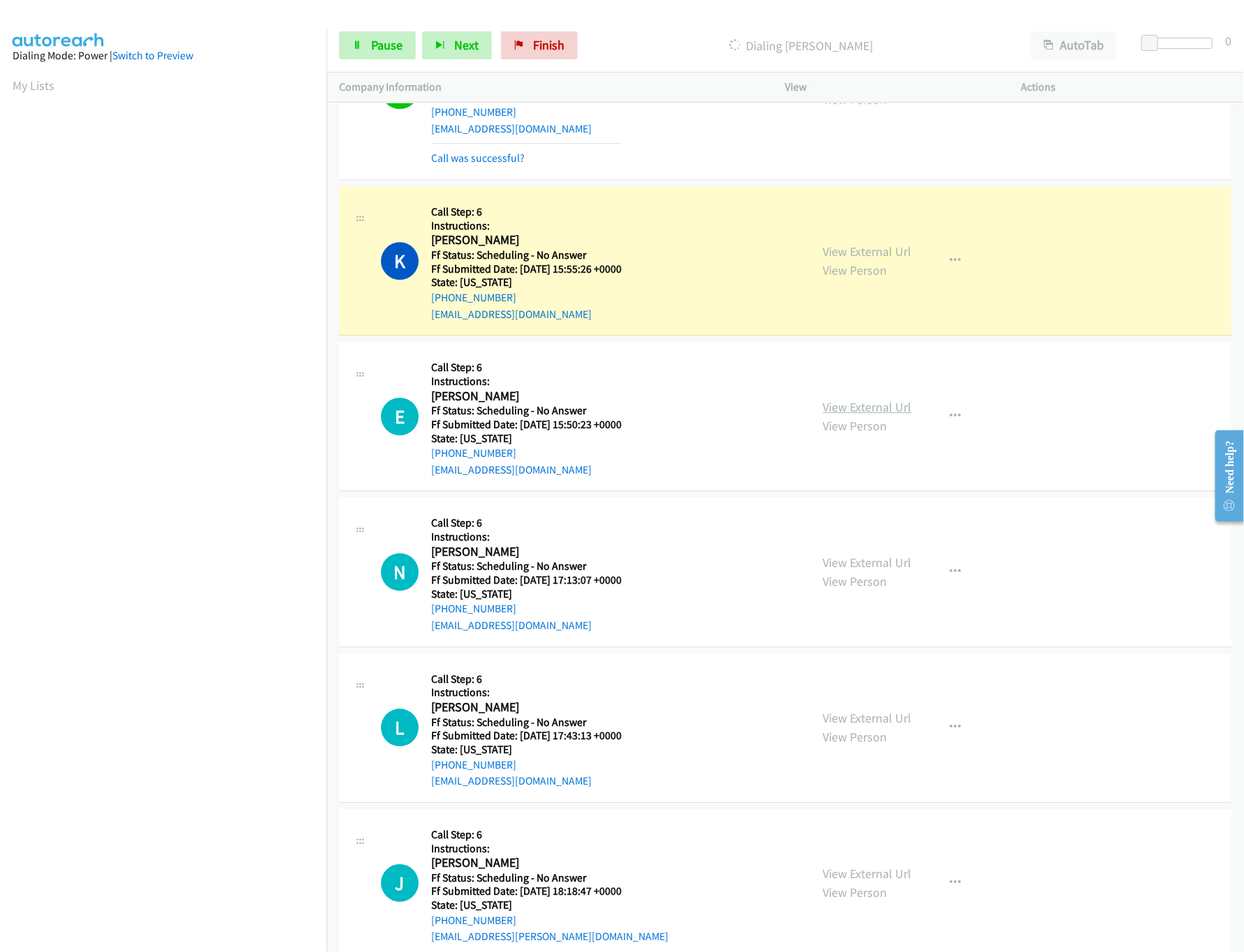
click at [842, 415] on link "View External Url" at bounding box center [868, 407] width 89 height 16
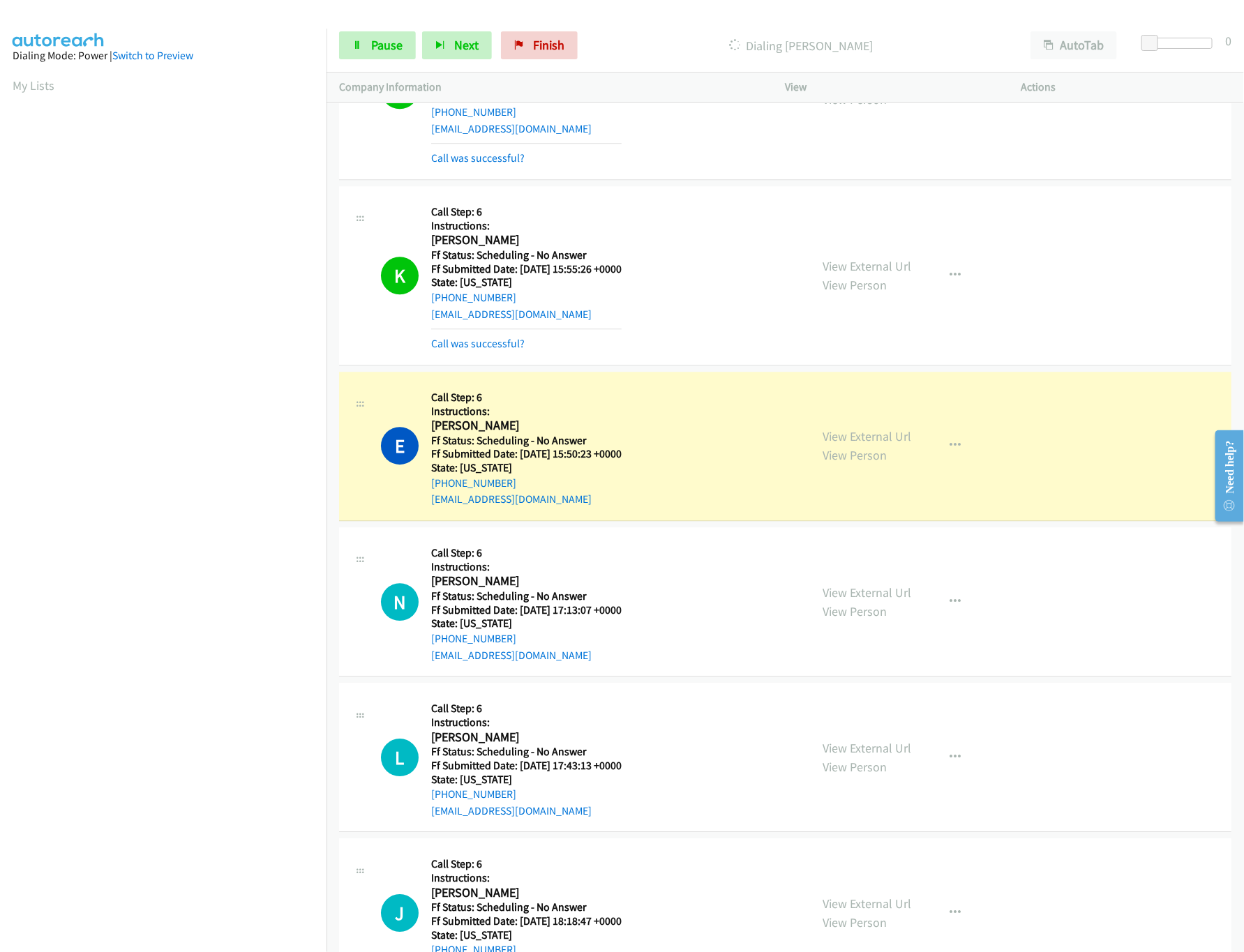
scroll to position [4324, 0]
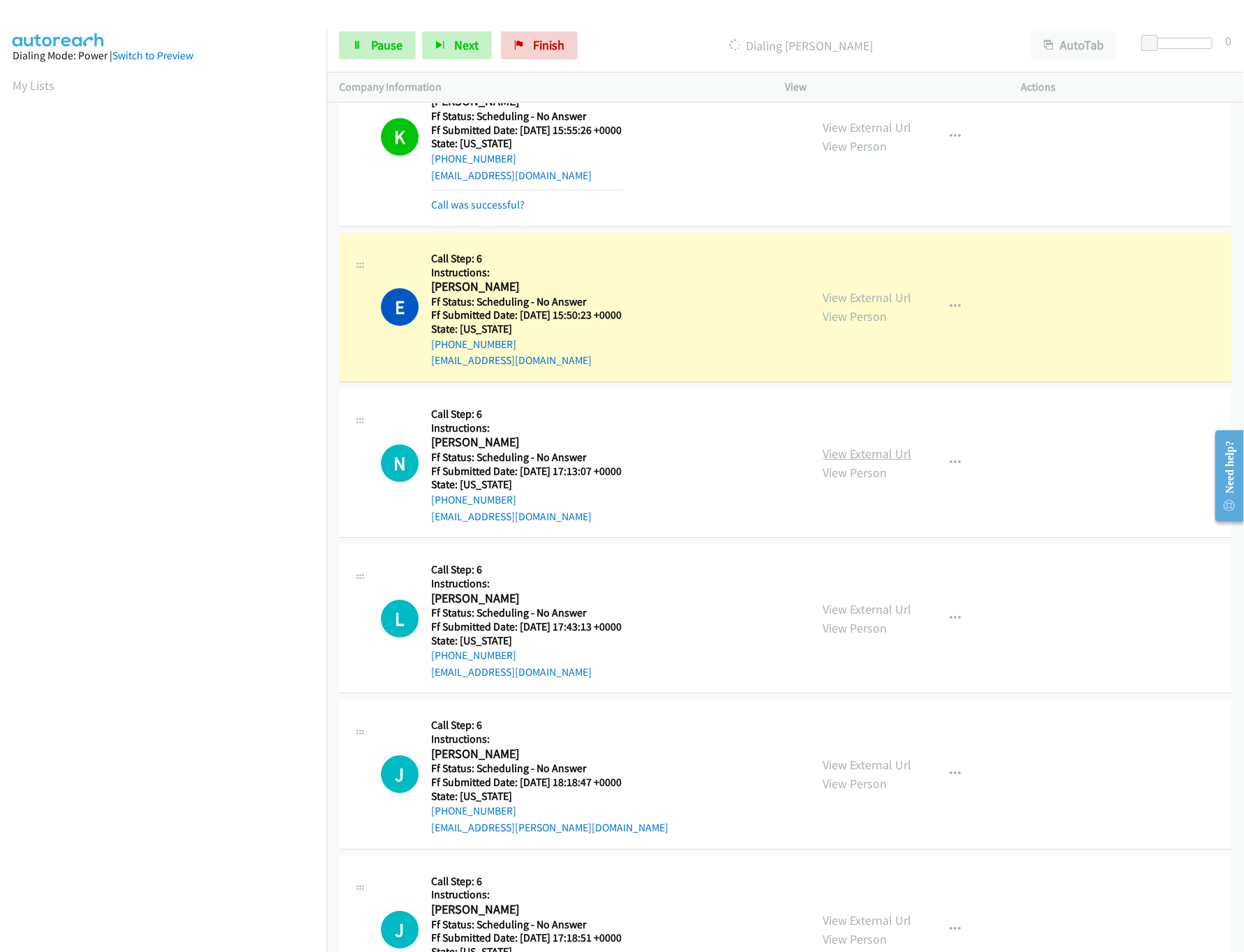
click at [855, 462] on link "View External Url" at bounding box center [868, 454] width 89 height 16
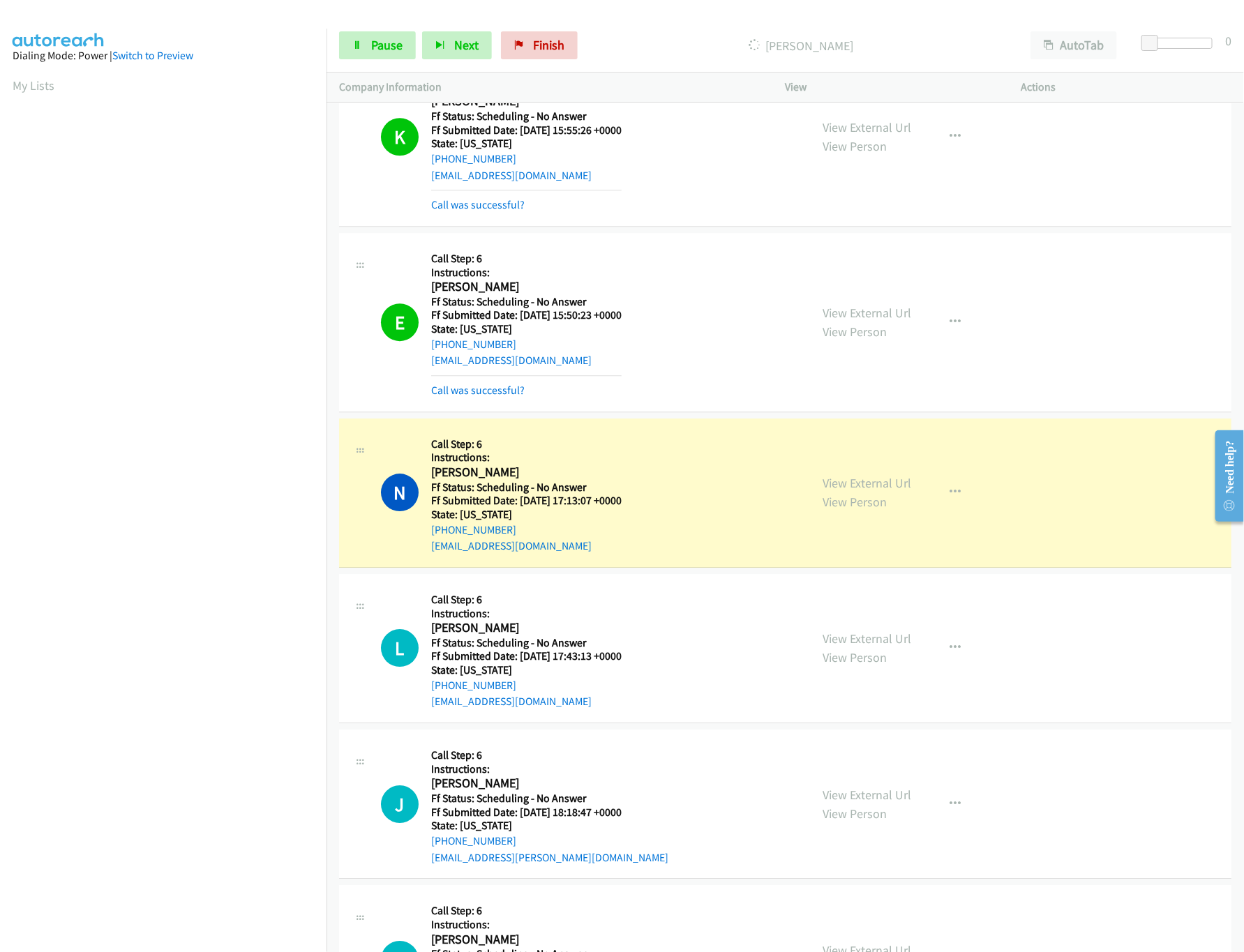
scroll to position [4604, 0]
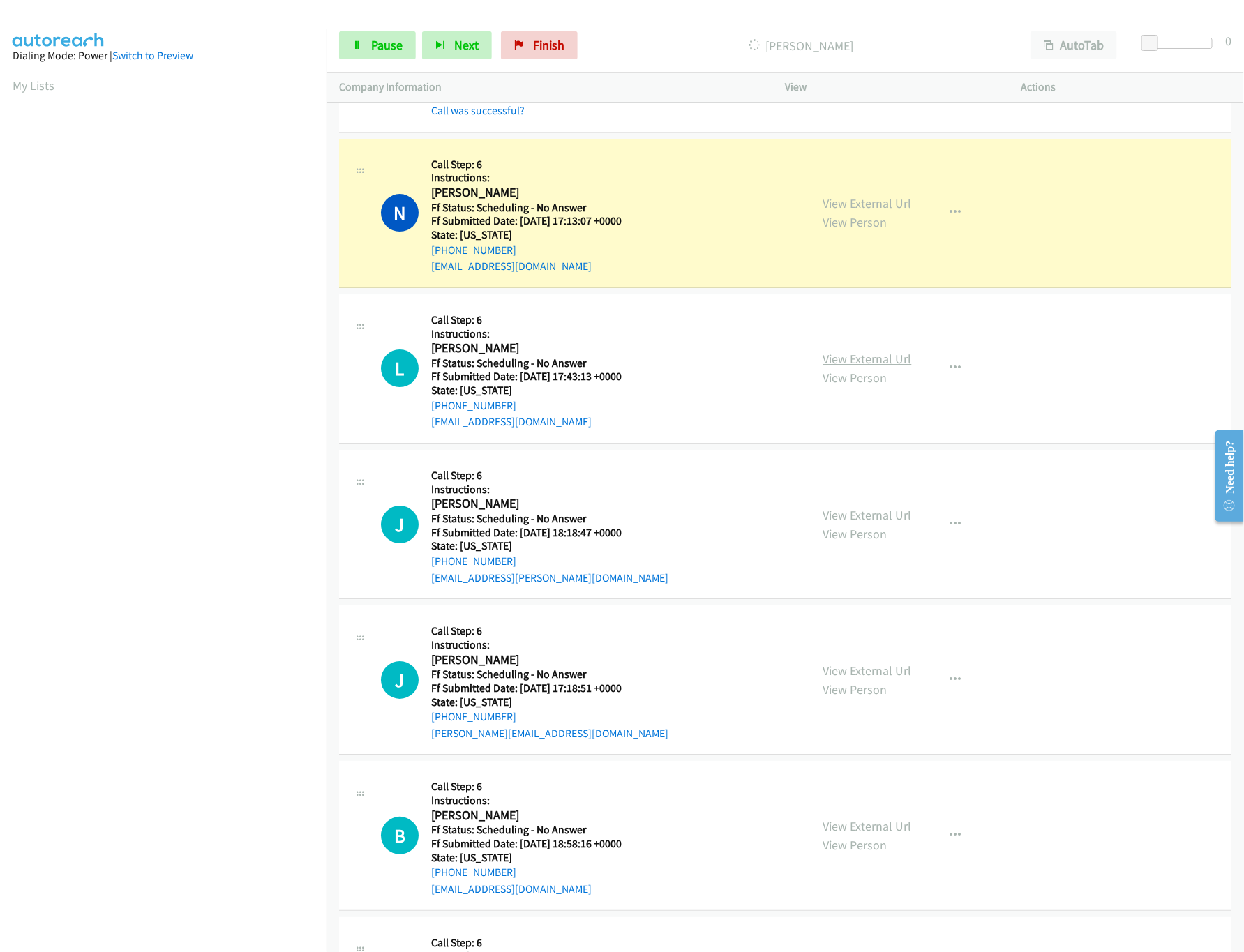
click at [833, 367] on link "View External Url" at bounding box center [868, 359] width 89 height 16
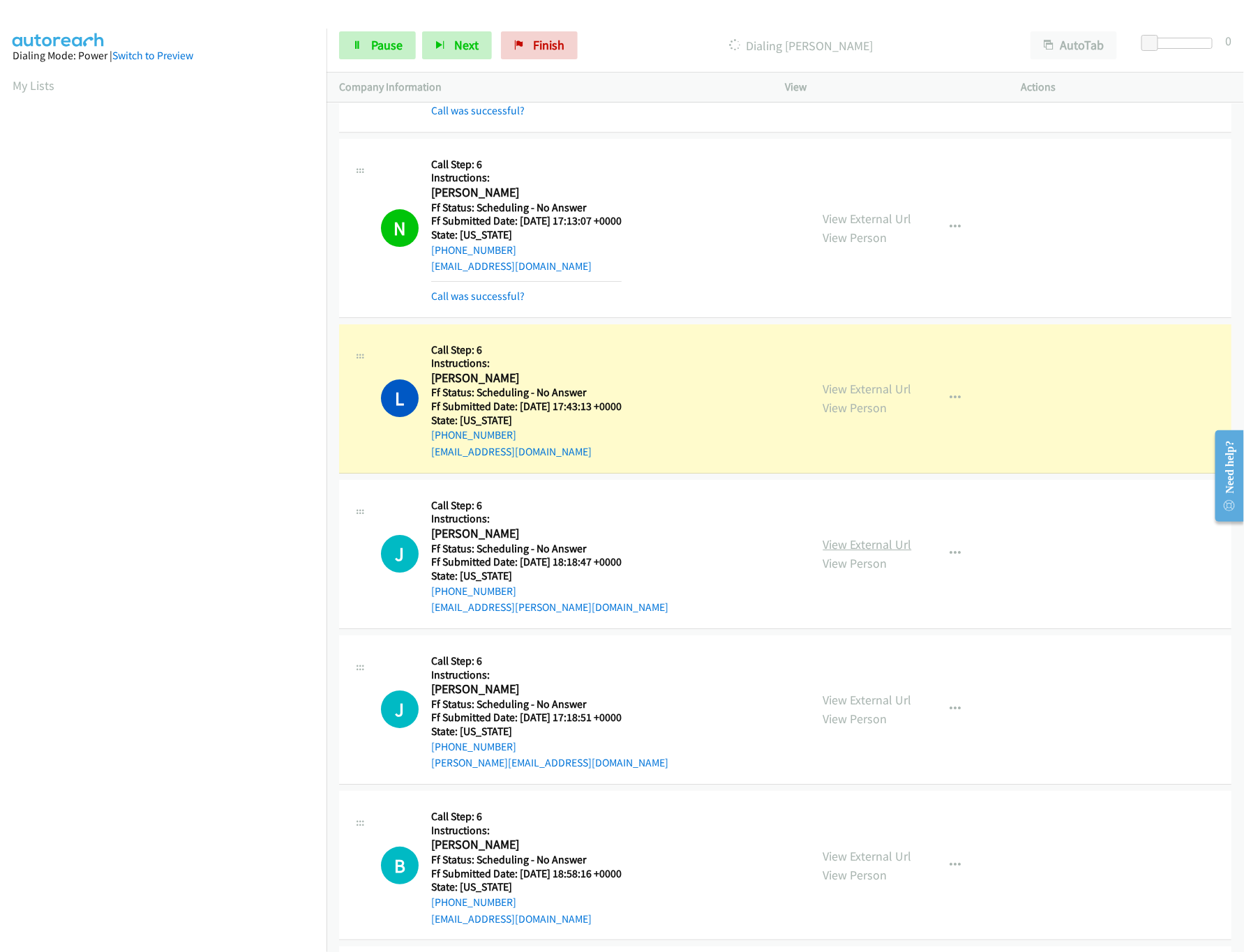
click at [876, 553] on link "View External Url" at bounding box center [868, 545] width 89 height 16
click at [354, 40] on link "Pause" at bounding box center [378, 45] width 77 height 28
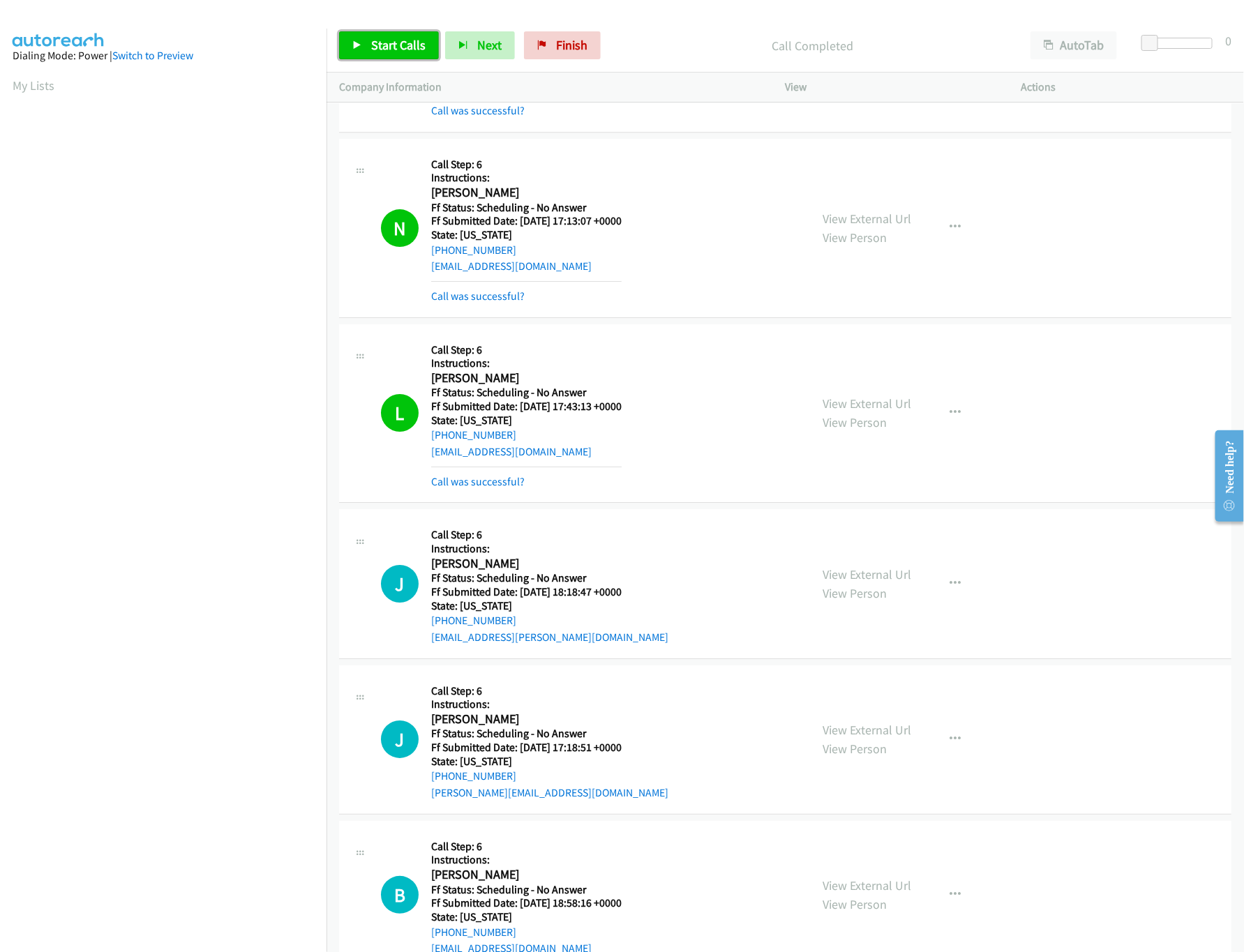
click at [410, 48] on span "Start Calls" at bounding box center [398, 45] width 54 height 16
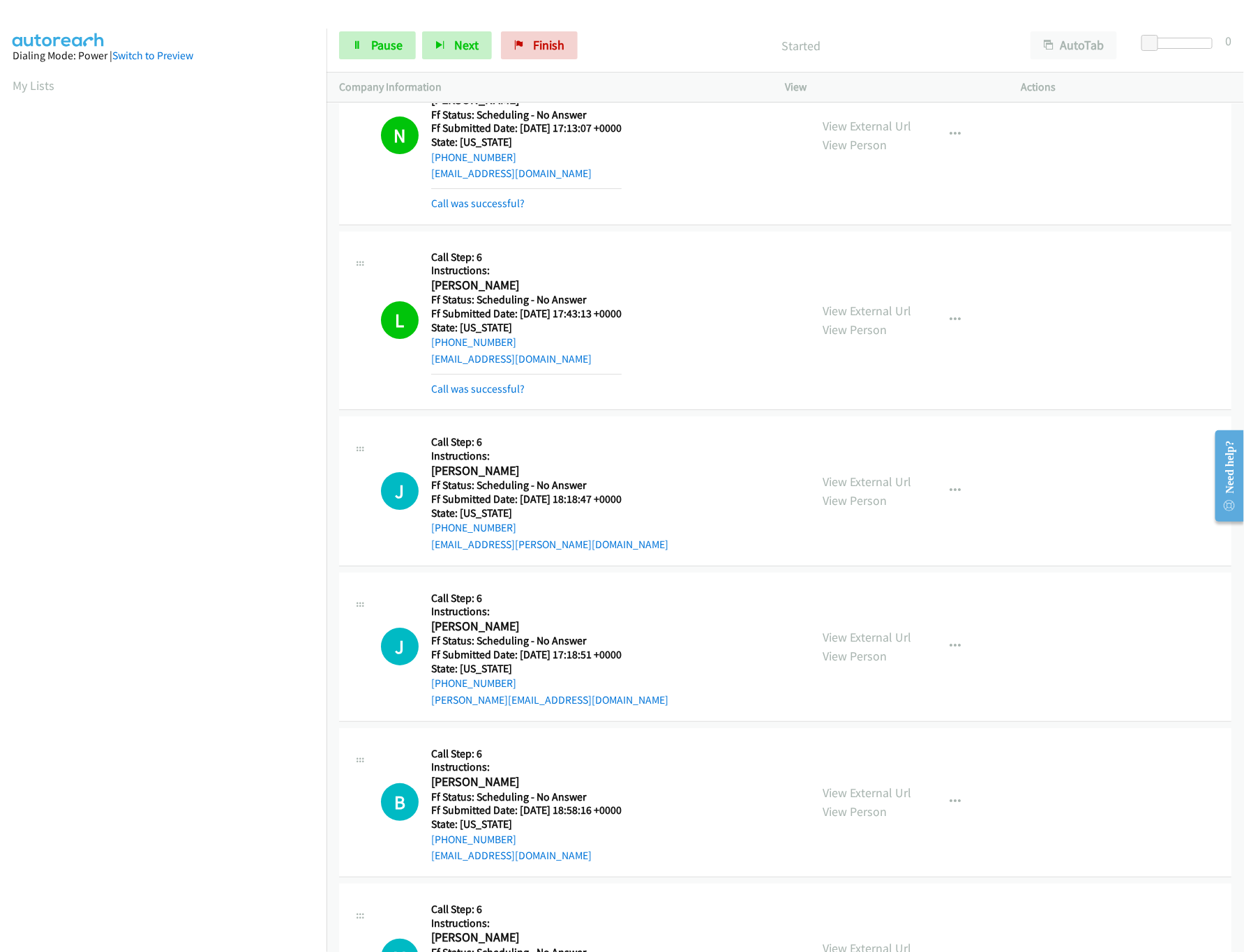
scroll to position [4743, 0]
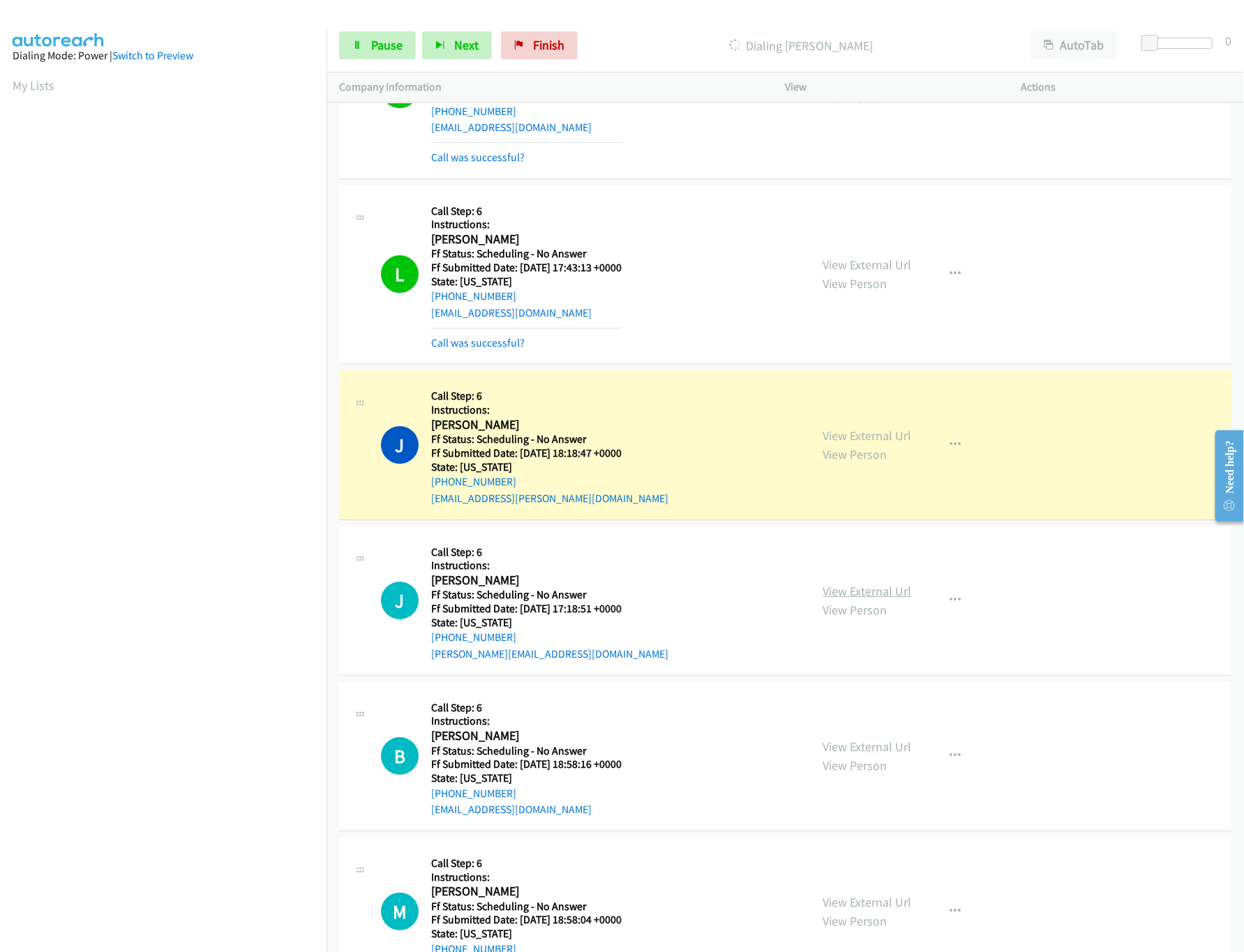
click at [896, 599] on link "View External Url" at bounding box center [868, 591] width 89 height 16
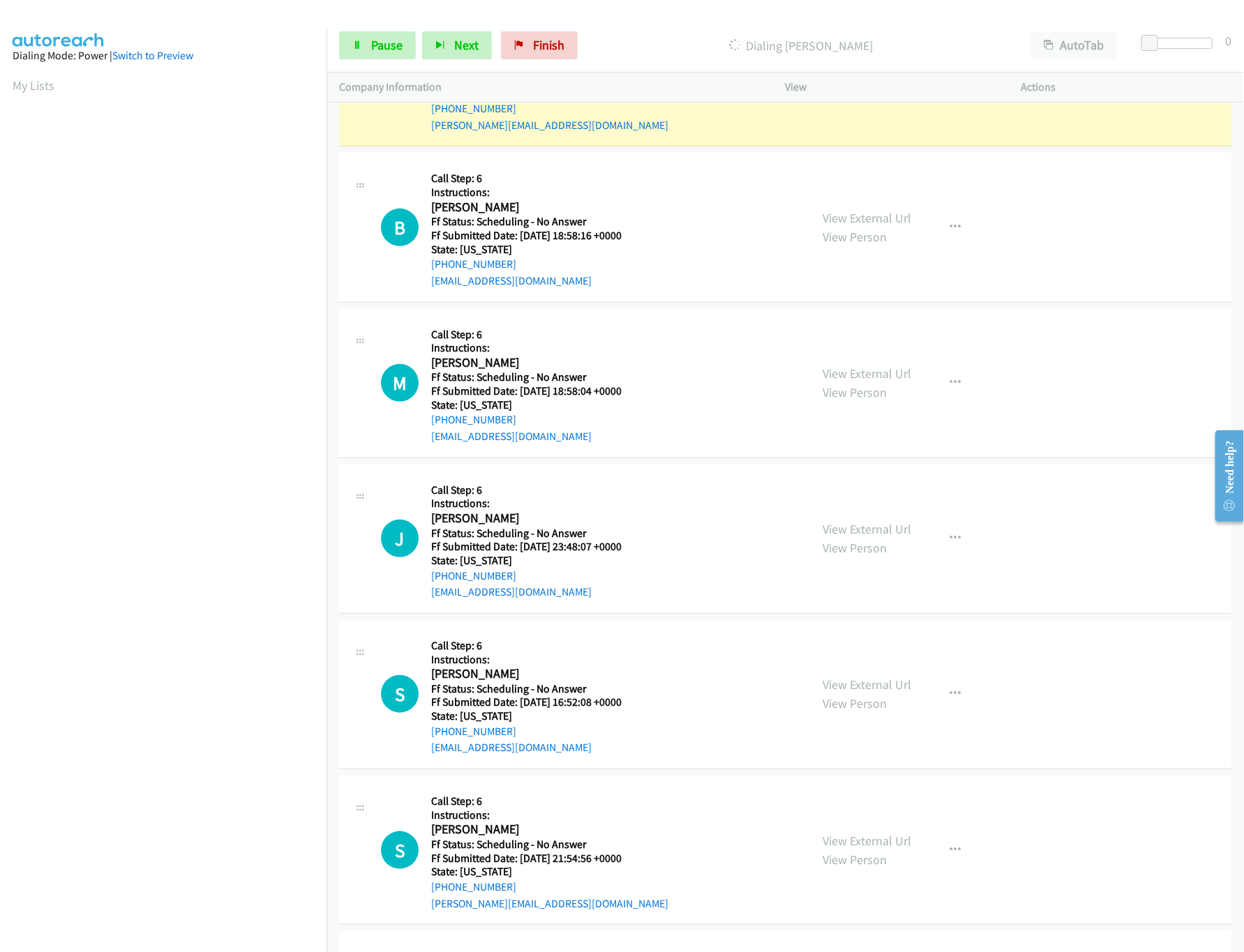
scroll to position [5162, 0]
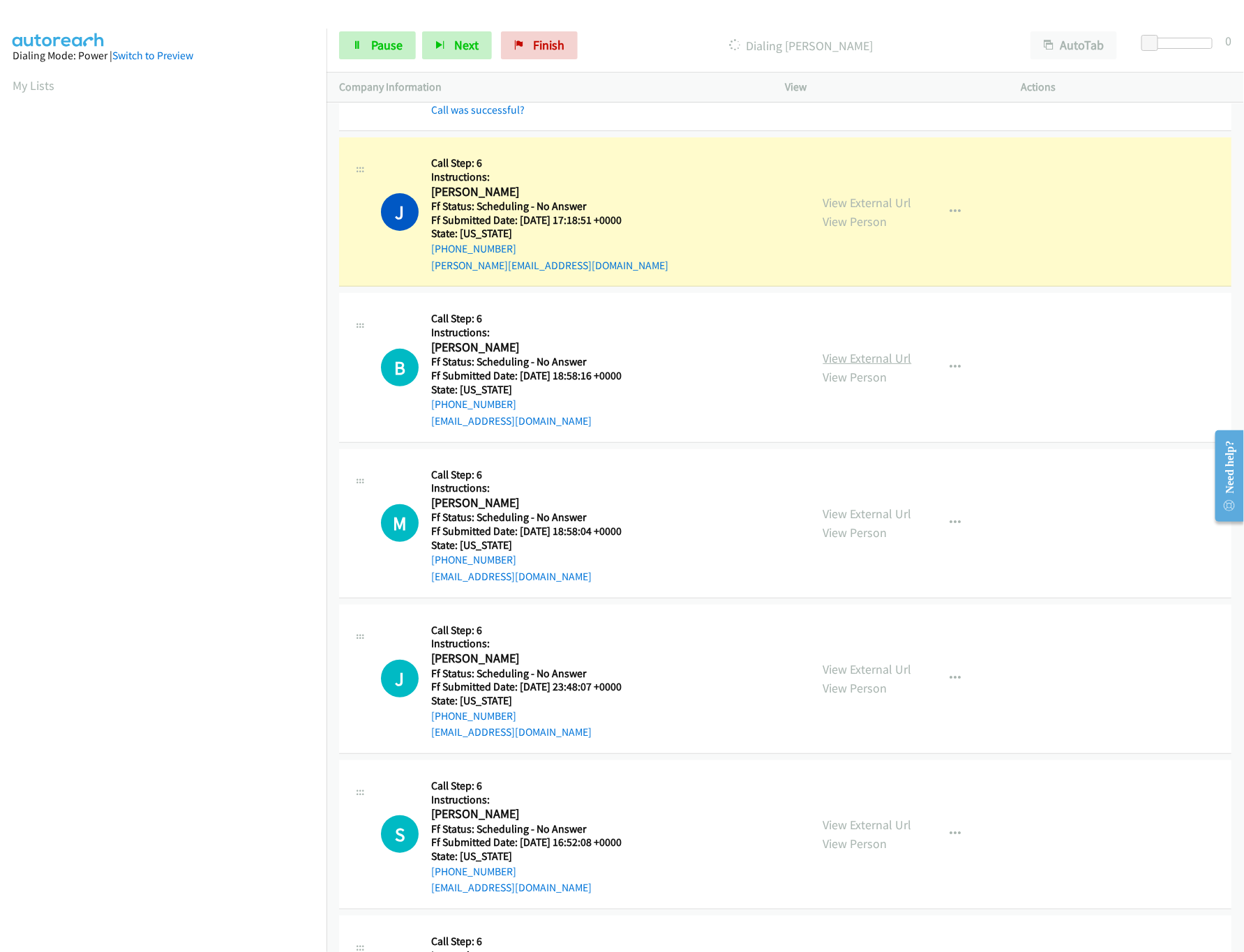
click at [855, 366] on link "View External Url" at bounding box center [868, 358] width 89 height 16
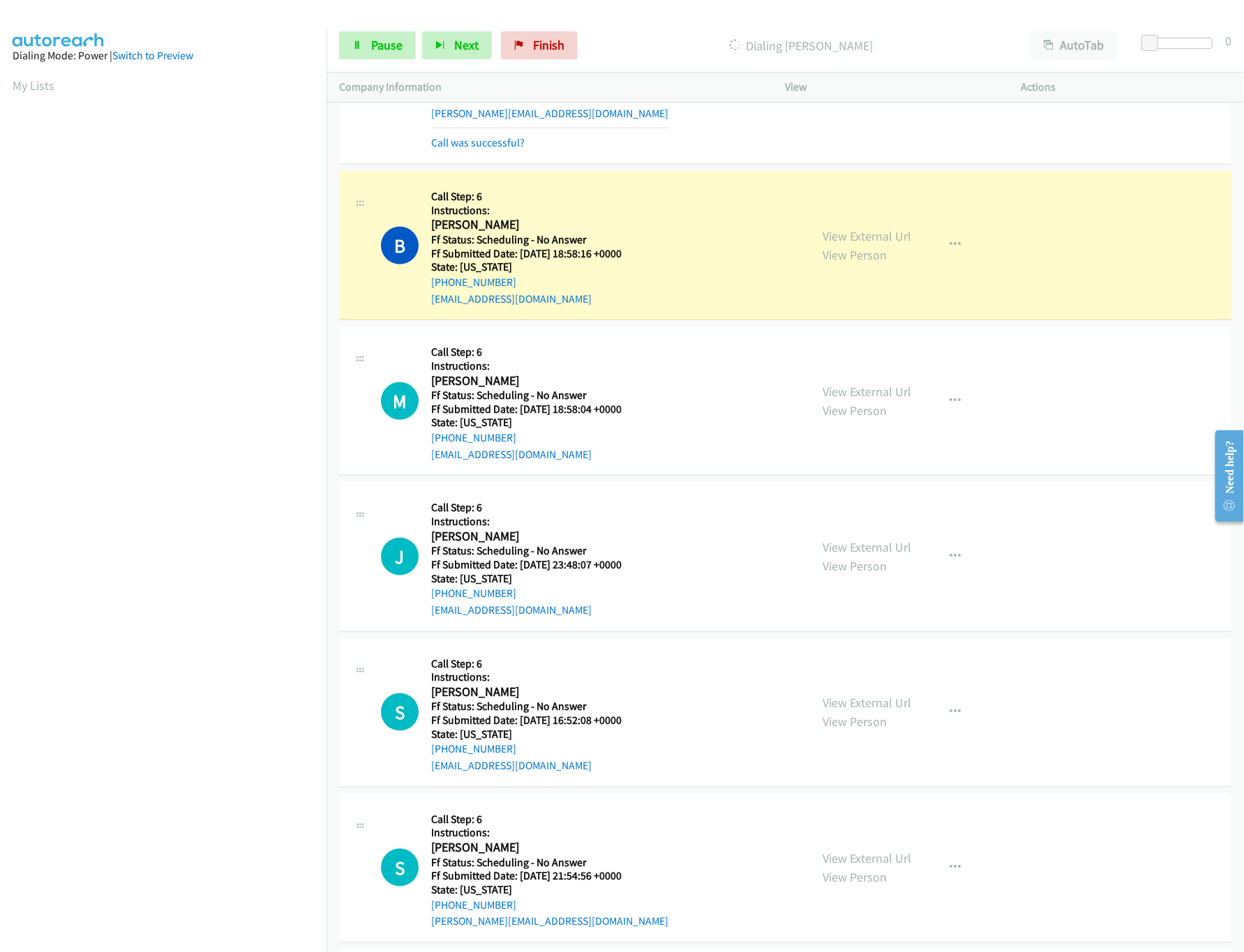
scroll to position [5302, 0]
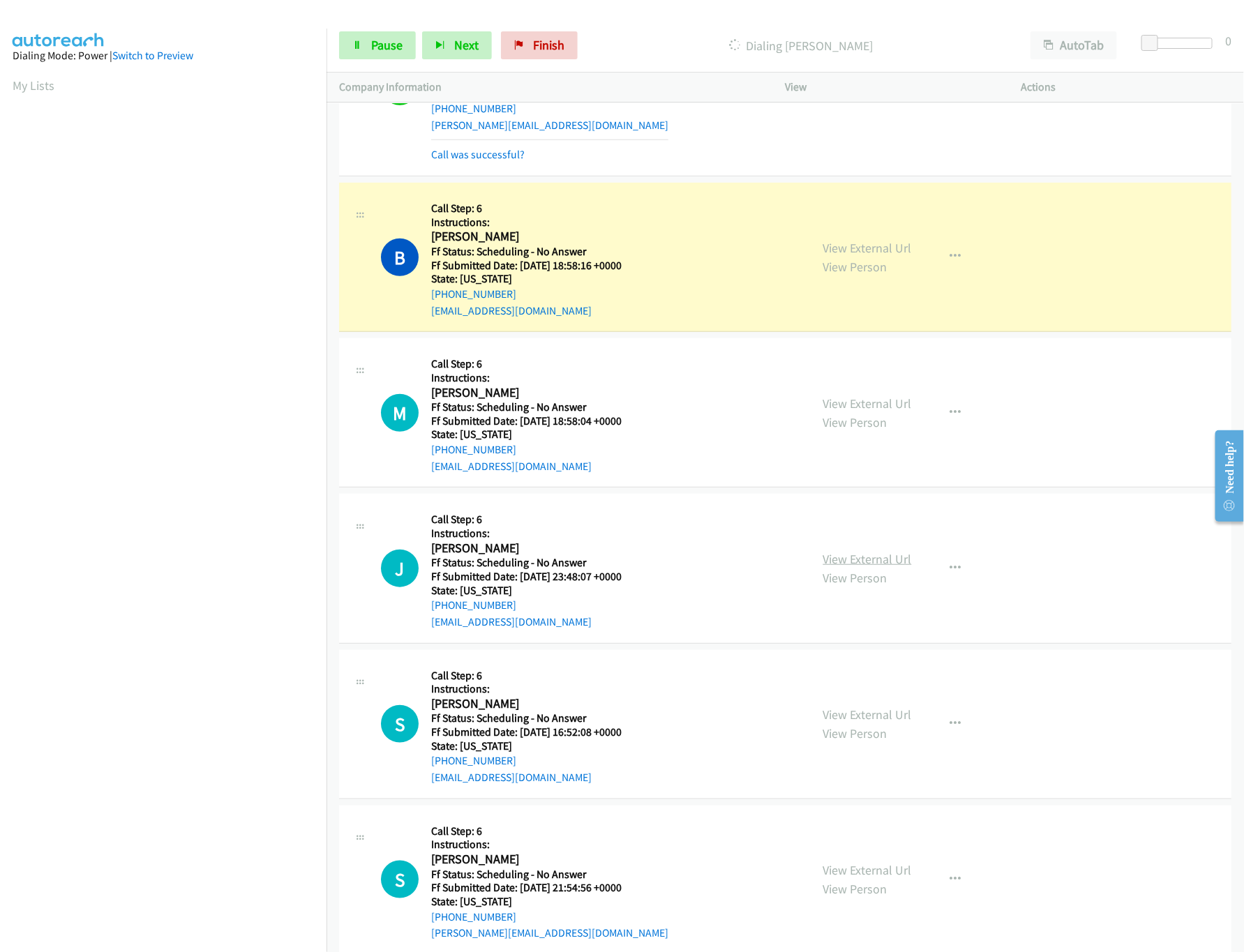
click at [854, 567] on link "View External Url" at bounding box center [868, 559] width 89 height 16
click at [877, 412] on link "View External Url" at bounding box center [868, 404] width 89 height 16
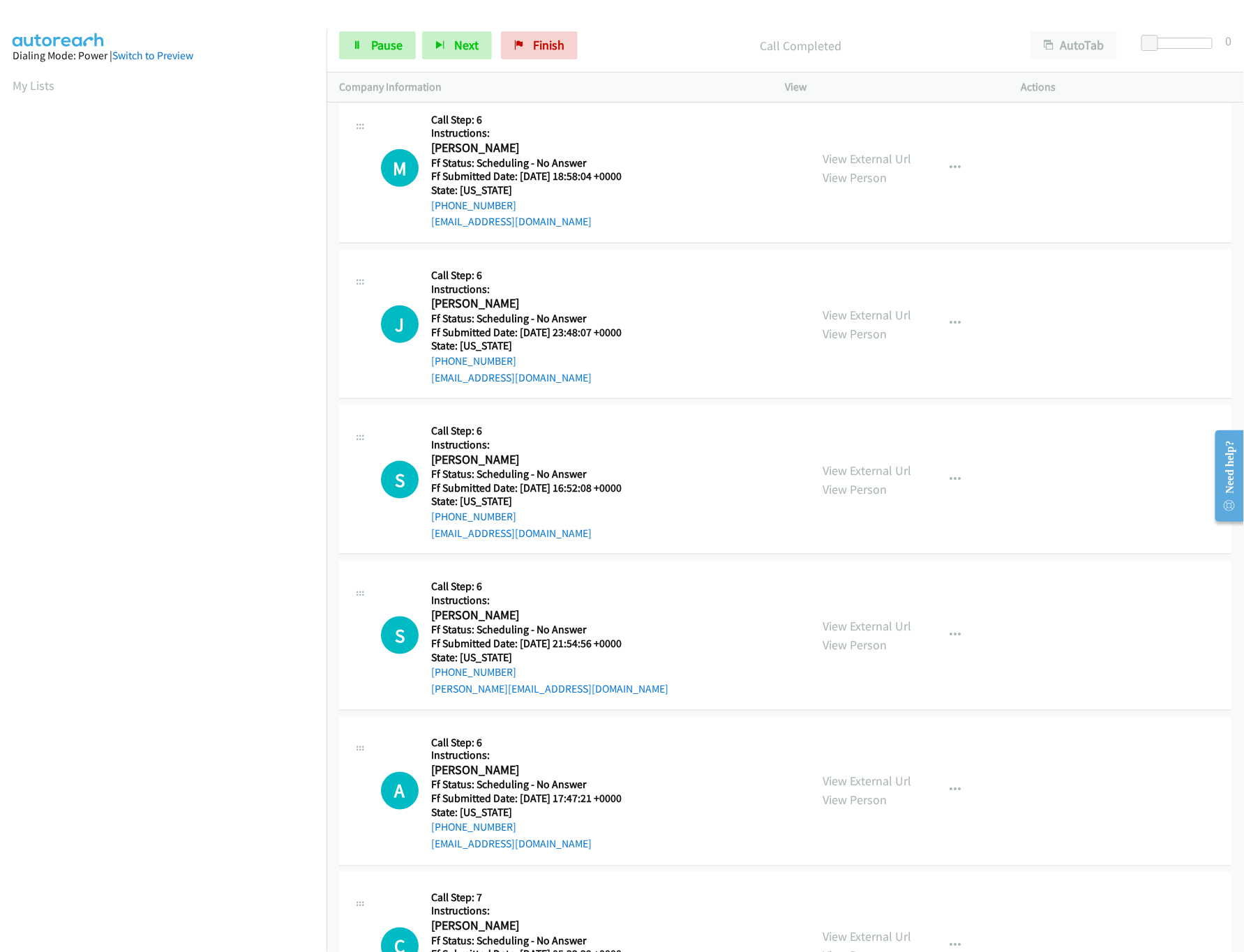
scroll to position [5580, 0]
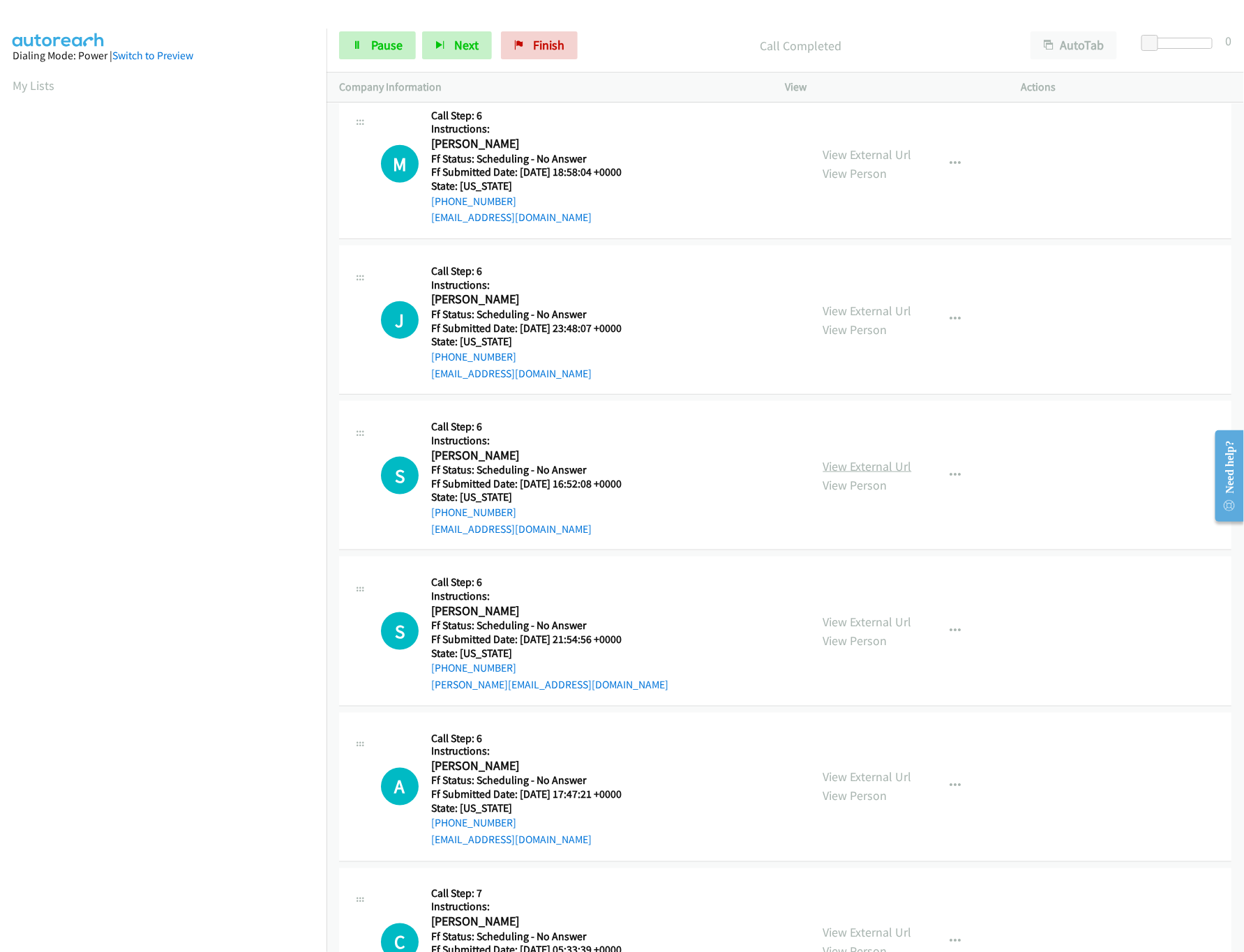
click at [844, 474] on link "View External Url" at bounding box center [868, 466] width 89 height 16
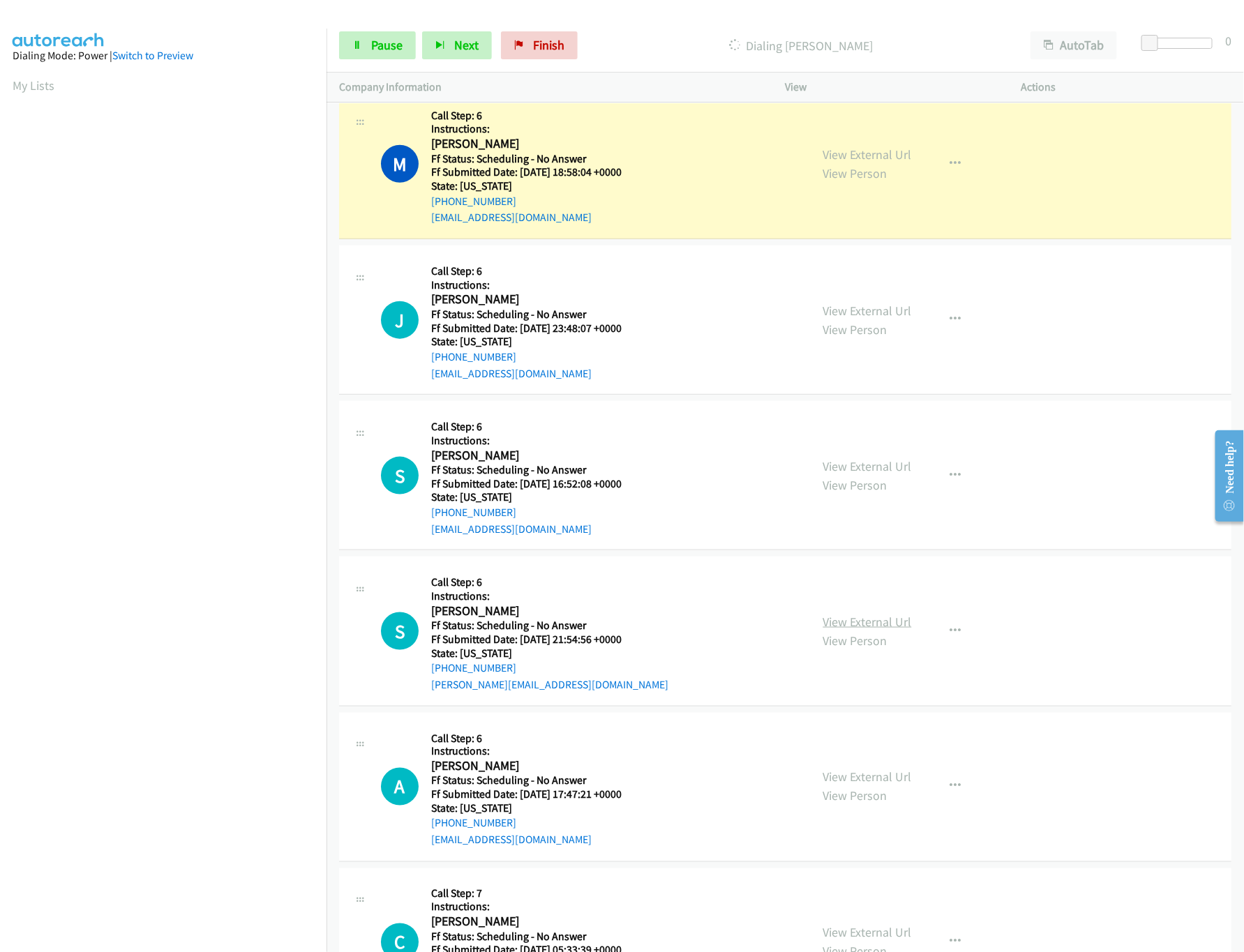
click at [867, 630] on link "View External Url" at bounding box center [868, 622] width 89 height 16
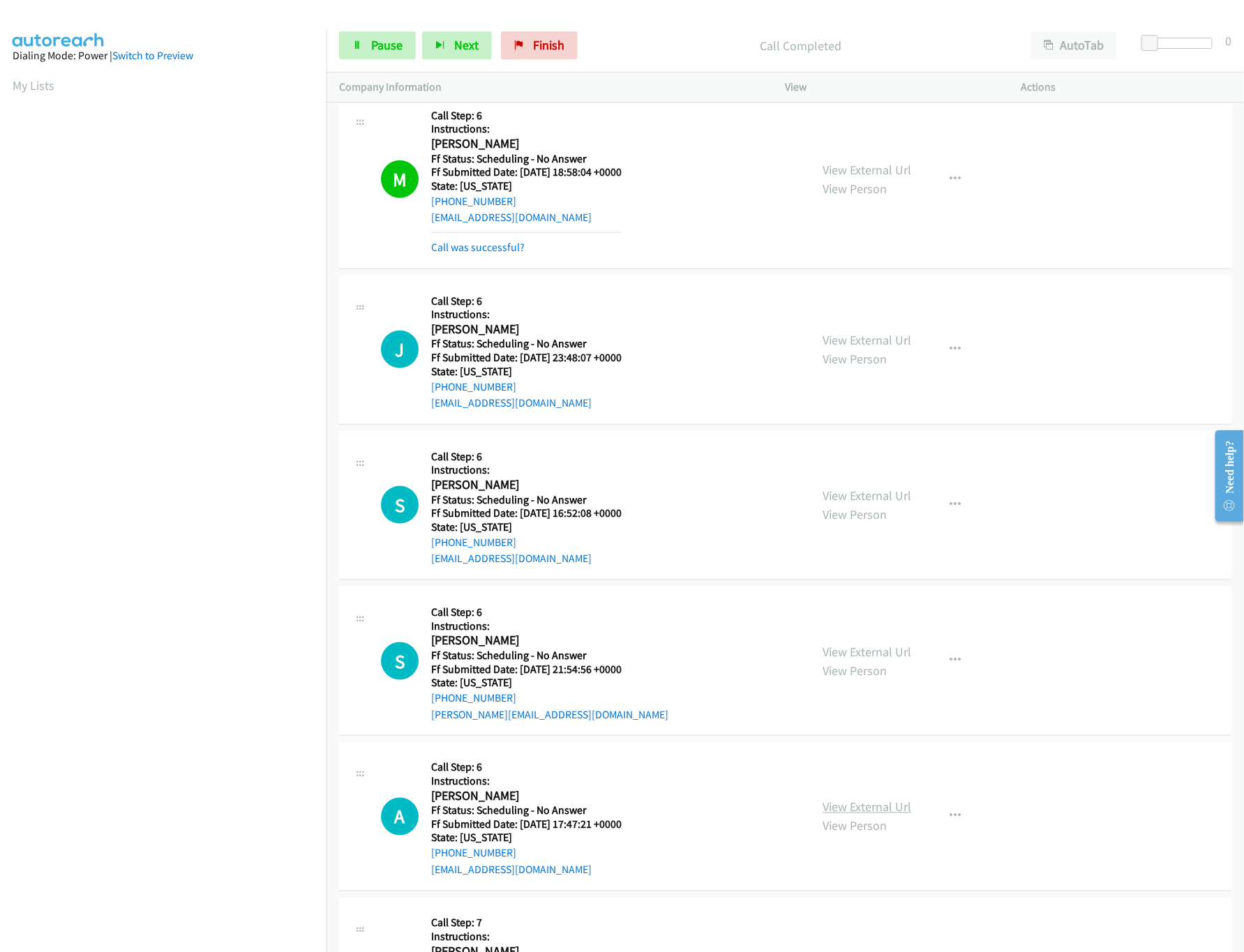
click at [852, 815] on link "View External Url" at bounding box center [868, 807] width 89 height 16
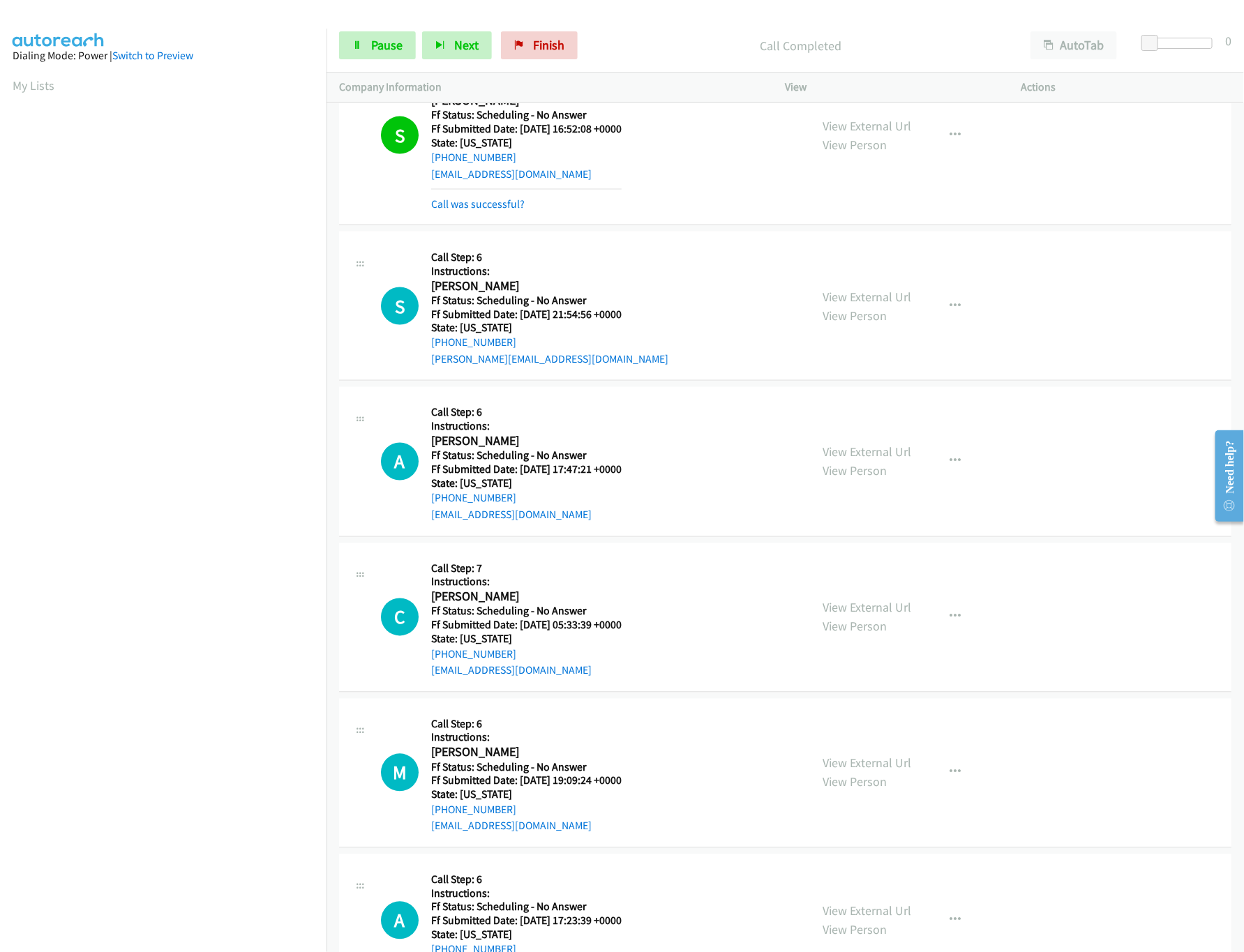
scroll to position [5998, 0]
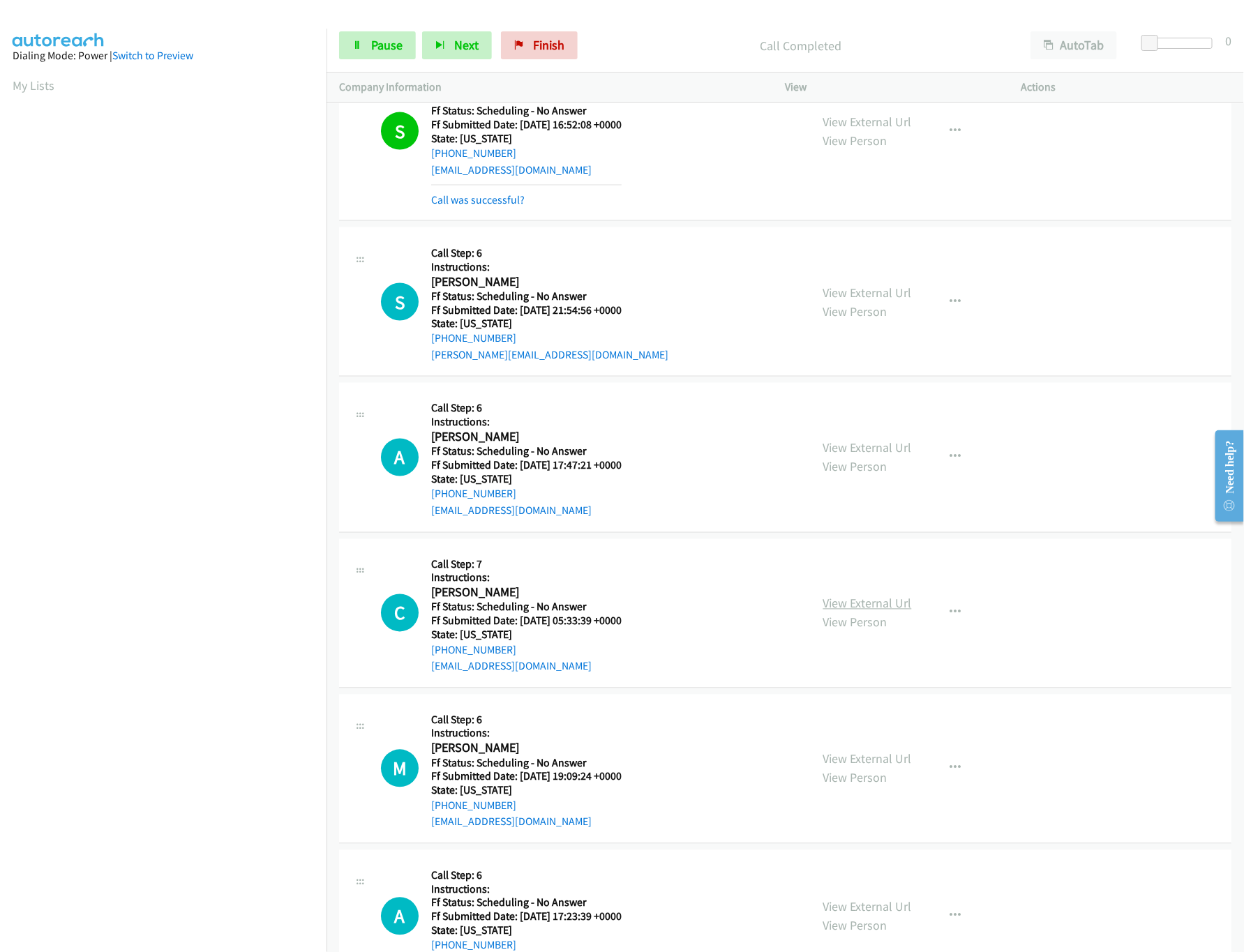
click at [852, 611] on link "View External Url" at bounding box center [868, 603] width 89 height 16
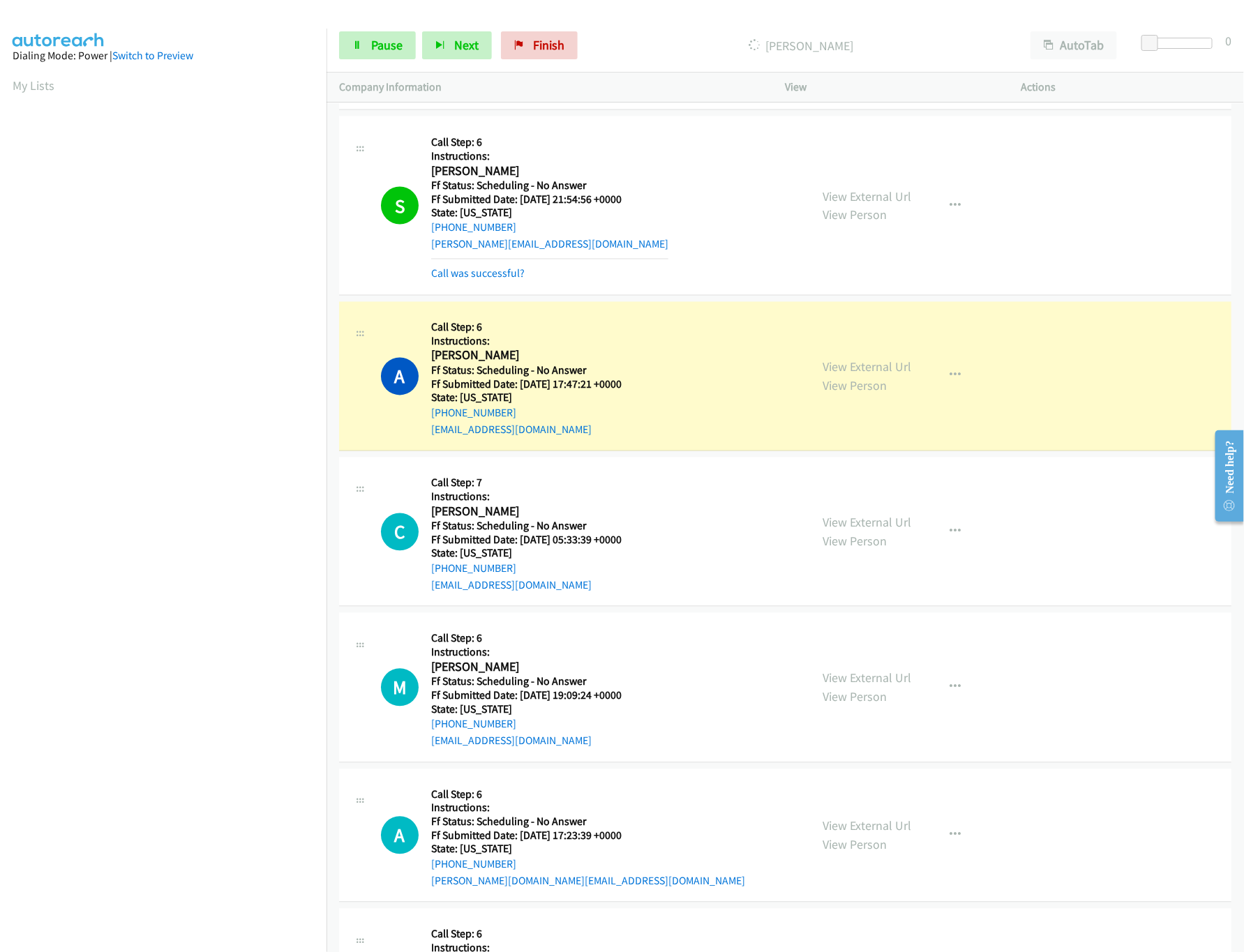
scroll to position [6278, 0]
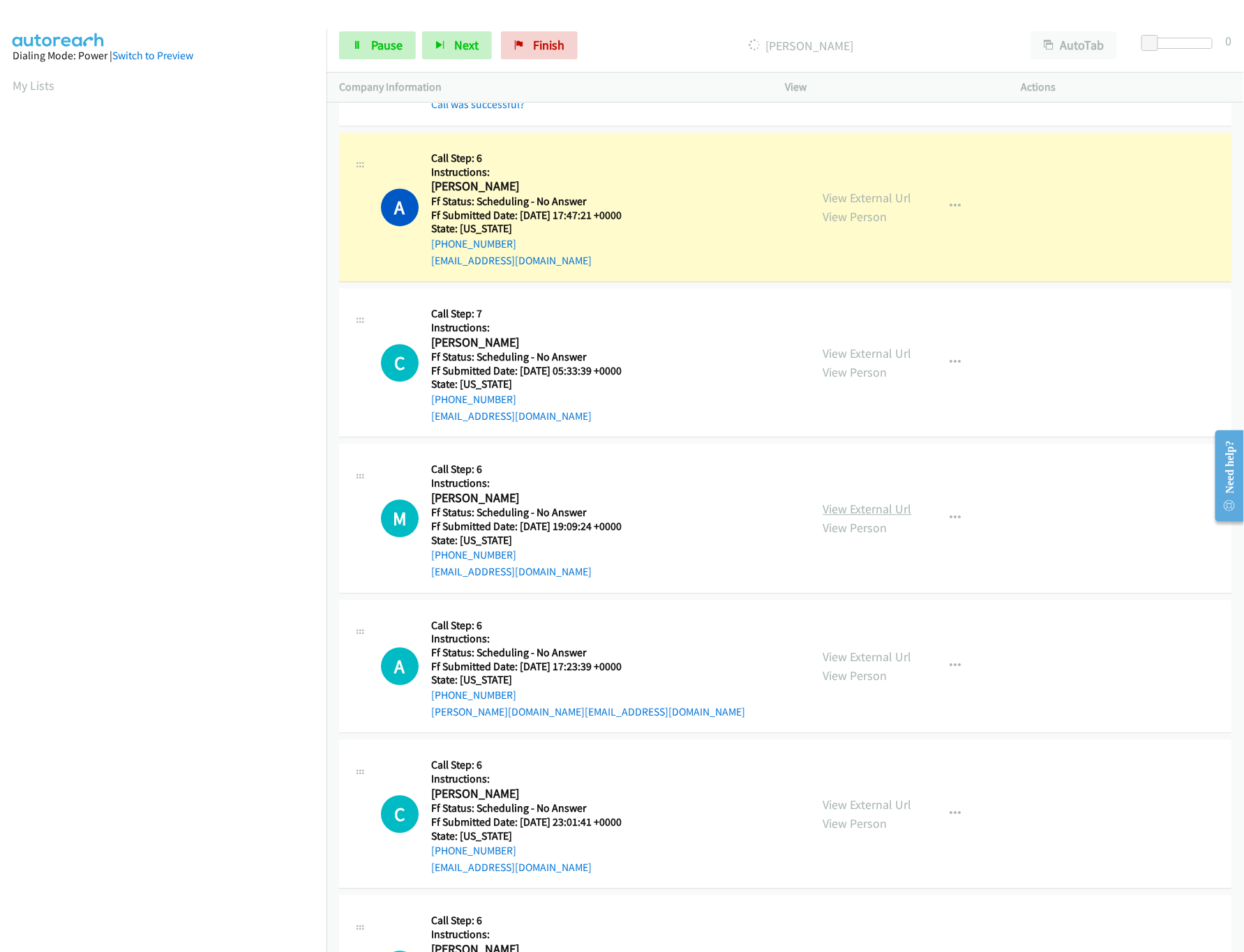
click at [859, 518] on link "View External Url" at bounding box center [868, 510] width 89 height 16
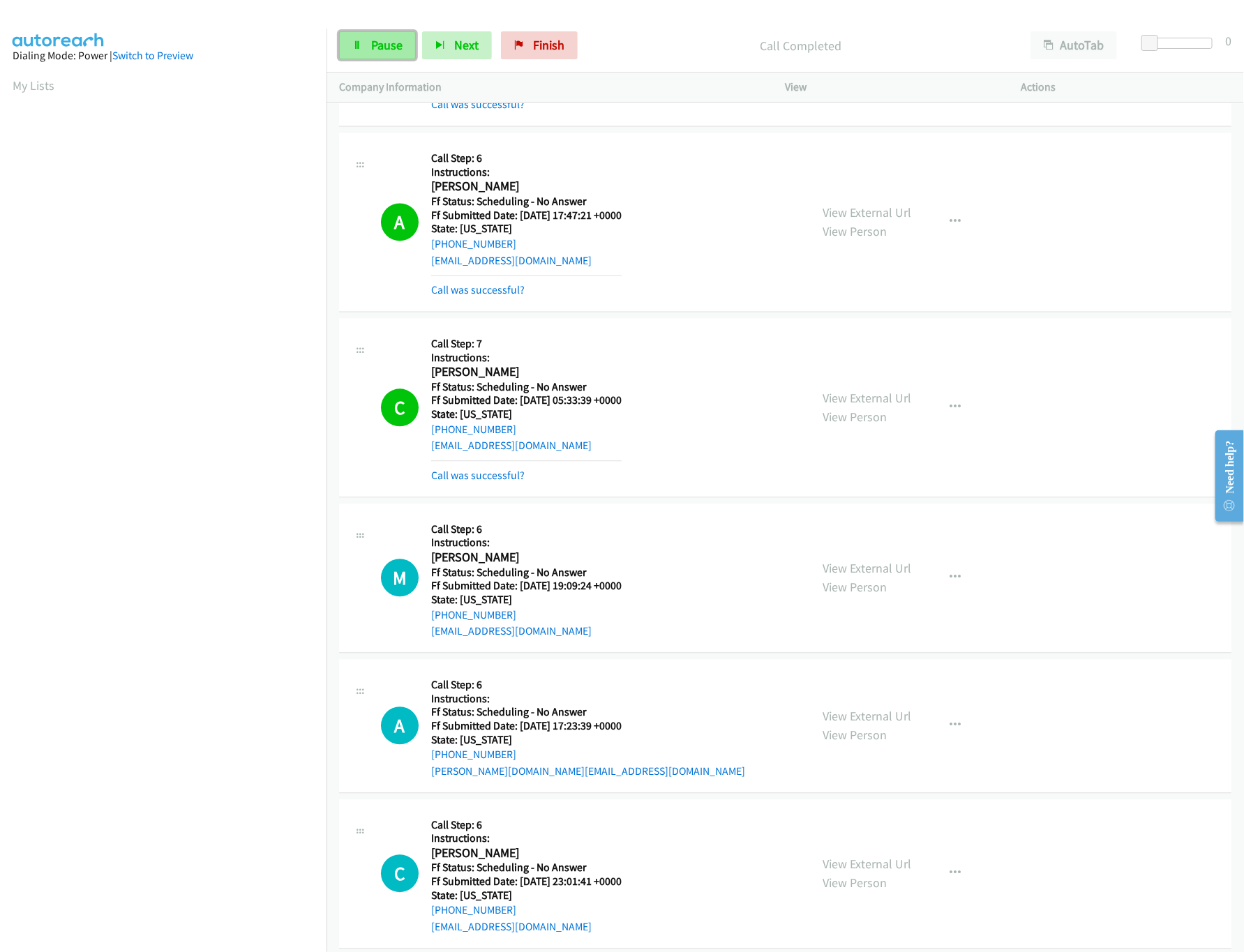
click at [409, 44] on link "Pause" at bounding box center [378, 45] width 77 height 28
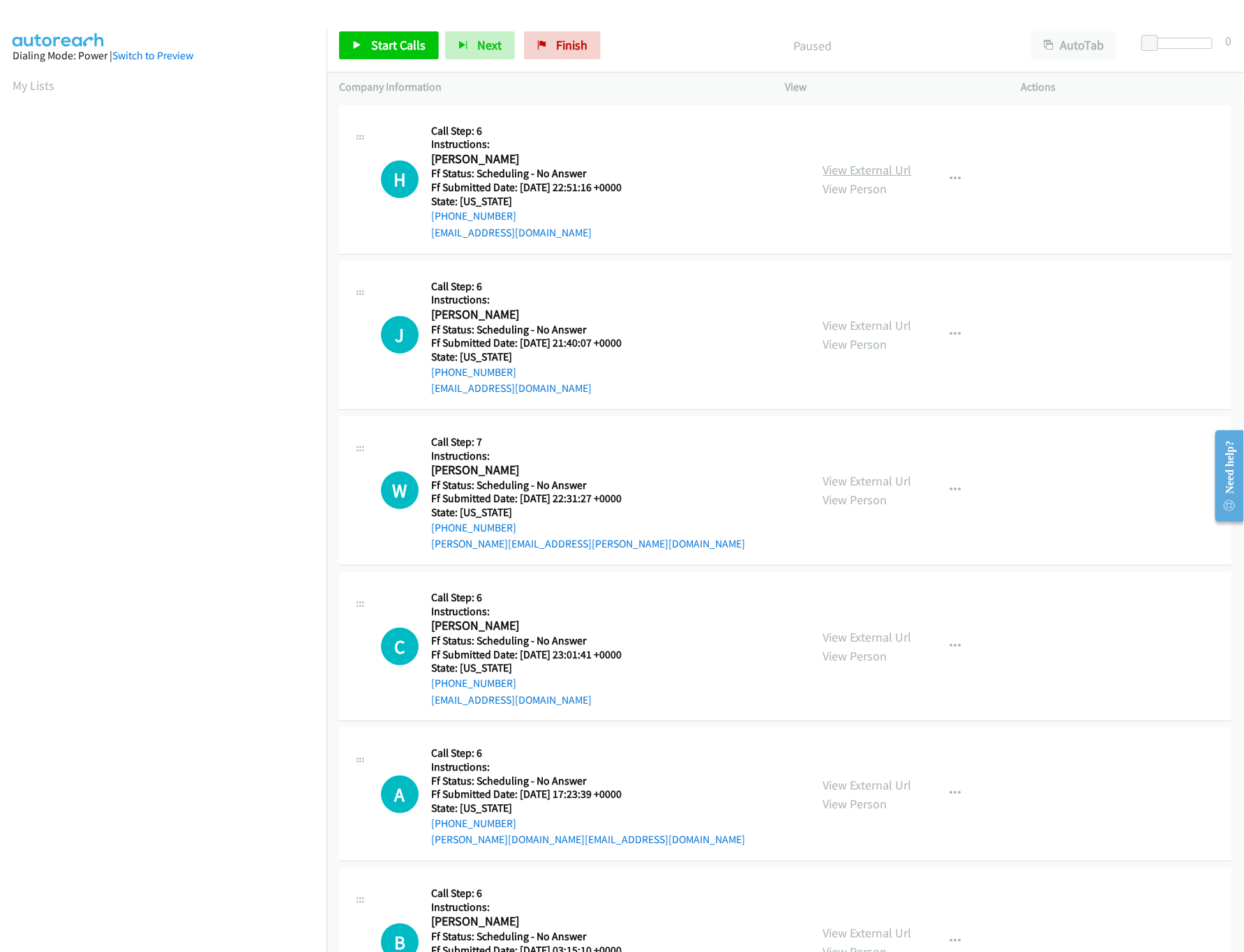
click at [895, 174] on link "View External Url" at bounding box center [868, 170] width 89 height 16
click at [366, 50] on link "Start Calls" at bounding box center [389, 45] width 99 height 28
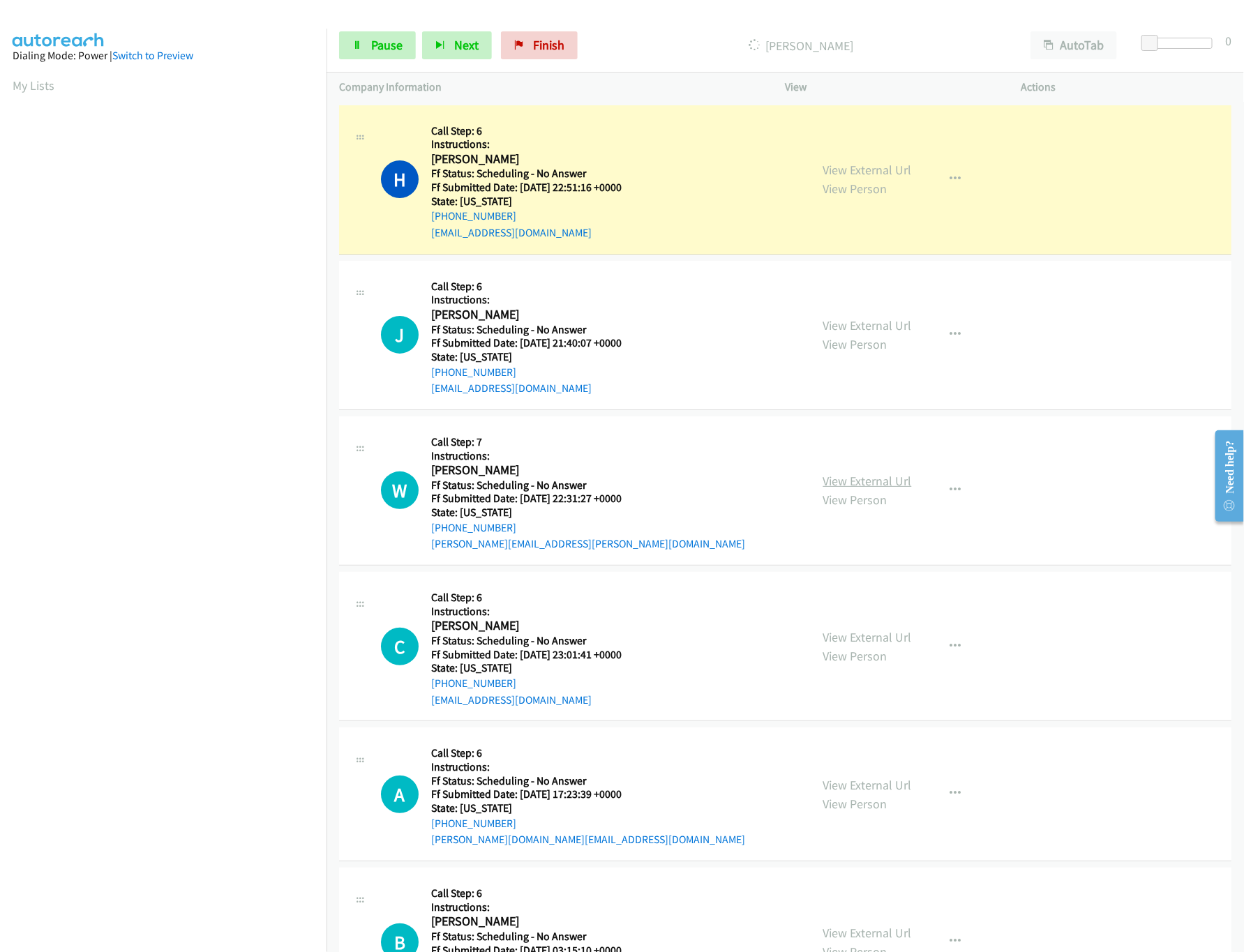
click at [850, 480] on link "View External Url" at bounding box center [868, 481] width 89 height 16
click at [887, 317] on link "View External Url" at bounding box center [868, 325] width 89 height 16
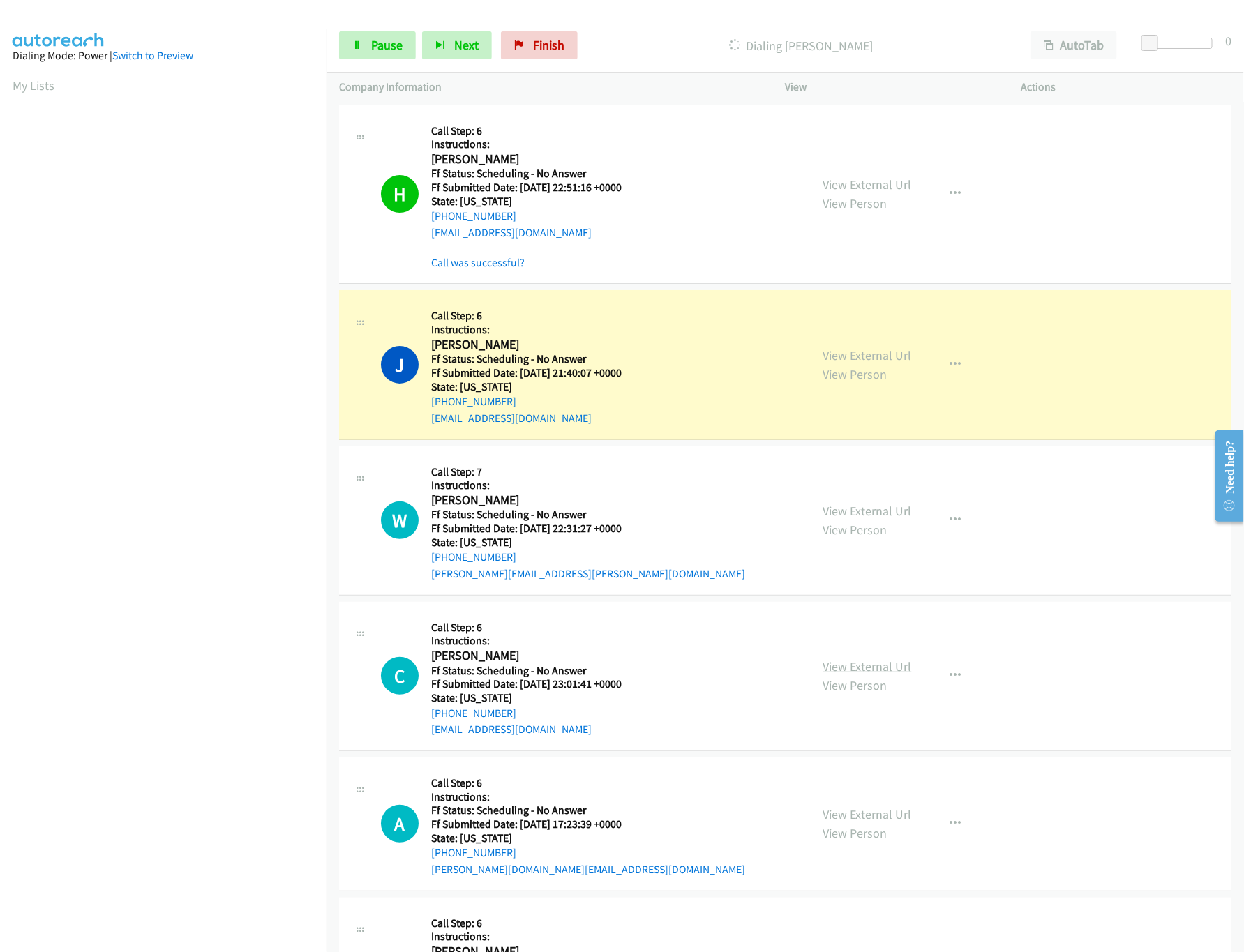
click at [840, 664] on link "View External Url" at bounding box center [868, 667] width 89 height 16
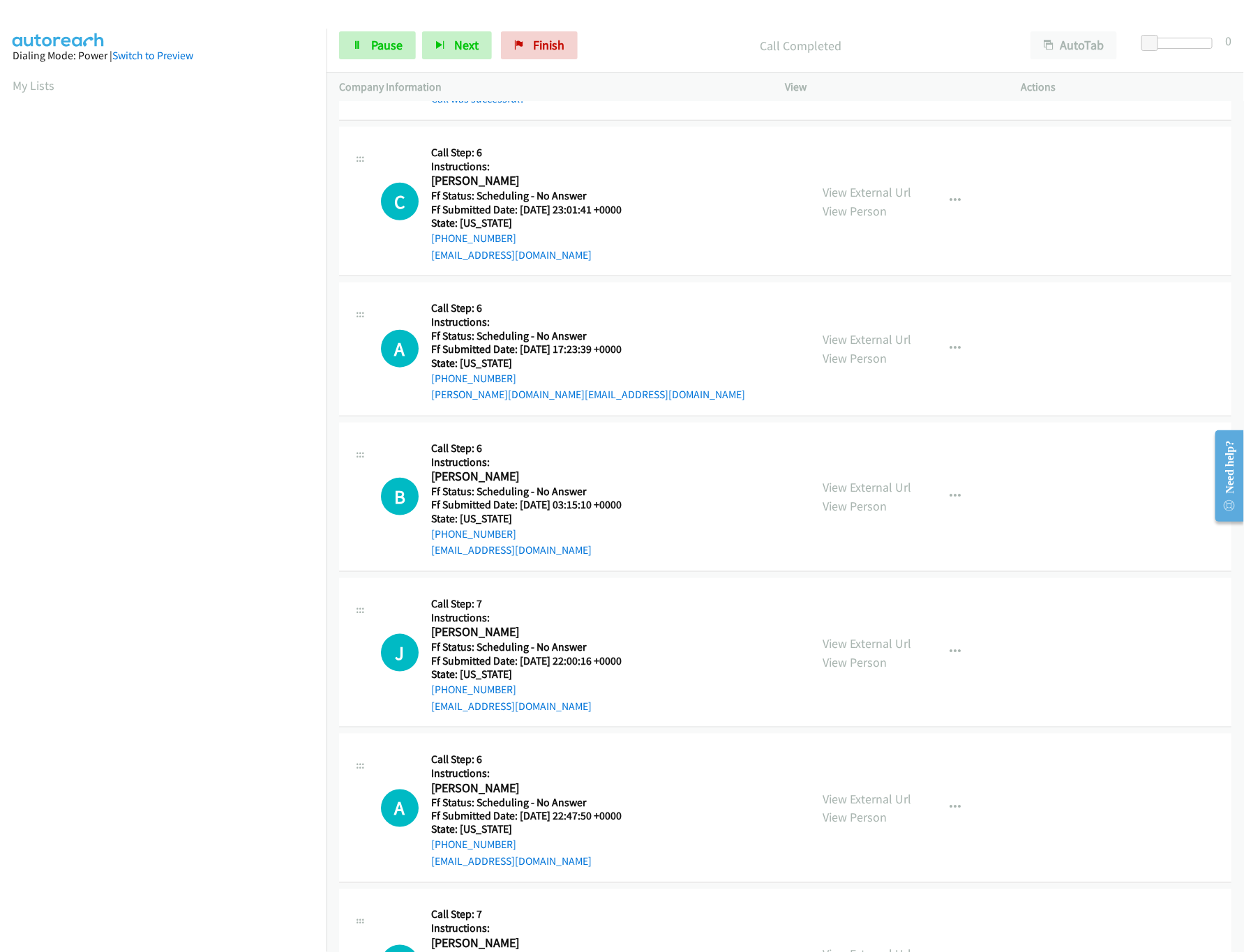
scroll to position [558, 0]
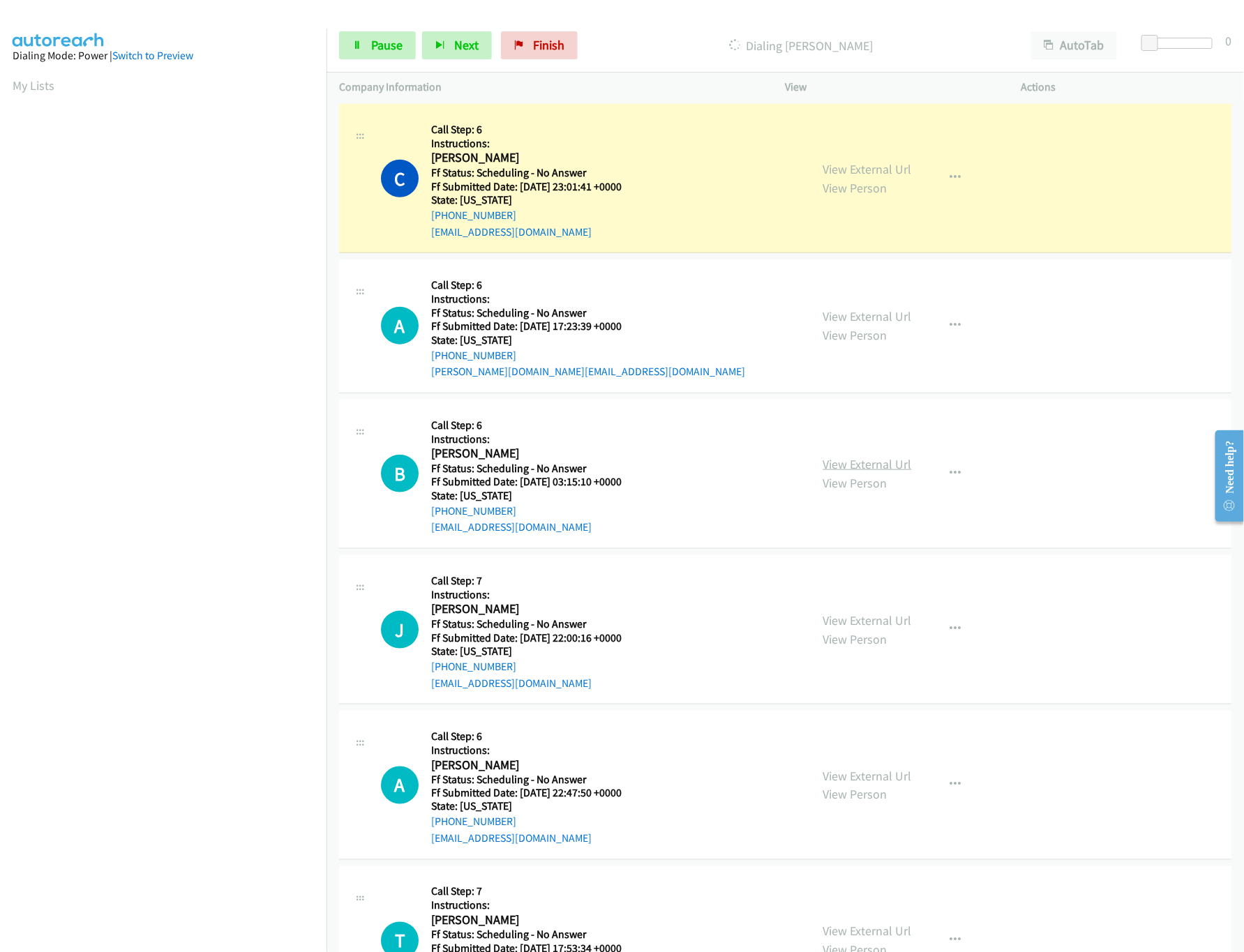
click at [869, 463] on link "View External Url" at bounding box center [868, 464] width 89 height 16
click at [888, 314] on link "View External Url" at bounding box center [868, 317] width 89 height 16
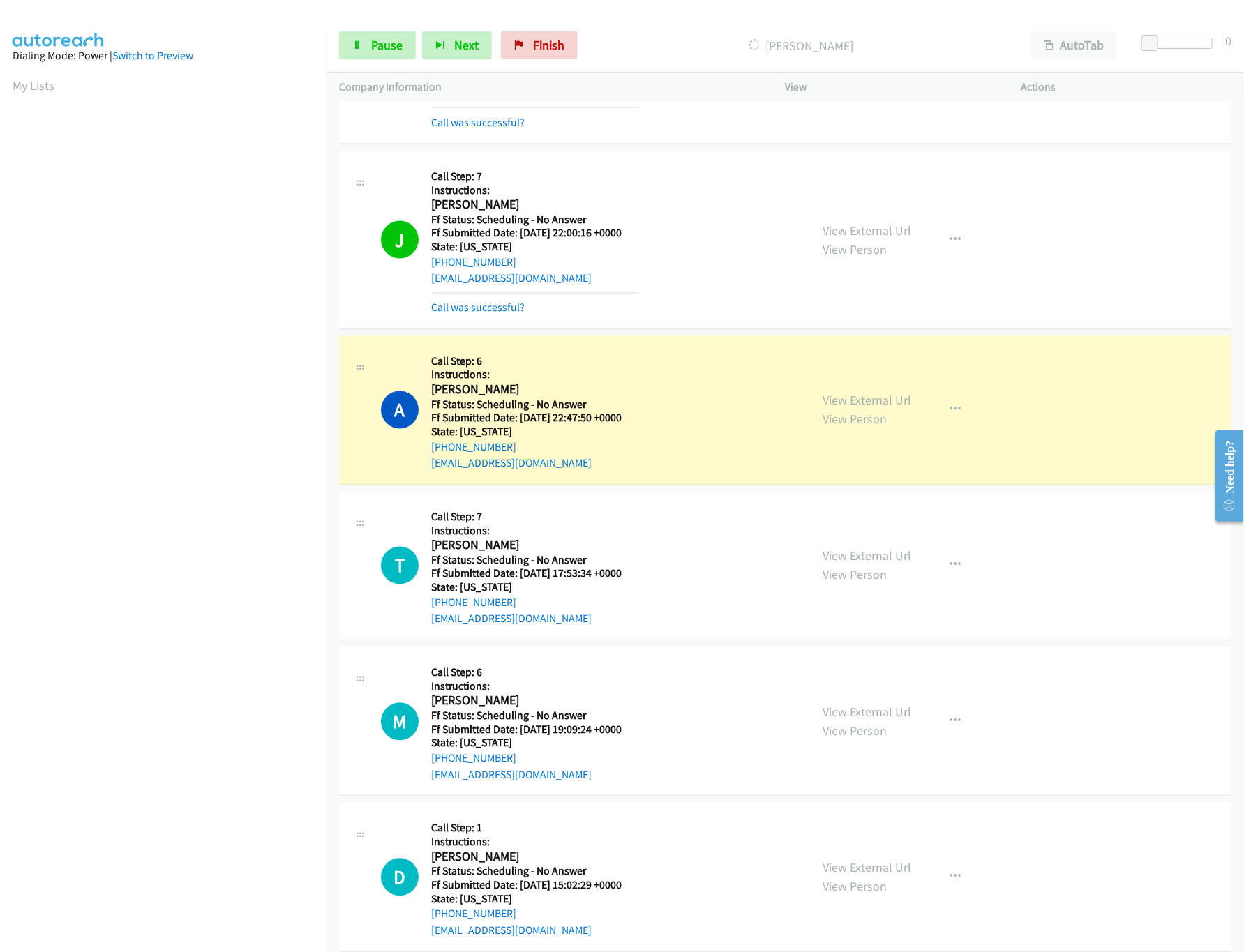
scroll to position [1116, 0]
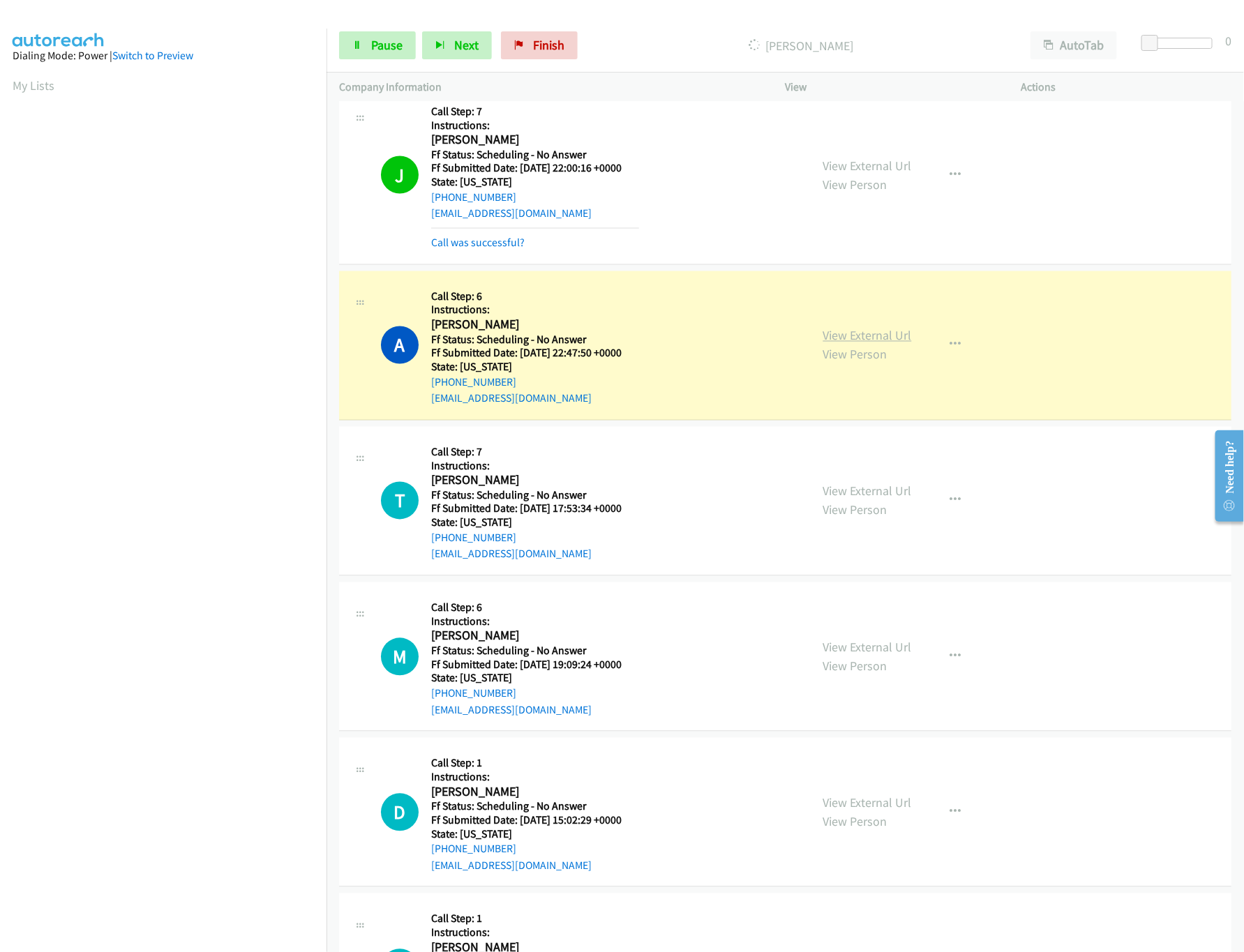
click at [890, 341] on link "View External Url" at bounding box center [868, 335] width 89 height 16
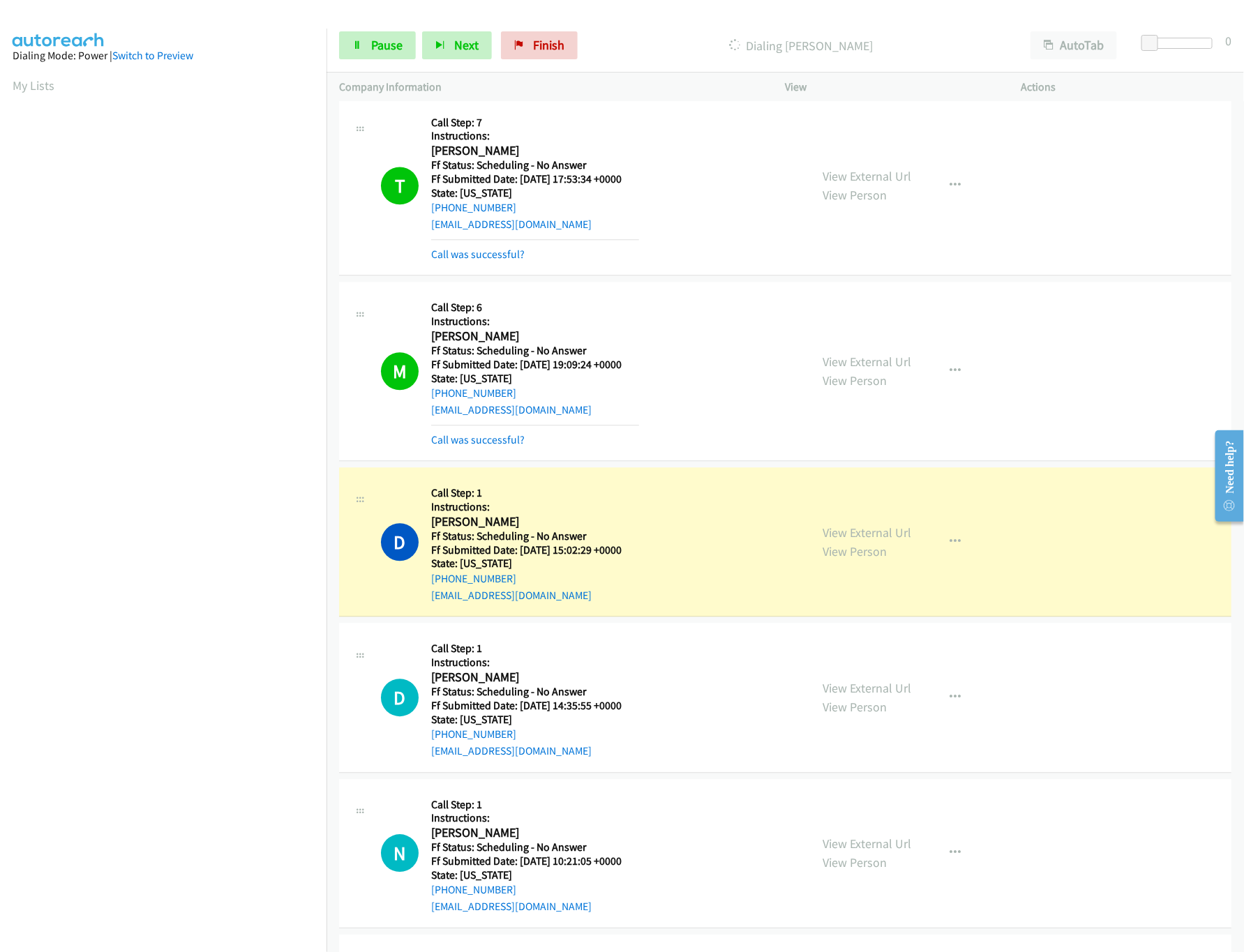
scroll to position [1534, 0]
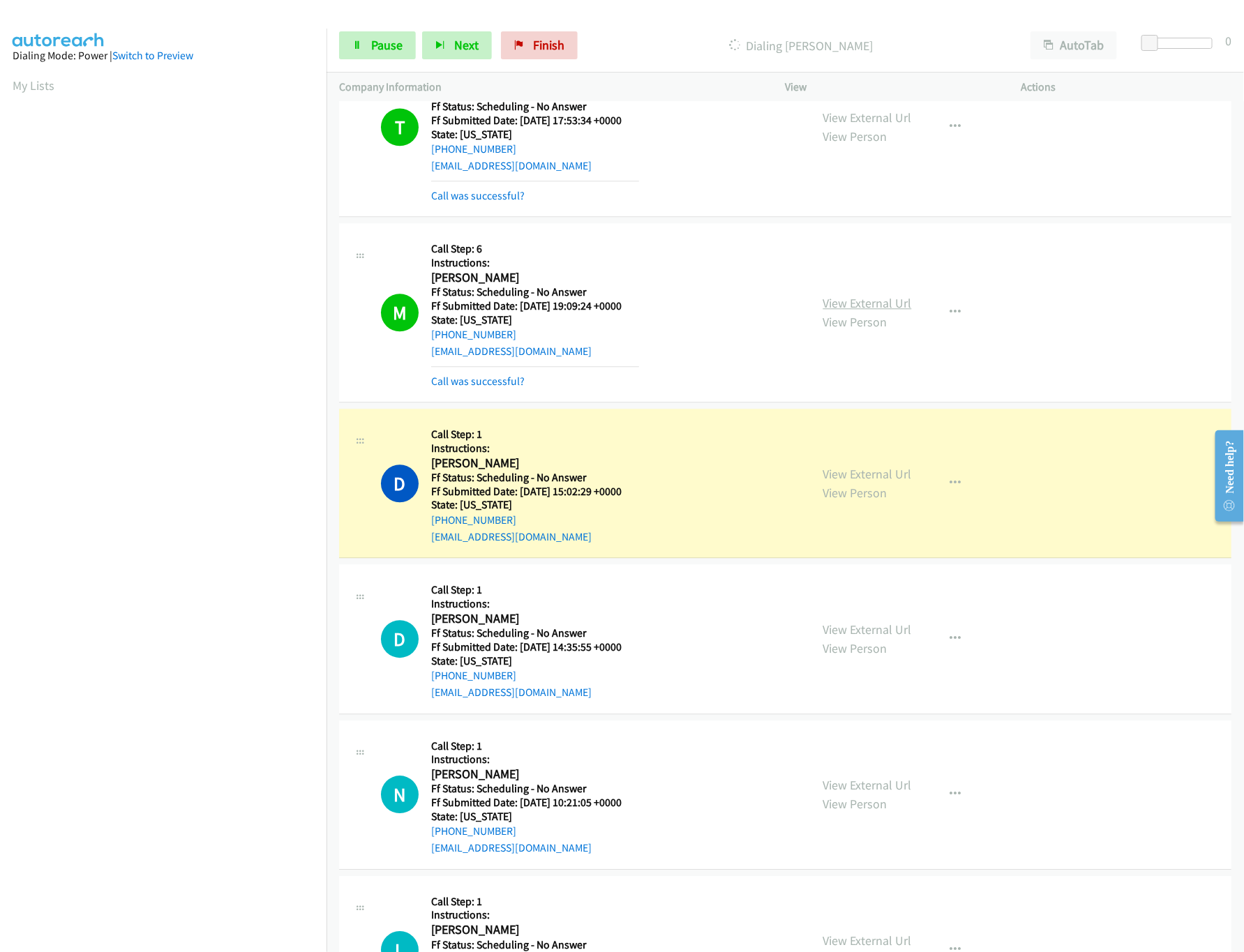
click at [850, 306] on link "View External Url" at bounding box center [868, 303] width 89 height 16
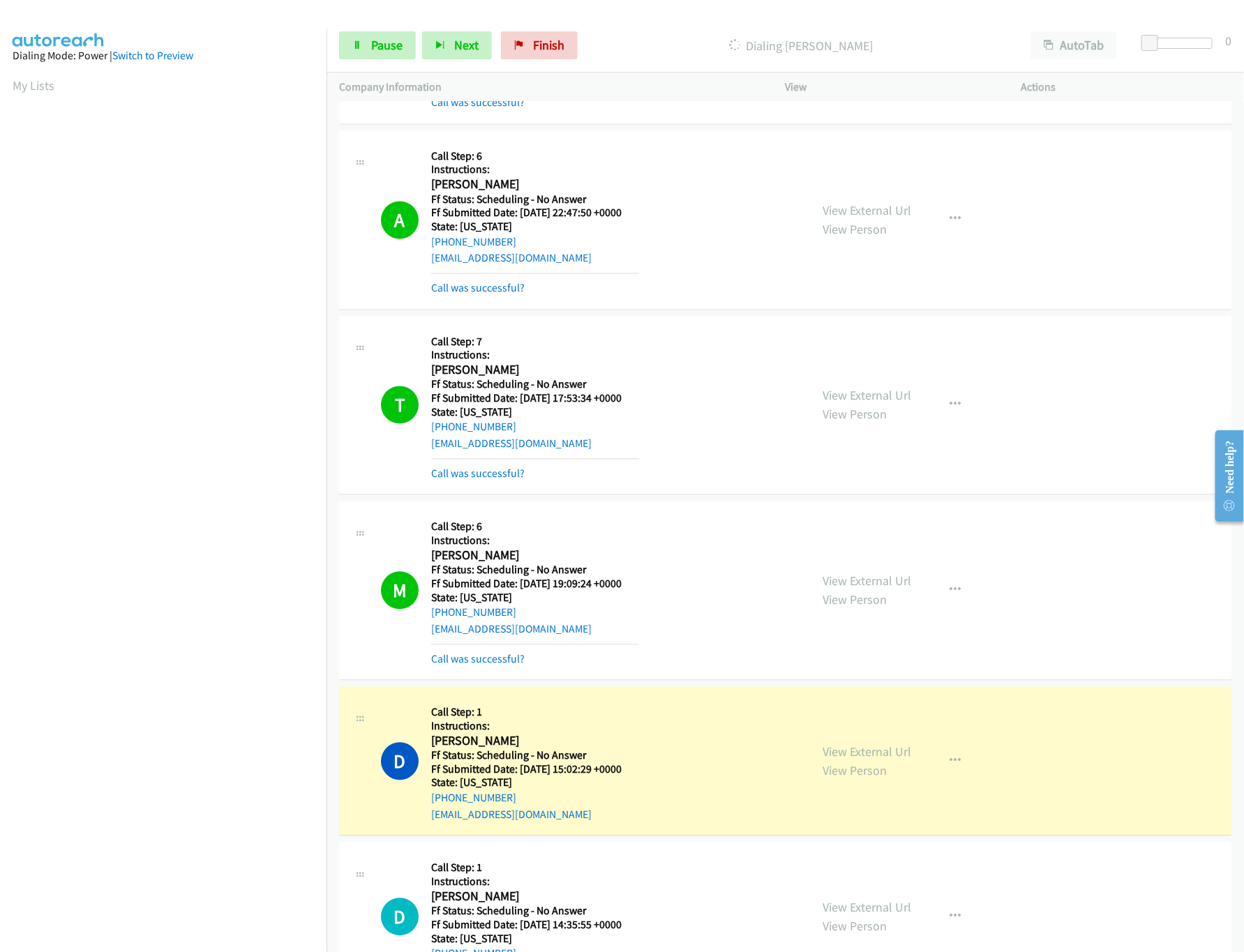
scroll to position [1256, 0]
click at [842, 402] on link "View External Url" at bounding box center [868, 396] width 89 height 16
click at [877, 761] on link "View External Url" at bounding box center [868, 753] width 89 height 16
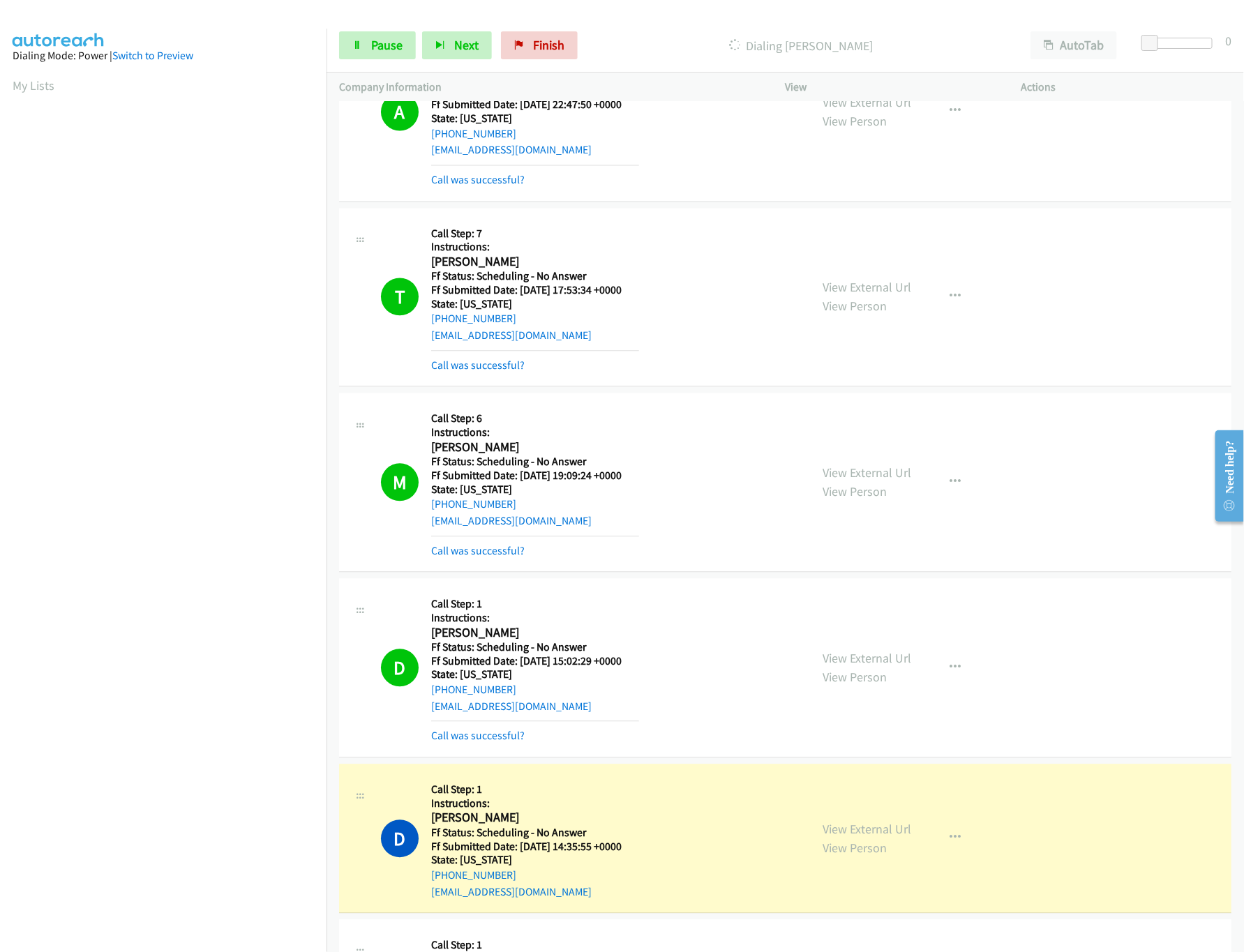
scroll to position [1813, 0]
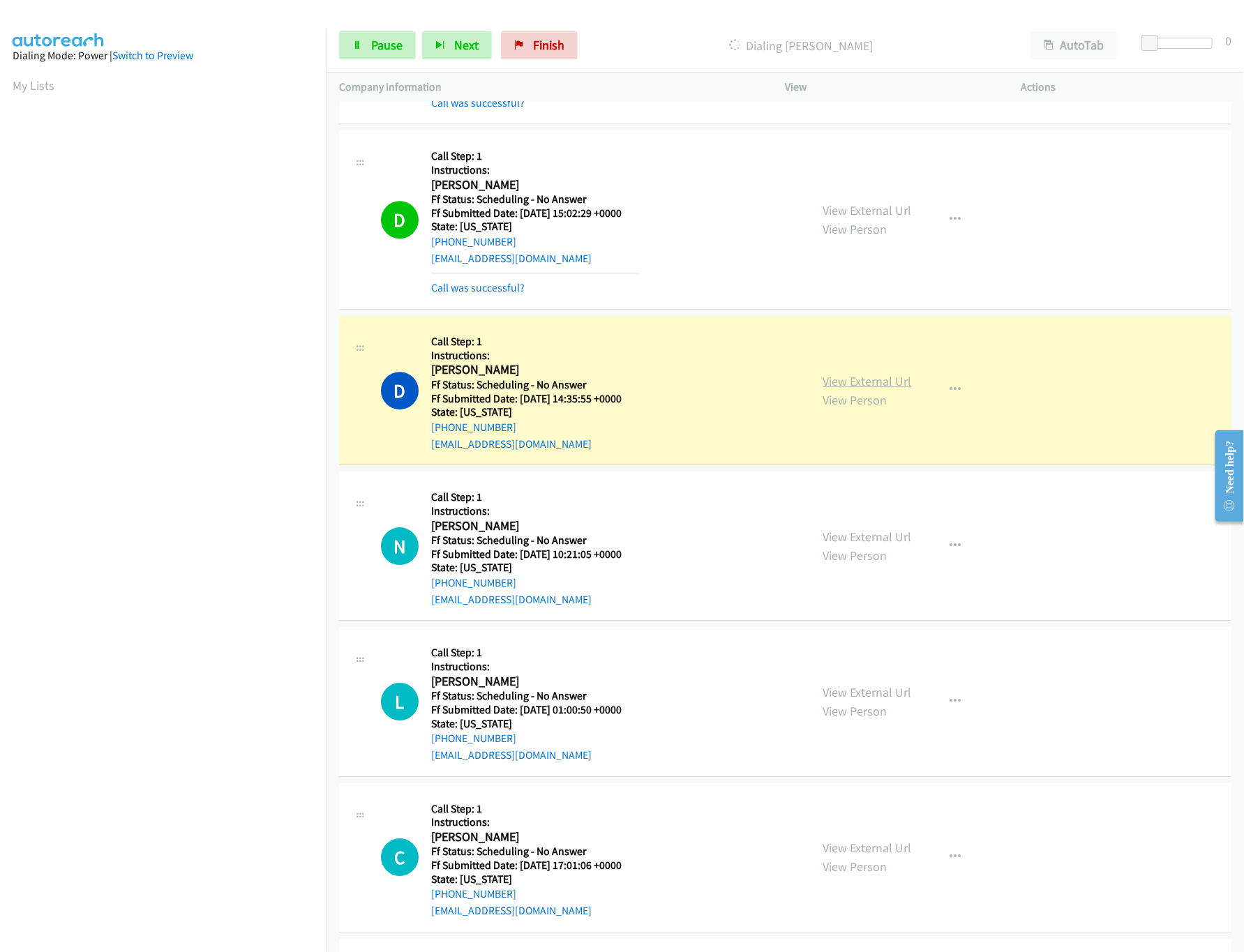
click at [845, 380] on link "View External Url" at bounding box center [868, 381] width 89 height 16
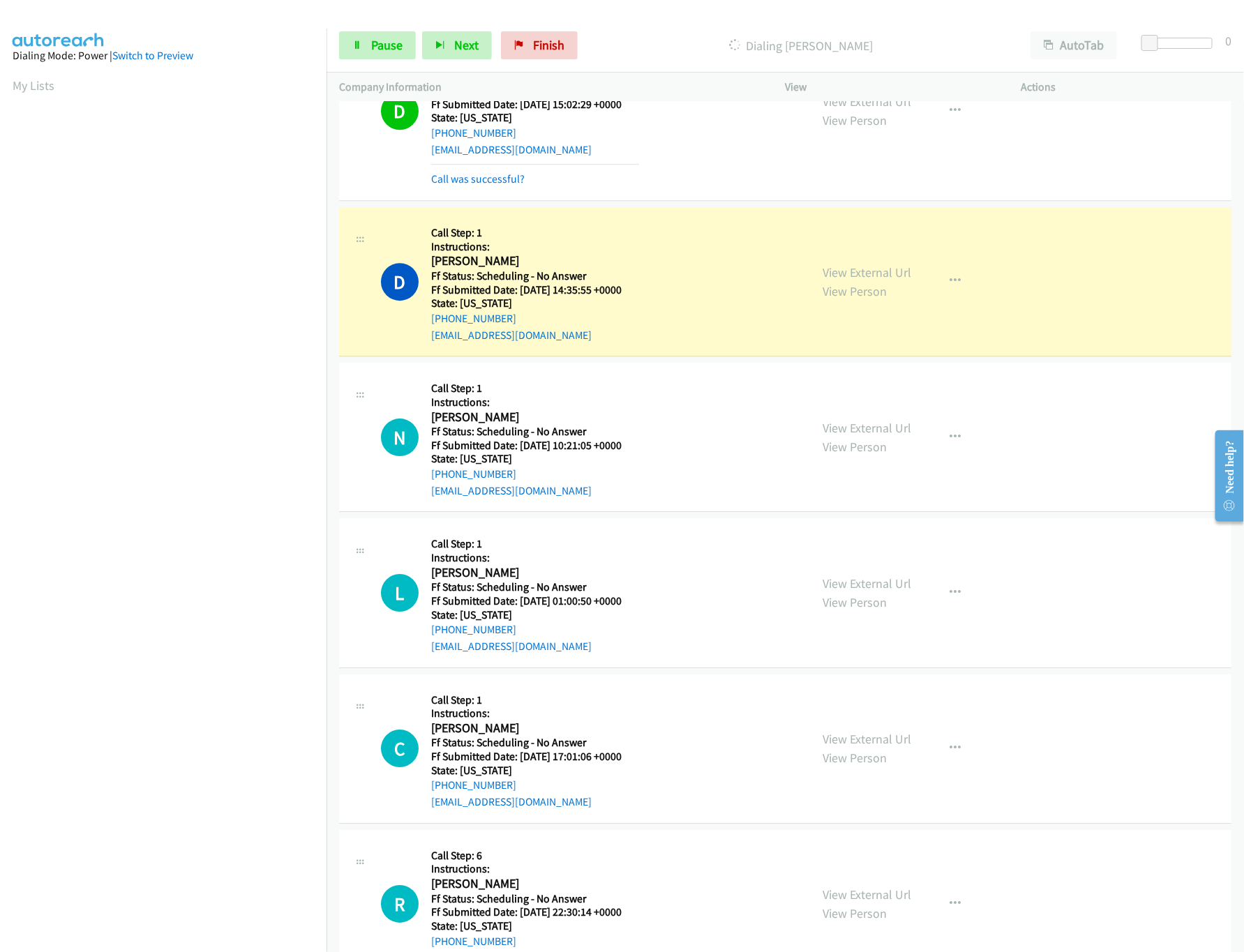
scroll to position [1953, 0]
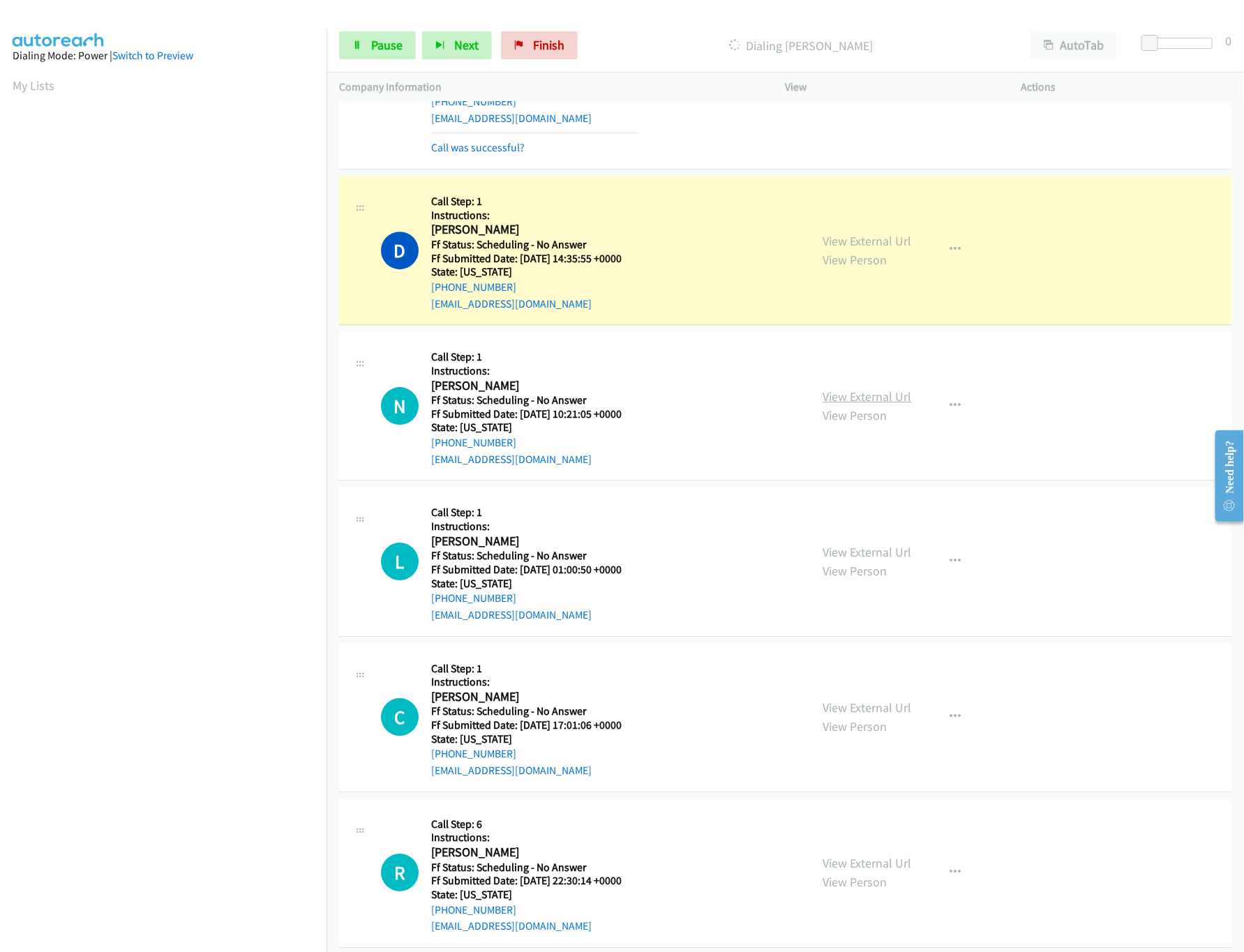
click at [850, 404] on link "View External Url" at bounding box center [868, 396] width 89 height 16
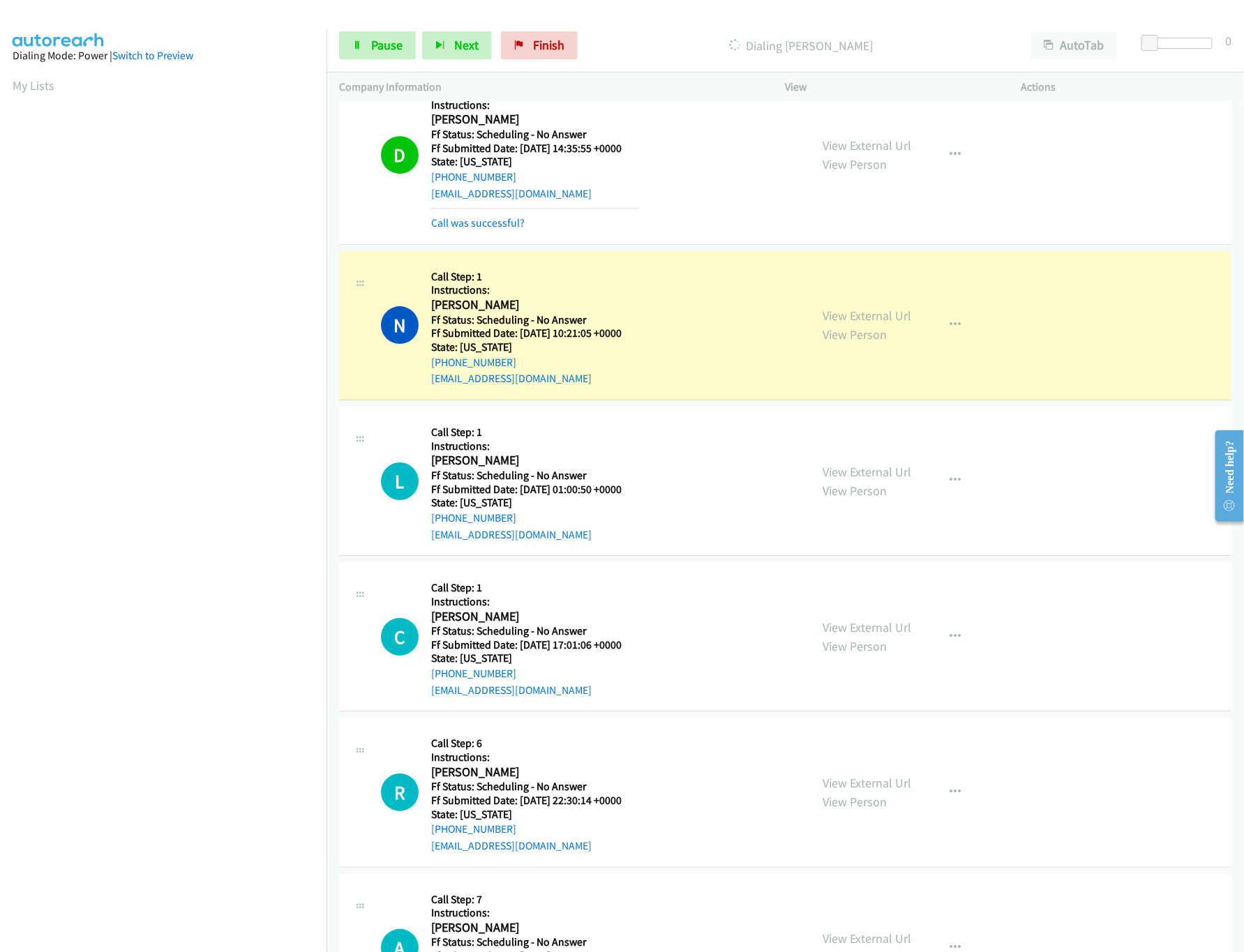
scroll to position [2231, 0]
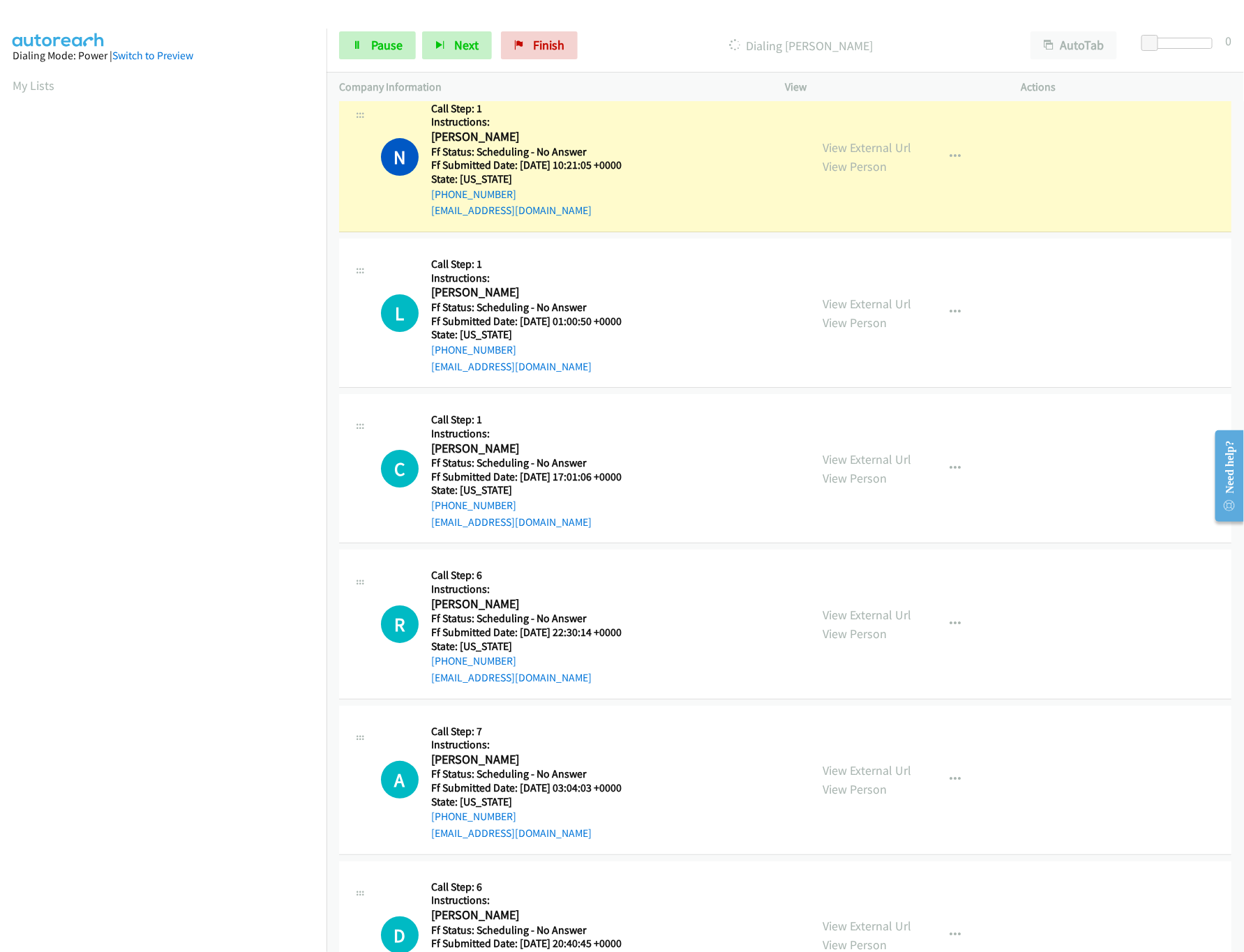
click at [881, 320] on div "View External Url View Person" at bounding box center [868, 313] width 89 height 38
click at [882, 312] on link "View External Url" at bounding box center [868, 304] width 89 height 16
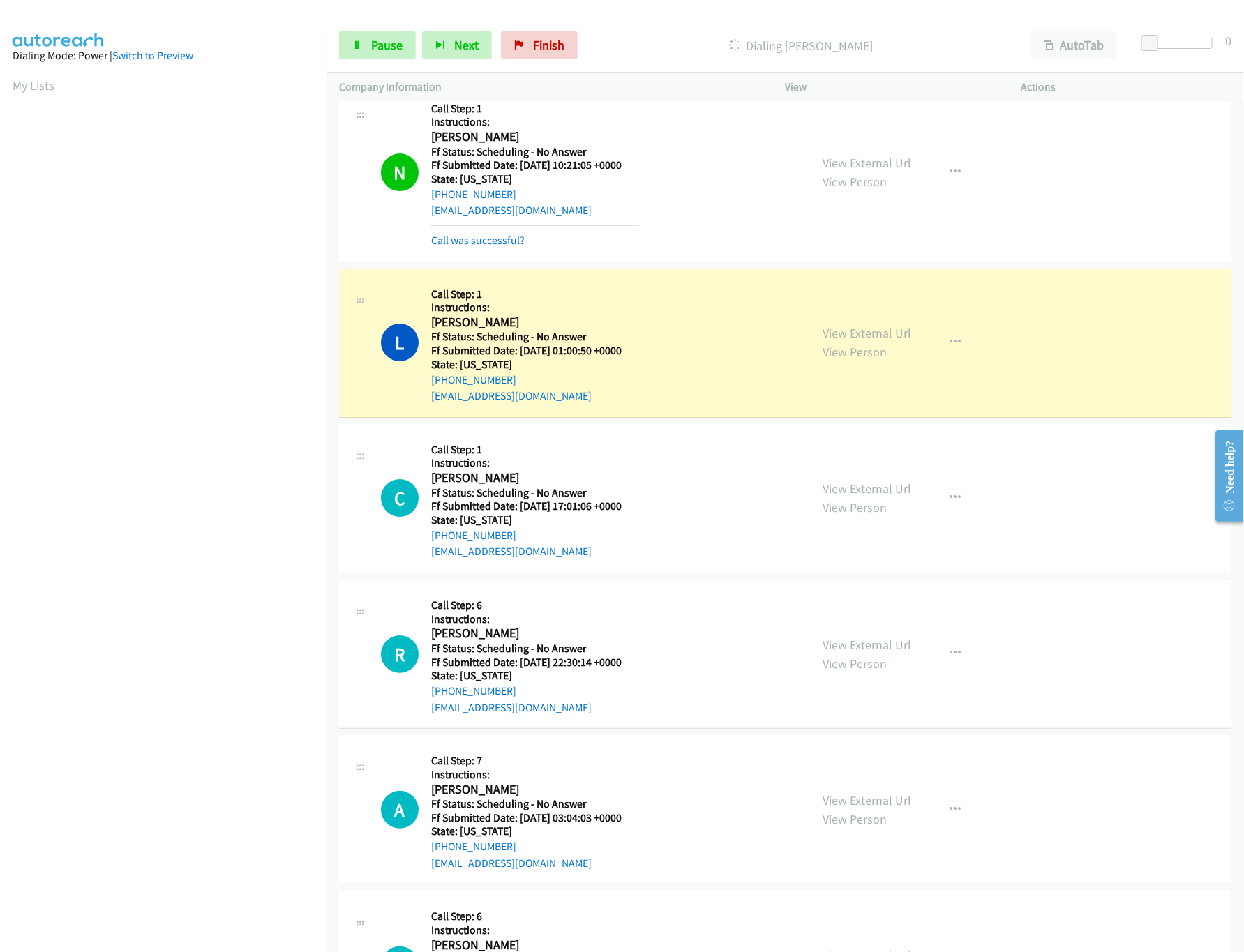
click at [824, 495] on link "View External Url" at bounding box center [868, 489] width 89 height 16
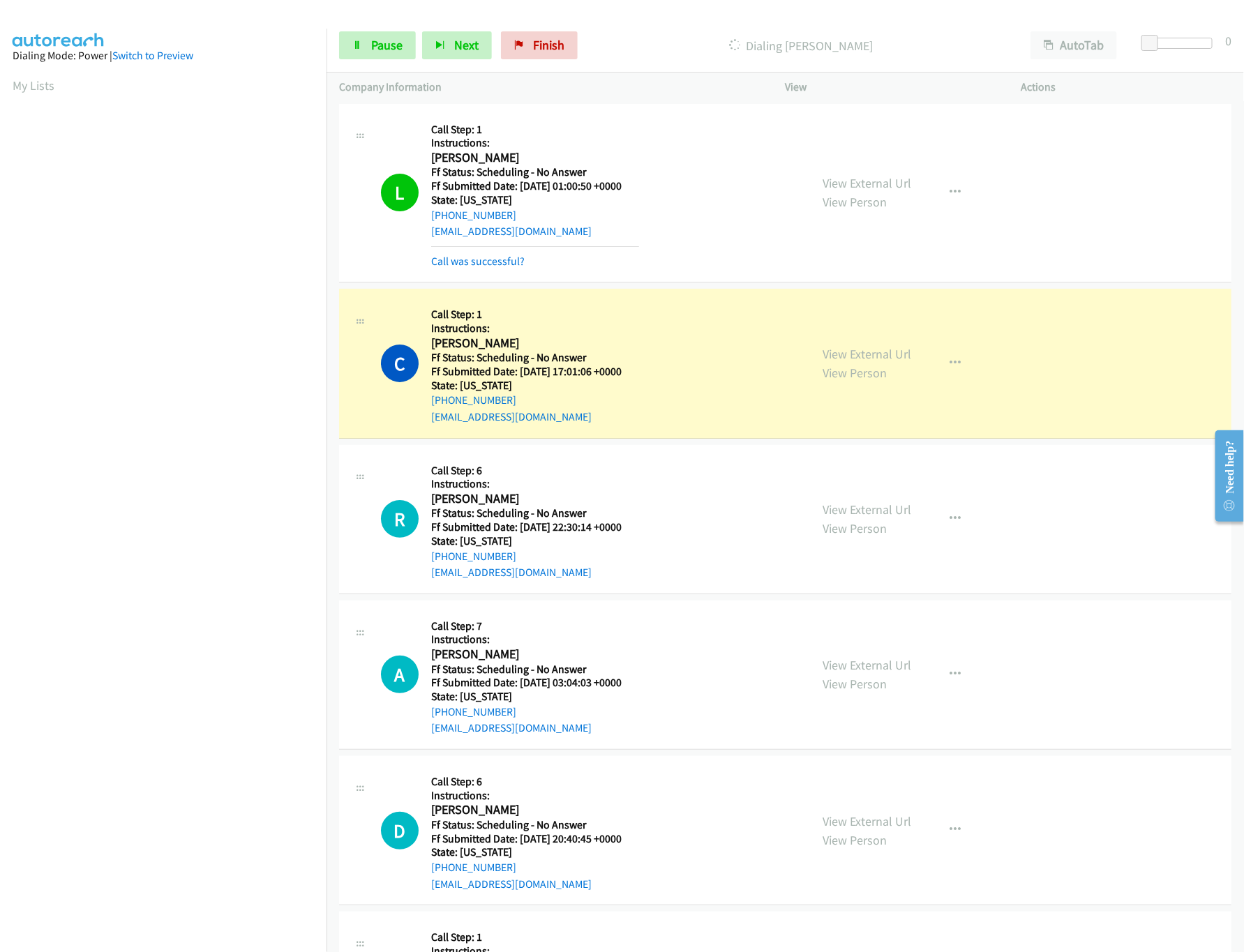
scroll to position [2511, 0]
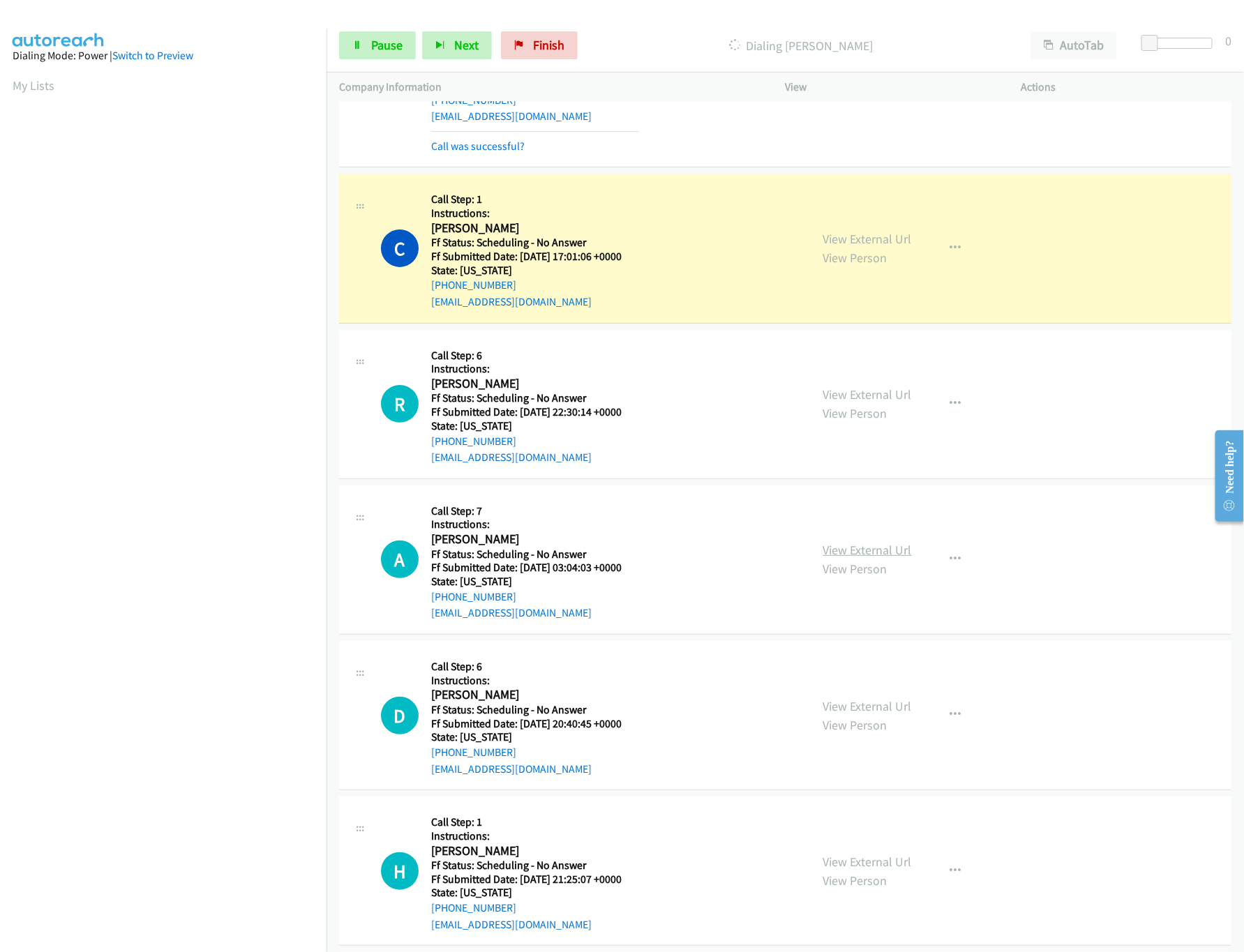
click at [826, 558] on link "View External Url" at bounding box center [868, 550] width 89 height 16
click at [866, 413] on div "View External Url View Person" at bounding box center [868, 404] width 89 height 38
click at [866, 402] on link "View External Url" at bounding box center [868, 394] width 89 height 16
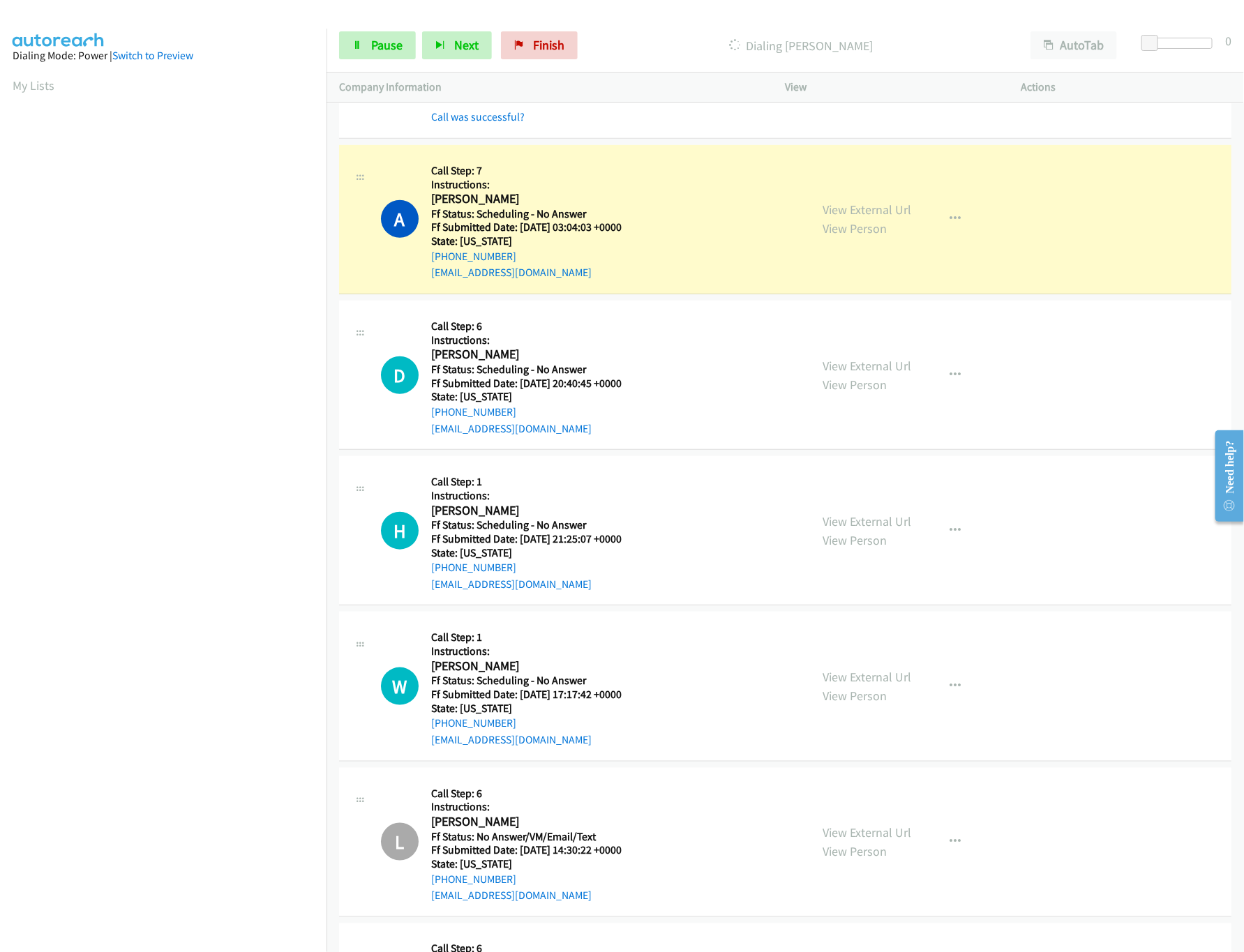
scroll to position [2930, 0]
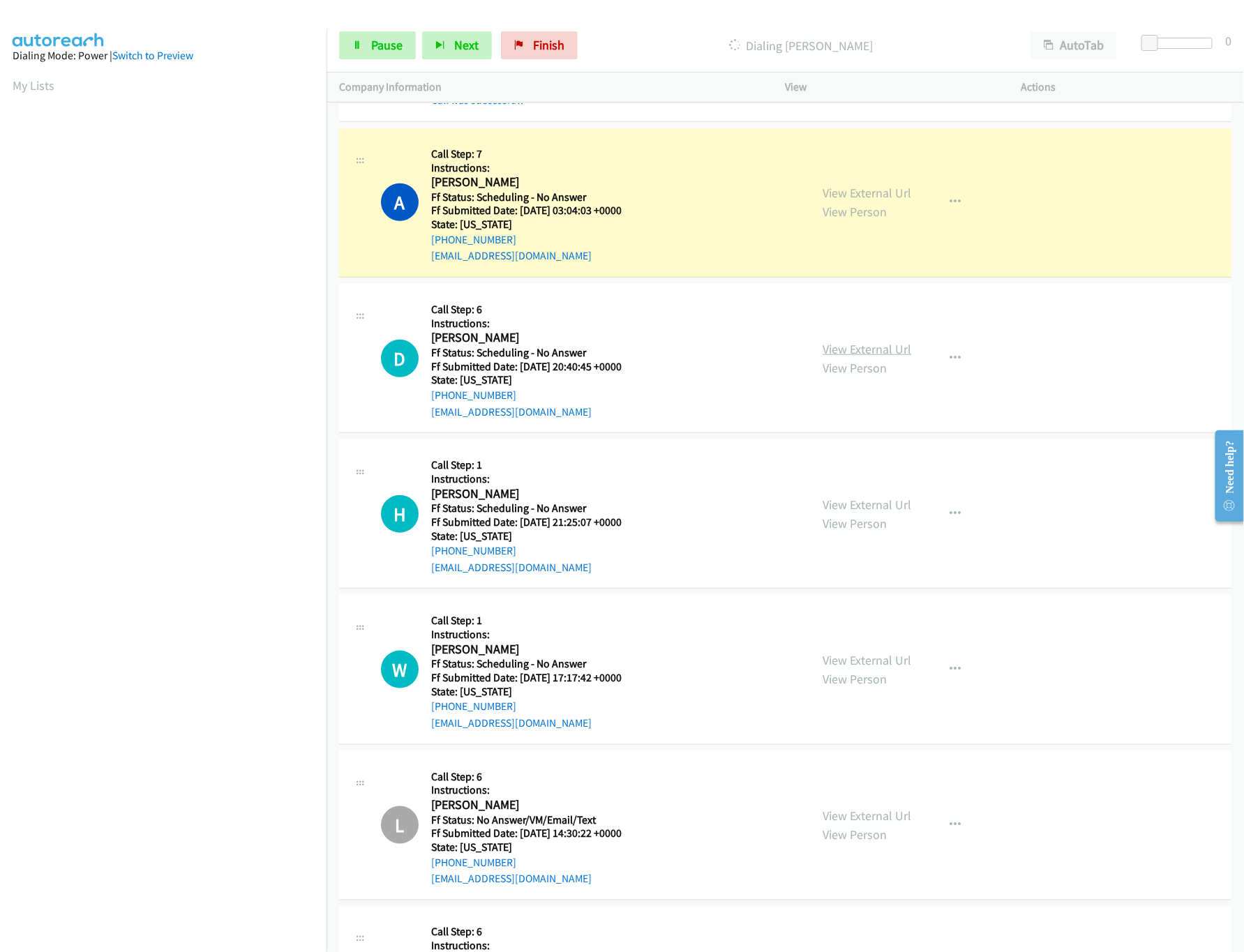
click at [850, 357] on link "View External Url" at bounding box center [868, 349] width 89 height 16
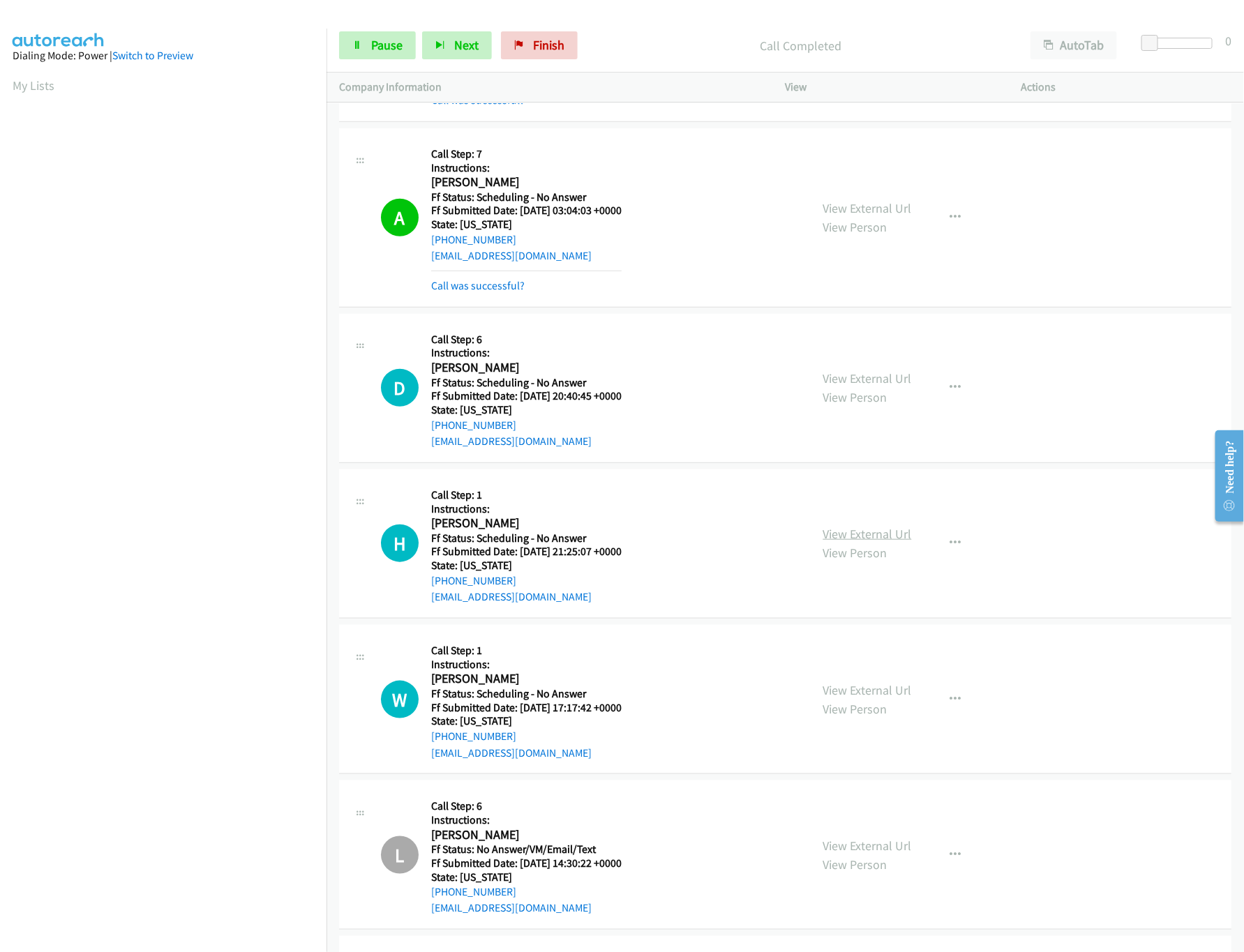
click at [855, 542] on link "View External Url" at bounding box center [868, 534] width 89 height 16
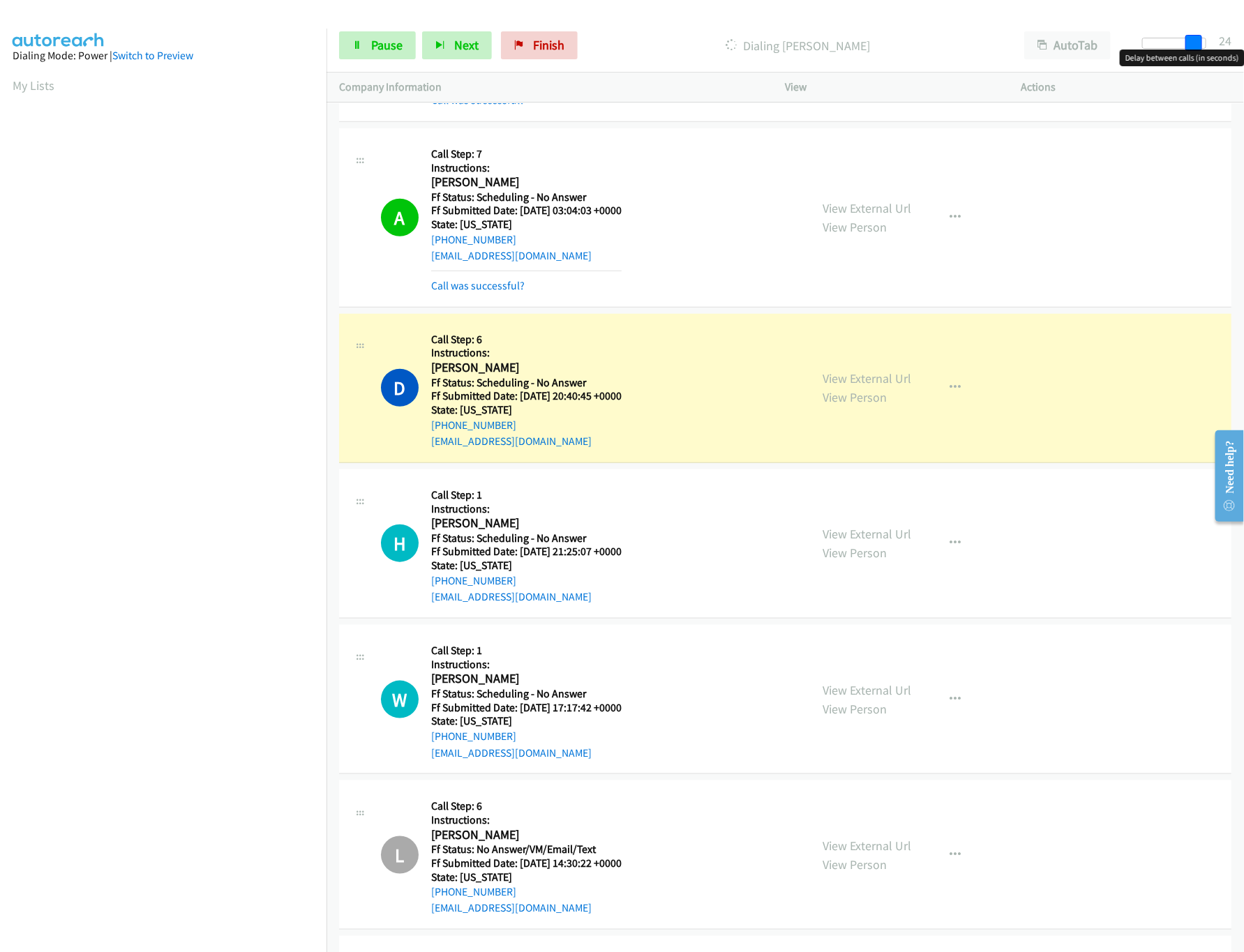
click at [1199, 46] on div at bounding box center [1174, 43] width 64 height 11
drag, startPoint x: 1199, startPoint y: 46, endPoint x: 1250, endPoint y: 46, distance: 51.0
click at [1243, 46] on html "Start Calls Pause Next Finish Dialing [PERSON_NAME] AutoTab AutoTab 24 Company …" at bounding box center [622, 33] width 1244 height 66
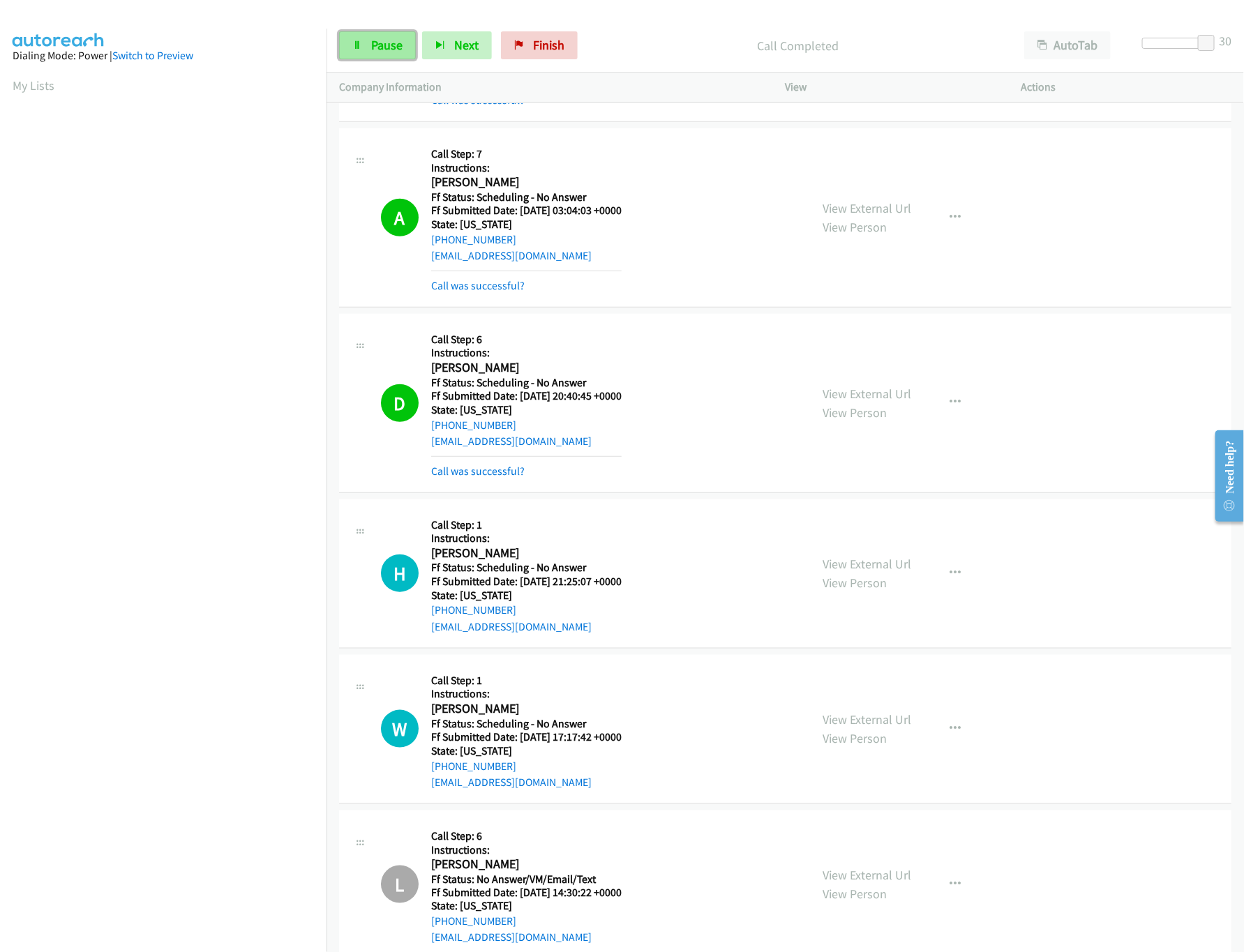
click at [367, 59] on link "Pause" at bounding box center [378, 45] width 77 height 28
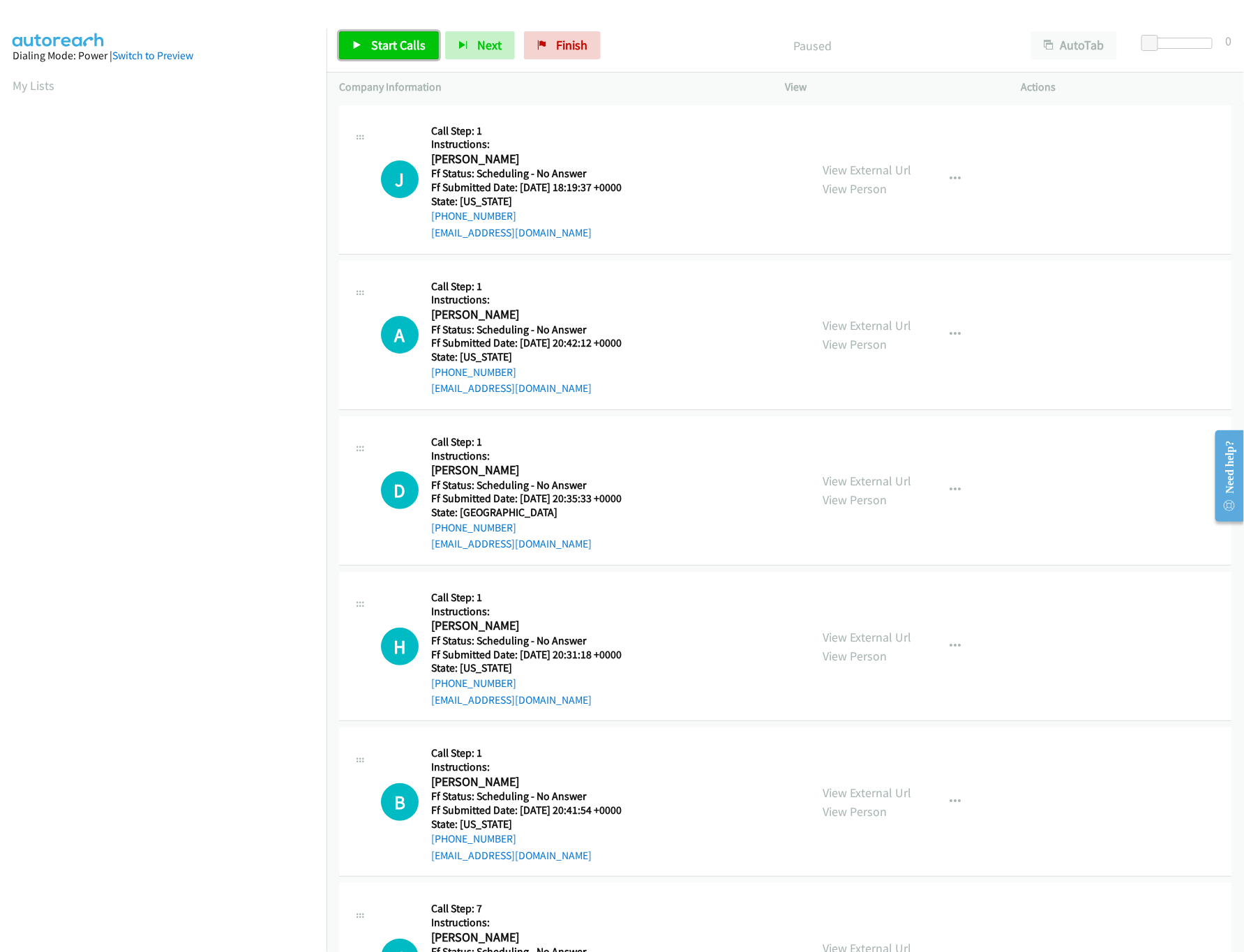
drag, startPoint x: 396, startPoint y: 46, endPoint x: 306, endPoint y: 134, distance: 125.9
click at [396, 46] on span "Start Calls" at bounding box center [398, 45] width 54 height 16
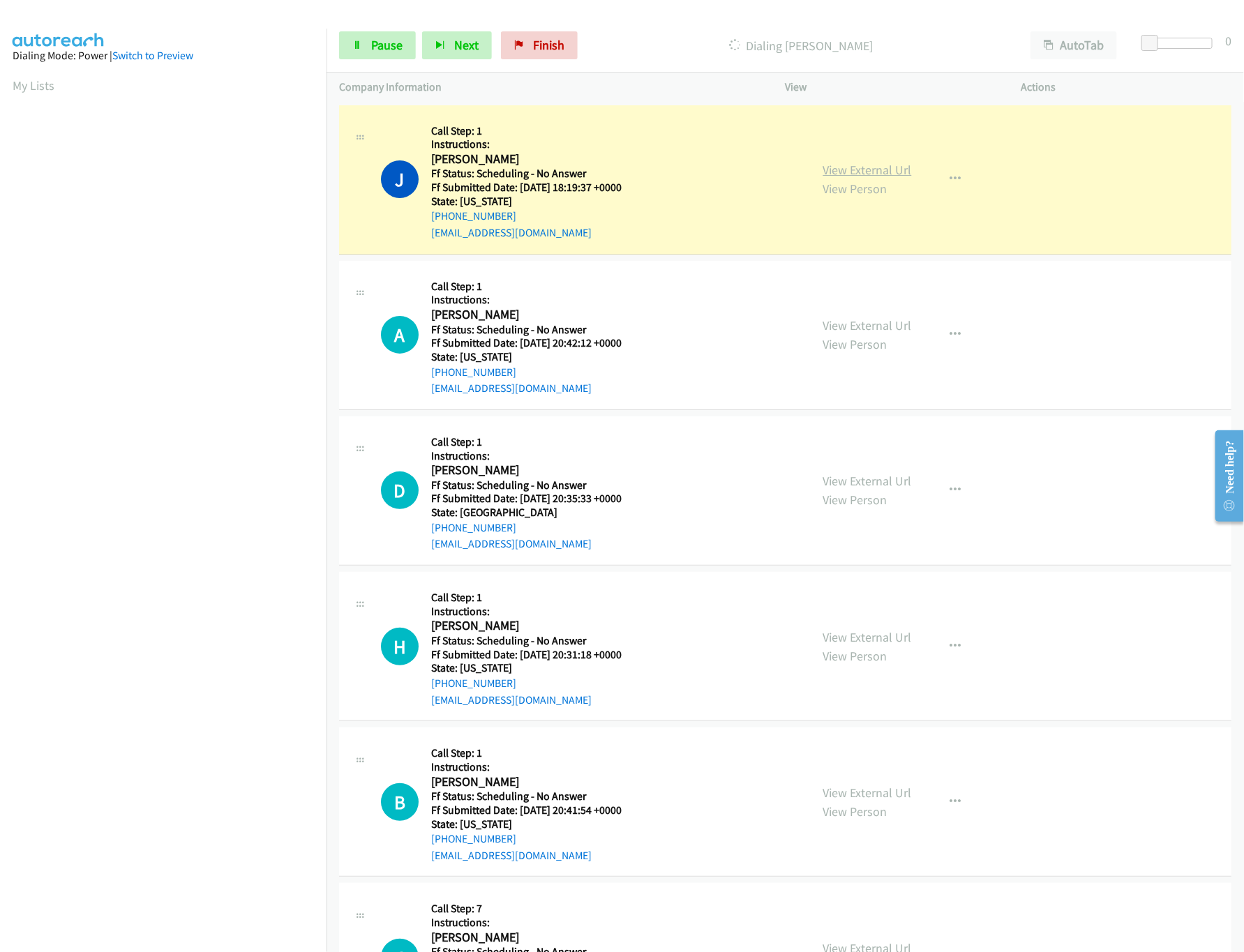
click at [857, 174] on link "View External Url" at bounding box center [868, 170] width 89 height 16
click at [834, 321] on link "View External Url" at bounding box center [868, 325] width 89 height 16
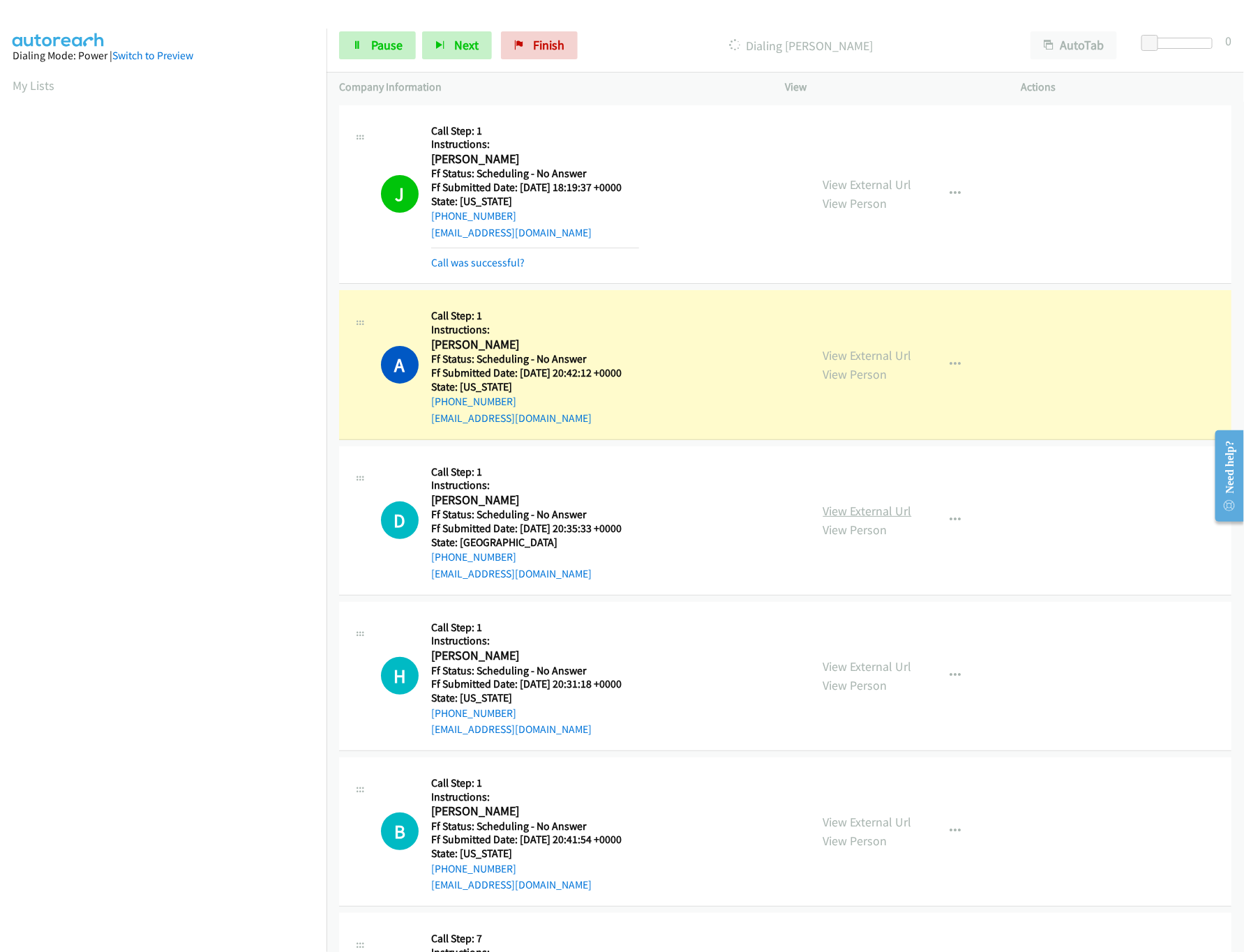
click at [886, 507] on link "View External Url" at bounding box center [868, 511] width 89 height 16
click at [387, 50] on span "Pause" at bounding box center [386, 45] width 31 height 16
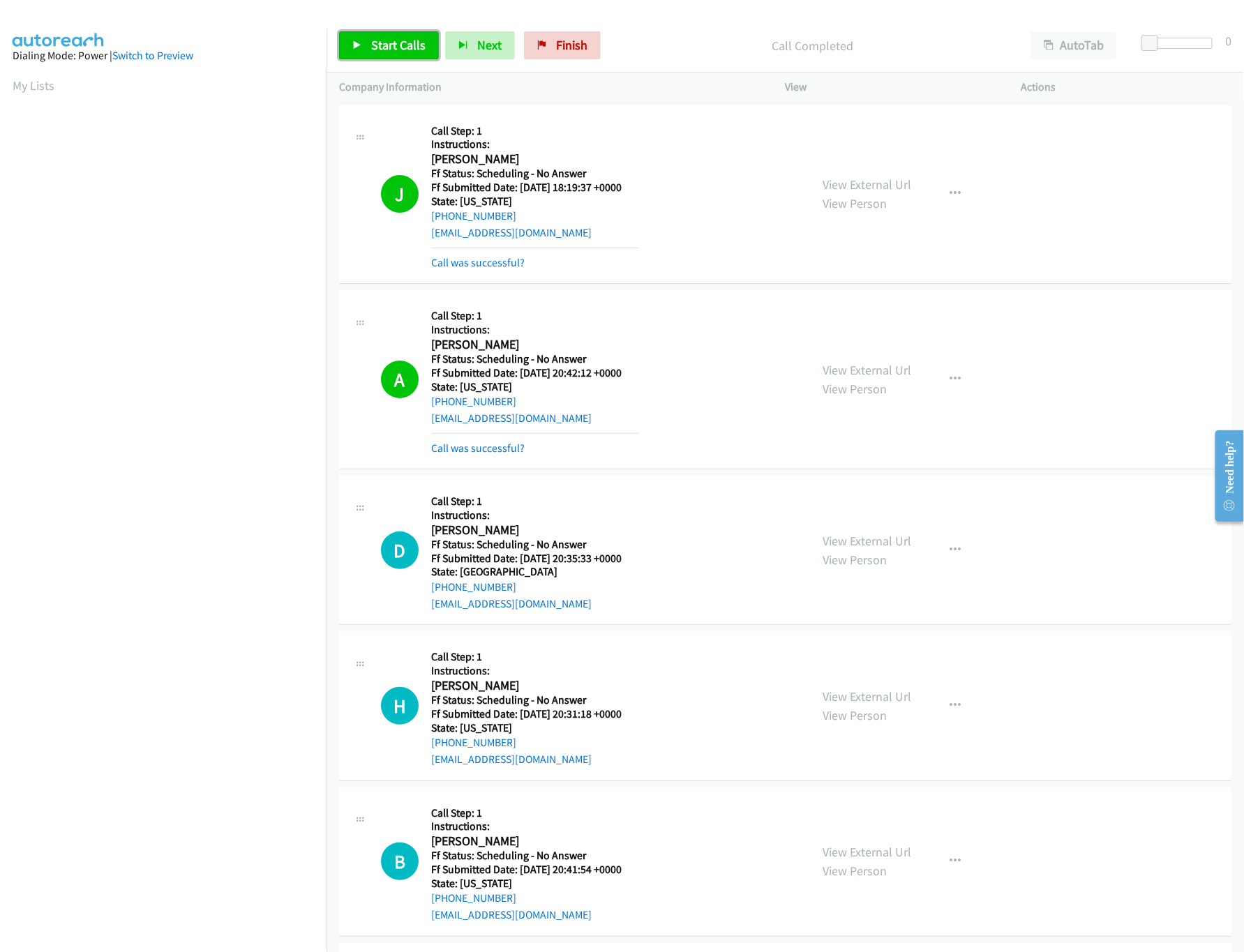
click at [364, 33] on link "Start Calls" at bounding box center [389, 45] width 99 height 28
click at [375, 49] on span "Pause" at bounding box center [386, 45] width 31 height 16
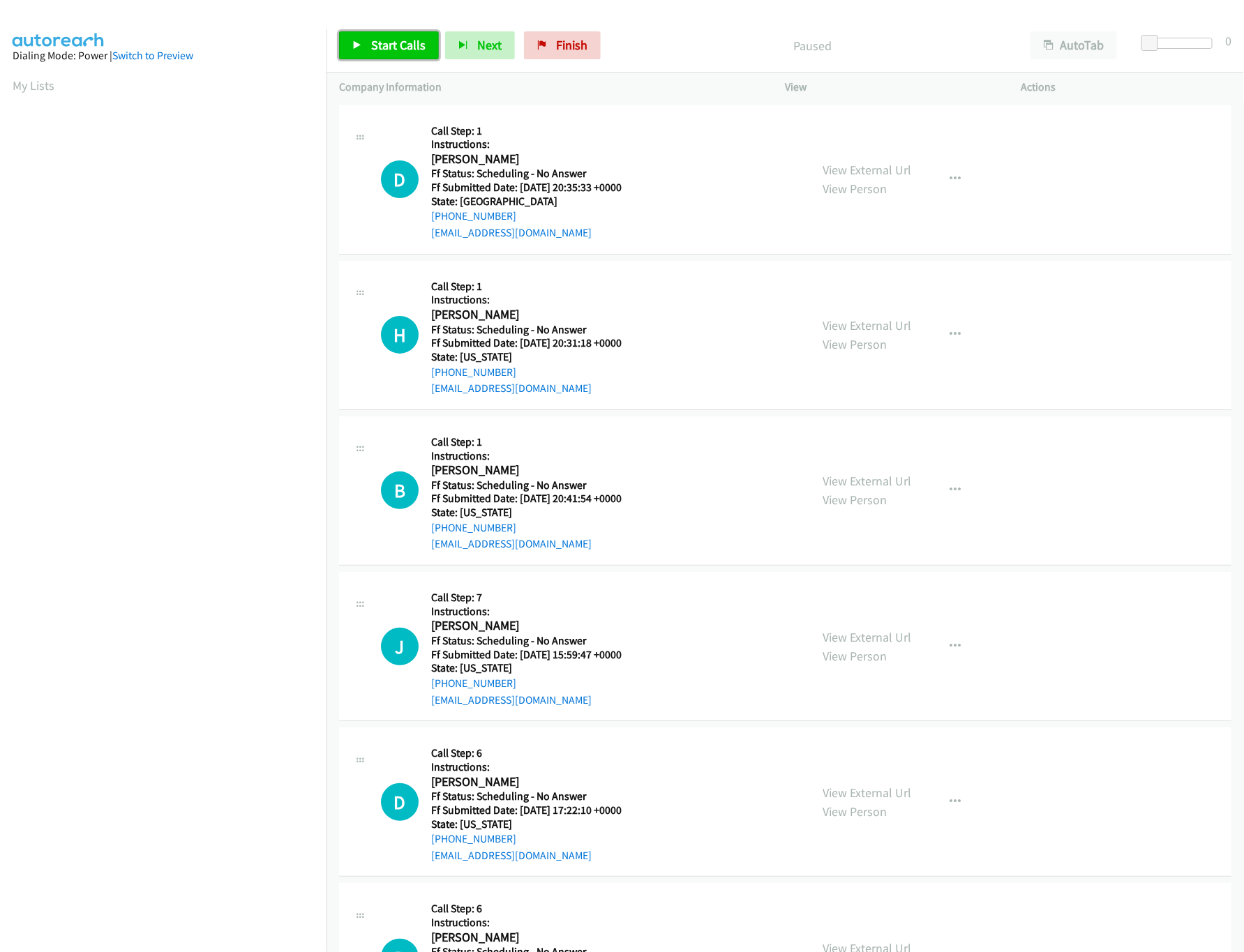
click at [375, 42] on span "Start Calls" at bounding box center [398, 45] width 54 height 16
click at [358, 46] on icon at bounding box center [357, 46] width 9 height 9
click at [408, 34] on link "Start Calls" at bounding box center [389, 45] width 99 height 28
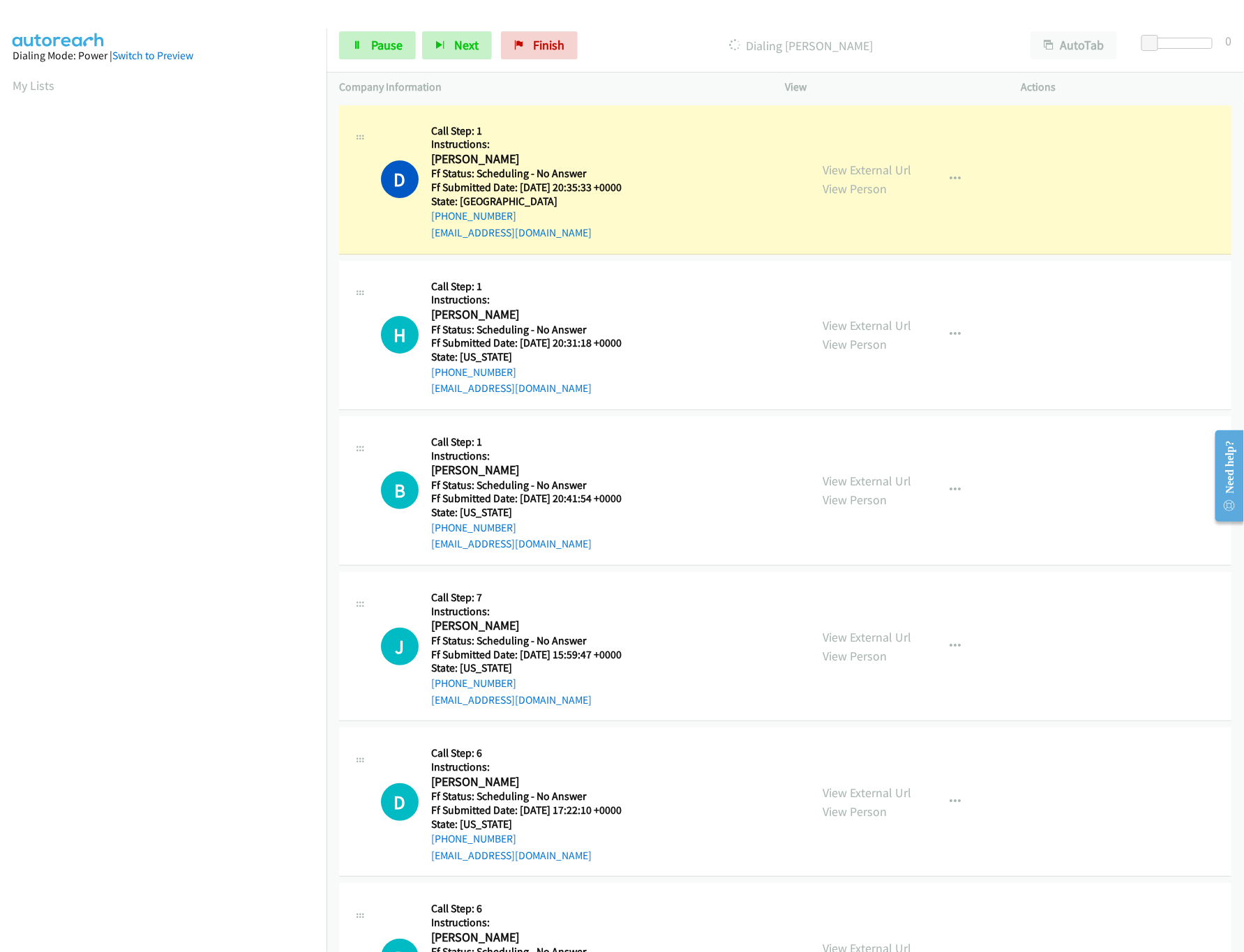
drag, startPoint x: 874, startPoint y: 323, endPoint x: 831, endPoint y: 216, distance: 115.3
click at [874, 323] on link "View External Url" at bounding box center [868, 325] width 89 height 16
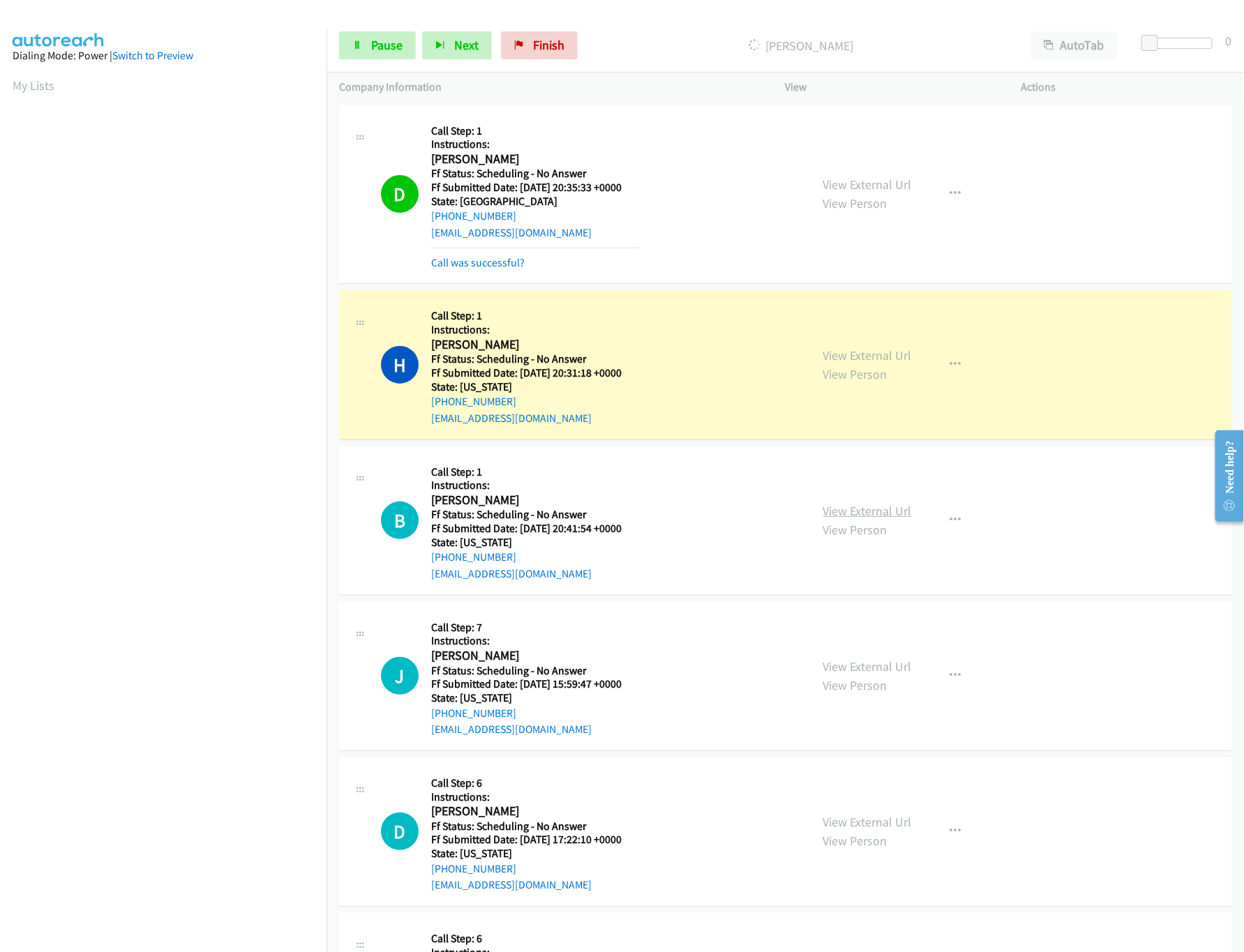
click at [848, 505] on link "View External Url" at bounding box center [868, 511] width 89 height 16
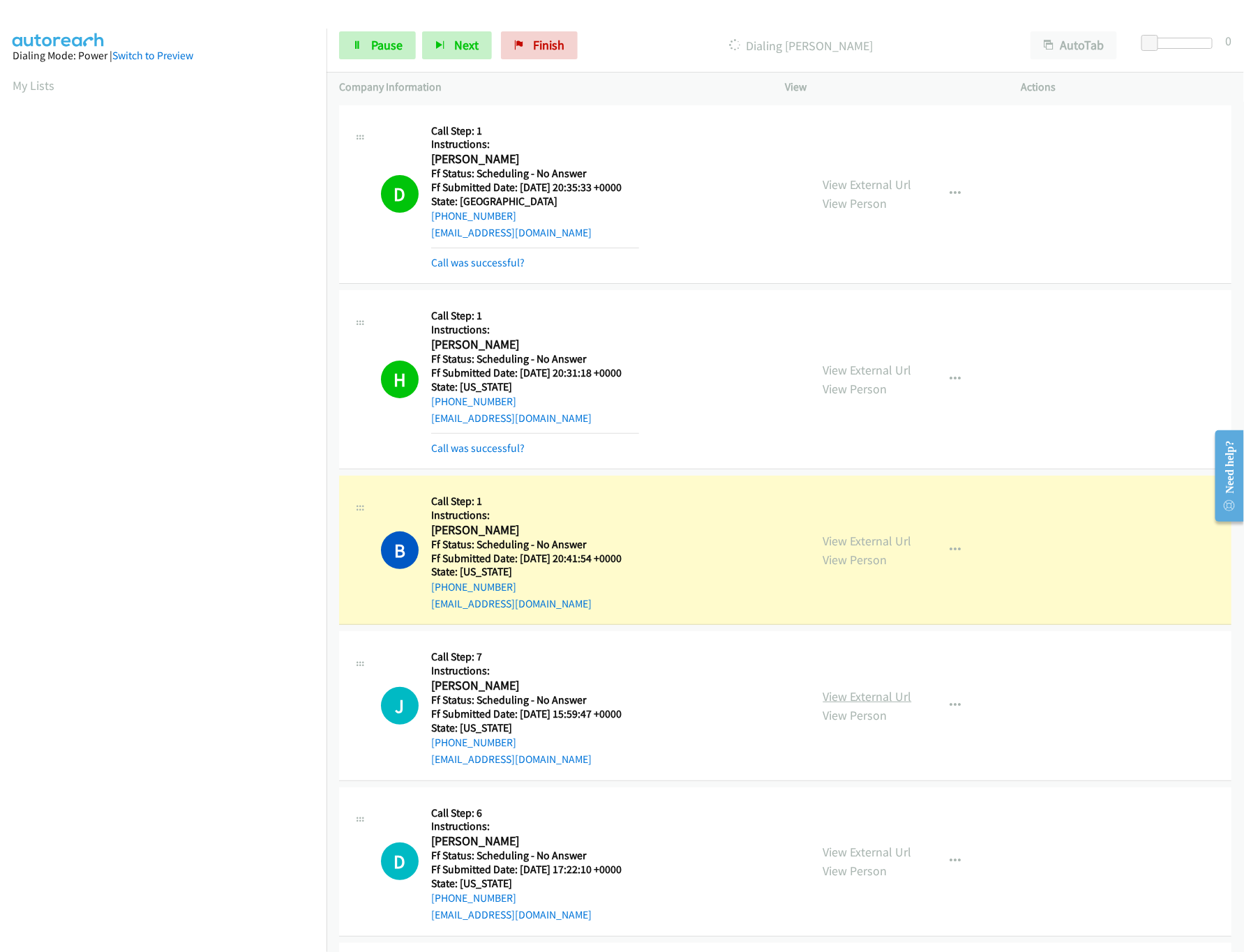
click at [871, 699] on link "View External Url" at bounding box center [868, 696] width 89 height 16
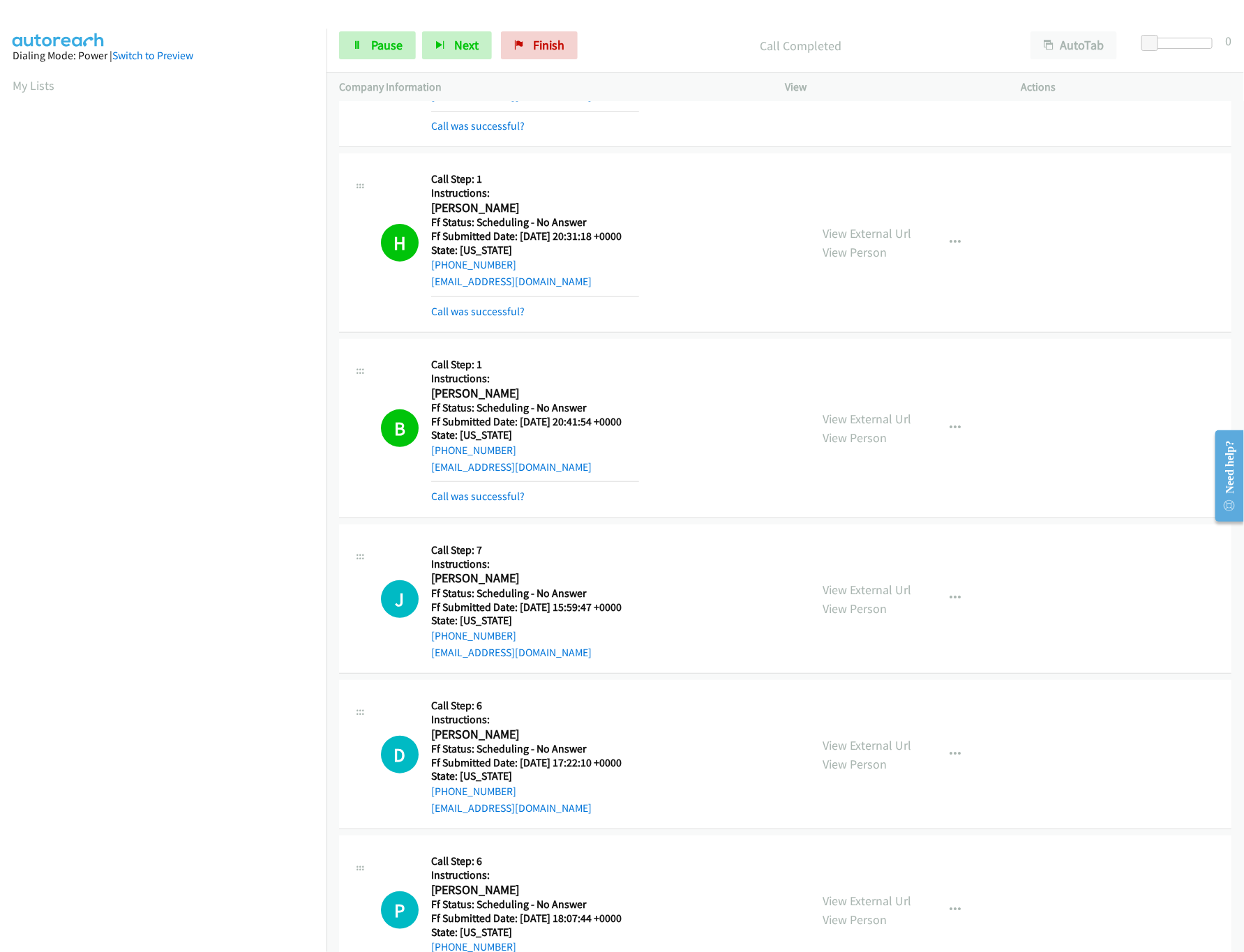
scroll to position [279, 0]
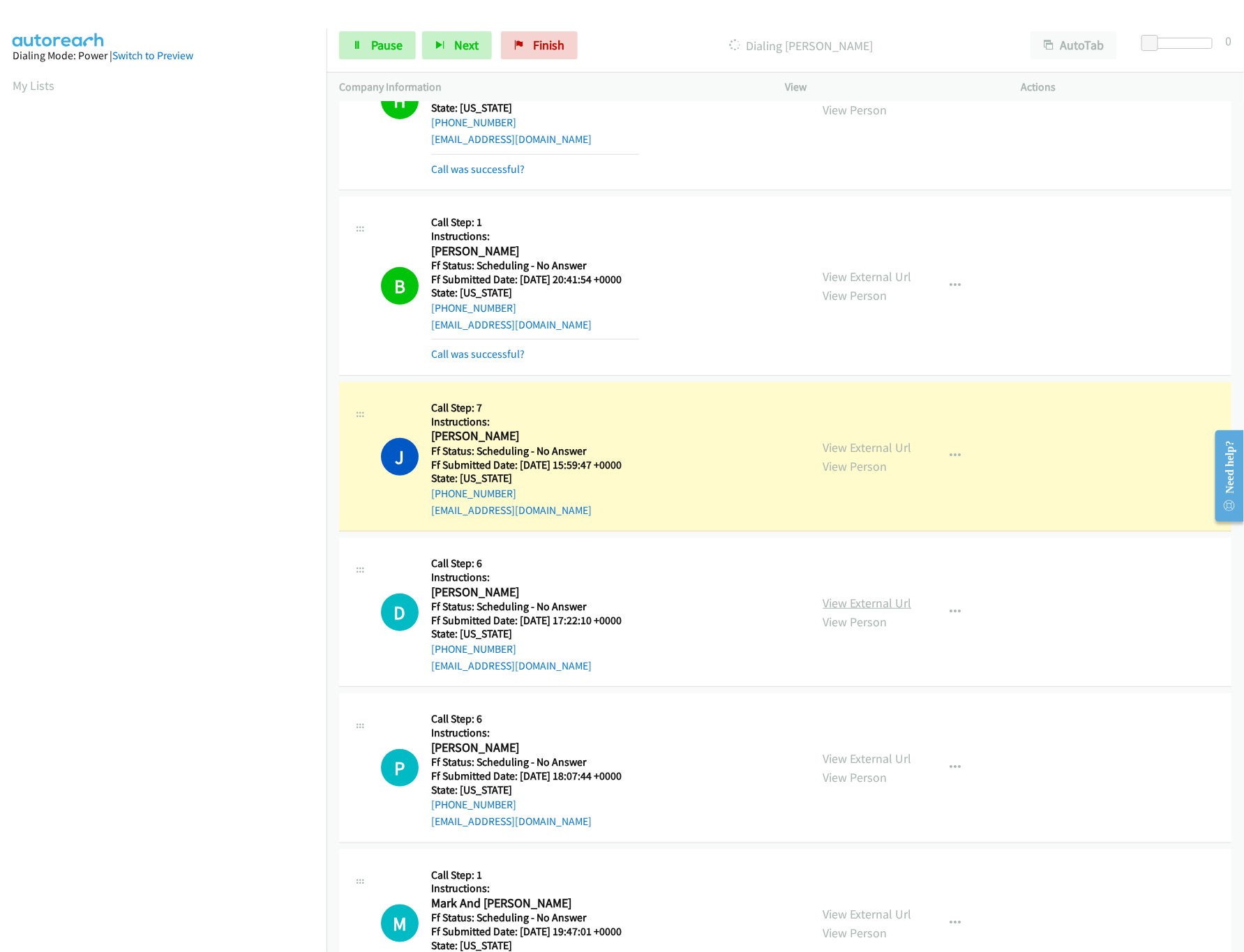
click at [874, 601] on link "View External Url" at bounding box center [868, 603] width 89 height 16
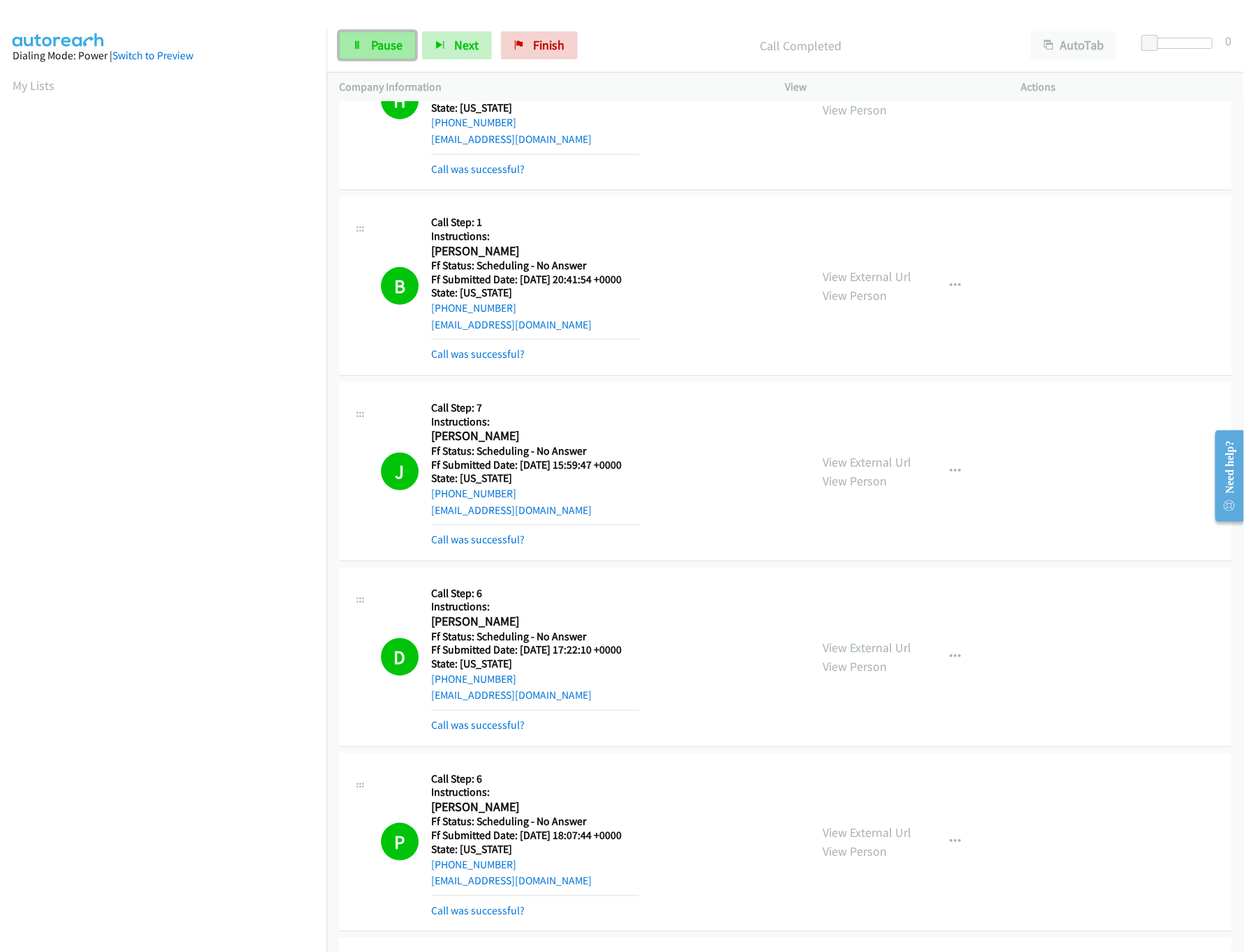
click at [373, 38] on span "Pause" at bounding box center [386, 45] width 31 height 16
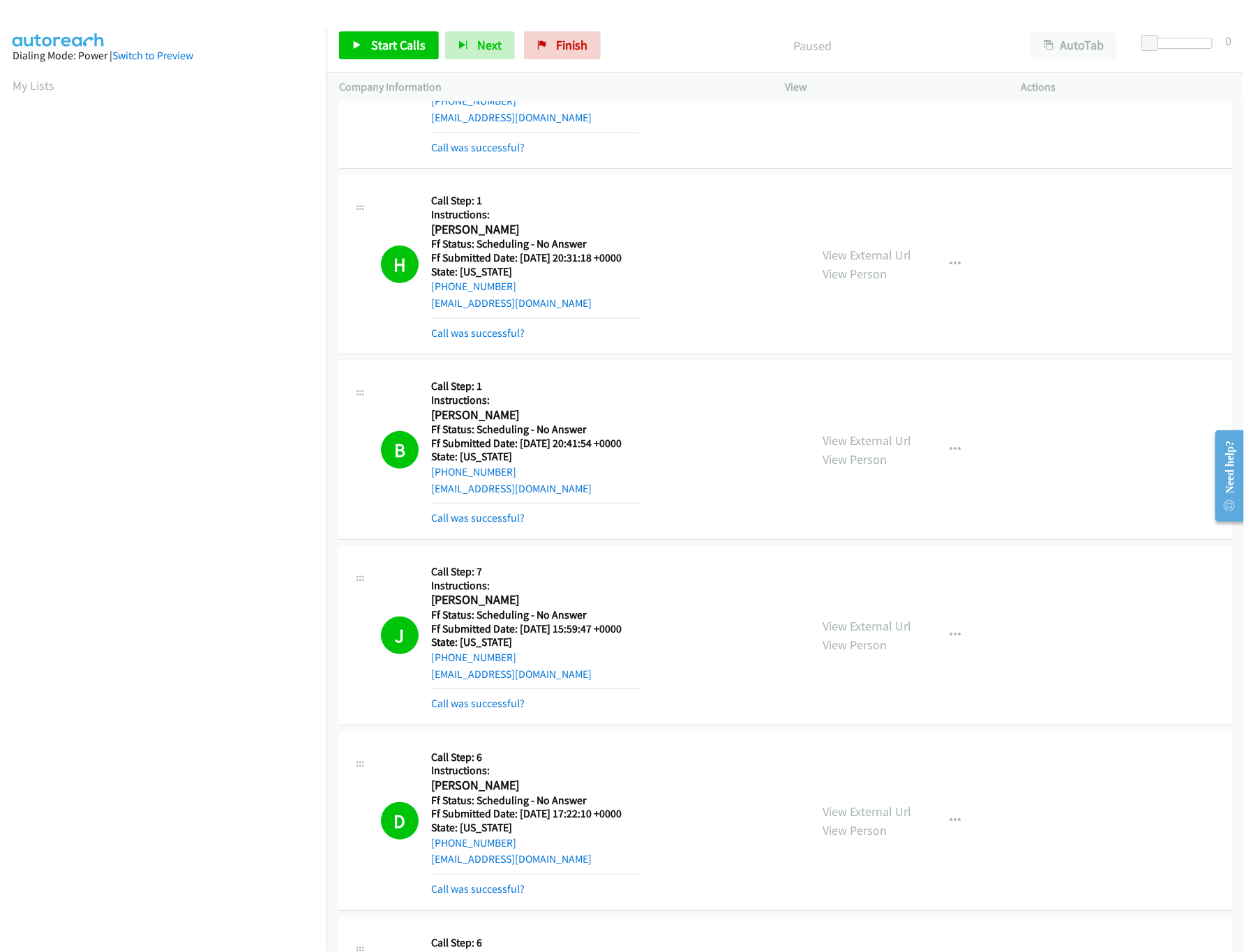
scroll to position [0, 0]
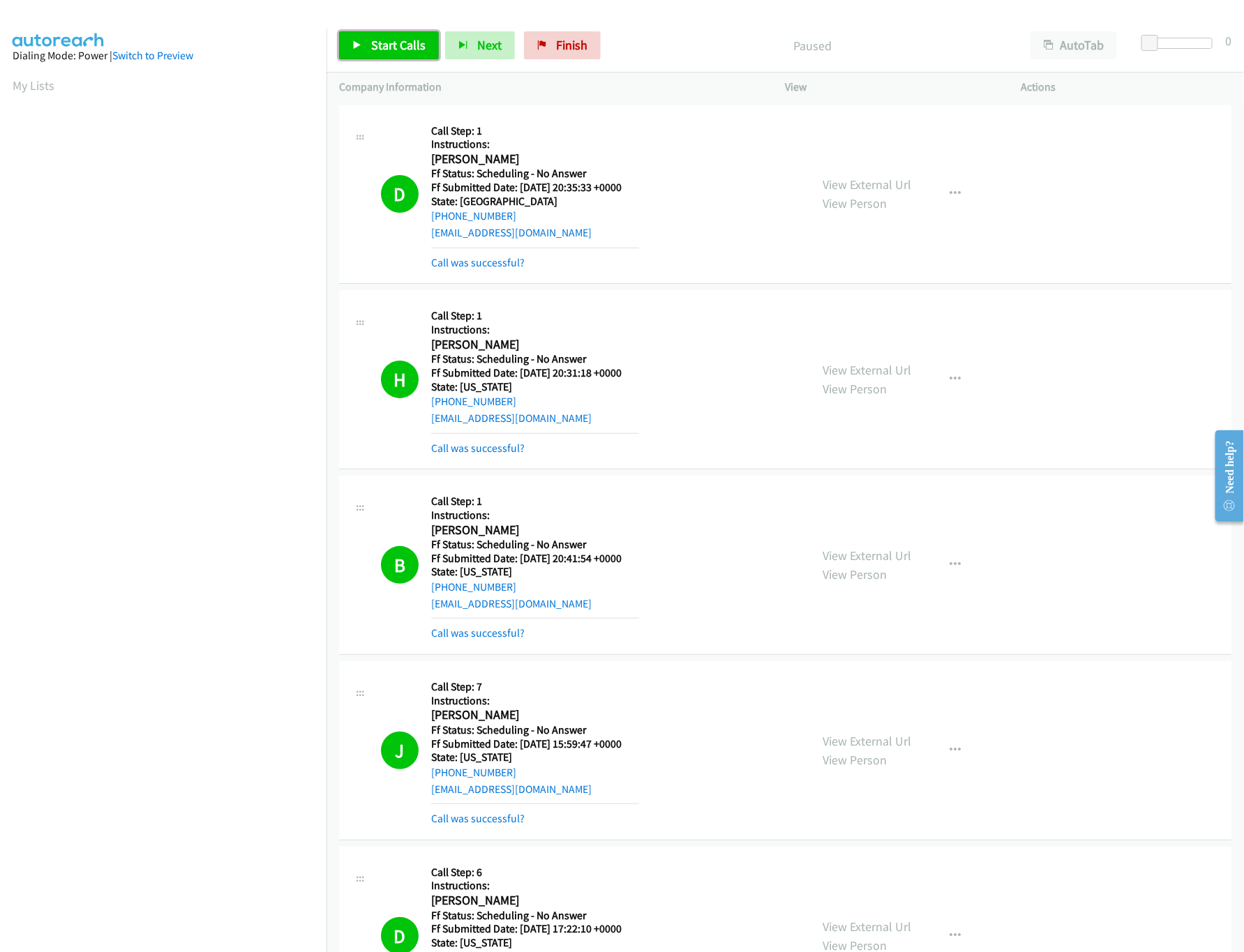
click at [363, 44] on link "Start Calls" at bounding box center [389, 45] width 99 height 28
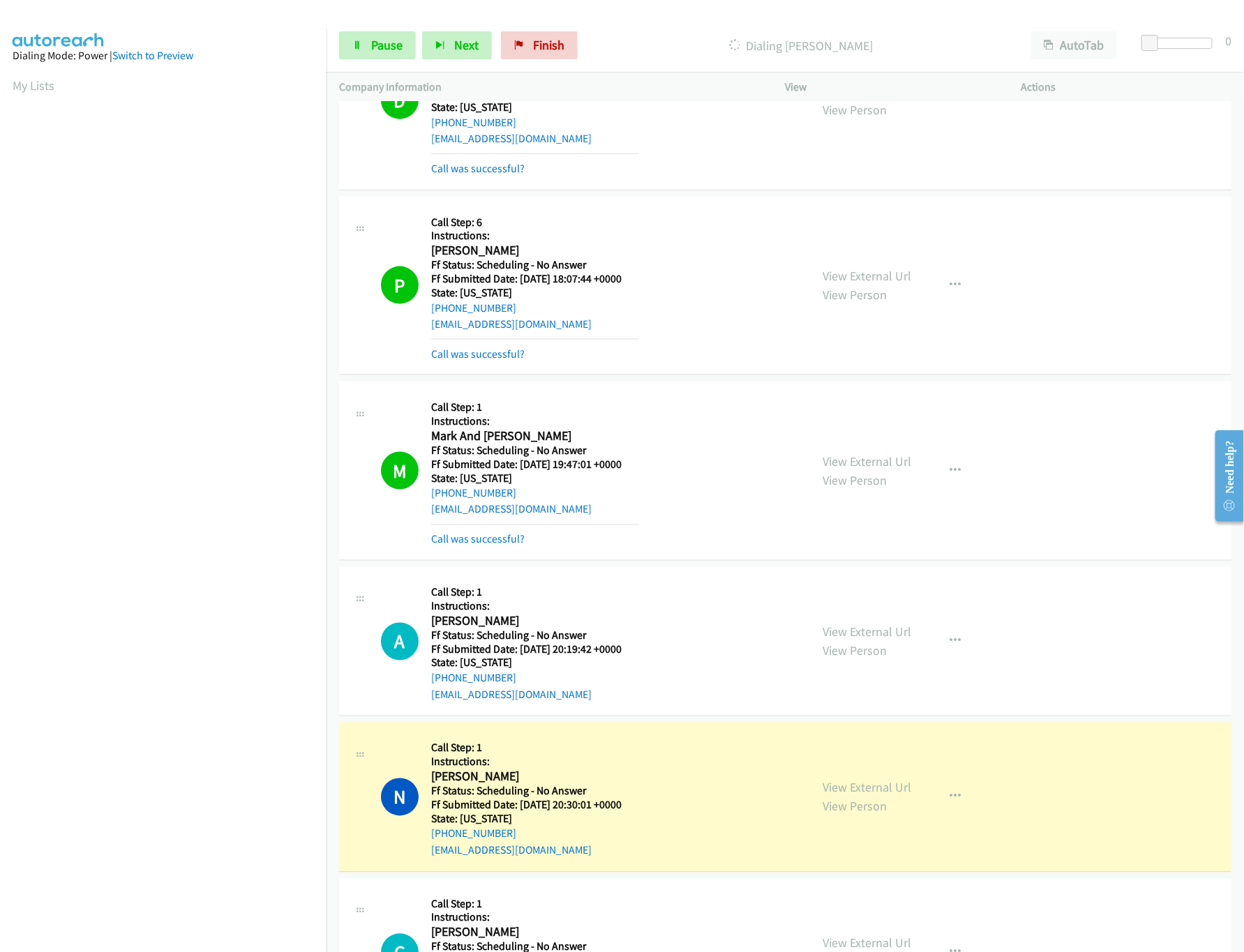
scroll to position [837, 0]
click at [842, 274] on link "View External Url" at bounding box center [868, 274] width 89 height 16
drag, startPoint x: 1152, startPoint y: 42, endPoint x: 1174, endPoint y: 44, distance: 22.1
click at [1173, 44] on span at bounding box center [1164, 43] width 17 height 17
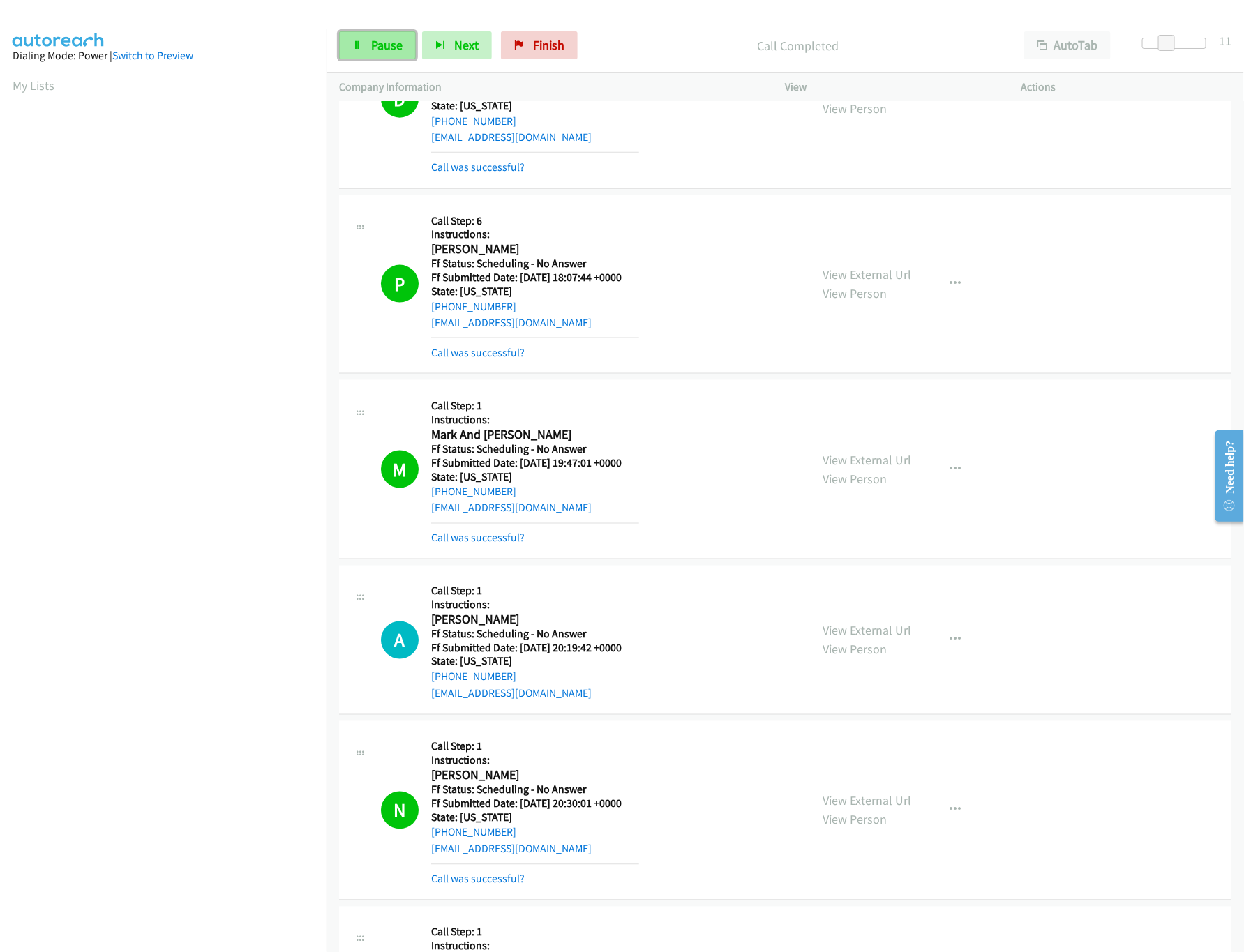
click at [365, 44] on link "Pause" at bounding box center [378, 45] width 77 height 28
click at [383, 46] on span "Start Calls" at bounding box center [398, 45] width 54 height 16
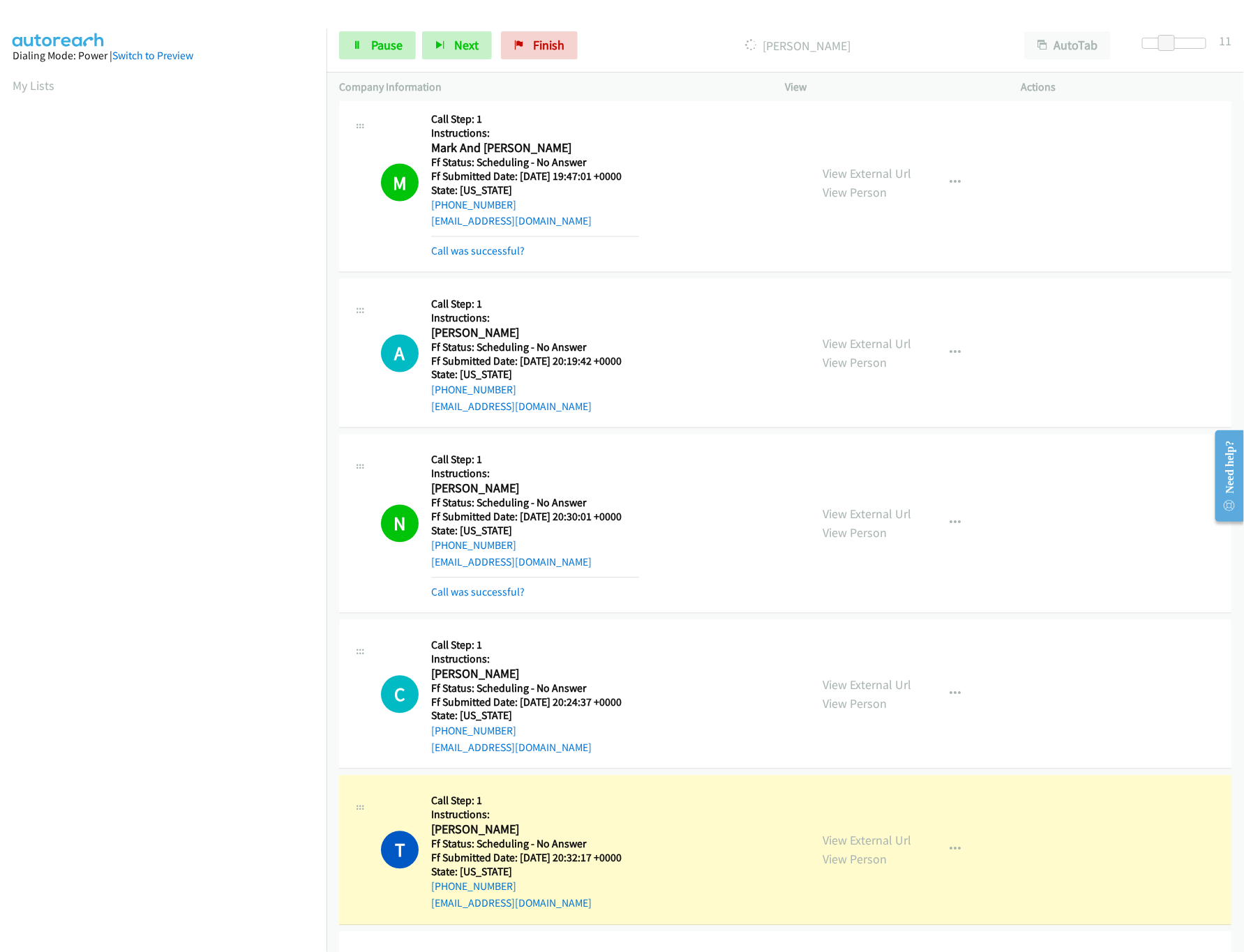
scroll to position [976, 0]
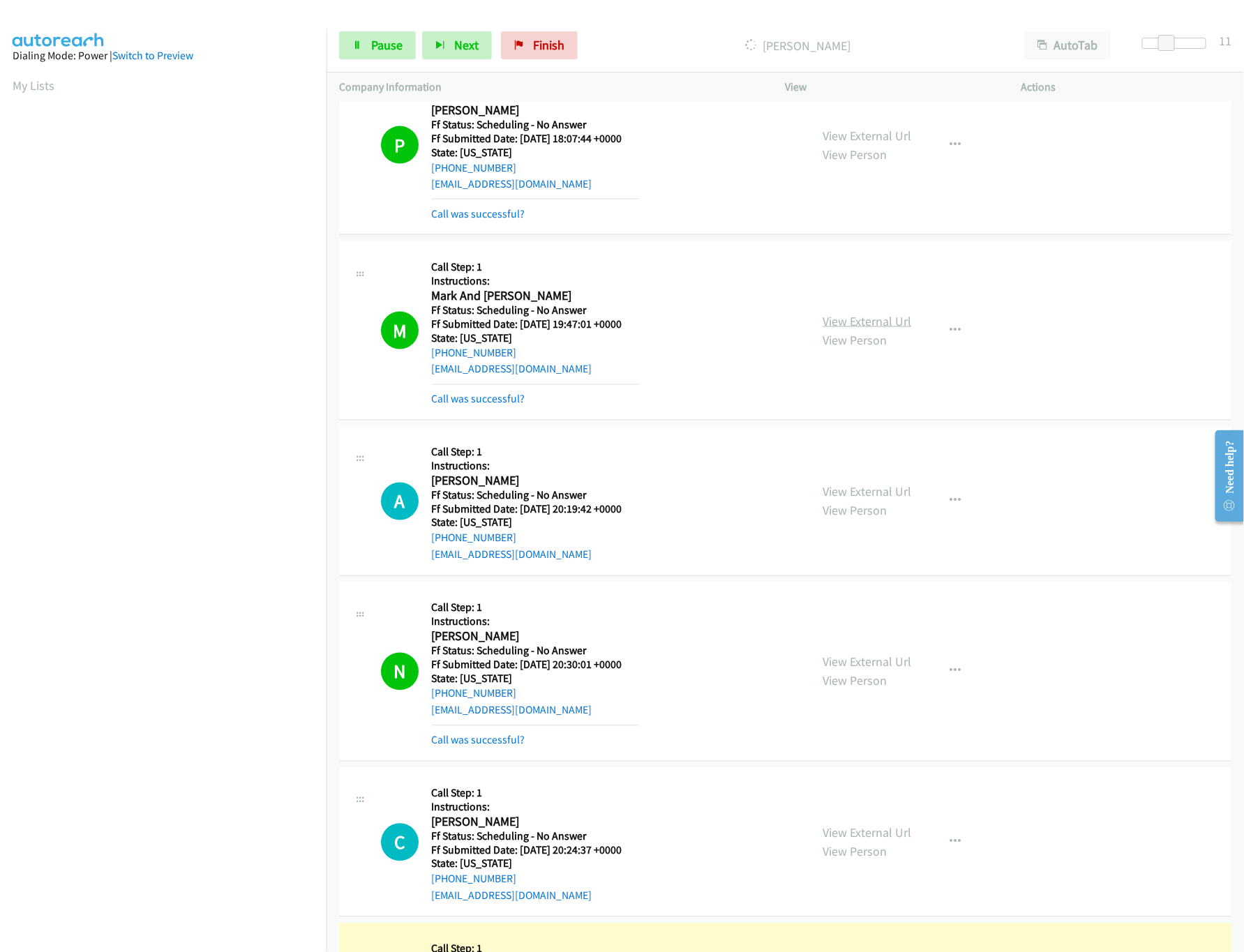
click at [852, 322] on link "View External Url" at bounding box center [868, 321] width 89 height 16
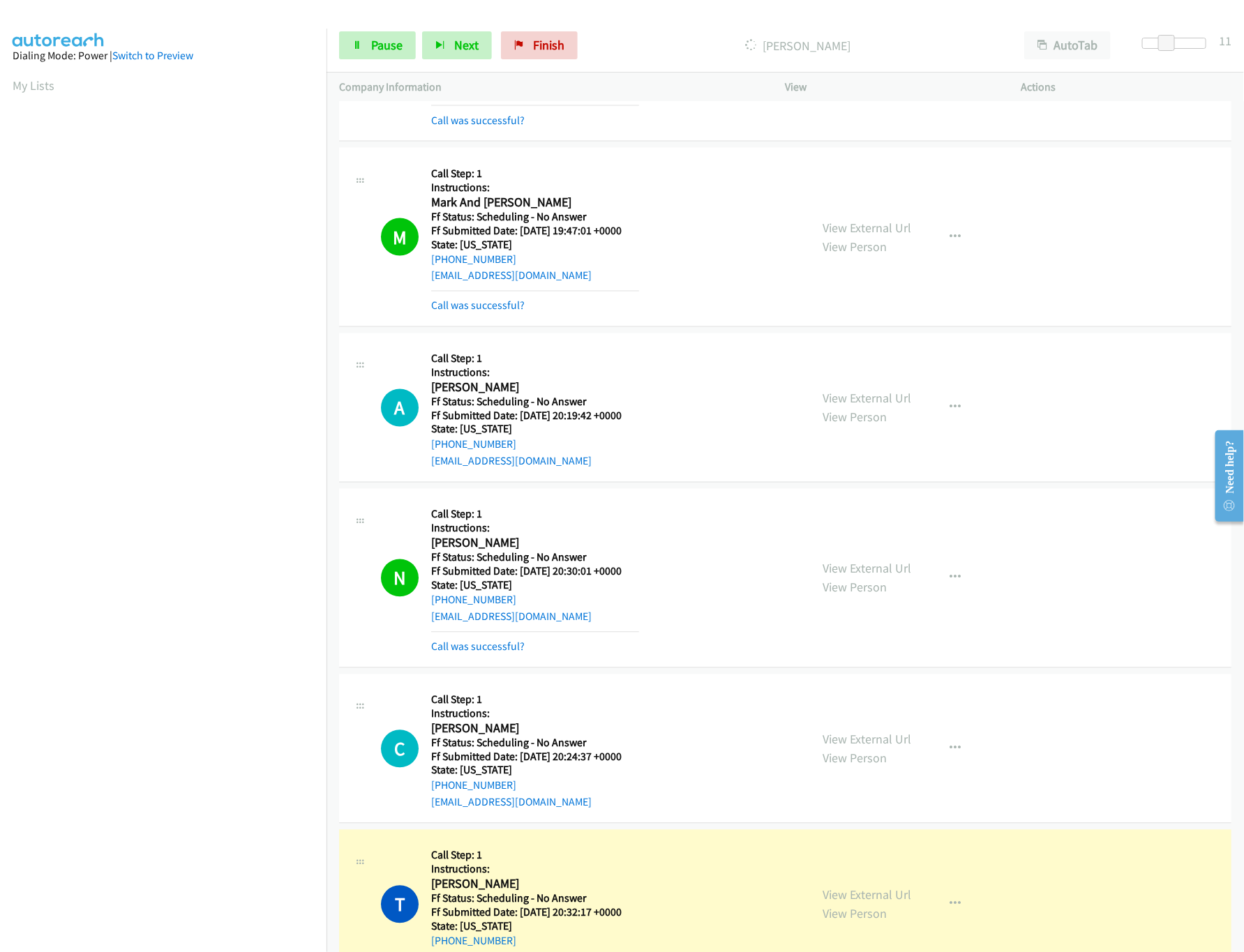
scroll to position [1116, 0]
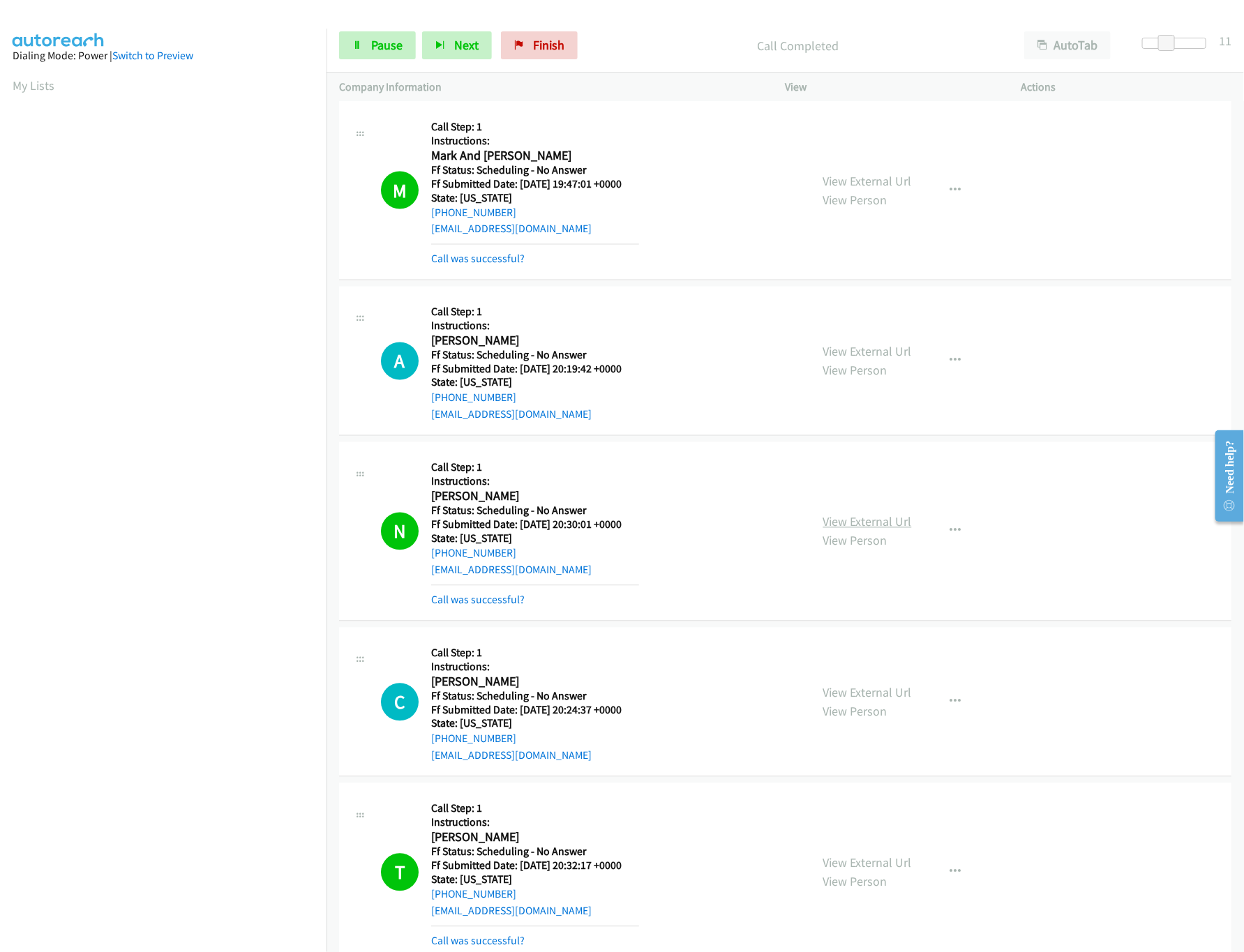
click at [854, 522] on link "View External Url" at bounding box center [868, 522] width 89 height 16
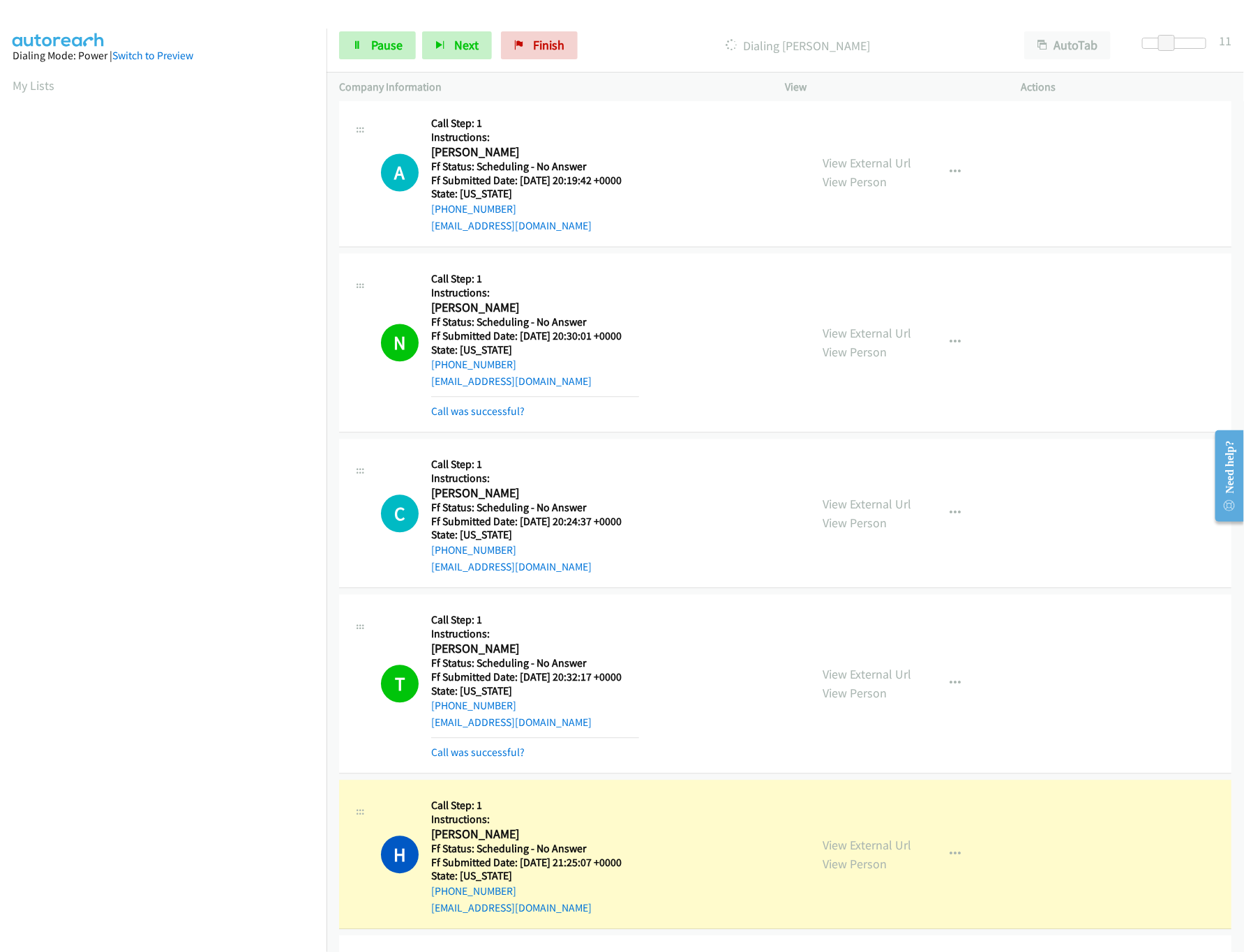
scroll to position [1394, 0]
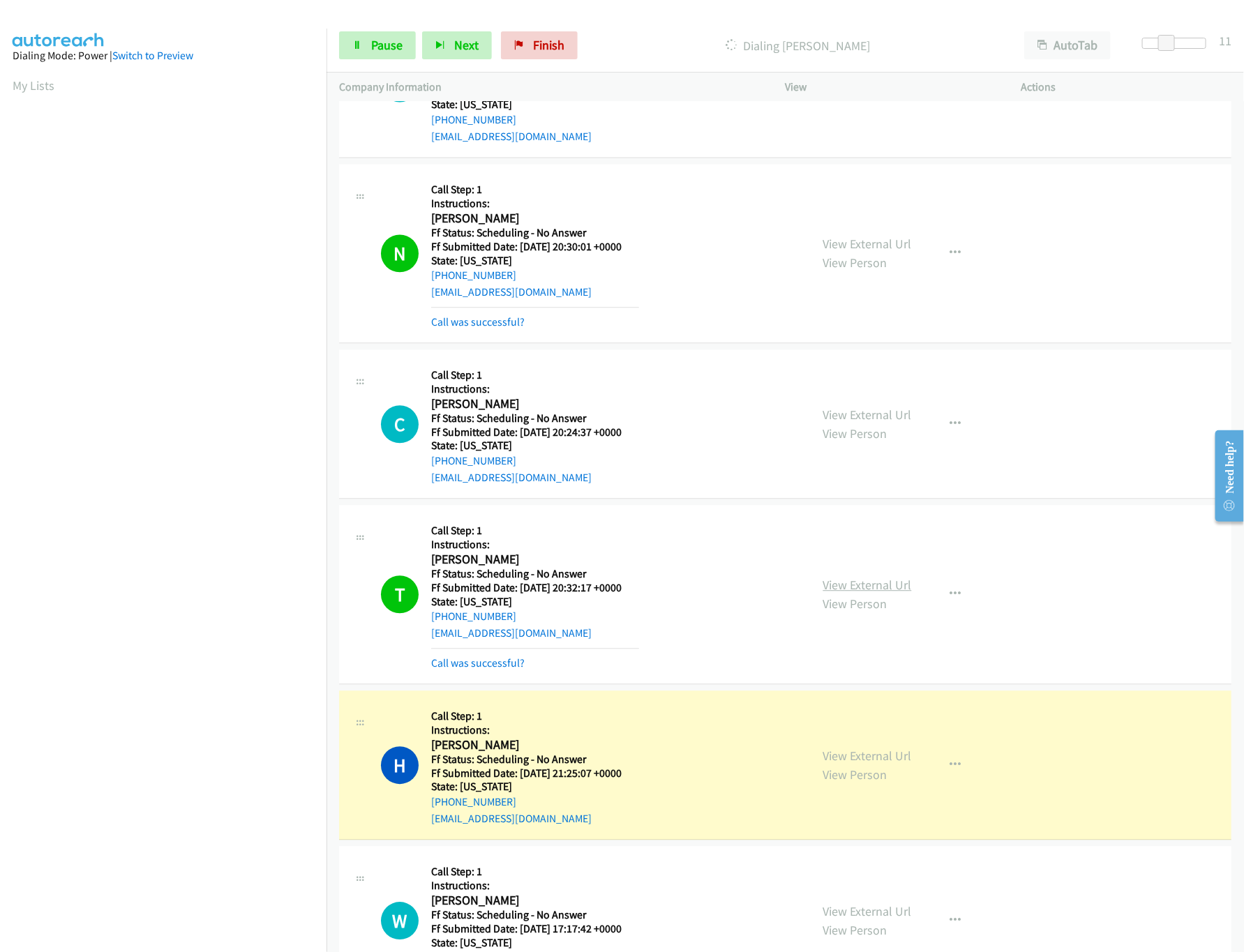
click at [856, 593] on link "View External Url" at bounding box center [868, 585] width 89 height 16
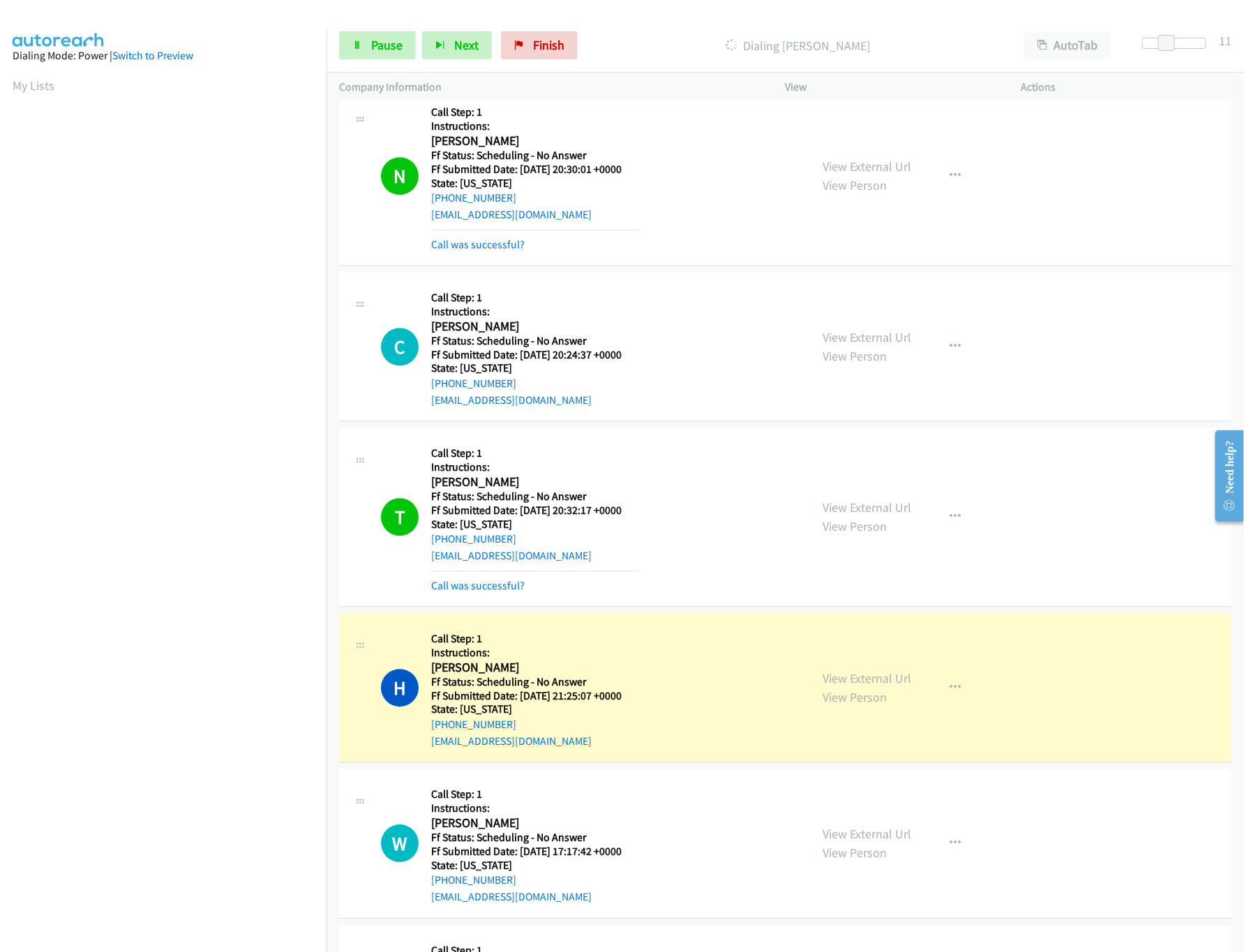
scroll to position [1674, 0]
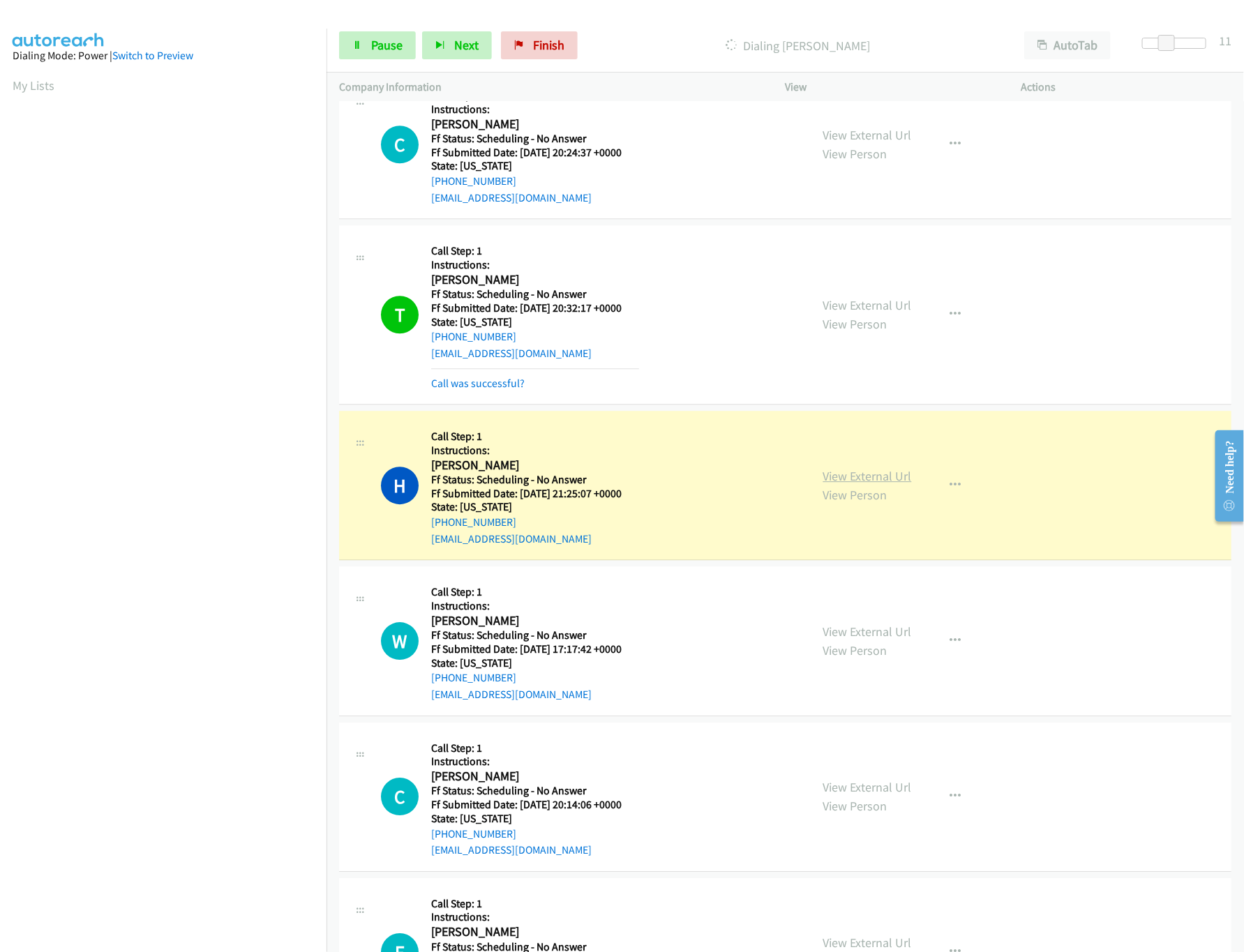
click at [824, 480] on link "View External Url" at bounding box center [868, 476] width 89 height 16
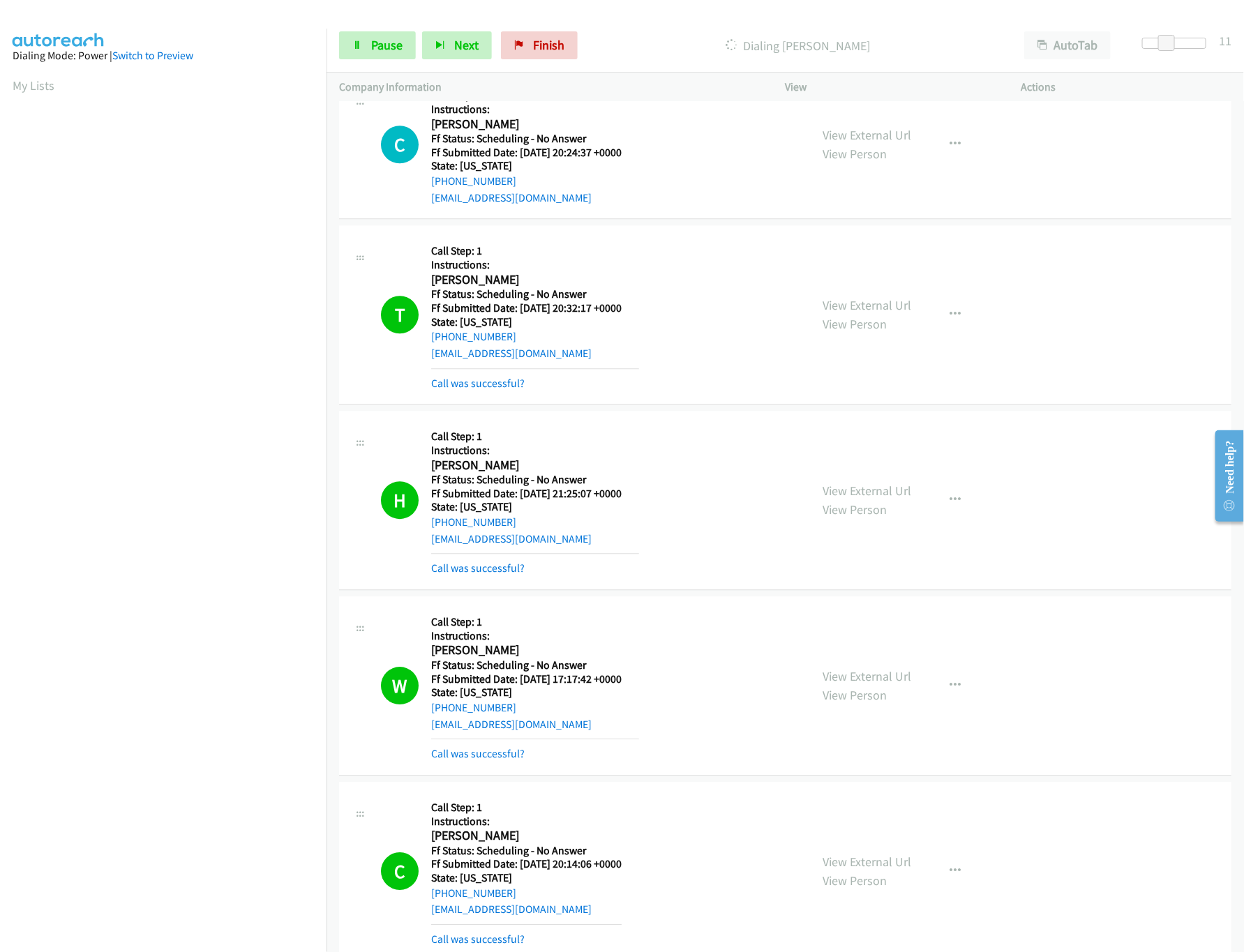
scroll to position [2093, 0]
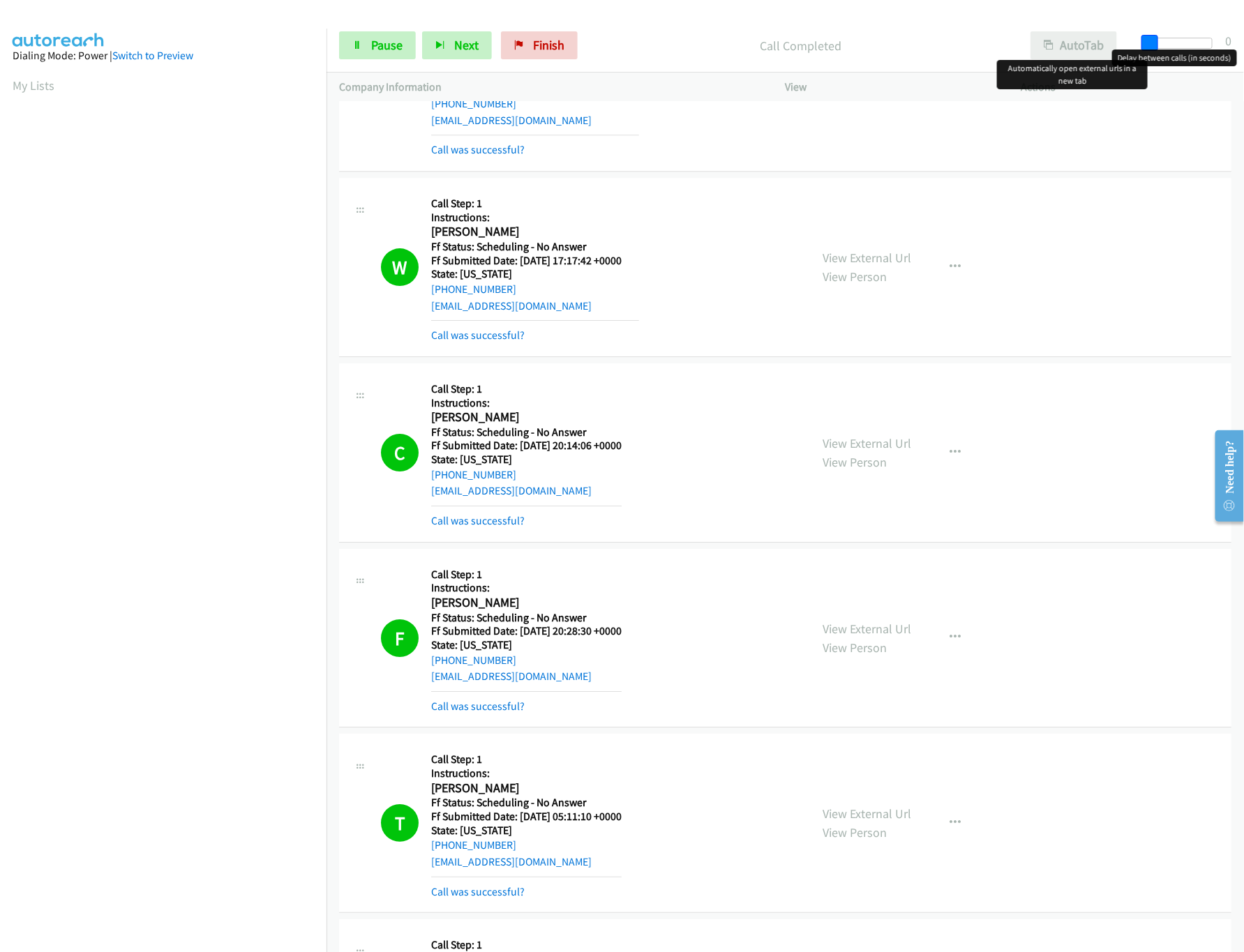
drag, startPoint x: 1168, startPoint y: 38, endPoint x: 1064, endPoint y: 41, distance: 104.0
click at [1064, 41] on div "Start Calls Pause Next Finish Call Completed AutoTab AutoTab 0" at bounding box center [785, 46] width 917 height 54
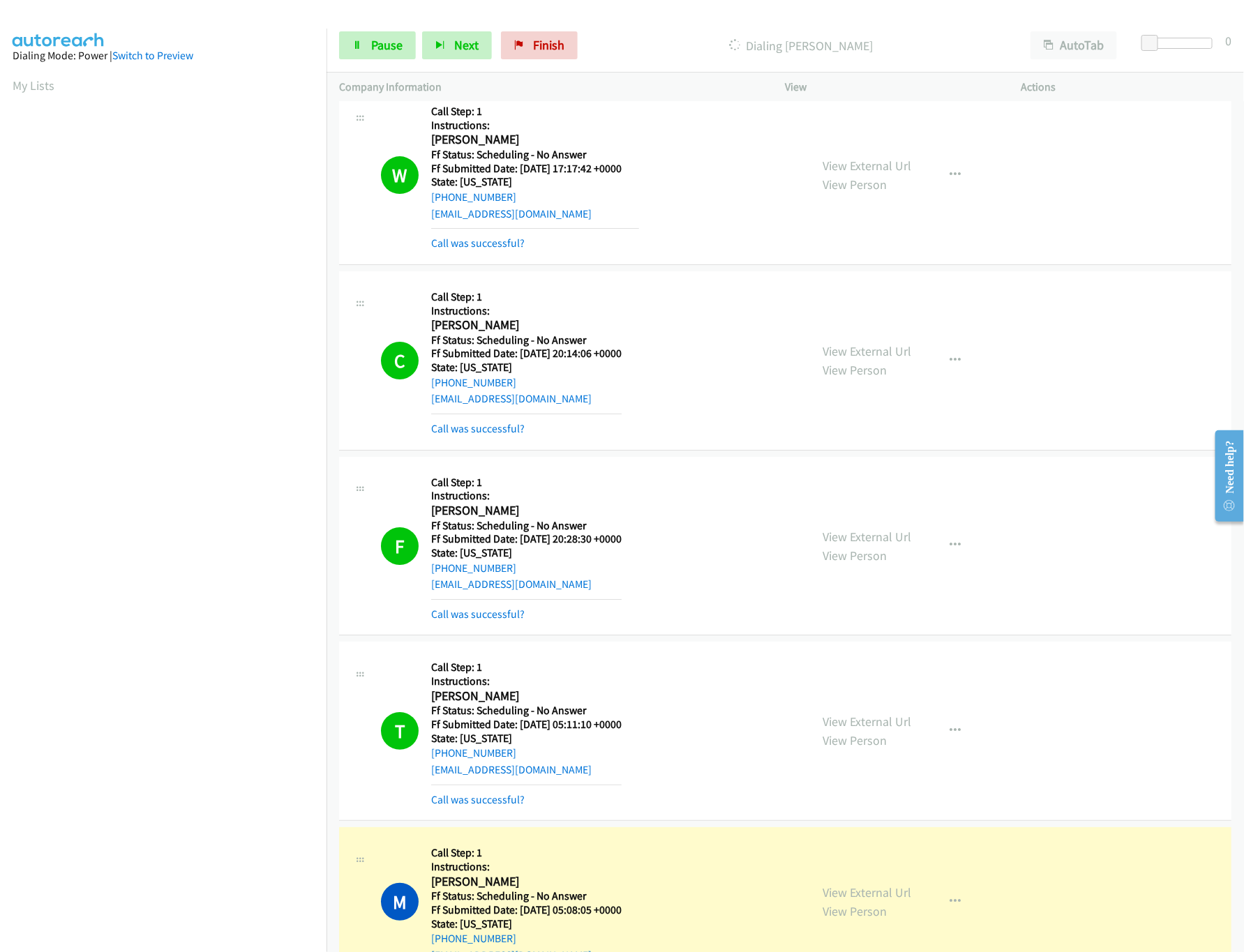
scroll to position [2231, 0]
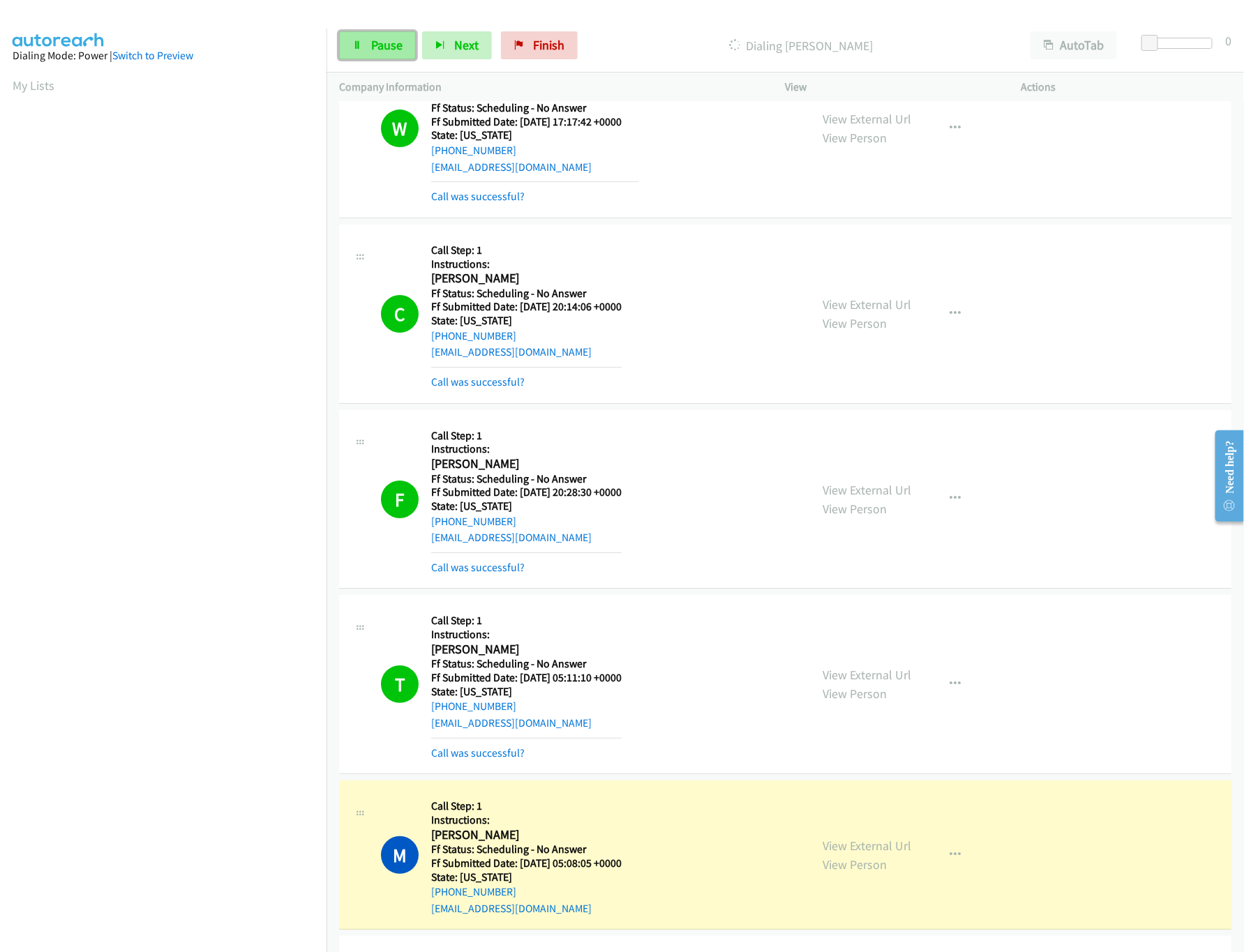
click at [362, 44] on link "Pause" at bounding box center [378, 45] width 77 height 28
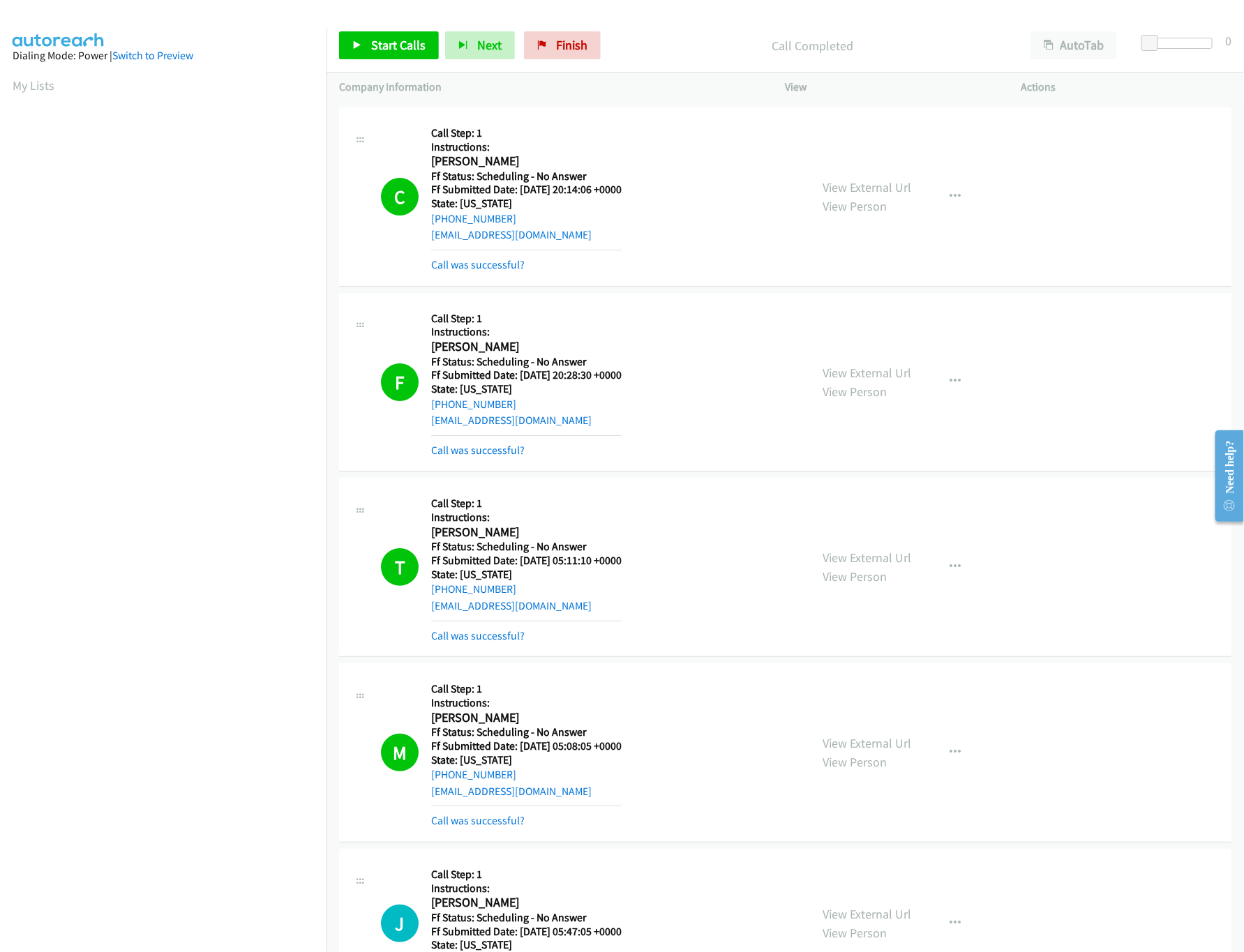
scroll to position [2511, 0]
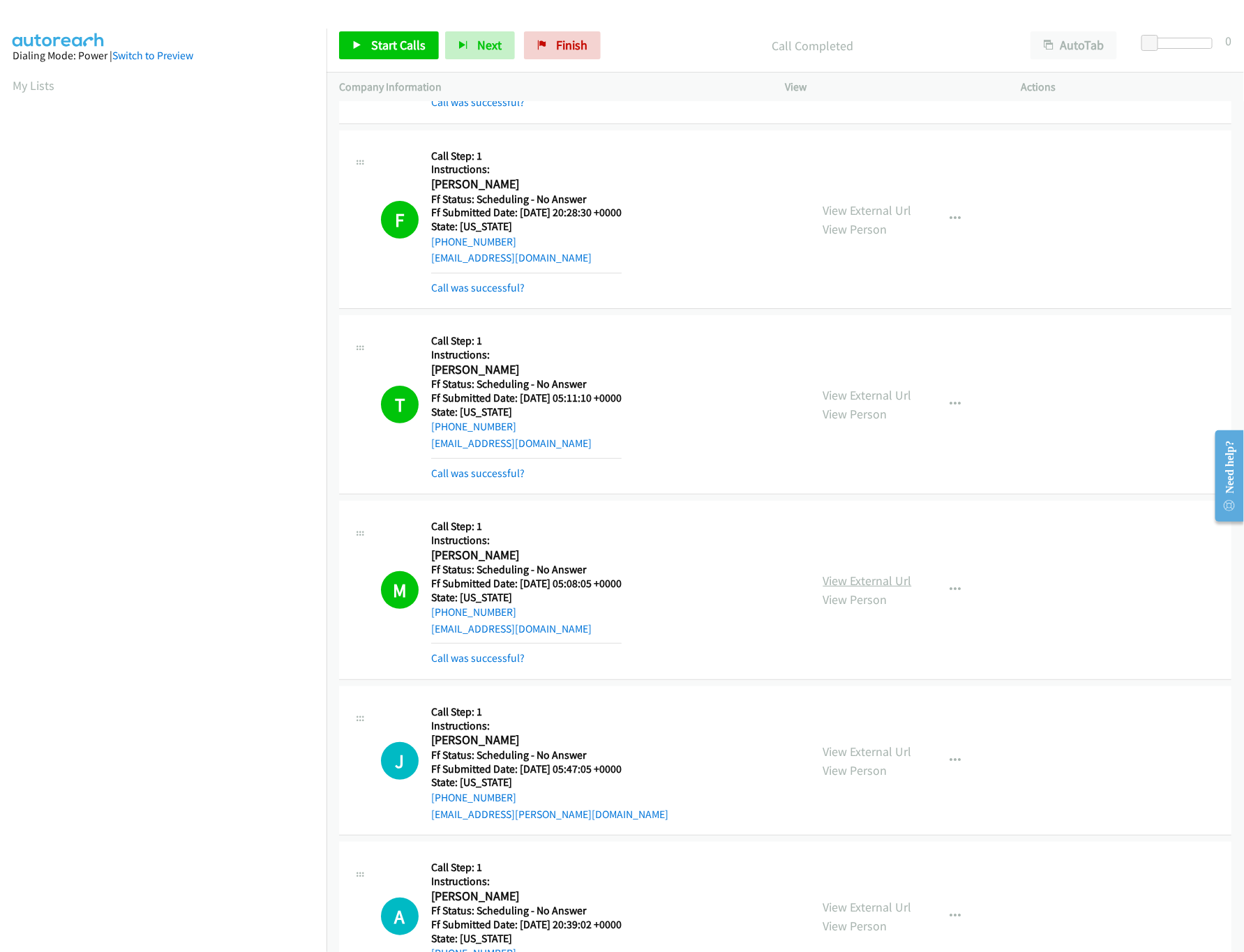
click at [861, 589] on link "View External Url" at bounding box center [868, 581] width 89 height 16
click at [838, 403] on link "View External Url" at bounding box center [868, 395] width 89 height 16
click at [492, 664] on link "Call was successful?" at bounding box center [478, 658] width 94 height 13
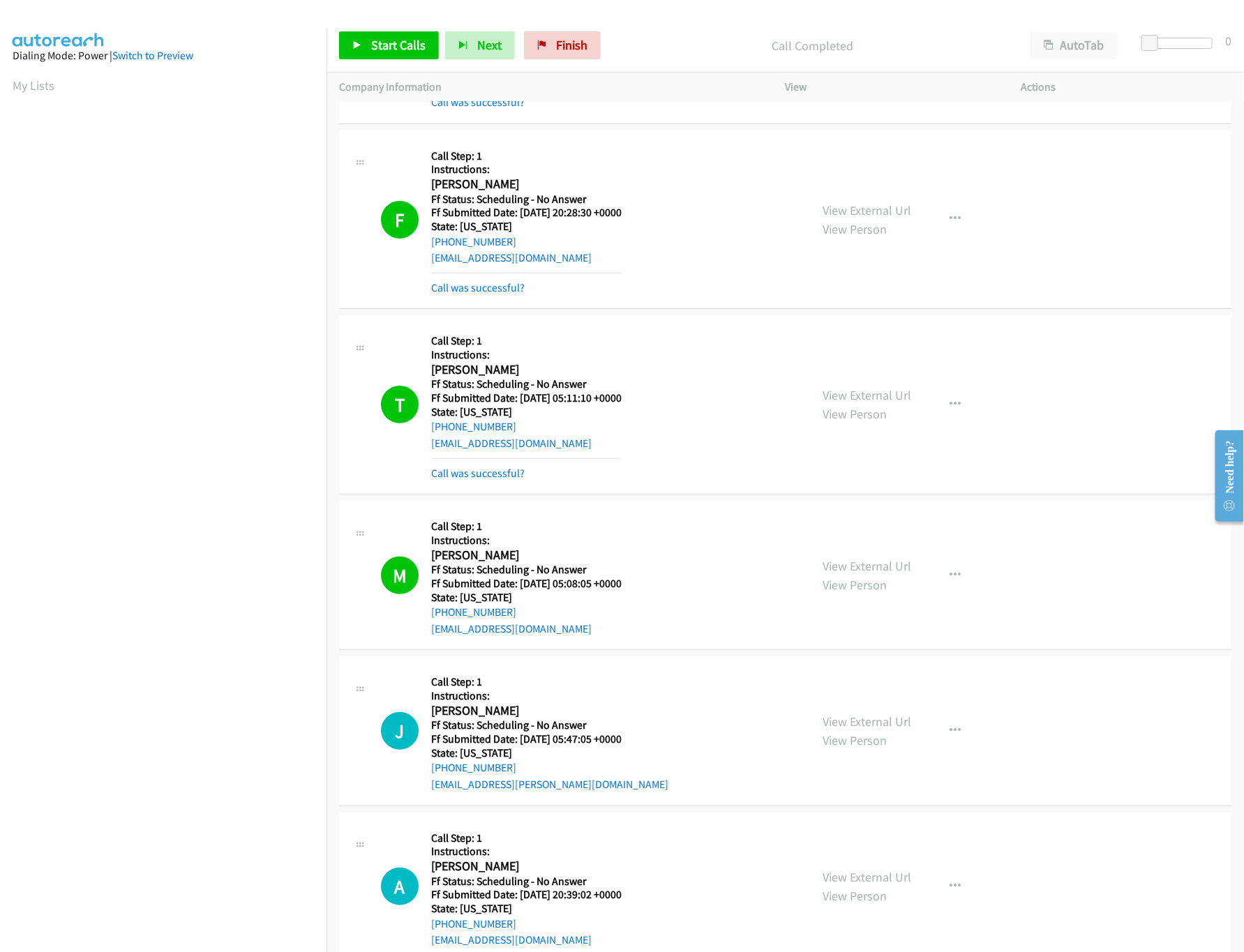
scroll to position [2372, 0]
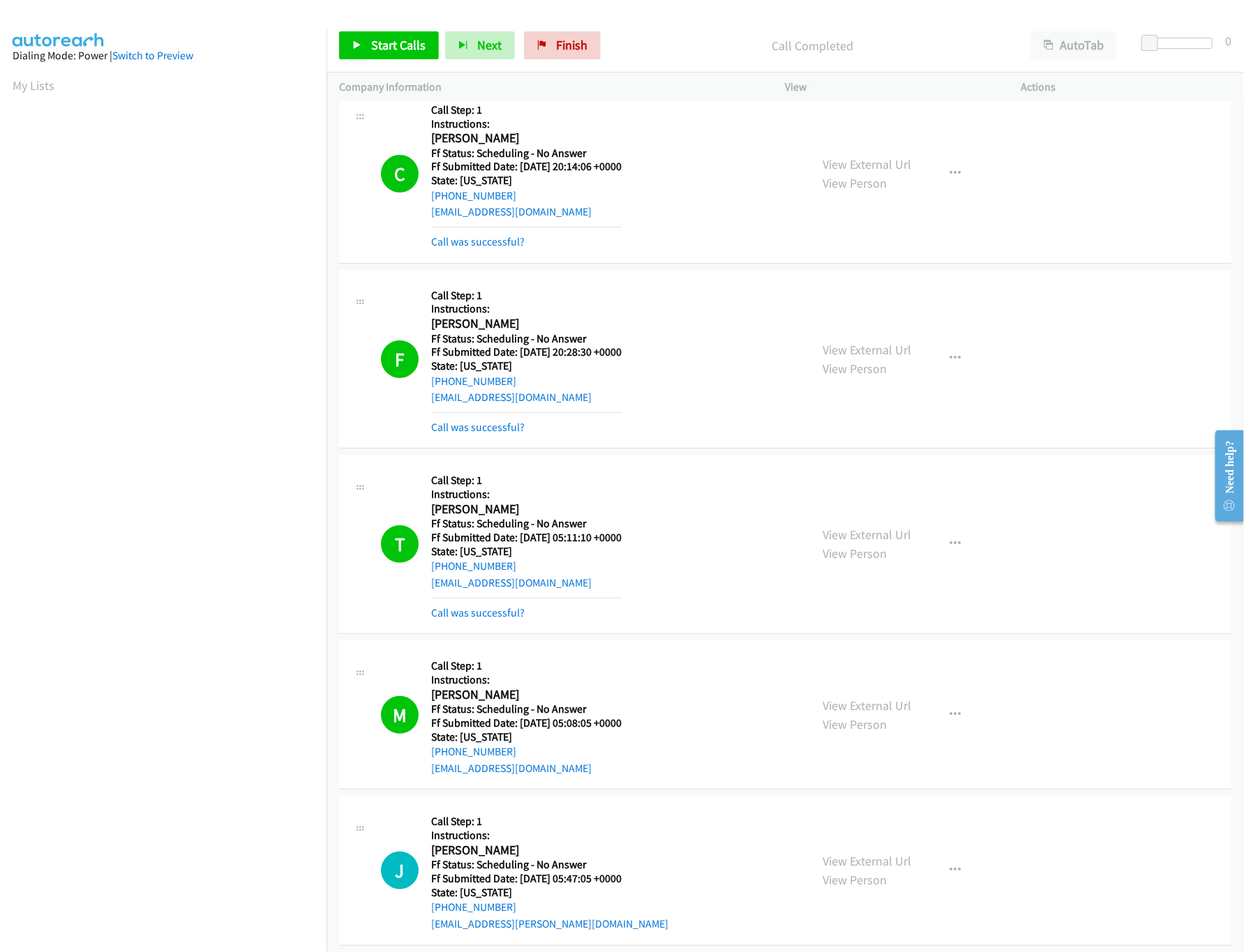
click at [883, 337] on div "View External Url View Person View External Url Email Schedule/Manage Callback …" at bounding box center [935, 359] width 248 height 153
click at [890, 350] on link "View External Url" at bounding box center [868, 350] width 89 height 16
click at [869, 159] on div "View External Url View Person View External Url Email Schedule/Manage Callback …" at bounding box center [935, 174] width 248 height 153
click at [871, 170] on link "View External Url" at bounding box center [868, 164] width 89 height 16
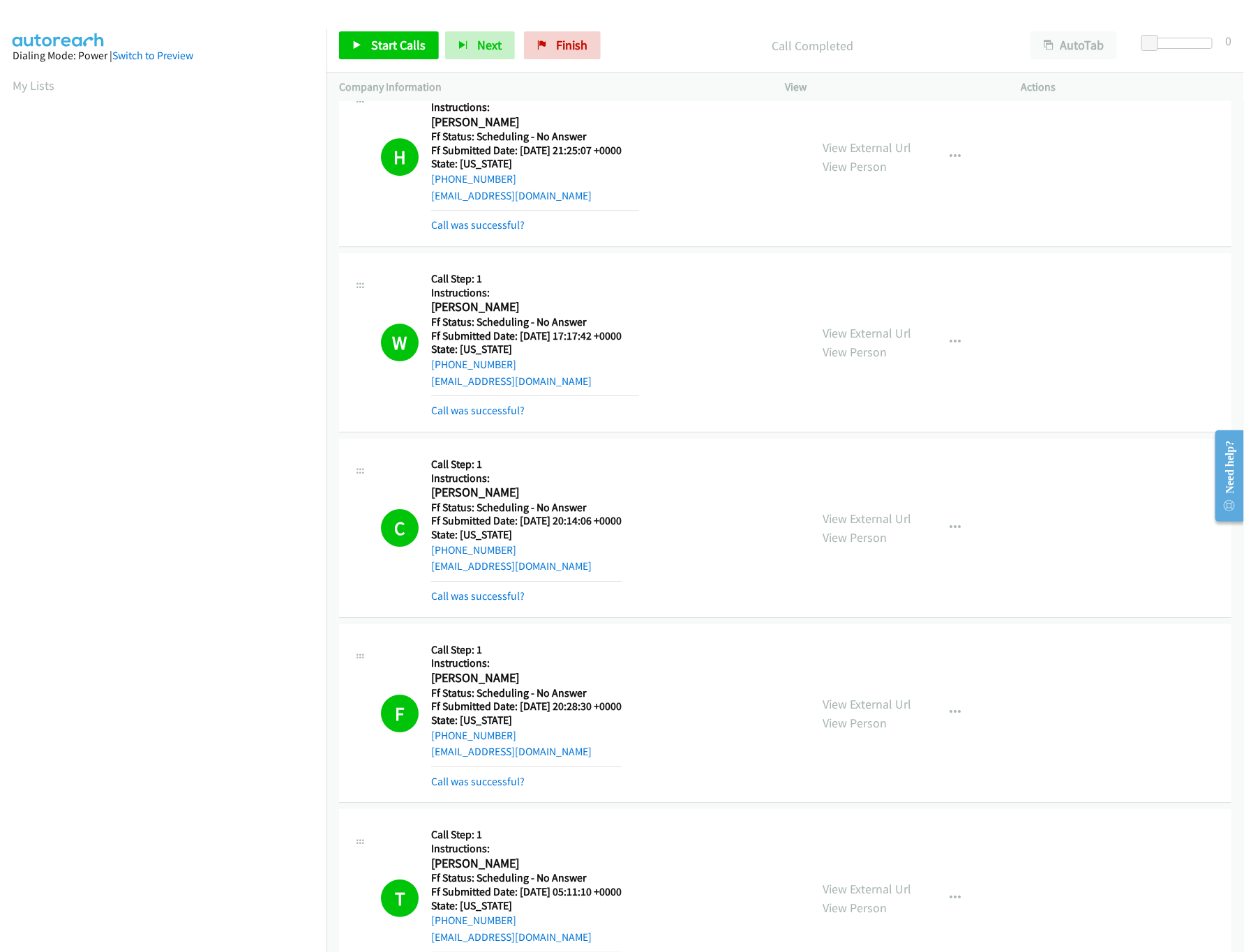
scroll to position [1953, 0]
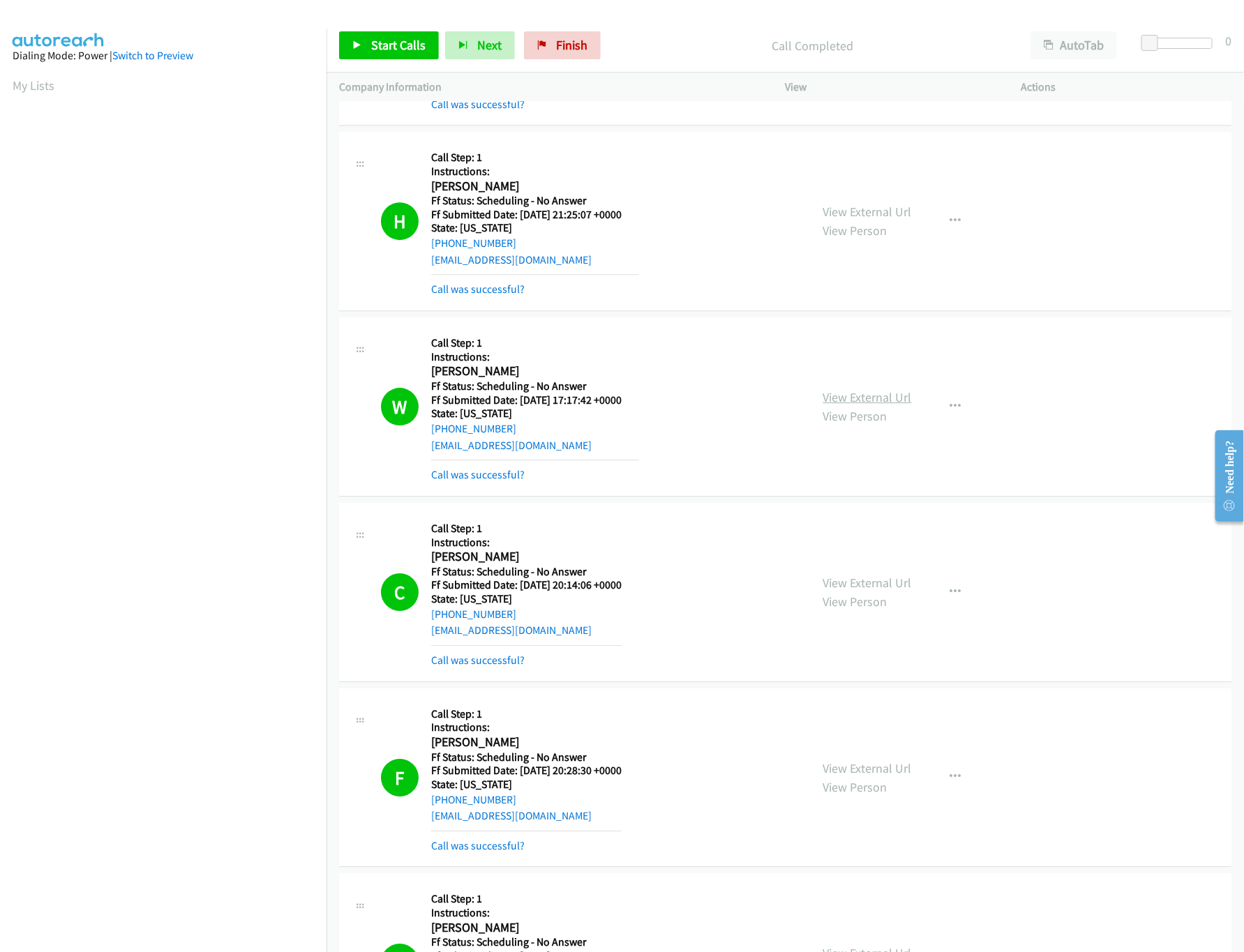
click at [855, 404] on link "View External Url" at bounding box center [868, 397] width 89 height 16
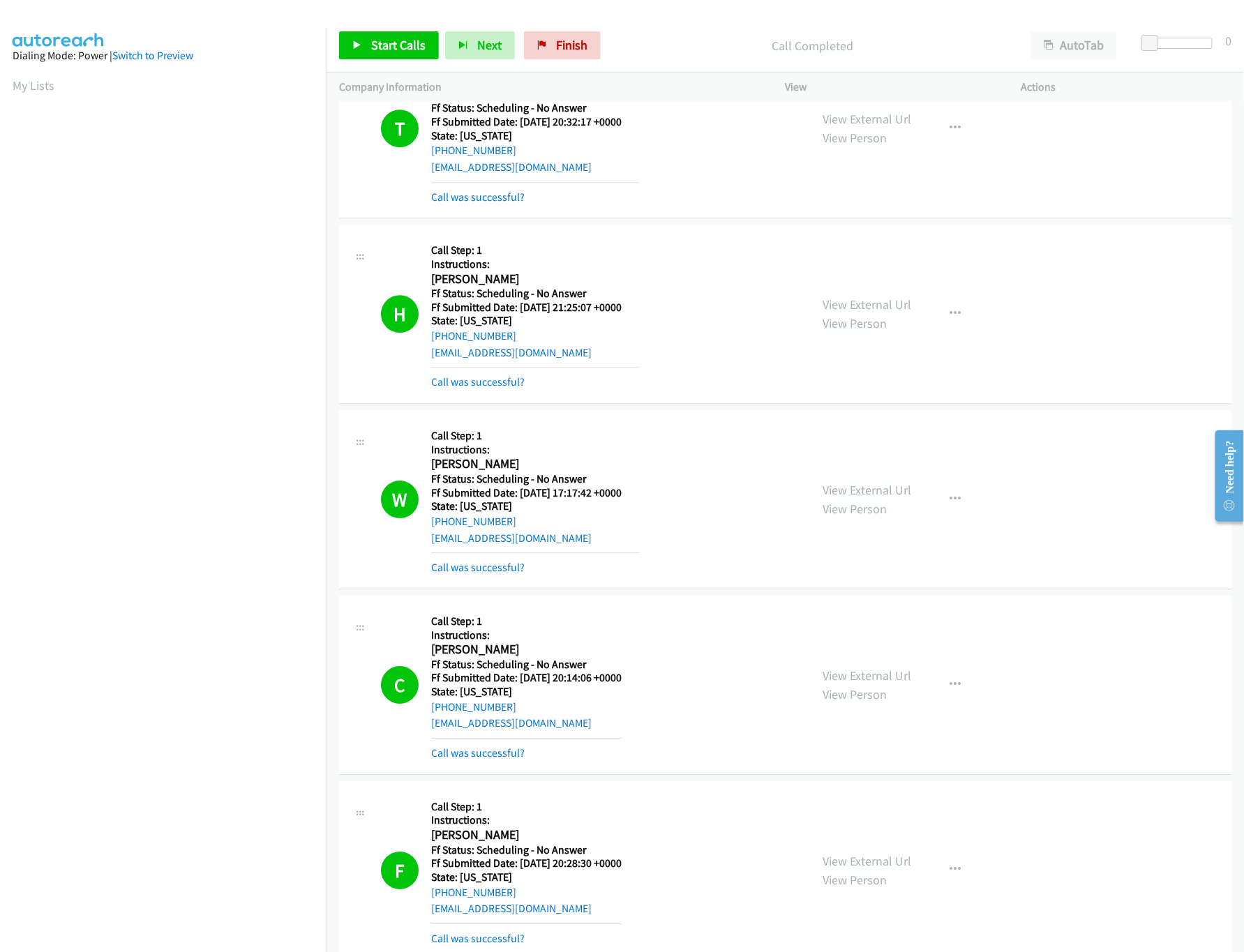
scroll to position [1813, 0]
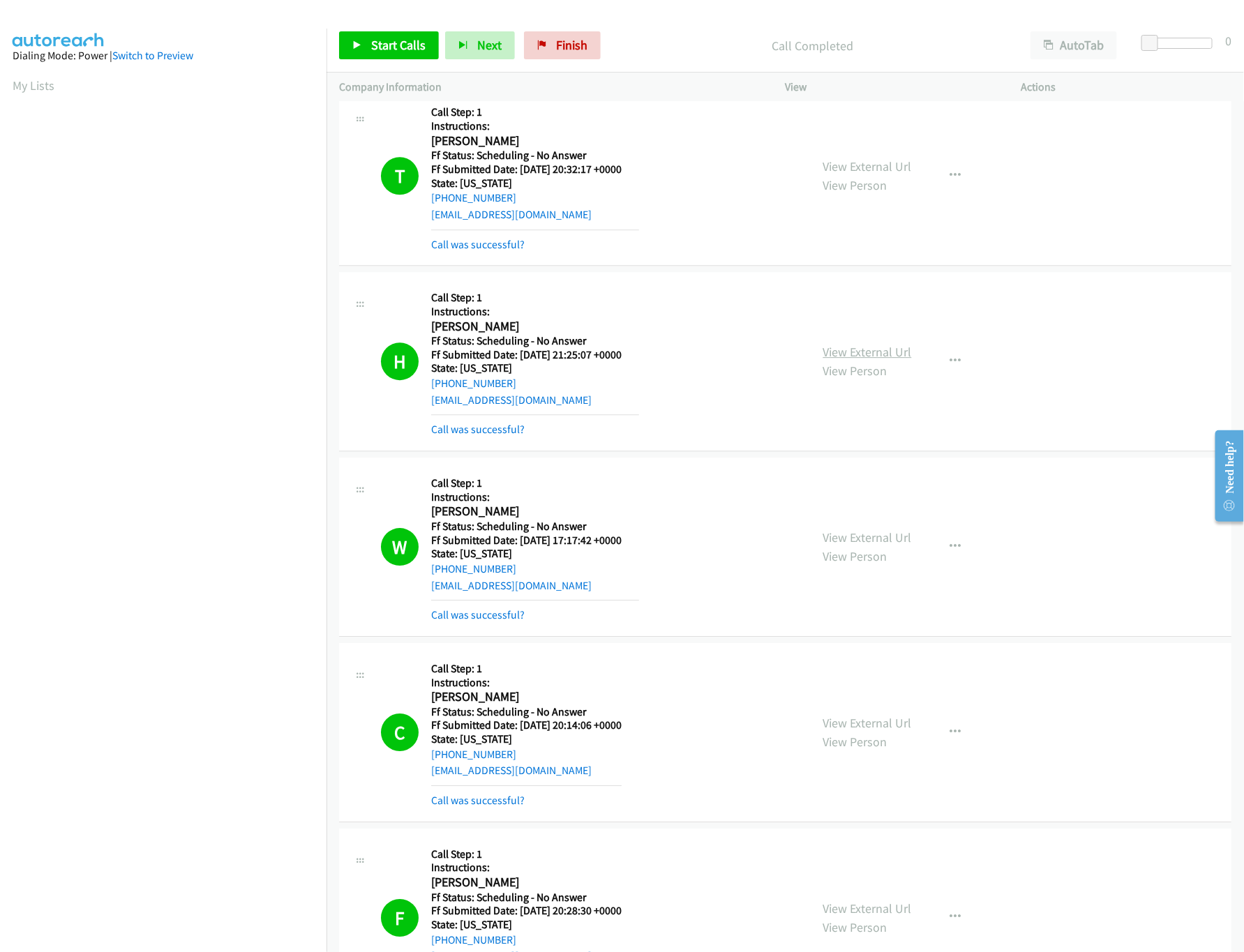
click at [845, 360] on link "View External Url" at bounding box center [868, 352] width 89 height 16
click at [854, 174] on link "View External Url" at bounding box center [868, 166] width 89 height 16
click at [561, 67] on div "Start Calls Pause Next Finish Call Completed AutoTab AutoTab 0" at bounding box center [785, 46] width 917 height 54
click at [567, 34] on link "Finish" at bounding box center [562, 45] width 77 height 28
